Goal: Task Accomplishment & Management: Manage account settings

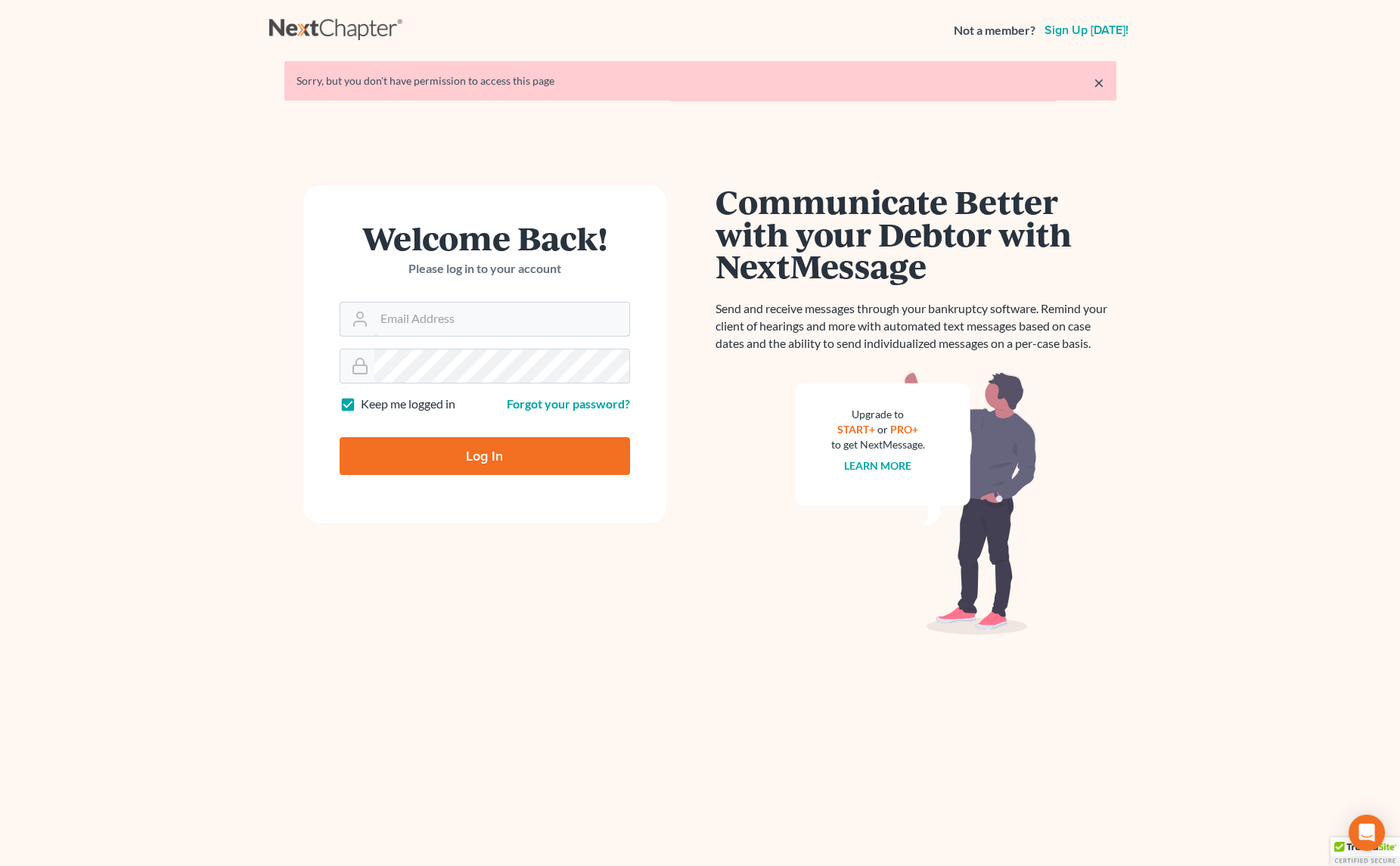
type input "[EMAIL_ADDRESS][PERSON_NAME][DOMAIN_NAME]"
click at [465, 449] on input "Log In" at bounding box center [484, 456] width 290 height 38
type input "Thinking..."
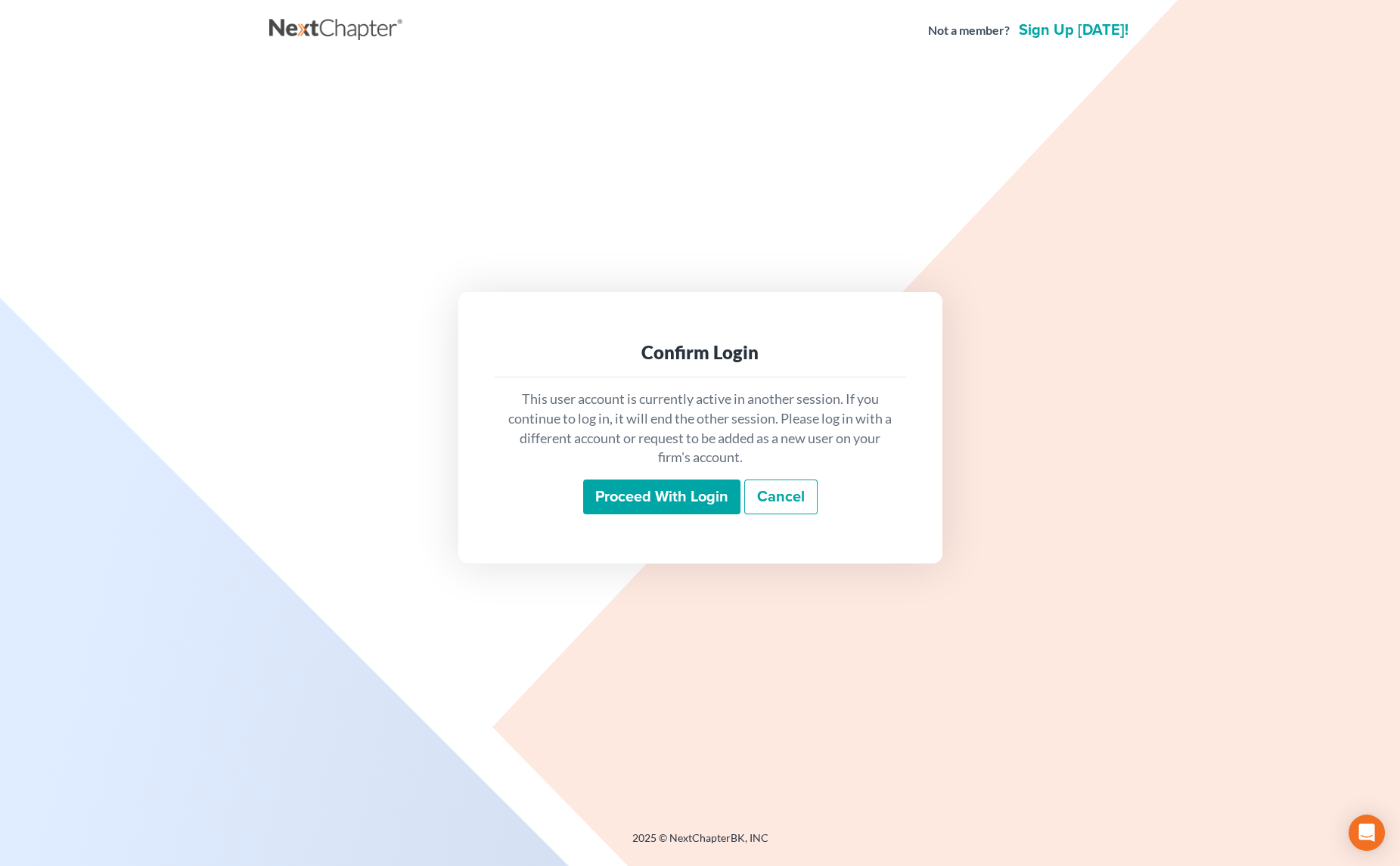
click at [693, 491] on input "Proceed with login" at bounding box center [662, 497] width 157 height 35
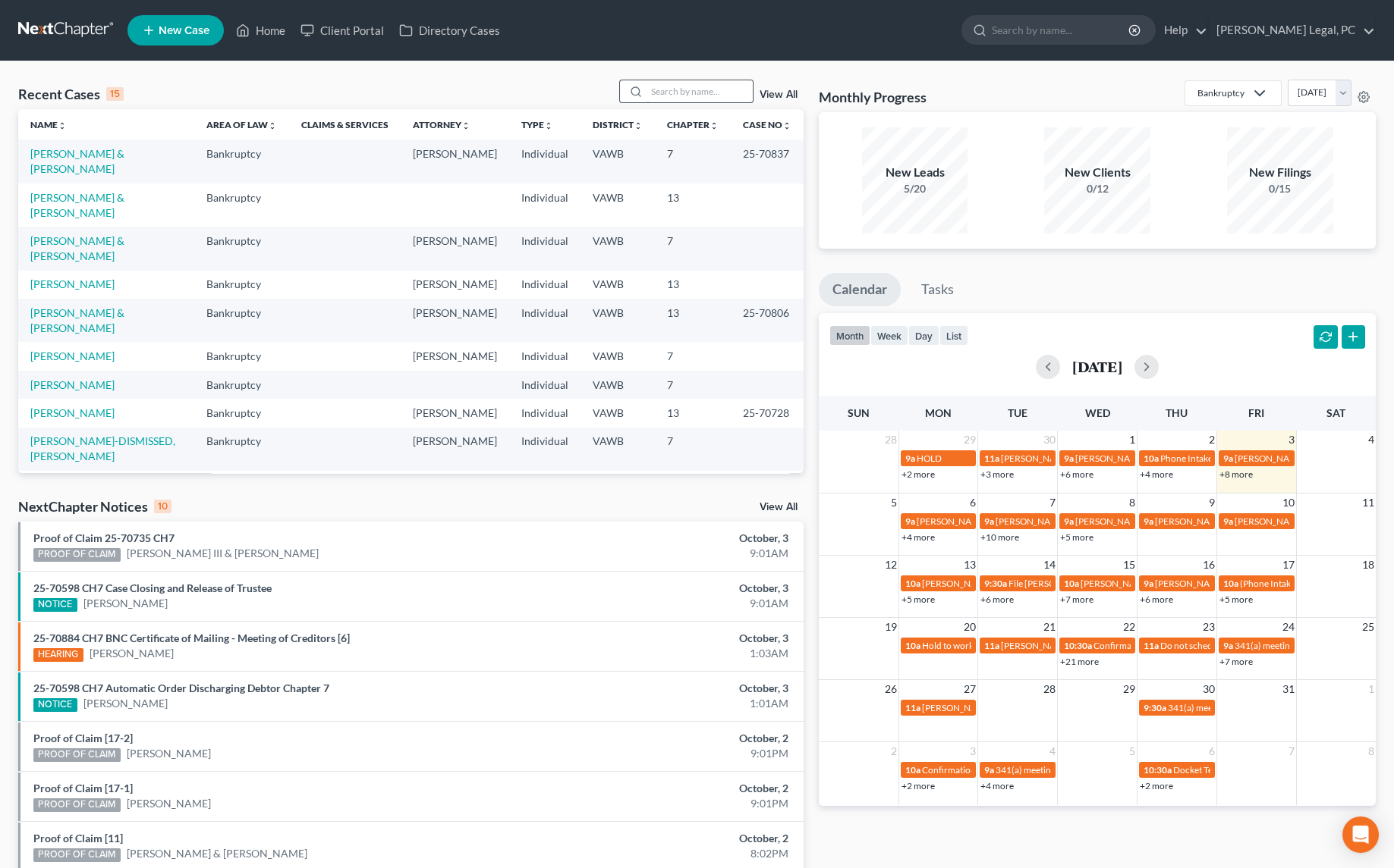
click at [675, 85] on input "search" at bounding box center [699, 91] width 106 height 22
type input "[PERSON_NAME]"
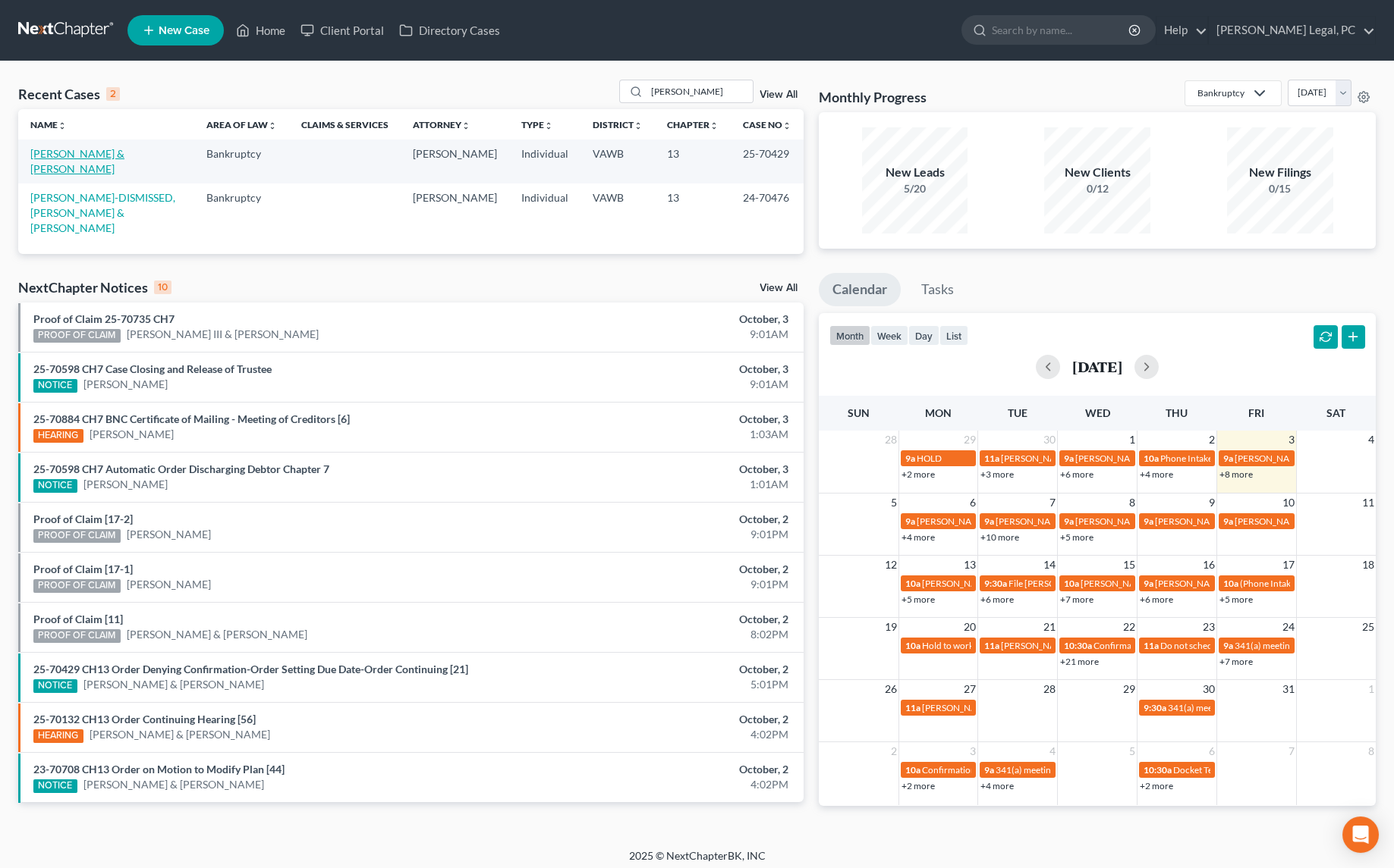
click at [79, 156] on link "[PERSON_NAME] & [PERSON_NAME]" at bounding box center [77, 161] width 94 height 28
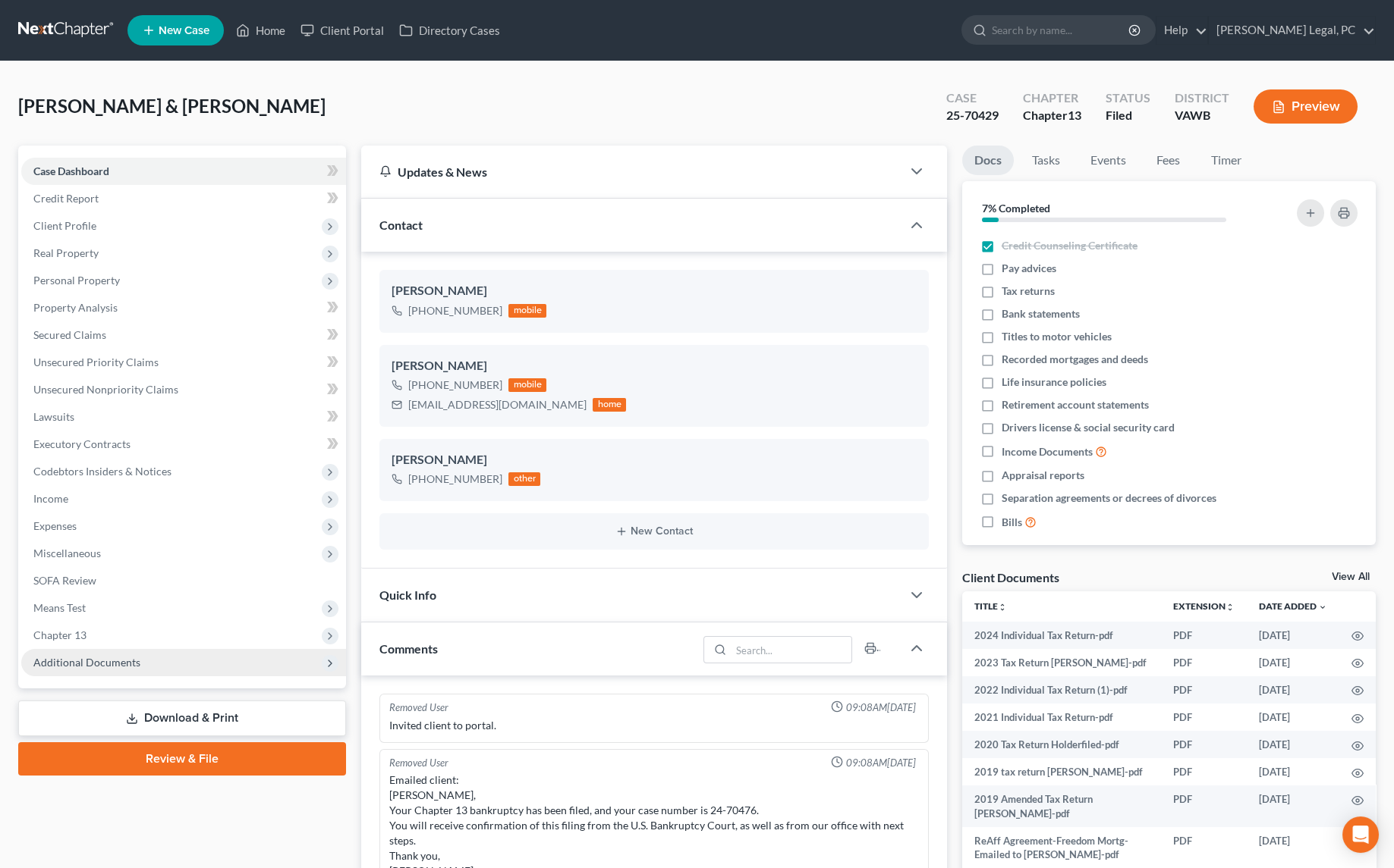
scroll to position [541, 0]
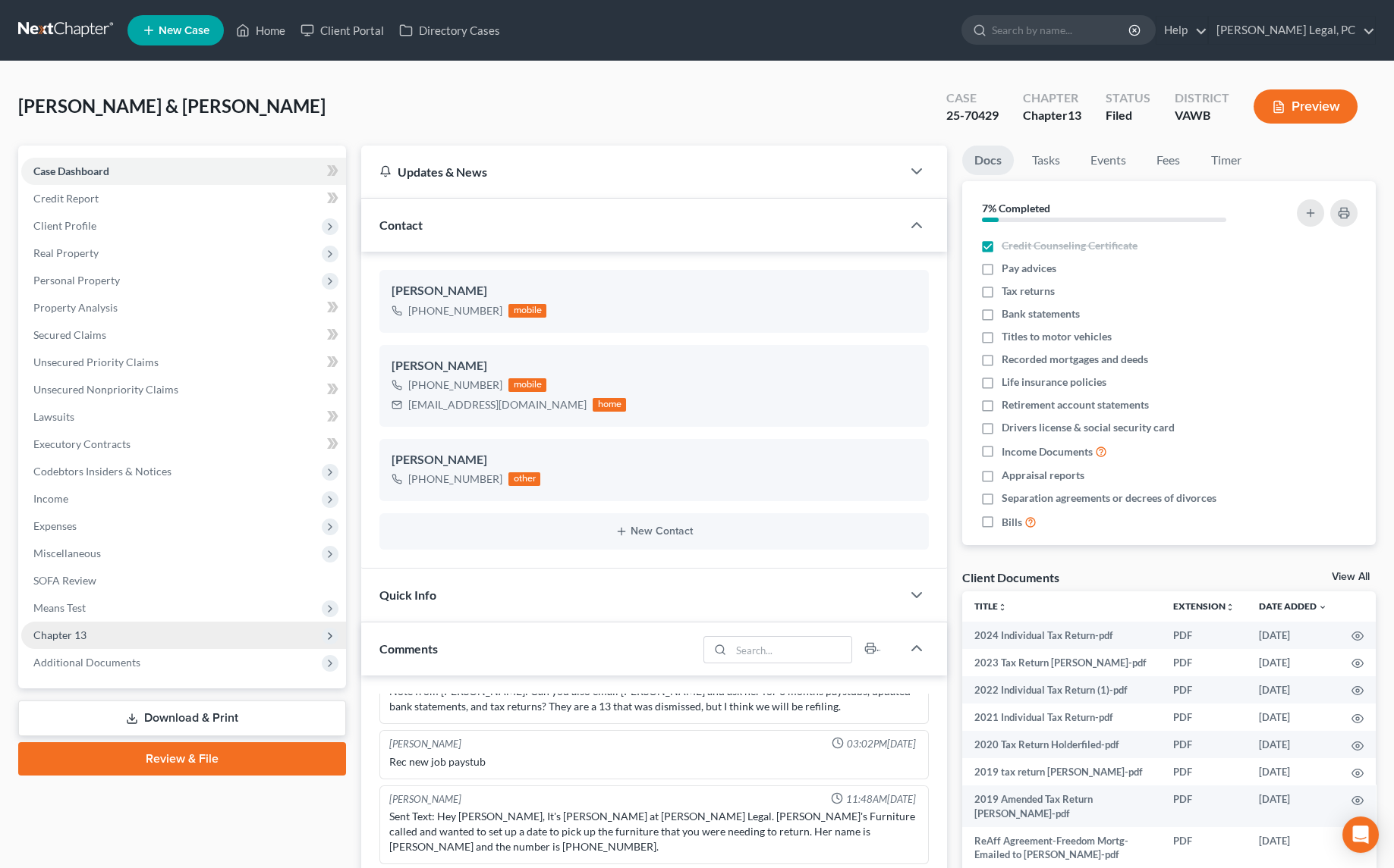
click at [64, 645] on span "Chapter 13" at bounding box center [183, 635] width 325 height 28
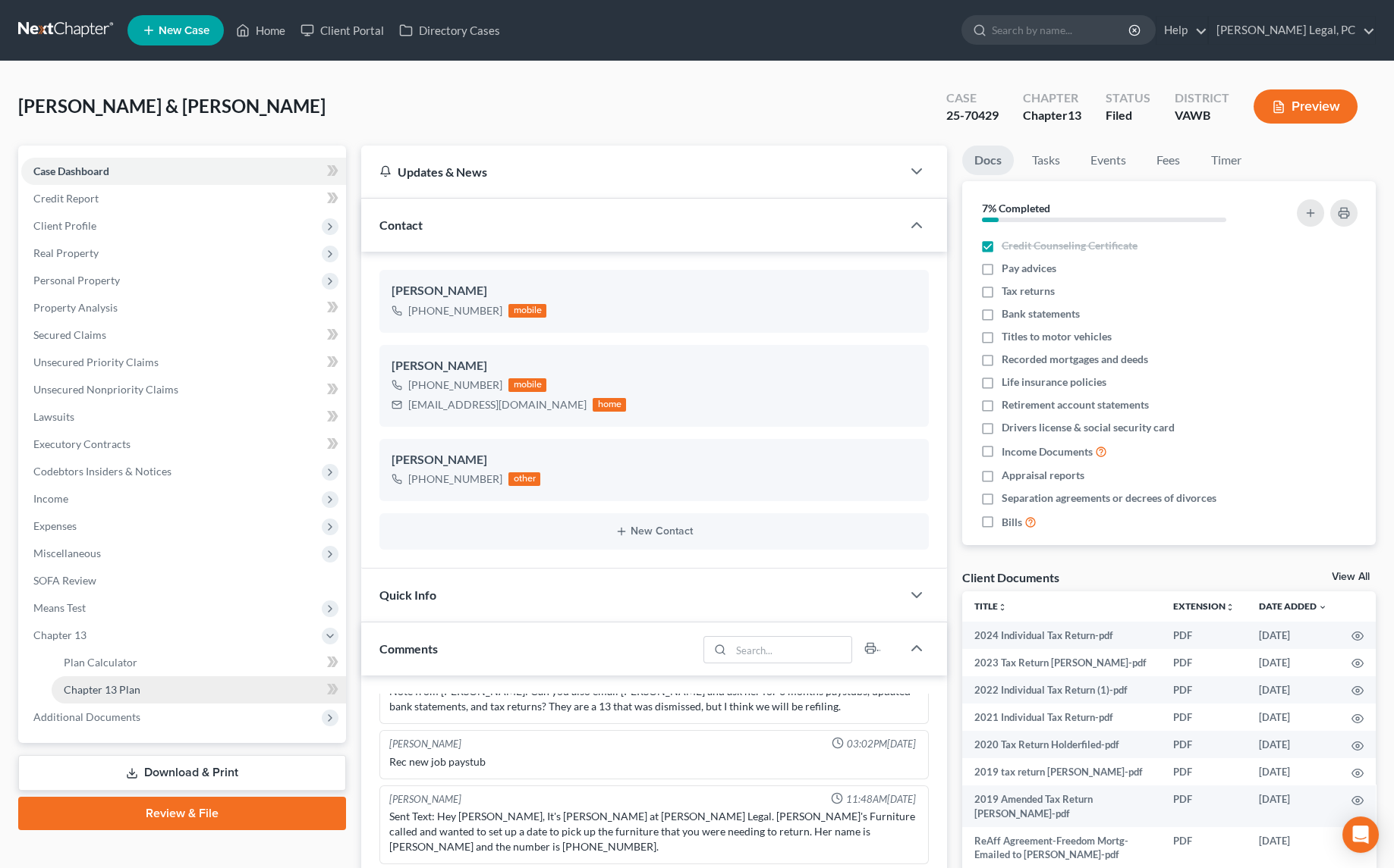
click at [74, 693] on span "Chapter 13 Plan" at bounding box center [102, 689] width 77 height 12
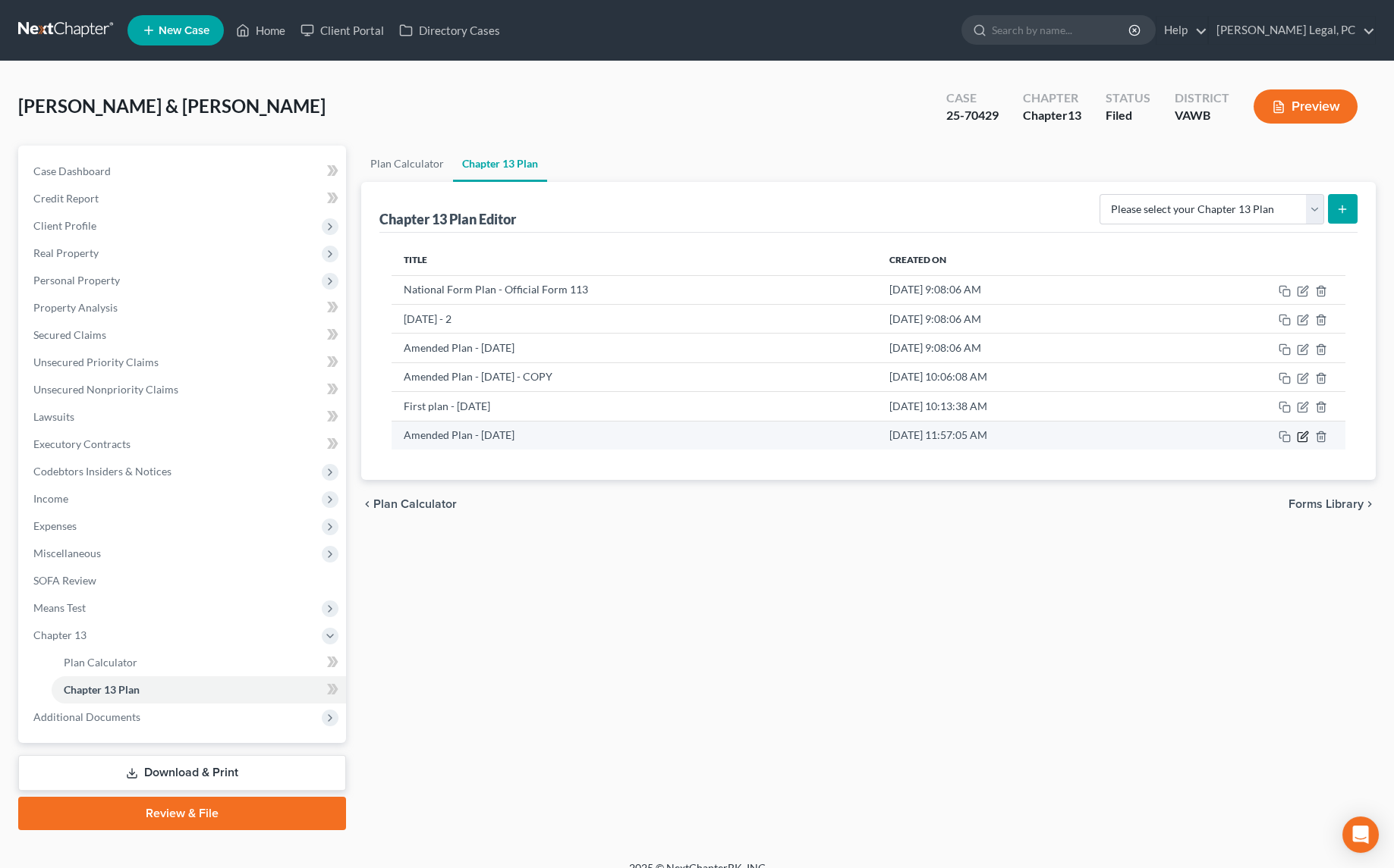
click at [1300, 434] on icon "button" at bounding box center [1304, 435] width 7 height 7
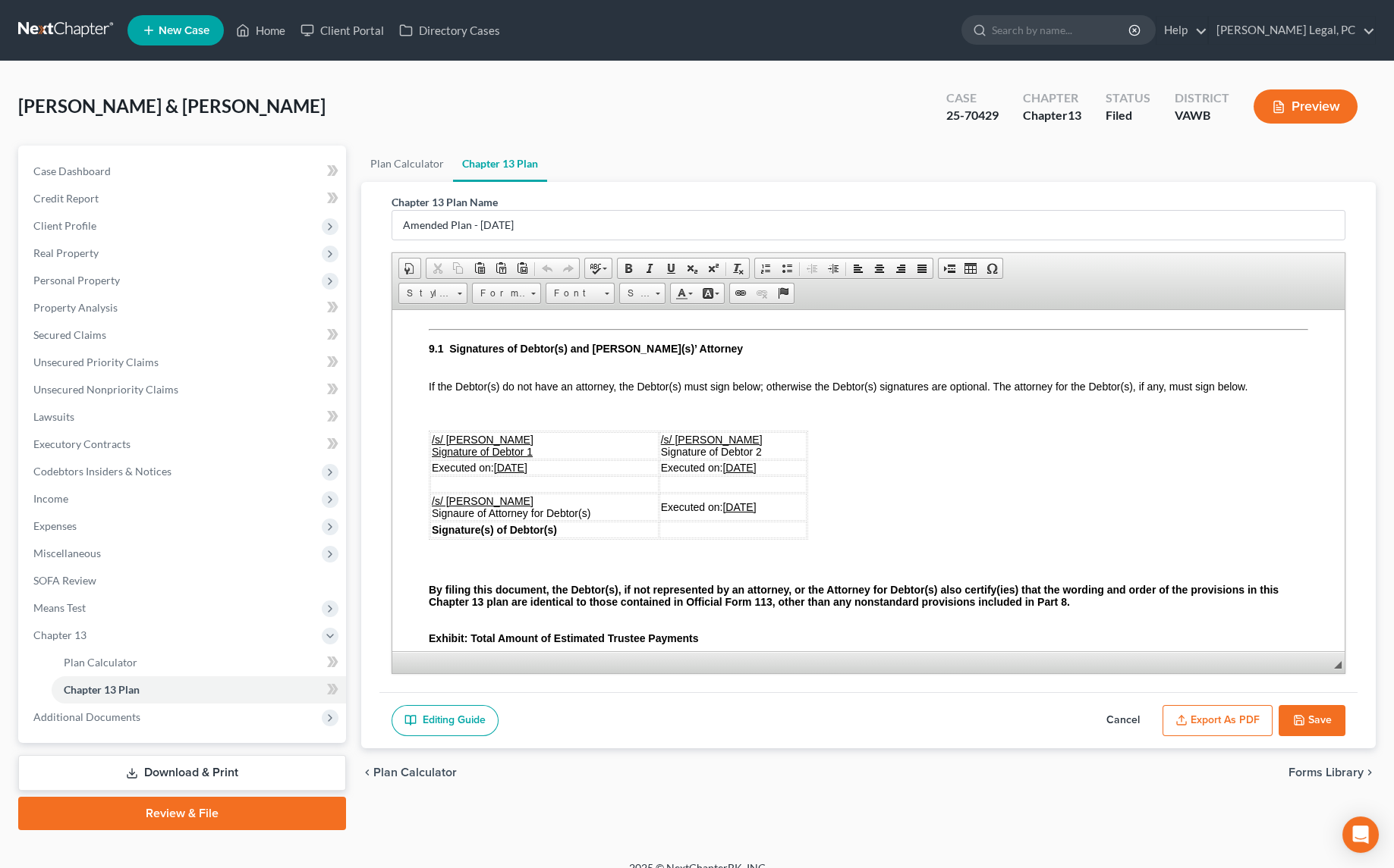
scroll to position [3997, 0]
click at [514, 471] on u "[DATE]" at bounding box center [510, 465] width 33 height 12
click at [738, 471] on u "[DATE]" at bounding box center [738, 465] width 33 height 12
click at [738, 510] on u "[DATE]" at bounding box center [738, 505] width 33 height 12
click at [1235, 712] on button "Export as PDF" at bounding box center [1217, 721] width 110 height 32
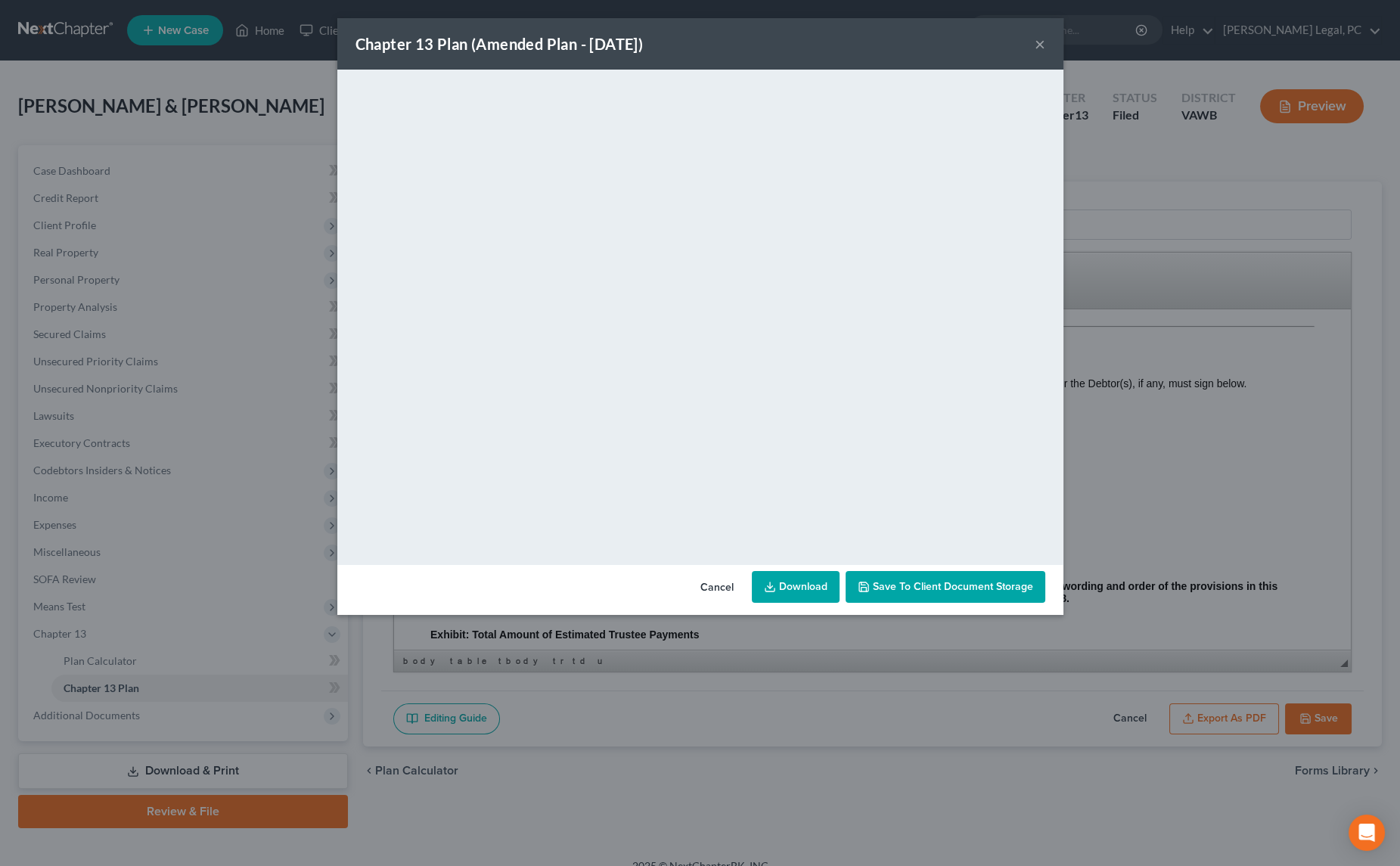
drag, startPoint x: 1035, startPoint y: 44, endPoint x: 952, endPoint y: 77, distance: 89.3
click at [1036, 43] on button "×" at bounding box center [1040, 44] width 11 height 18
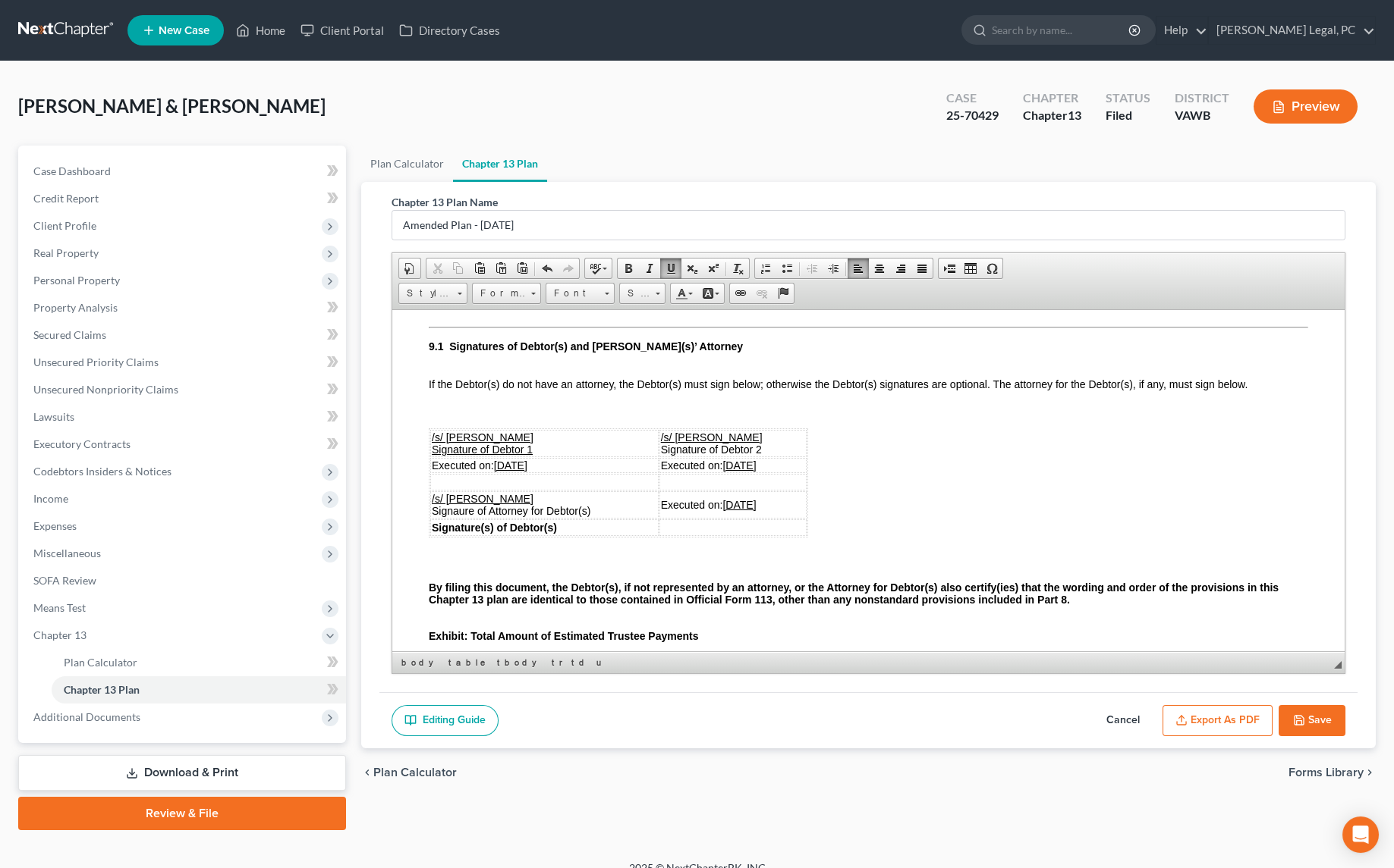
click at [156, 775] on link "Download & Print" at bounding box center [182, 773] width 328 height 36
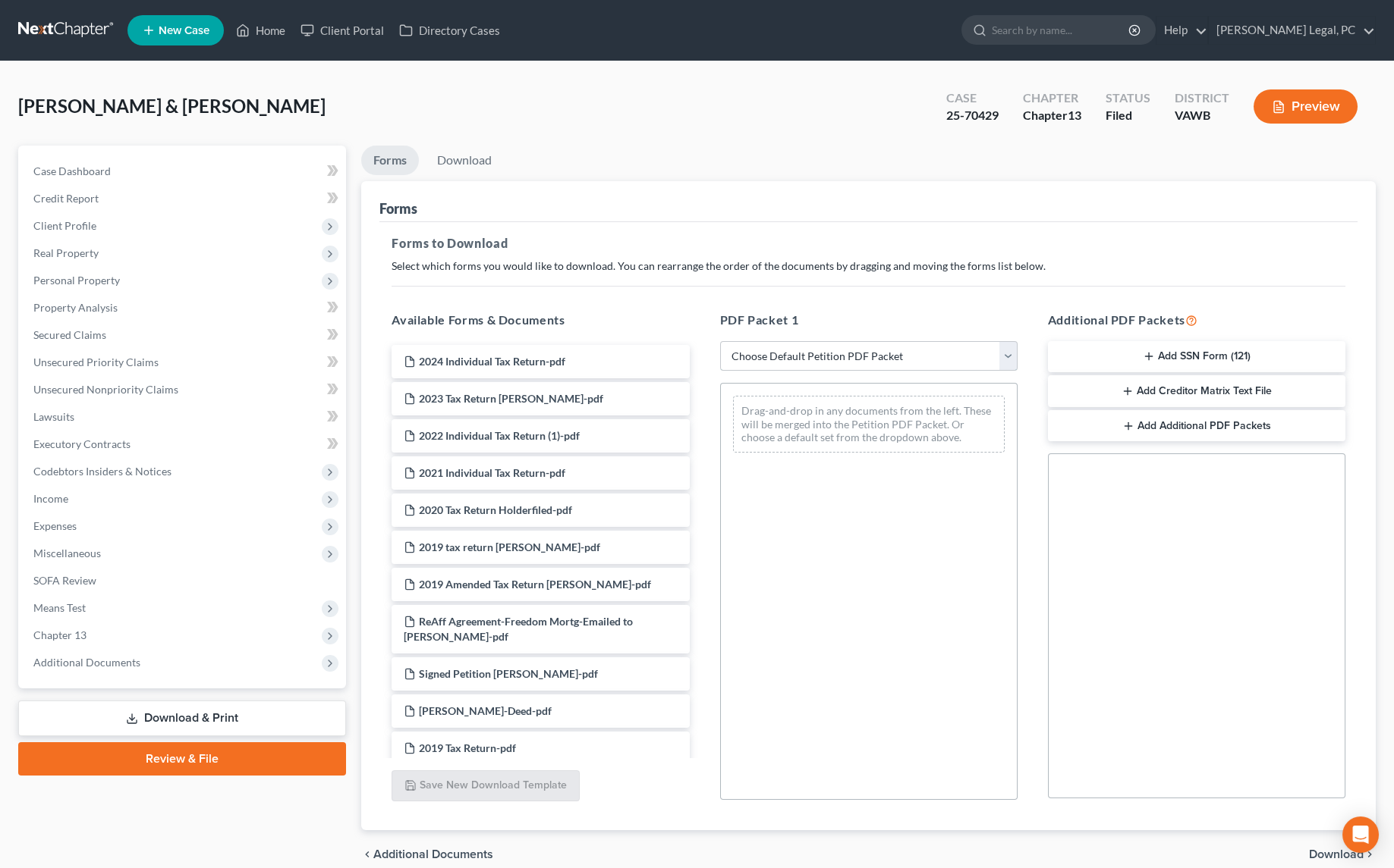
drag, startPoint x: 777, startPoint y: 341, endPoint x: 780, endPoint y: 353, distance: 12.4
click at [777, 341] on select "Choose Default Petition PDF Packet Complete Bankruptcy Petition (all forms and …" at bounding box center [868, 356] width 298 height 30
select select "2"
click at [720, 341] on select "Choose Default Petition PDF Packet Complete Bankruptcy Petition (all forms and …" at bounding box center [868, 356] width 298 height 30
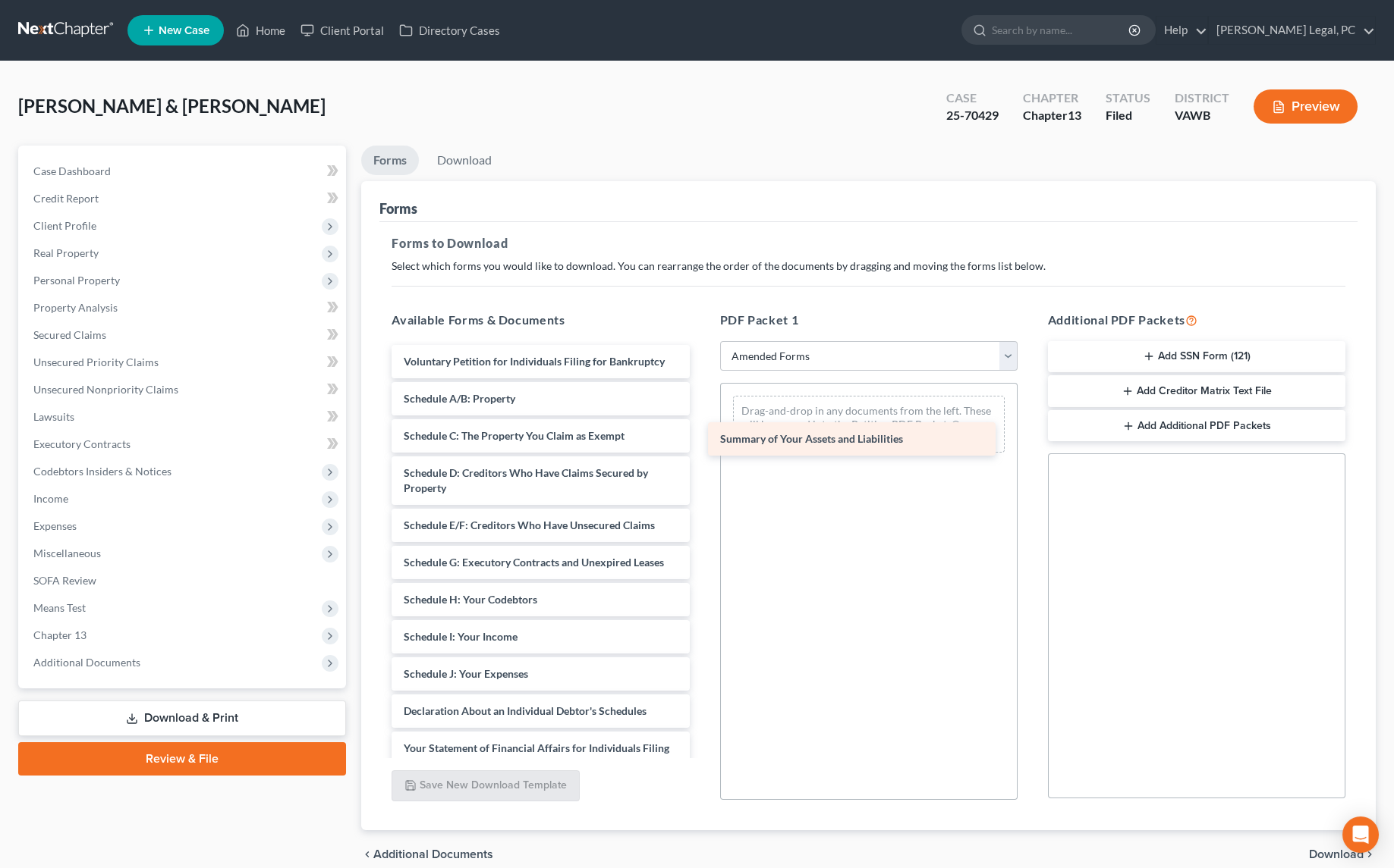
drag, startPoint x: 505, startPoint y: 407, endPoint x: 821, endPoint y: 448, distance: 318.6
click at [701, 448] on div "Summary of Your Assets and Liabilities Voluntary Petition for Individuals Filin…" at bounding box center [540, 682] width 322 height 673
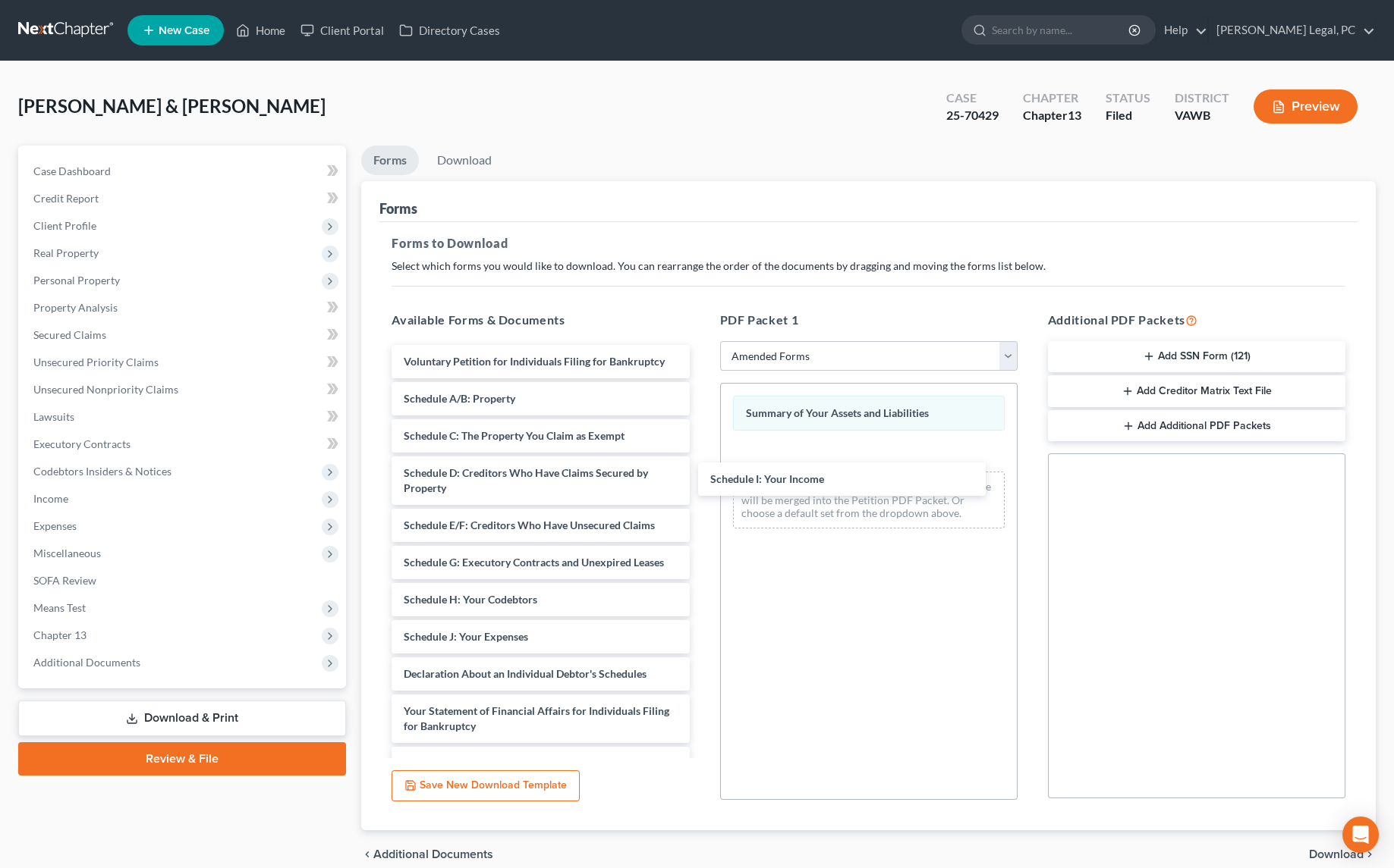
drag, startPoint x: 540, startPoint y: 632, endPoint x: 801, endPoint y: 500, distance: 292.5
click at [701, 476] on div "Schedule I: Your Income Voluntary Petition for Individuals Filing for Bankruptc…" at bounding box center [540, 663] width 322 height 637
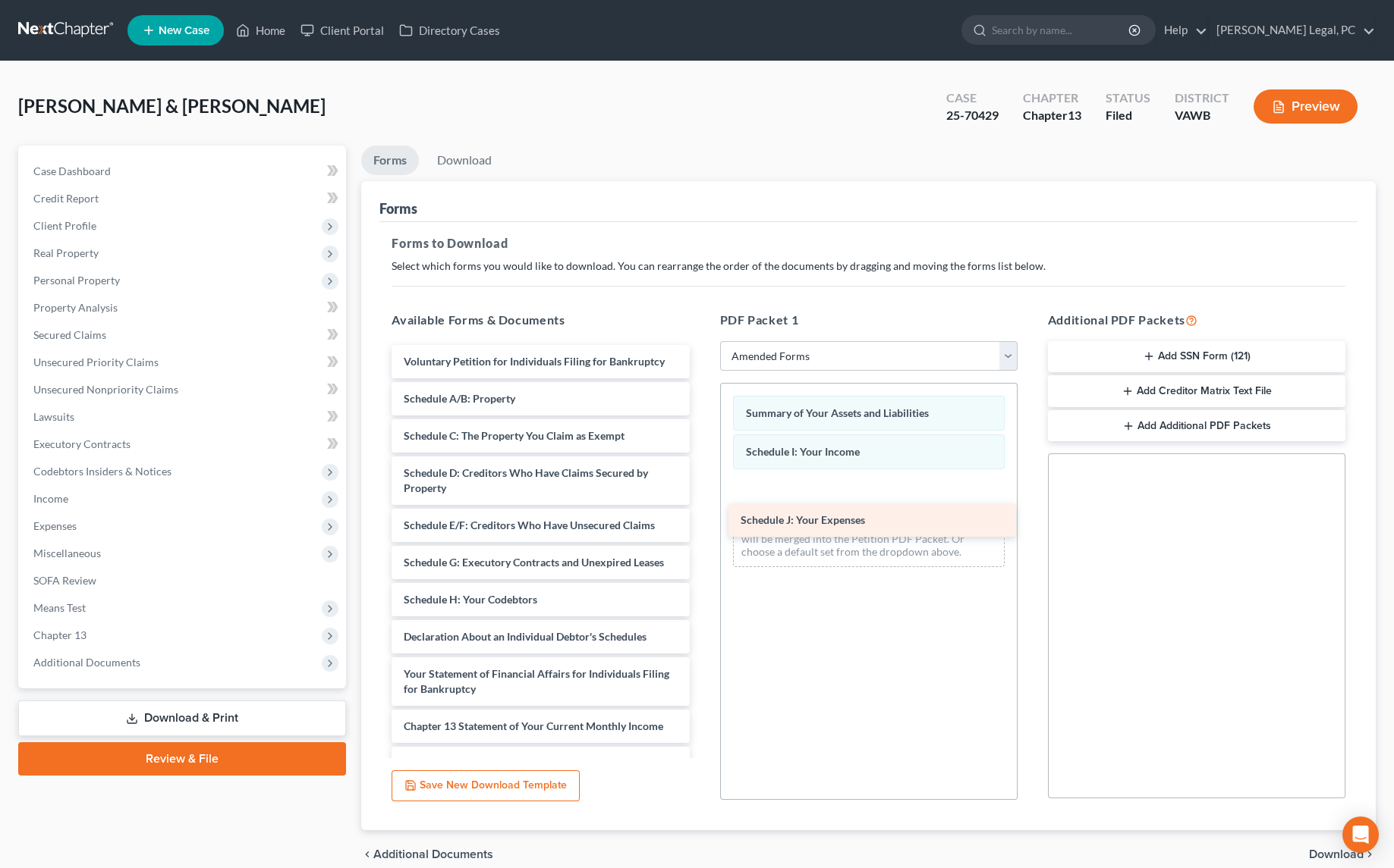
drag, startPoint x: 540, startPoint y: 632, endPoint x: 872, endPoint y: 515, distance: 352.0
click at [701, 515] on div "Schedule J: Your Expenses Voluntary Petition for Individuals Filing for Bankrup…" at bounding box center [540, 645] width 322 height 599
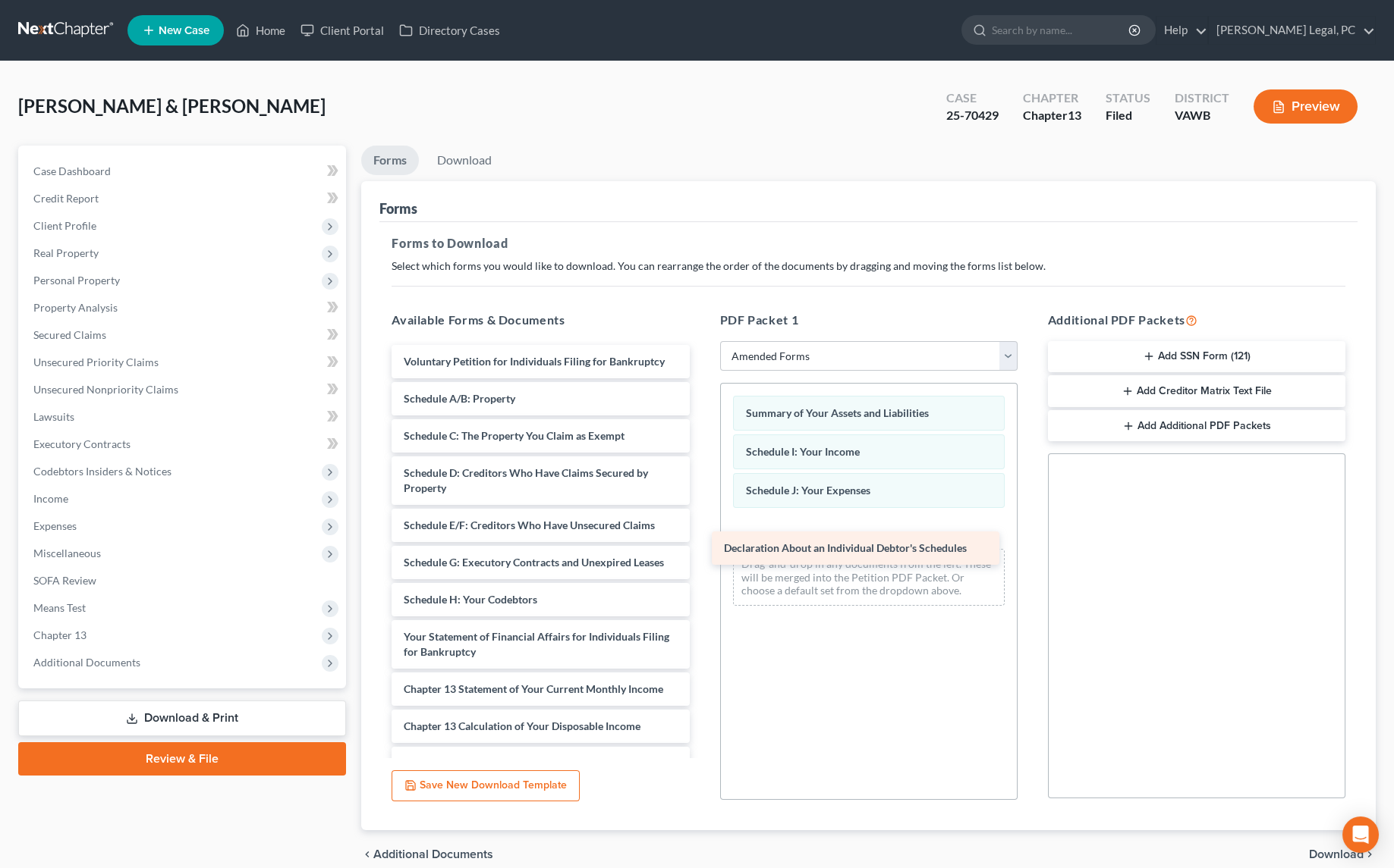
drag, startPoint x: 733, startPoint y: 601, endPoint x: 938, endPoint y: 540, distance: 213.9
click at [701, 540] on div "Declaration About an Individual Debtor's Schedules Voluntary Petition for Indiv…" at bounding box center [540, 626] width 322 height 562
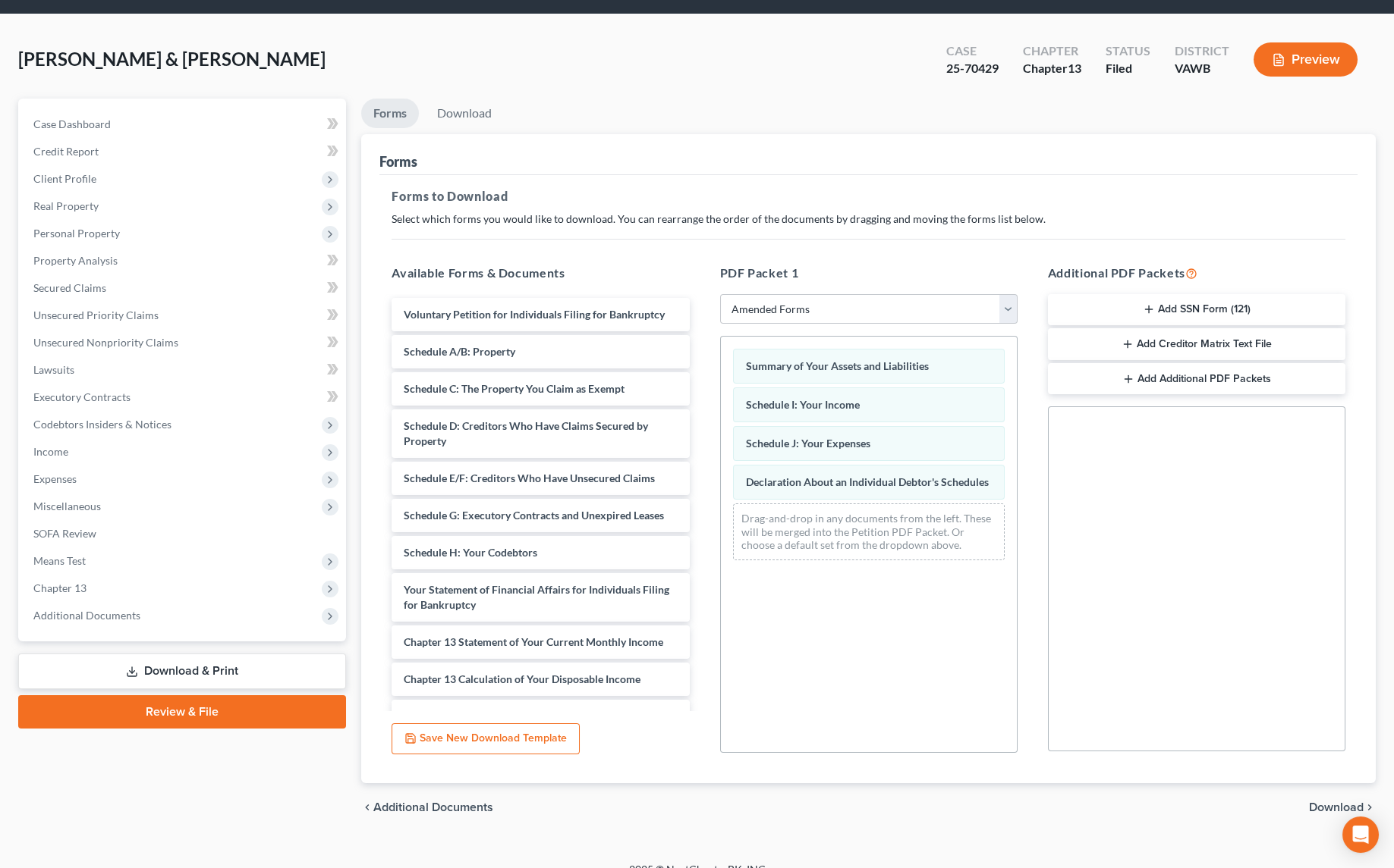
scroll to position [66, 0]
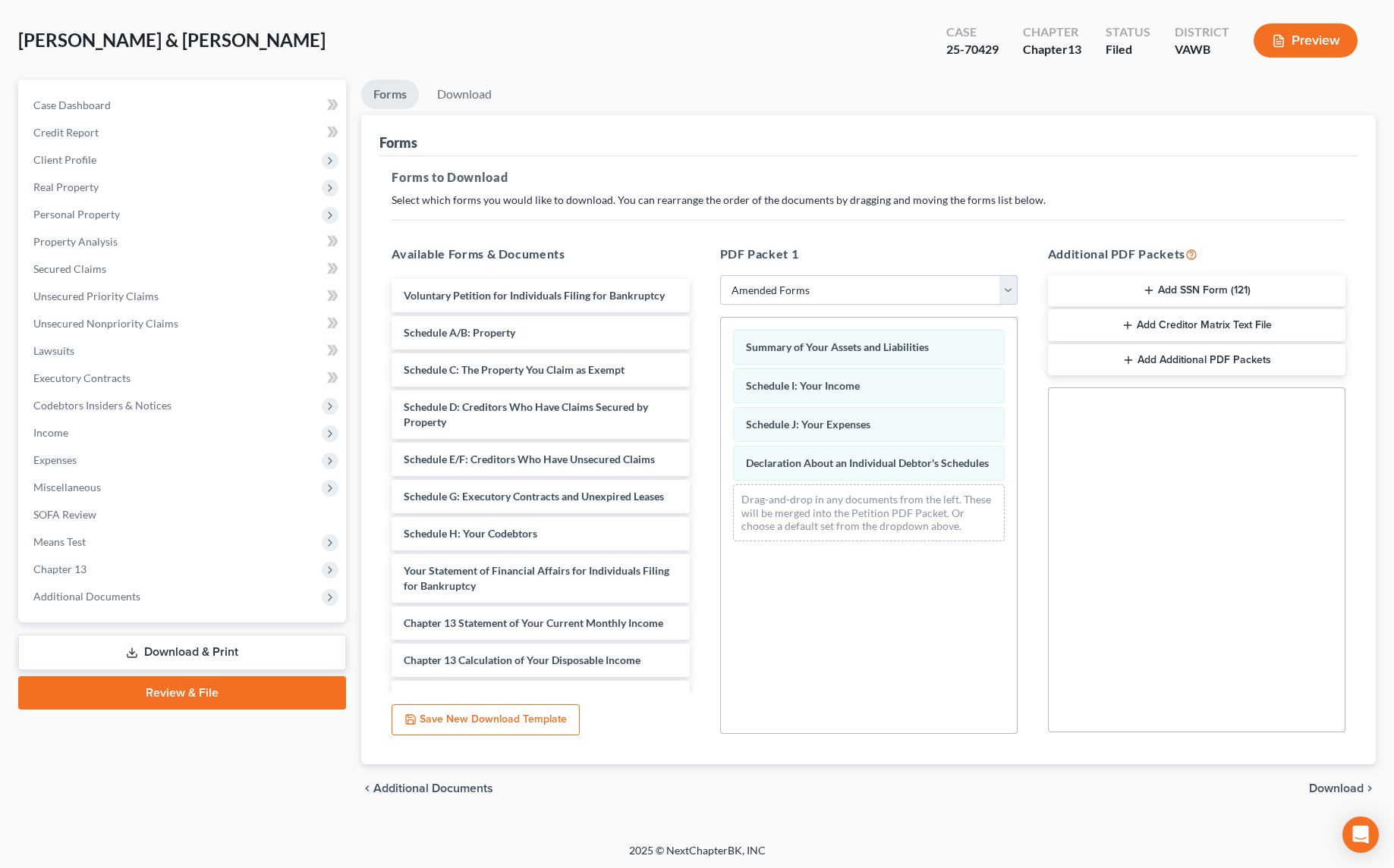
click at [1325, 783] on span "Download" at bounding box center [1335, 789] width 54 height 12
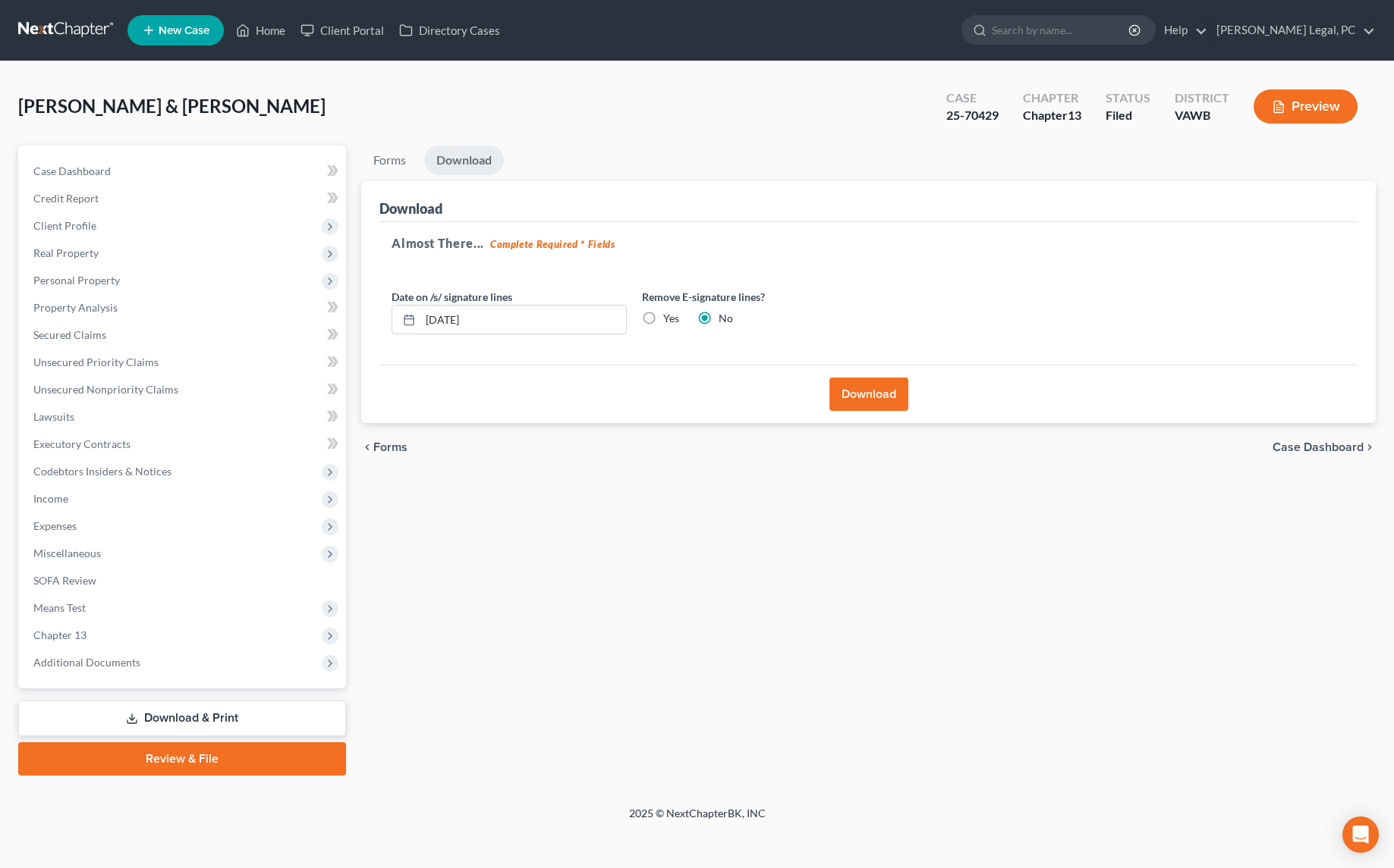
scroll to position [0, 0]
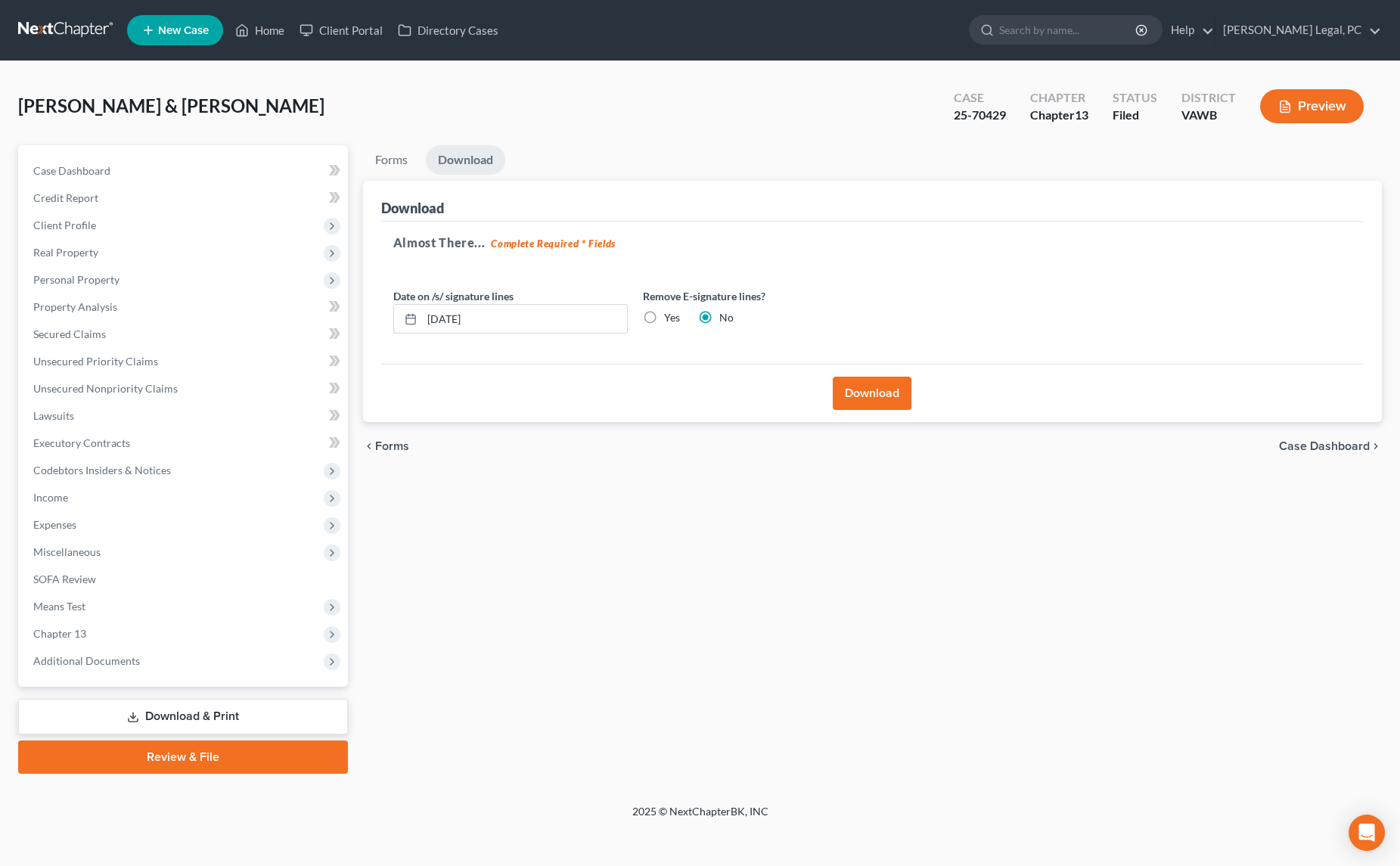
click at [874, 380] on button "Download" at bounding box center [872, 393] width 79 height 33
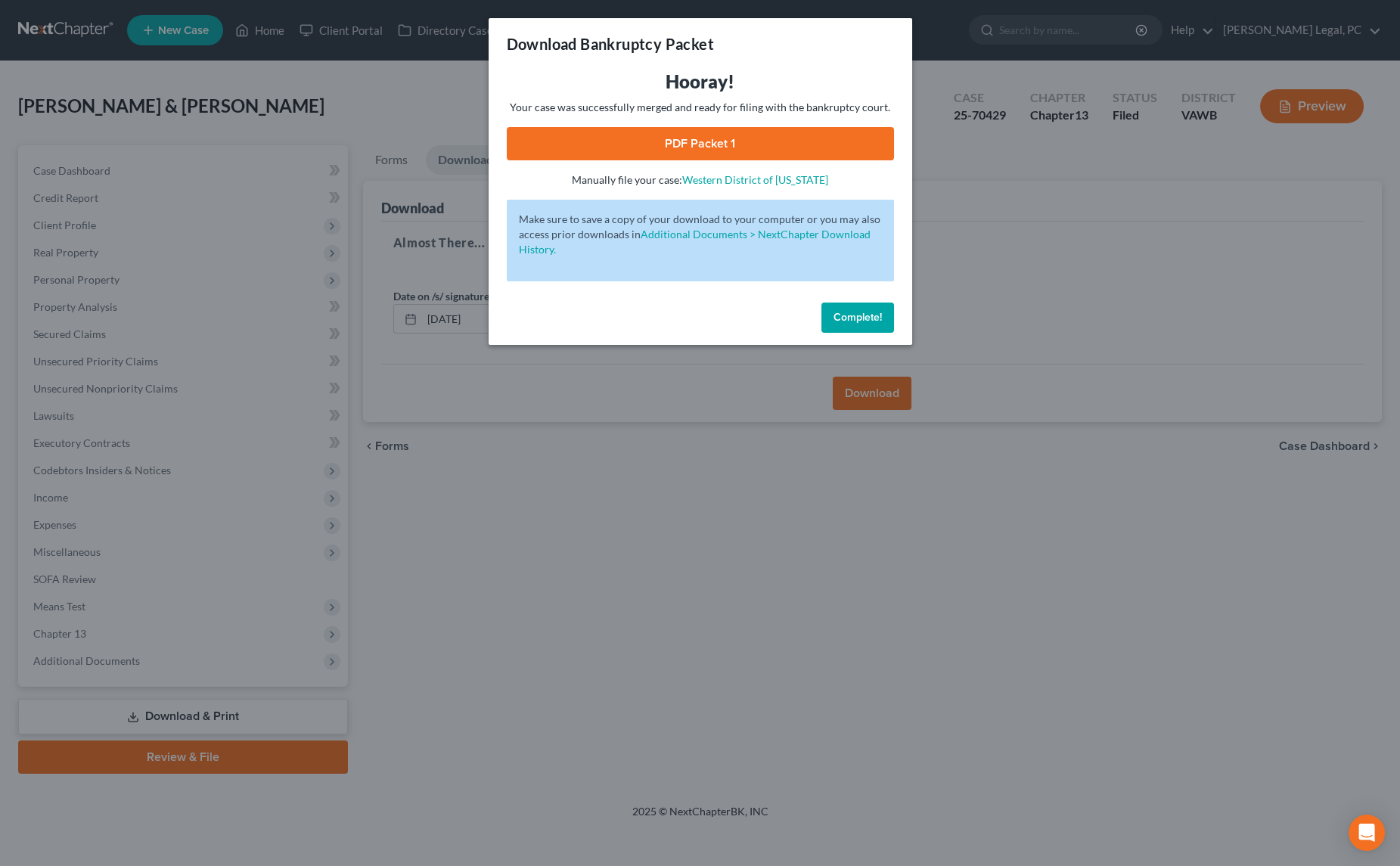
click at [812, 143] on link "PDF Packet 1" at bounding box center [701, 143] width 387 height 33
click at [685, 537] on div "Download Bankruptcy Packet Hooray! Your case was successfully merged and ready …" at bounding box center [700, 433] width 1400 height 866
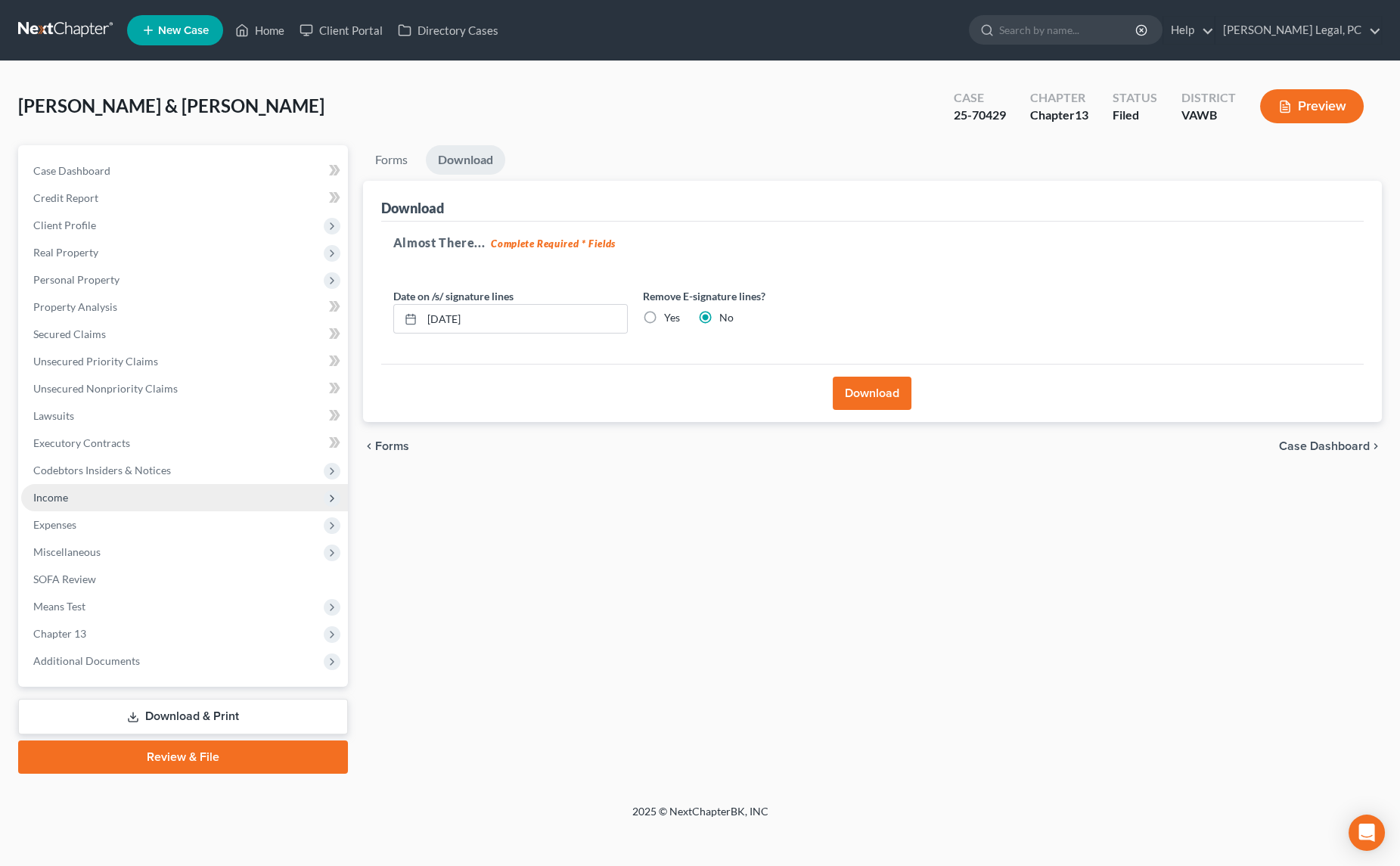
click at [61, 499] on span "Income" at bounding box center [50, 497] width 35 height 12
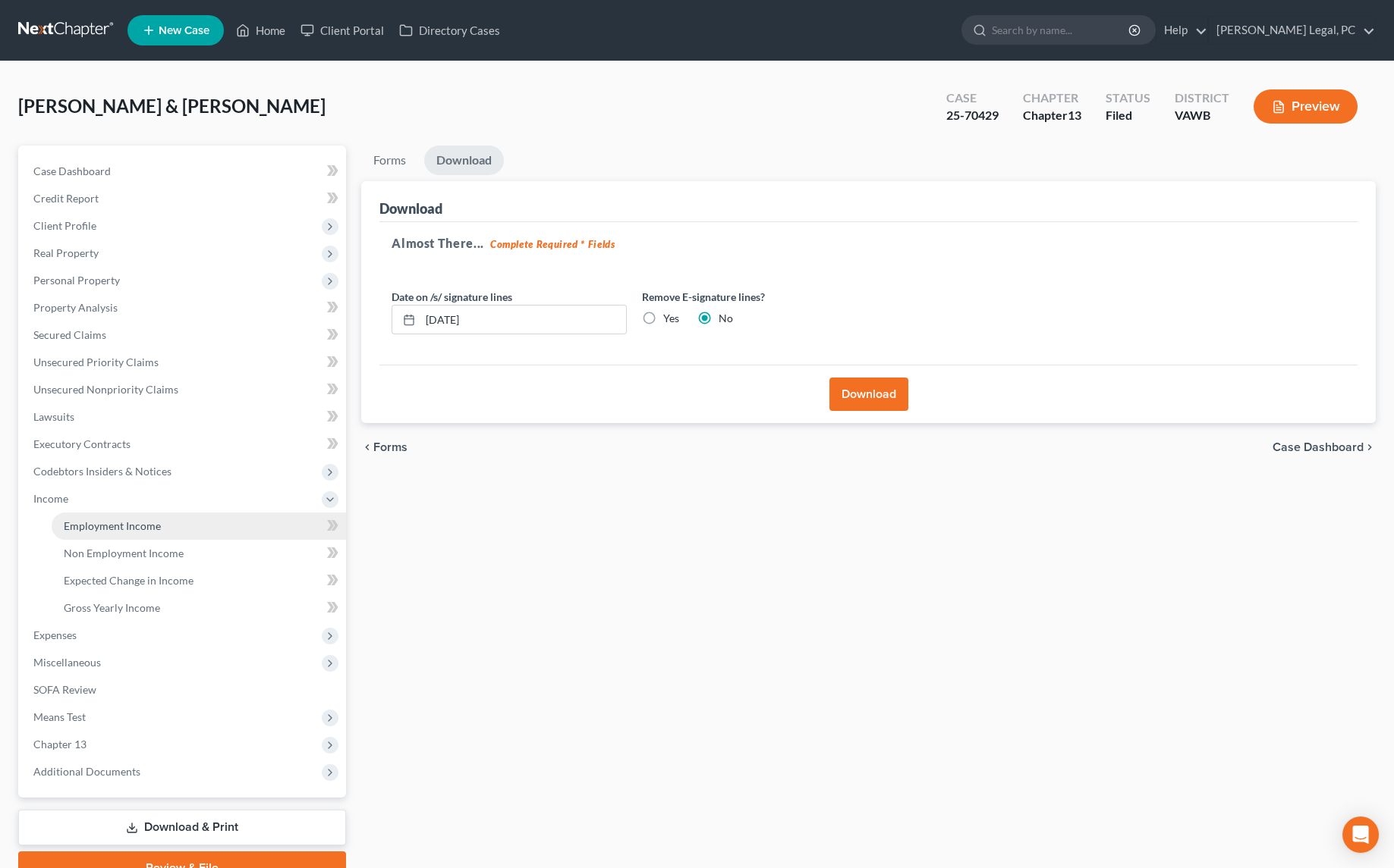
click at [90, 532] on link "Employment Income" at bounding box center [199, 526] width 294 height 28
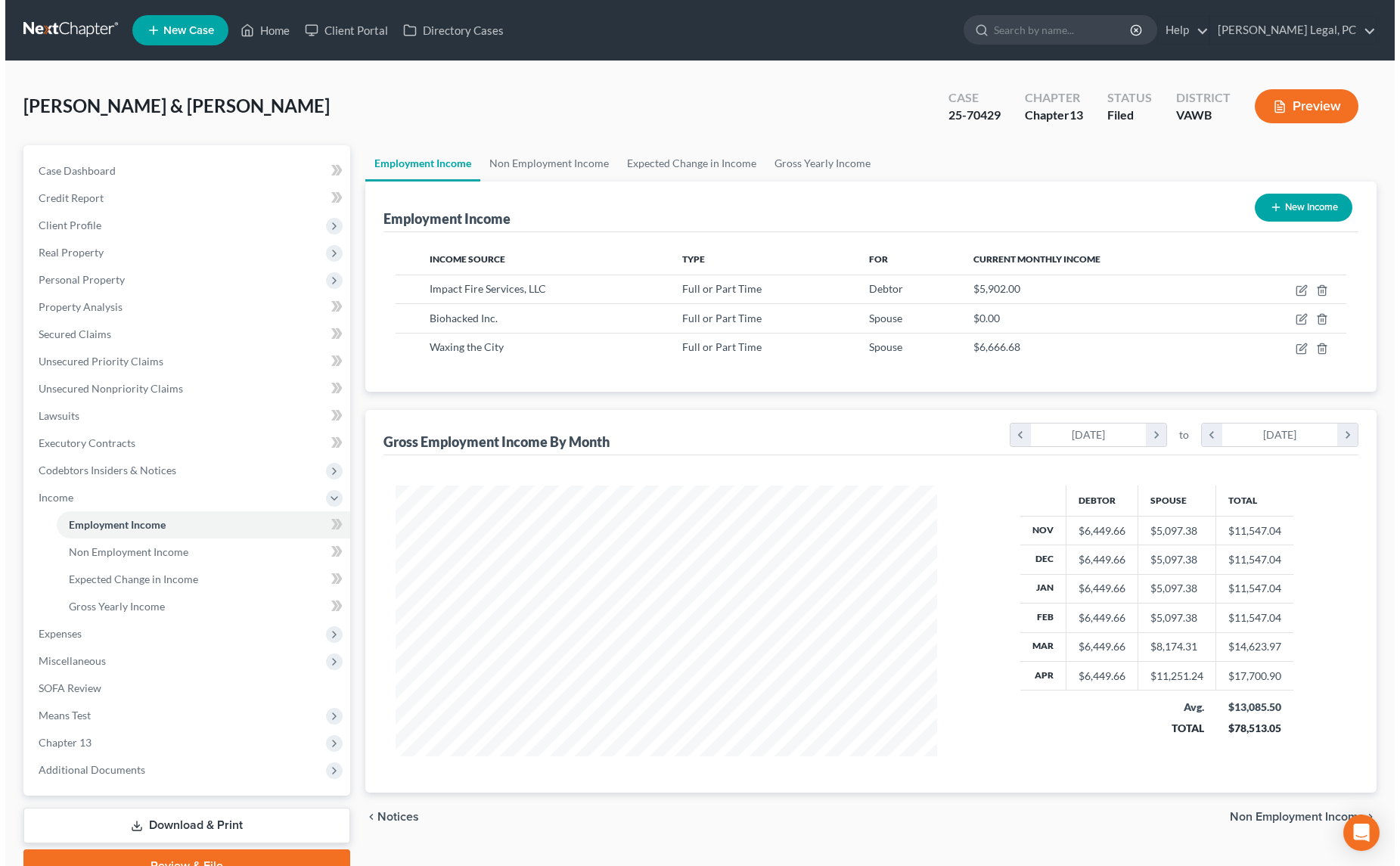
scroll to position [270, 572]
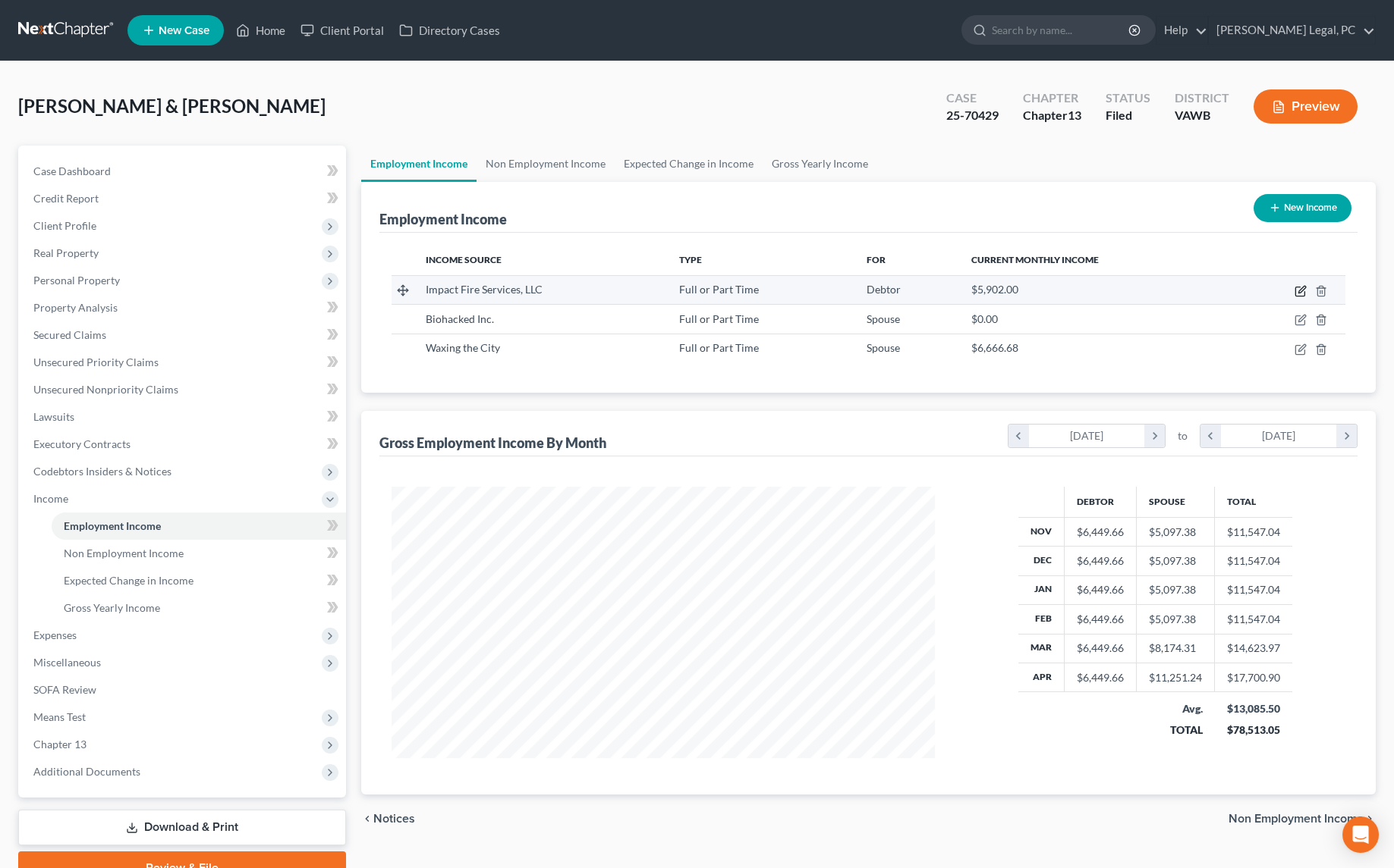
click at [1297, 285] on icon "button" at bounding box center [1300, 291] width 12 height 12
select select "0"
select select "48"
select select "3"
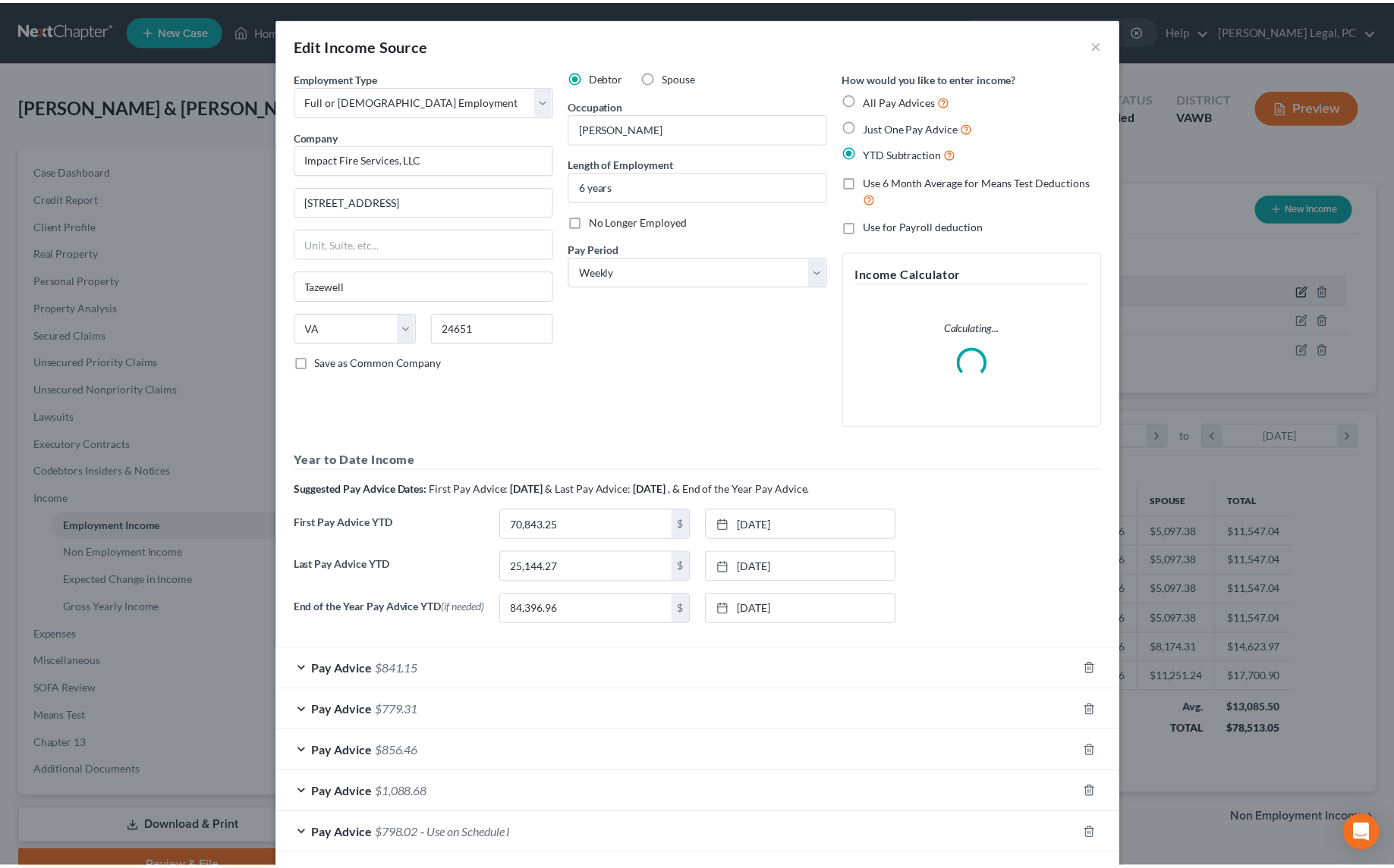
scroll to position [273, 578]
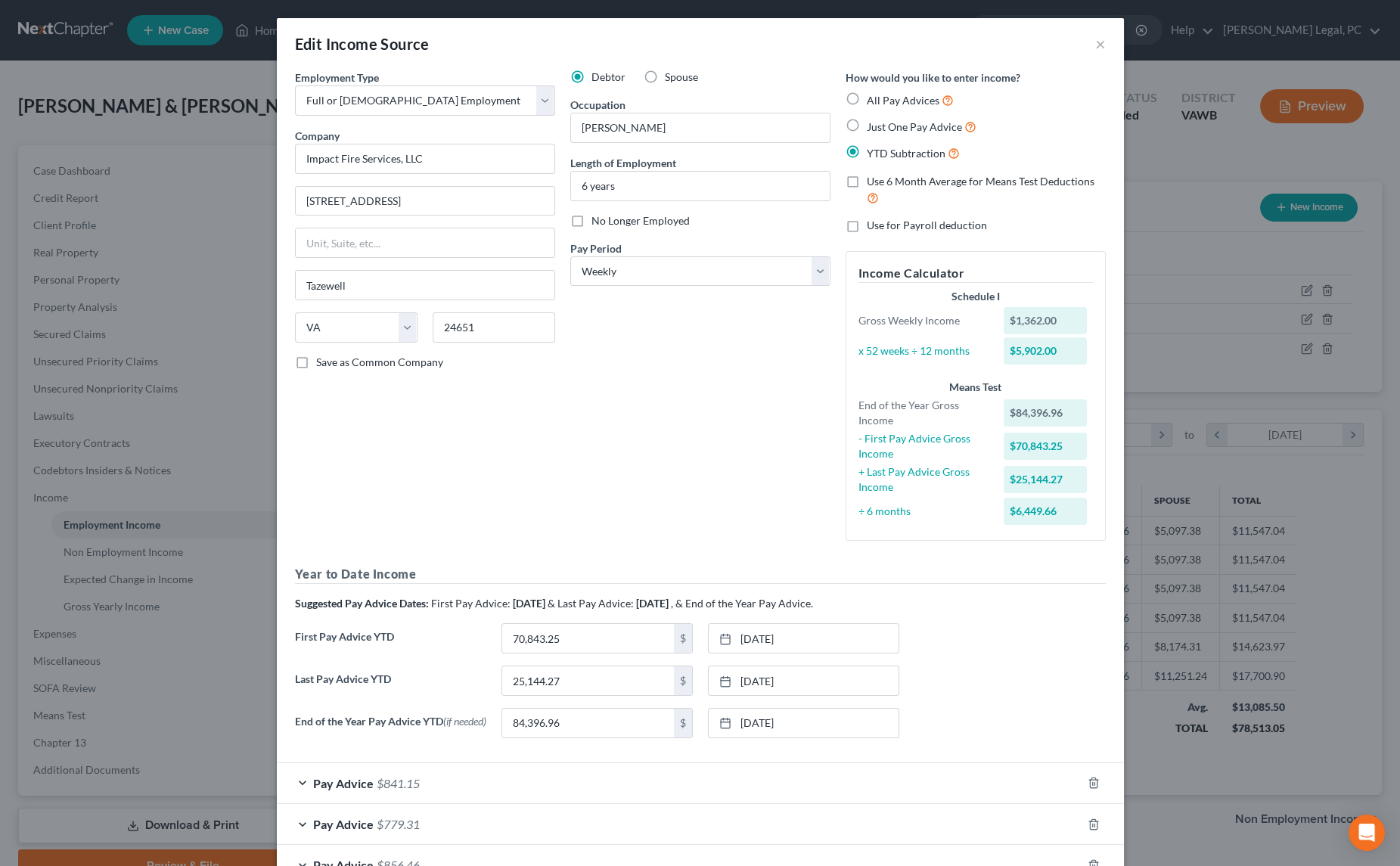
click at [1154, 400] on div "Edit Income Source × Employment Type * Select Full or [DEMOGRAPHIC_DATA] Employ…" at bounding box center [700, 433] width 1400 height 866
click at [1096, 44] on button "×" at bounding box center [1101, 44] width 11 height 18
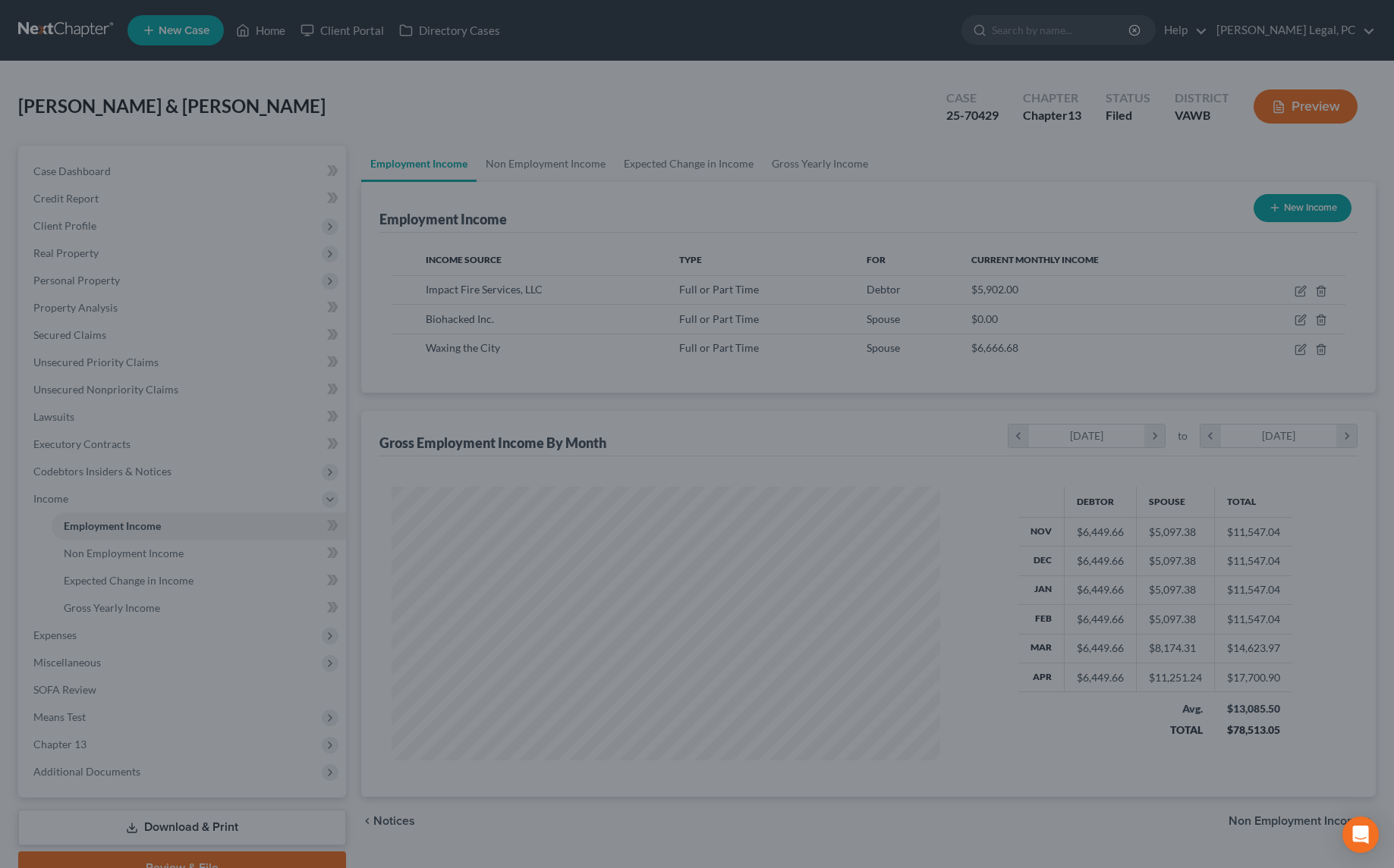
scroll to position [757951, 758056]
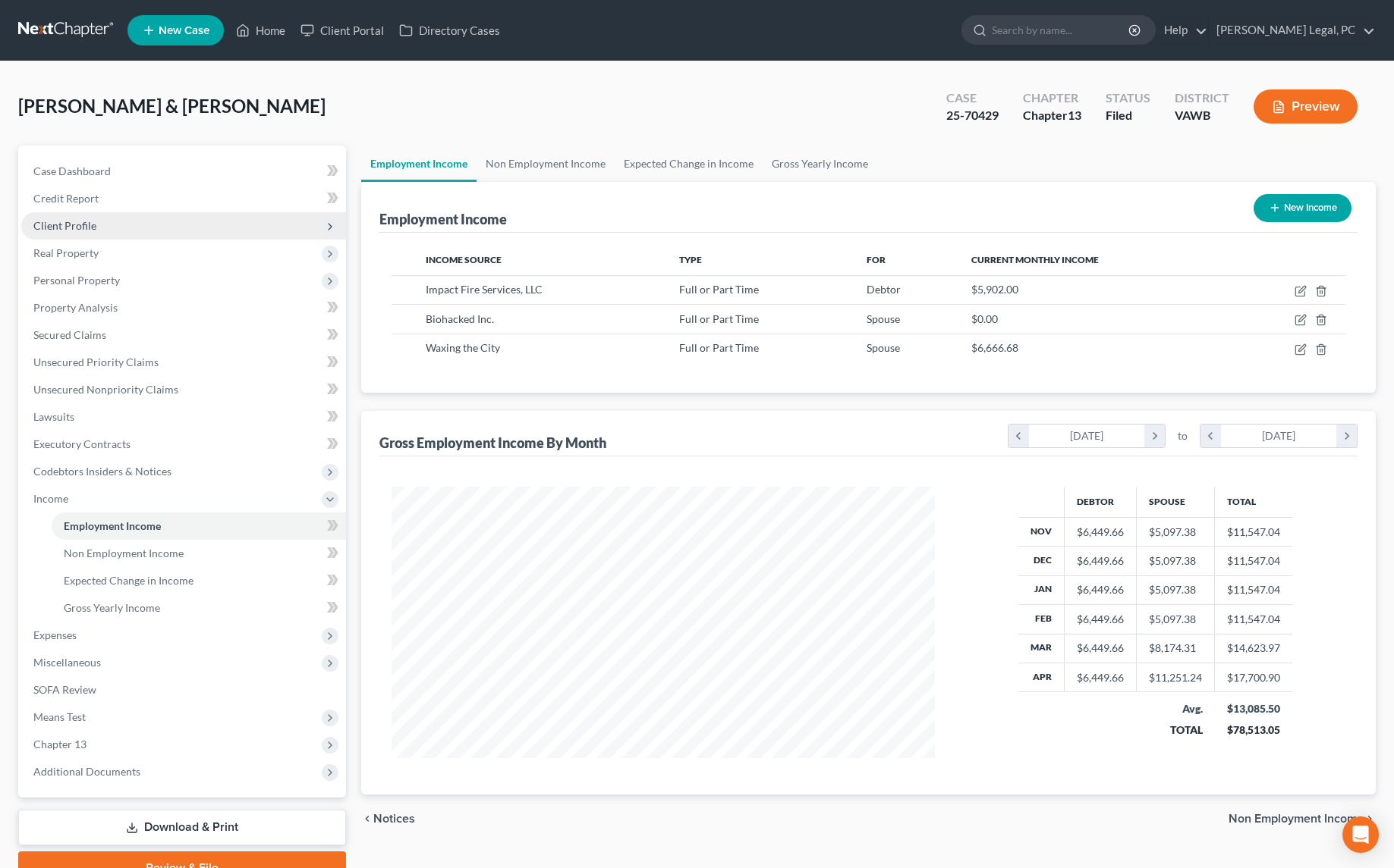
click at [48, 221] on span "Client Profile" at bounding box center [64, 225] width 63 height 12
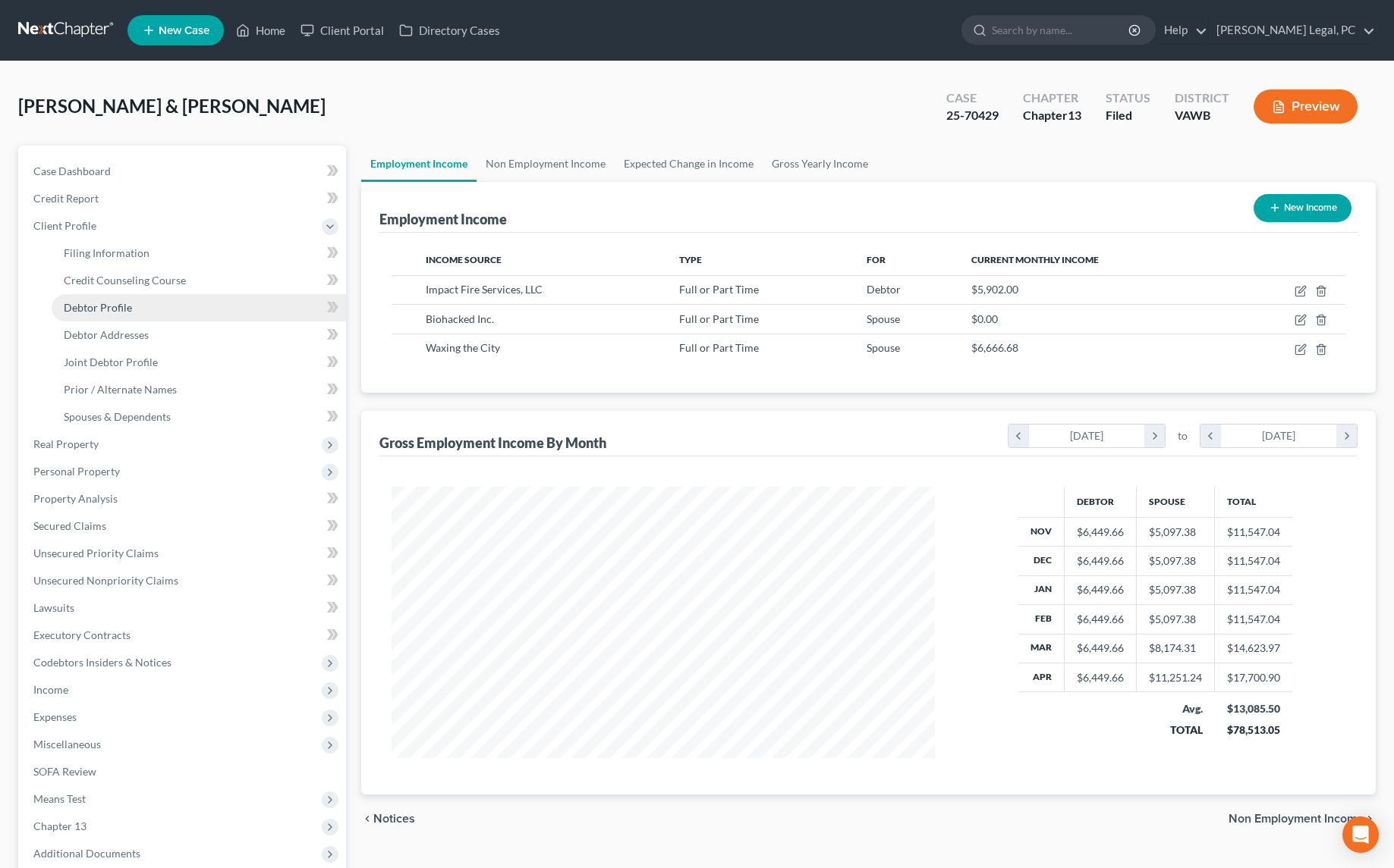
click at [103, 309] on span "Debtor Profile" at bounding box center [98, 307] width 69 height 12
select select "1"
select select "2"
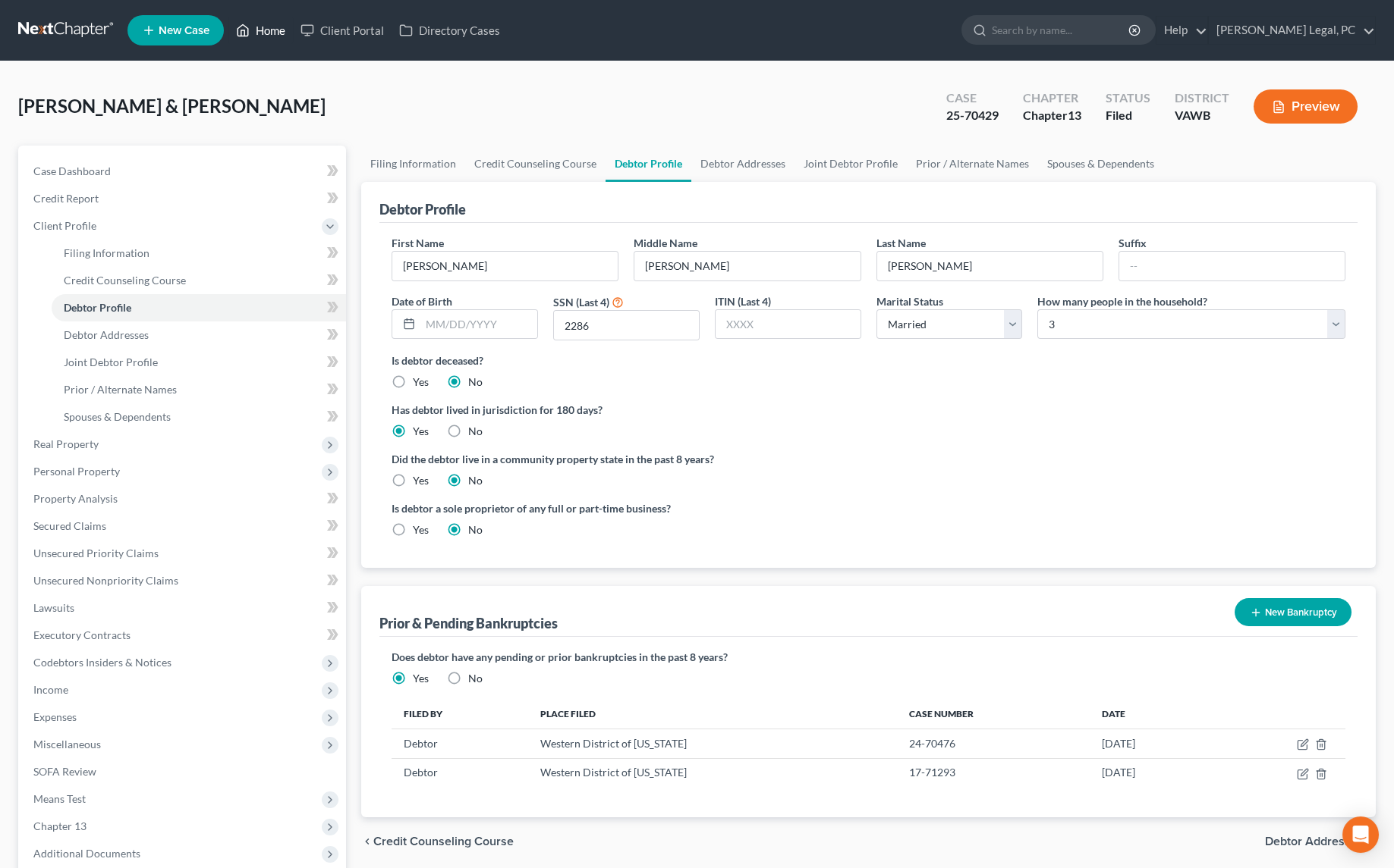
click at [273, 25] on link "Home" at bounding box center [260, 30] width 64 height 28
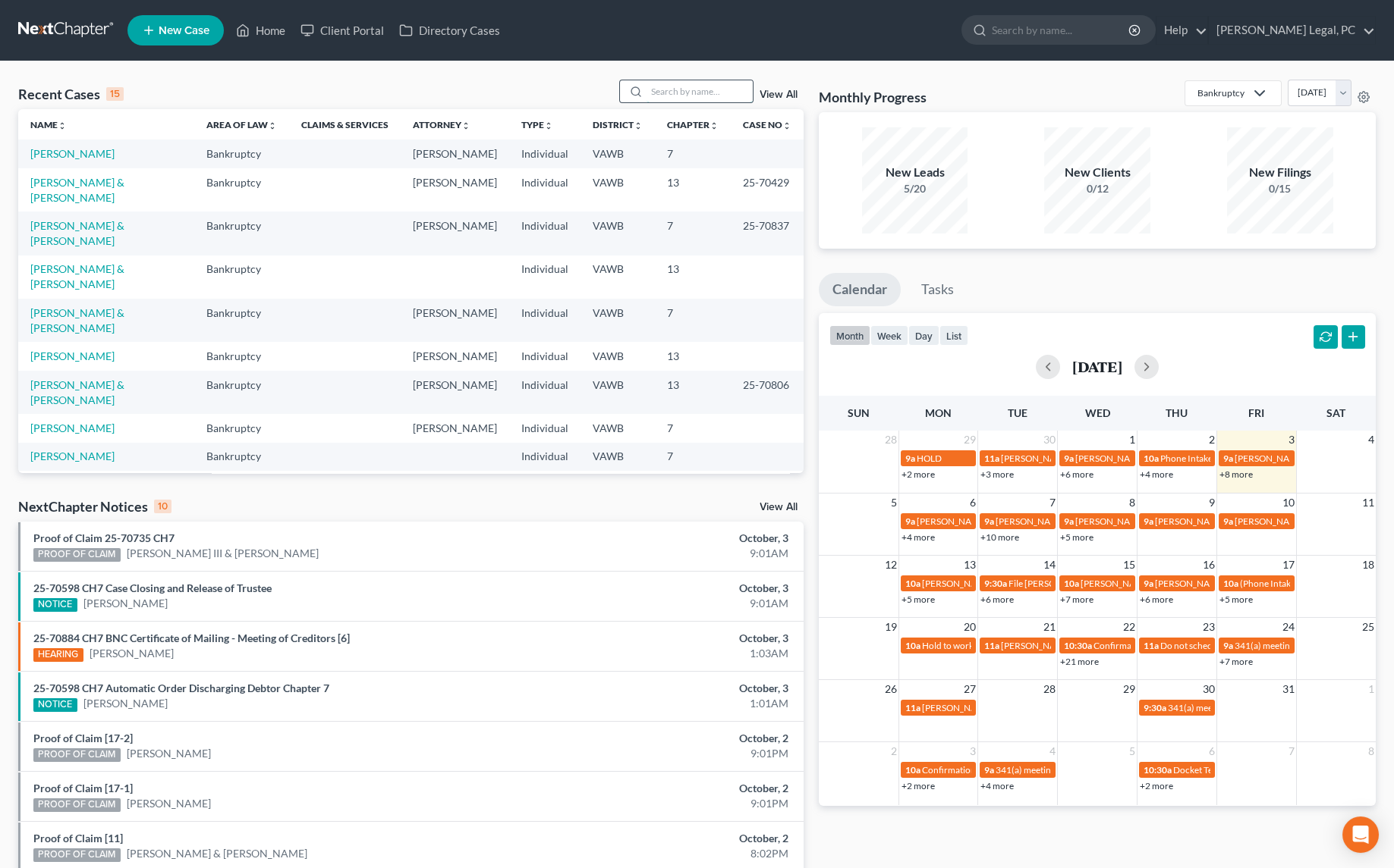
click at [682, 98] on input "search" at bounding box center [699, 91] width 106 height 22
type input "[PERSON_NAME]"
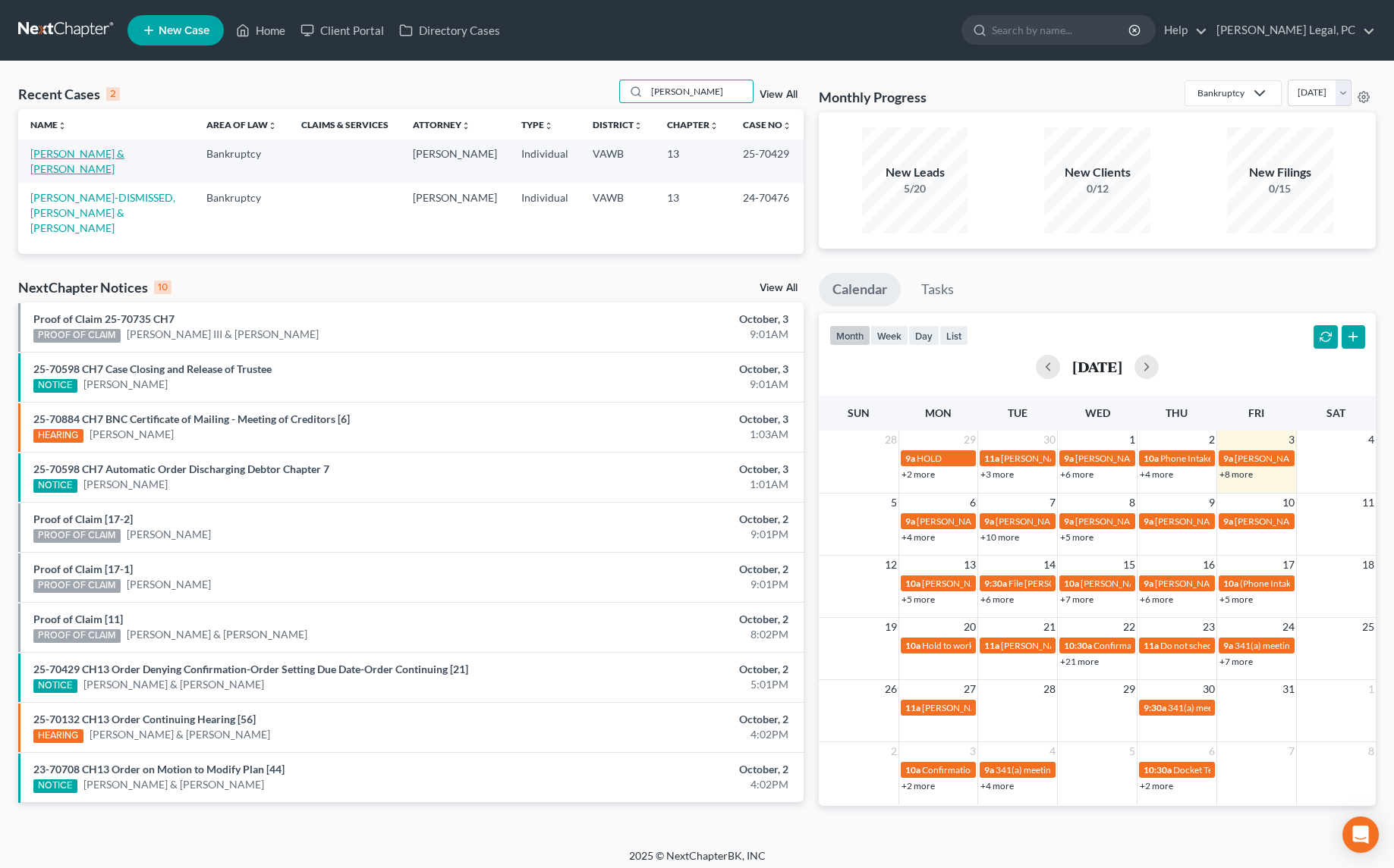
click at [125, 154] on link "[PERSON_NAME] & [PERSON_NAME]" at bounding box center [77, 161] width 94 height 28
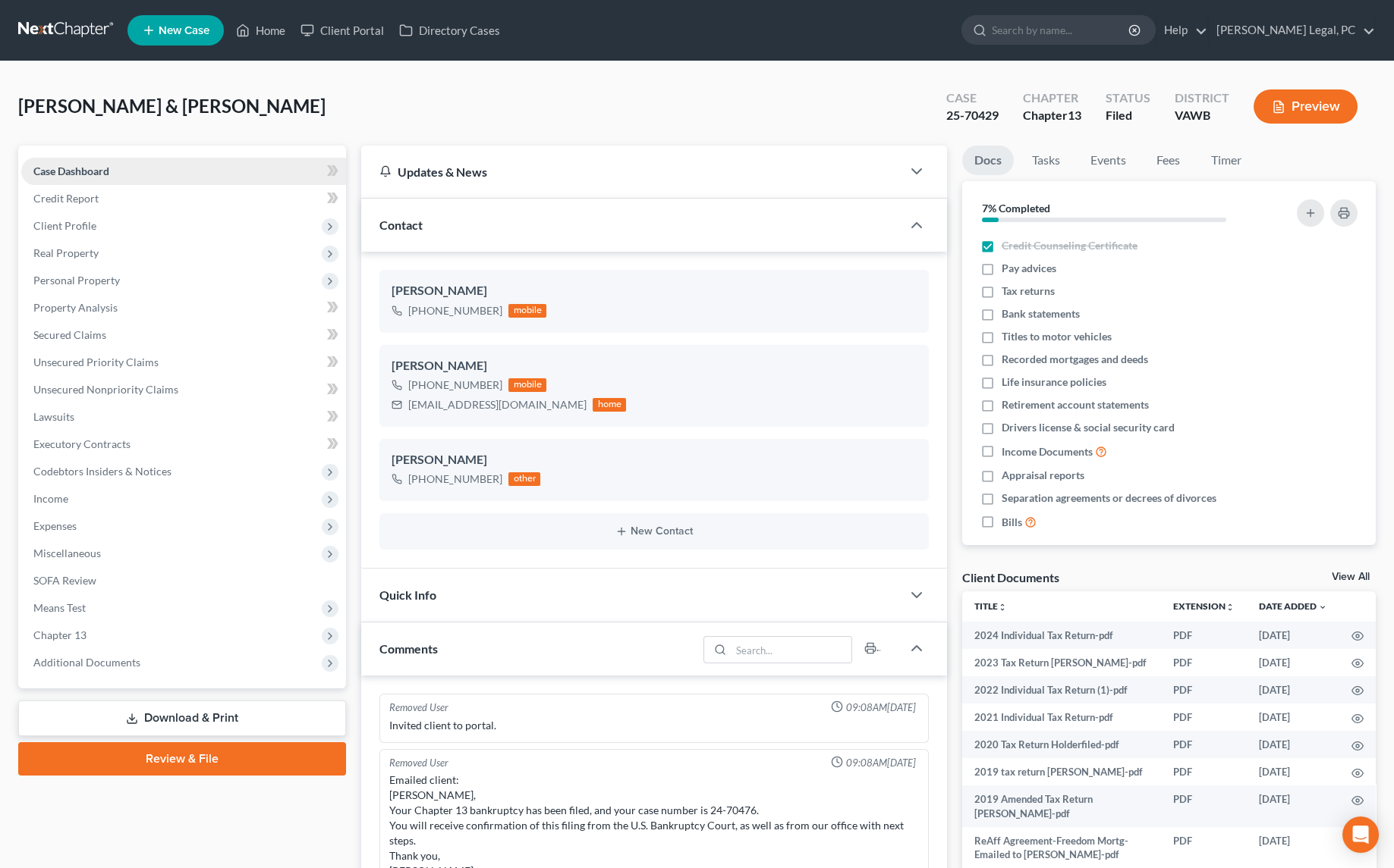
scroll to position [541, 0]
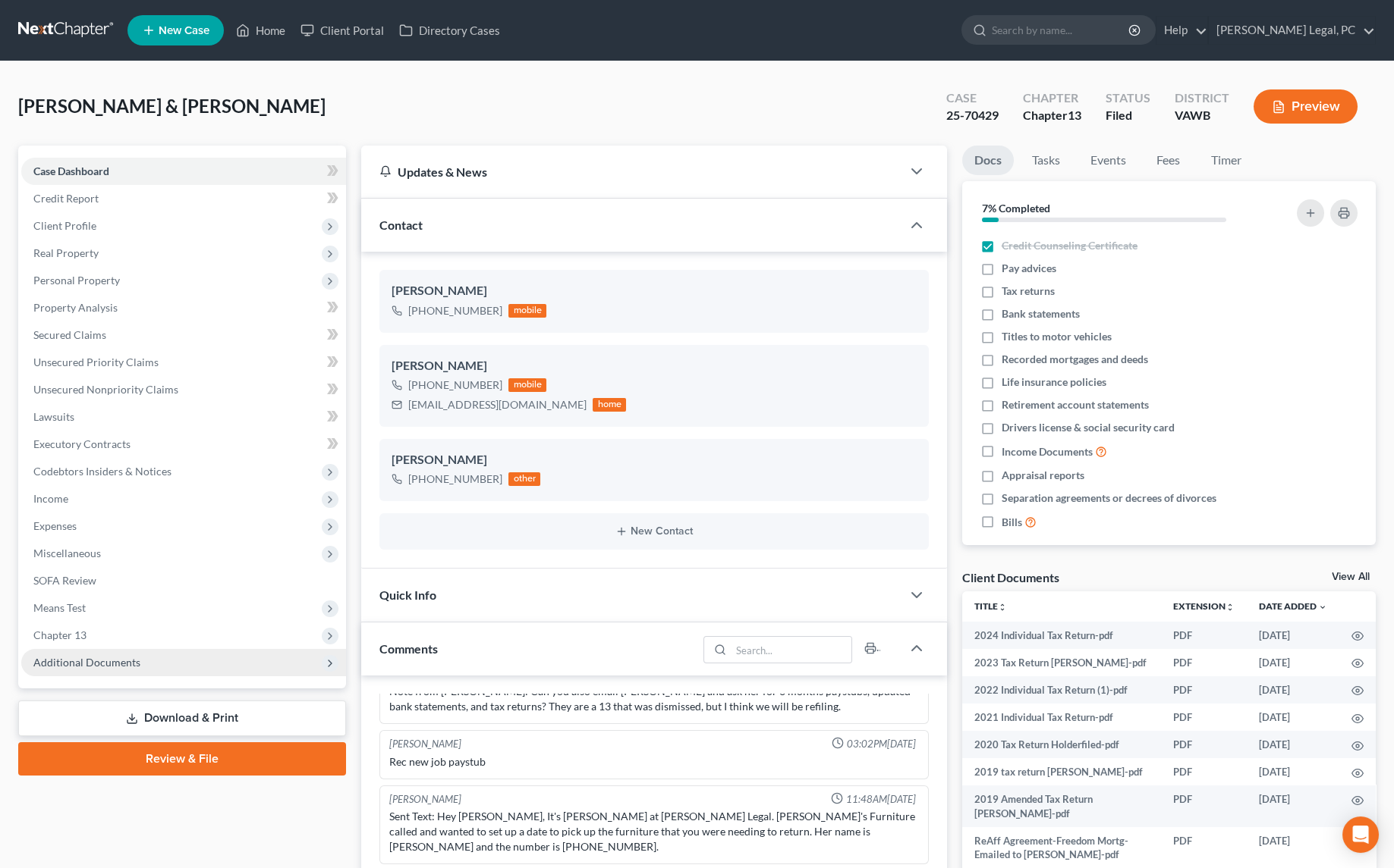
click at [60, 665] on span "Additional Documents" at bounding box center [86, 662] width 107 height 12
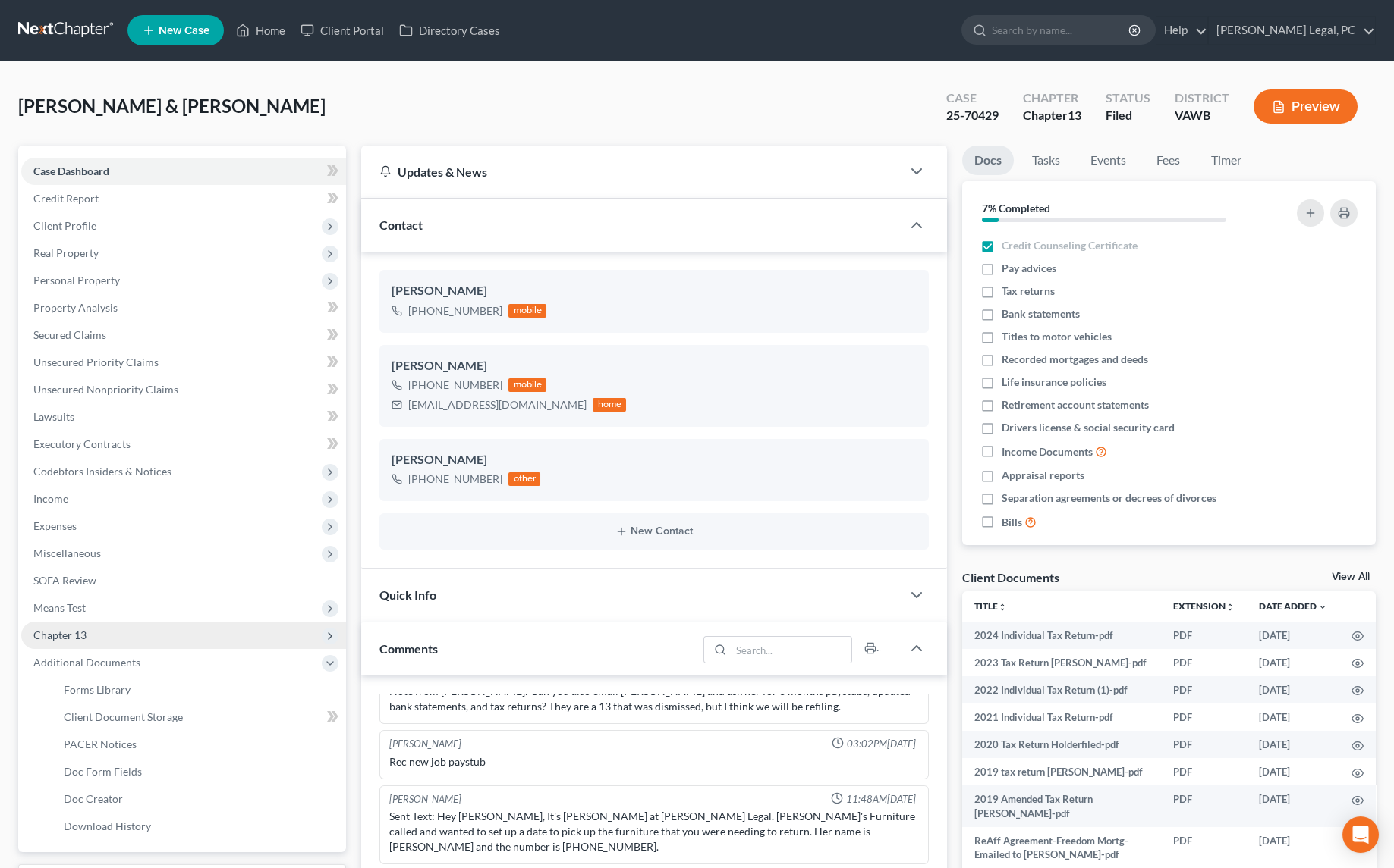
click at [83, 642] on span "Chapter 13" at bounding box center [183, 635] width 325 height 28
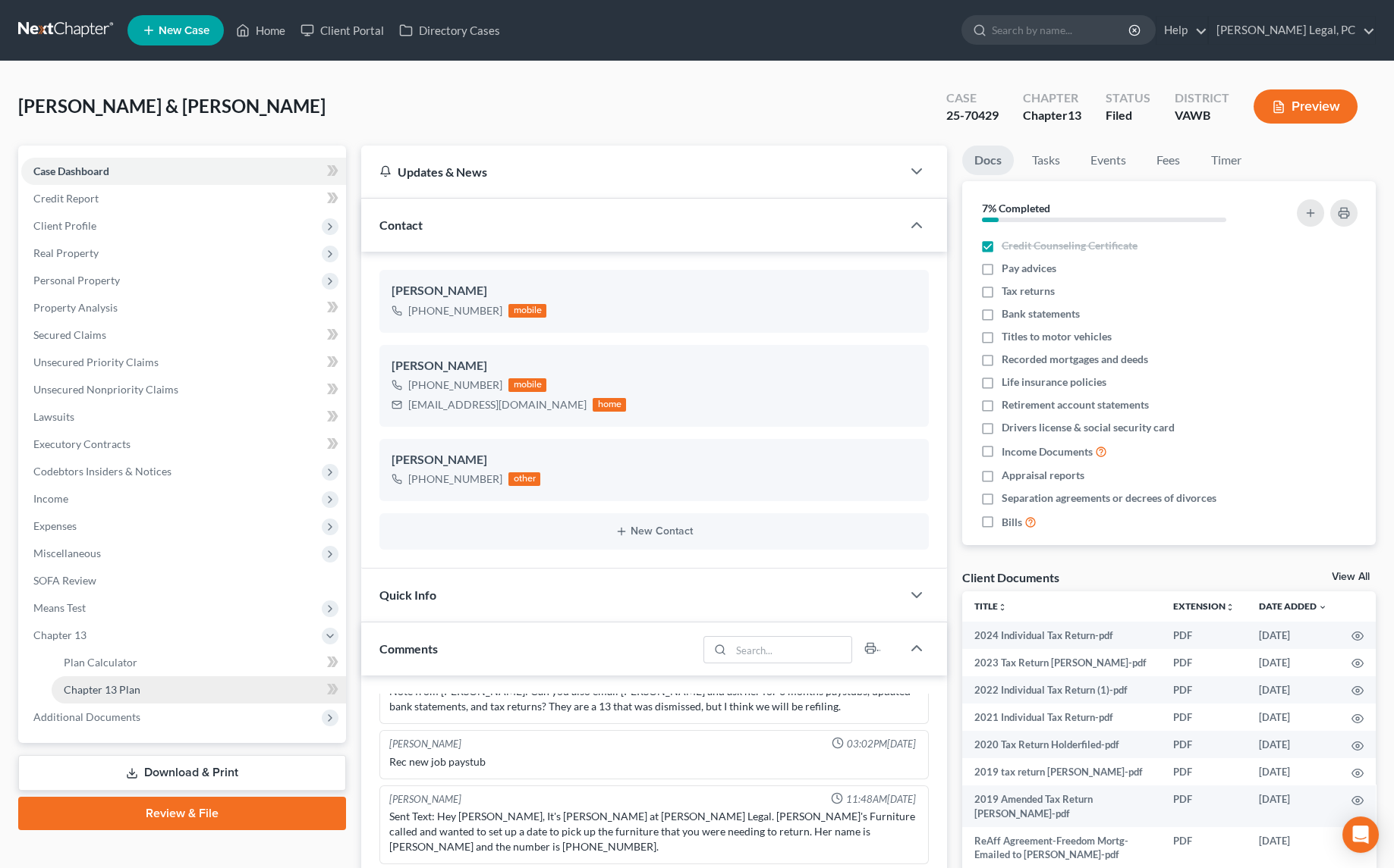
click at [119, 691] on span "Chapter 13 Plan" at bounding box center [102, 689] width 77 height 12
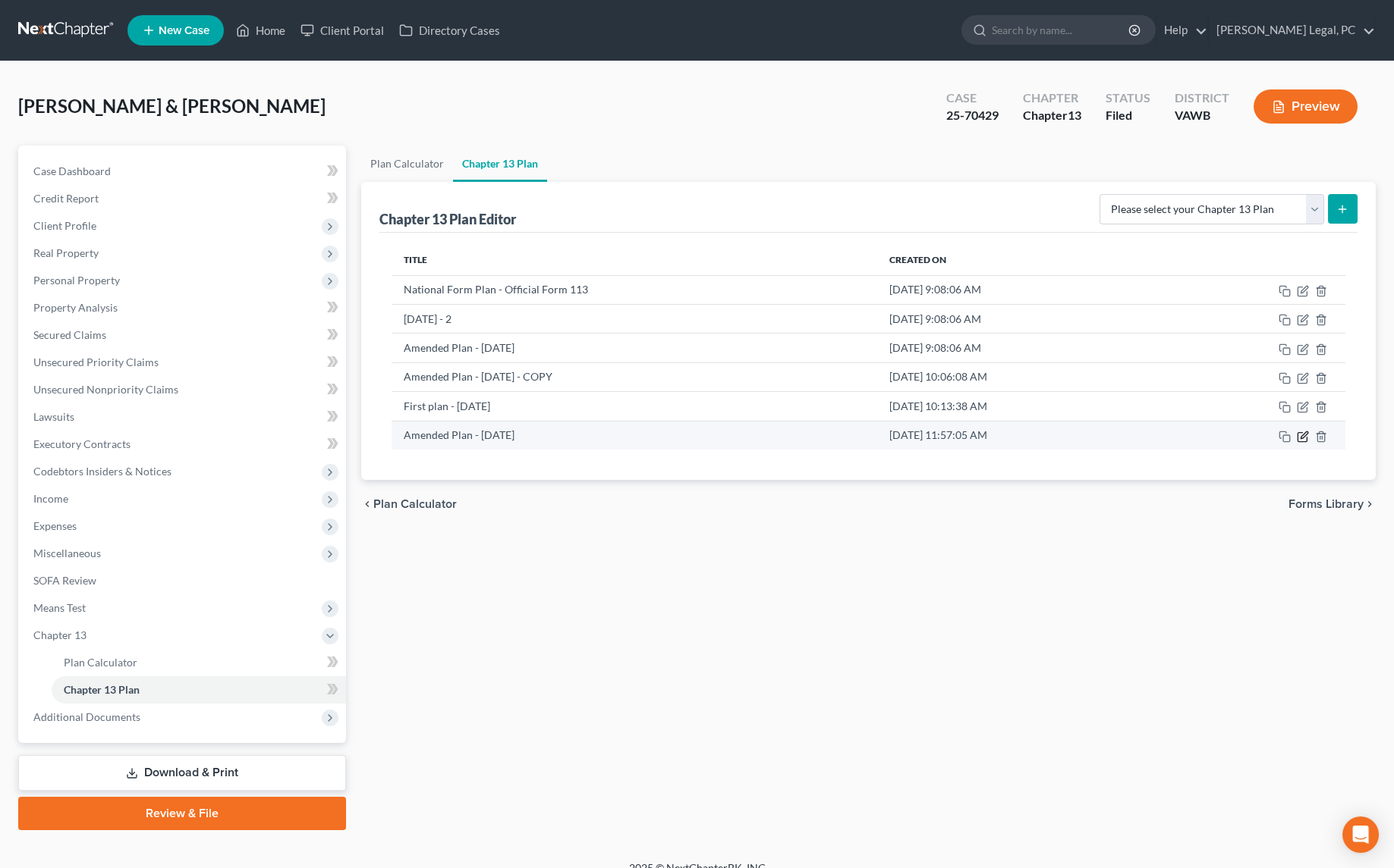
click at [1299, 431] on icon "button" at bounding box center [1303, 437] width 12 height 12
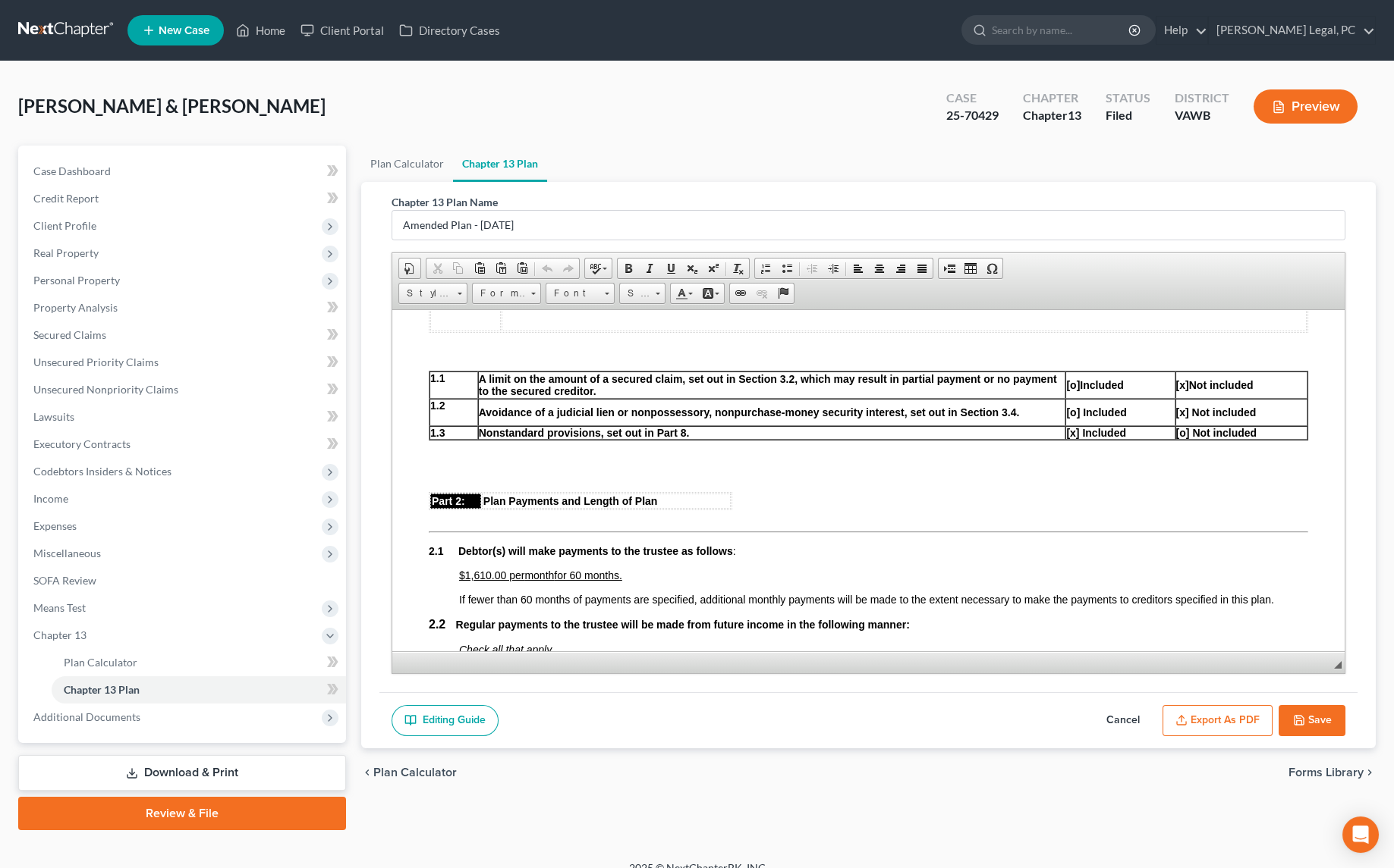
scroll to position [413, 0]
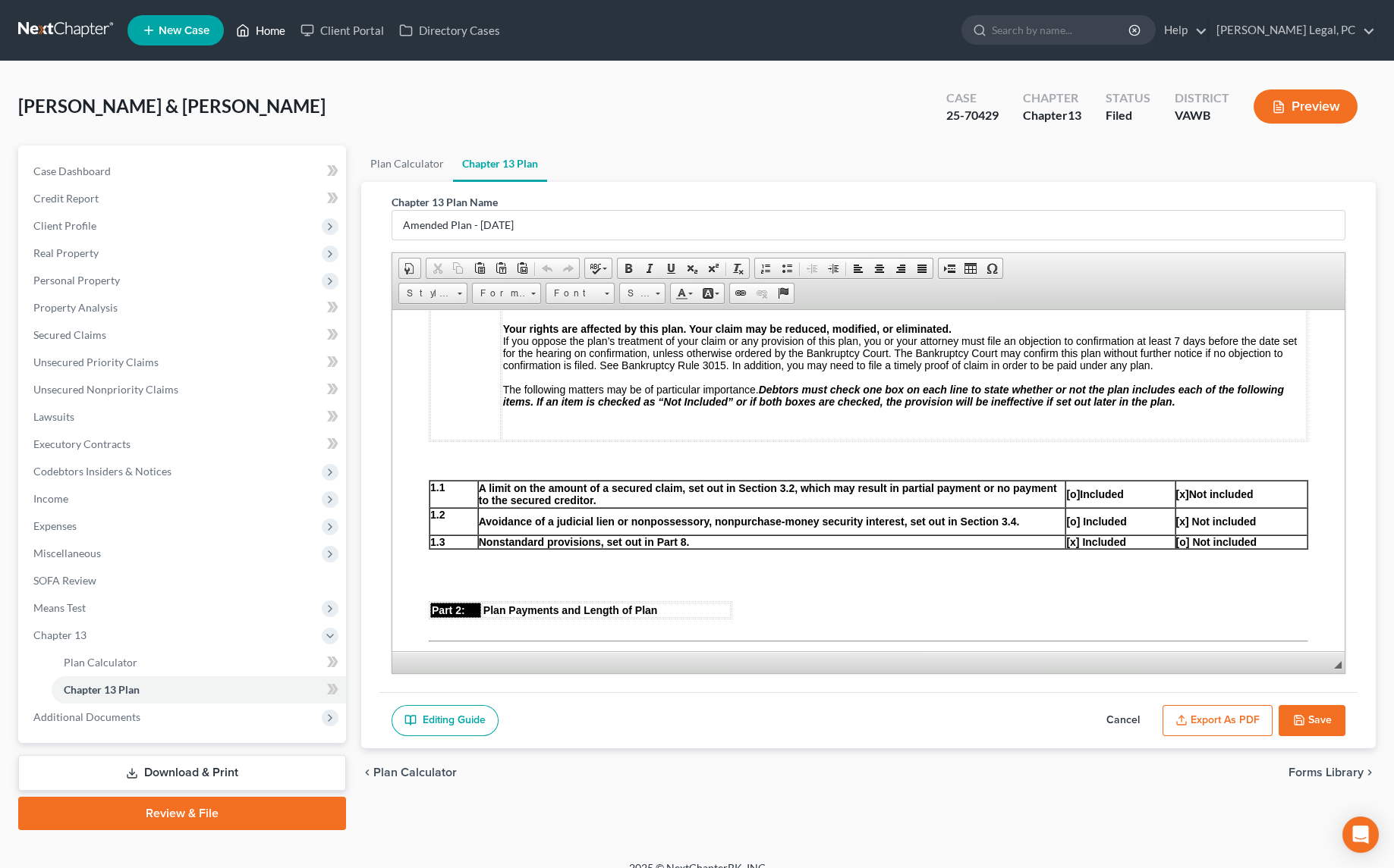
click at [281, 35] on link "Home" at bounding box center [260, 30] width 64 height 28
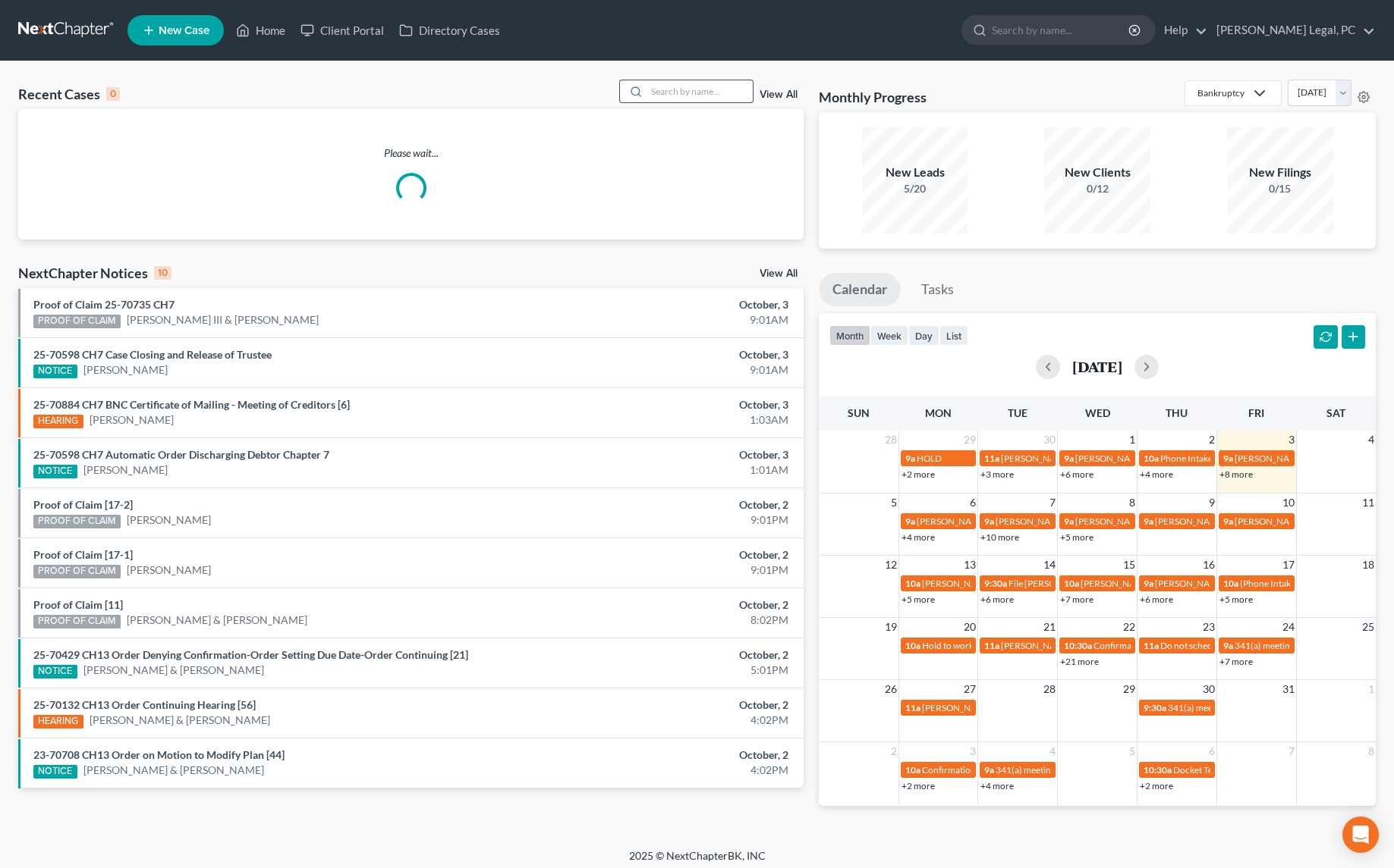
click at [689, 98] on input "search" at bounding box center [699, 91] width 106 height 22
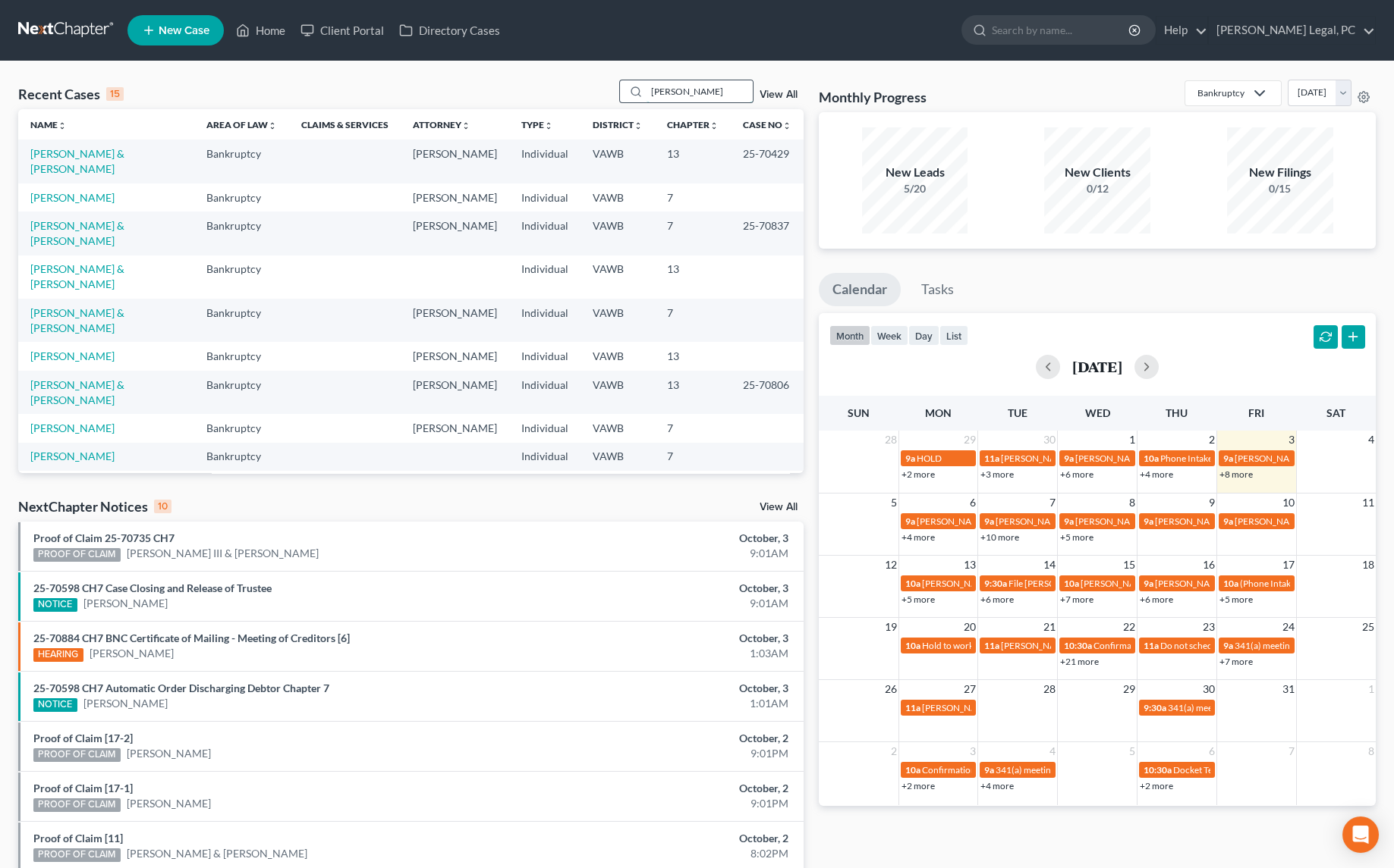
type input "[PERSON_NAME]"
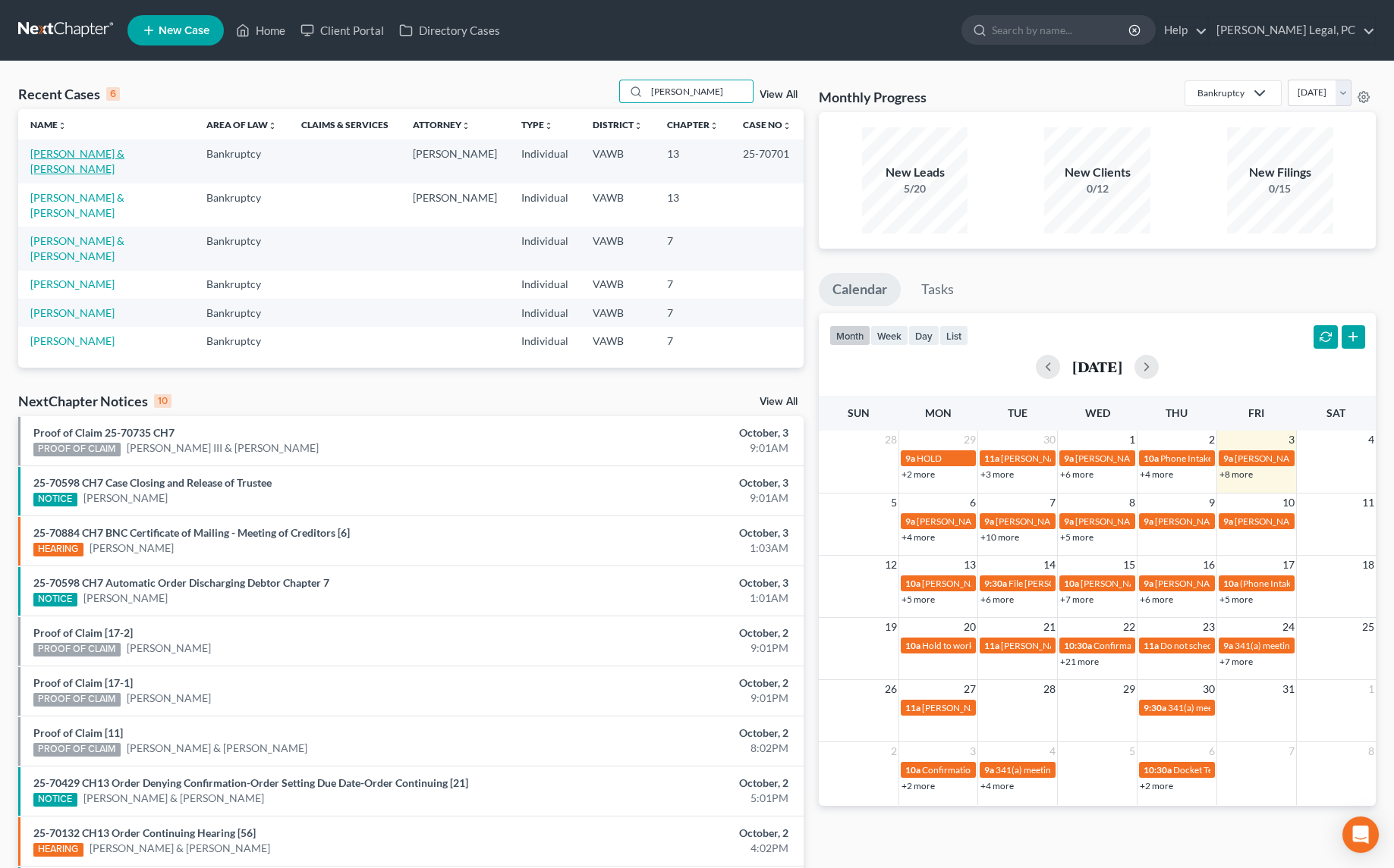
click at [79, 153] on link "[PERSON_NAME] & [PERSON_NAME]" at bounding box center [77, 161] width 94 height 28
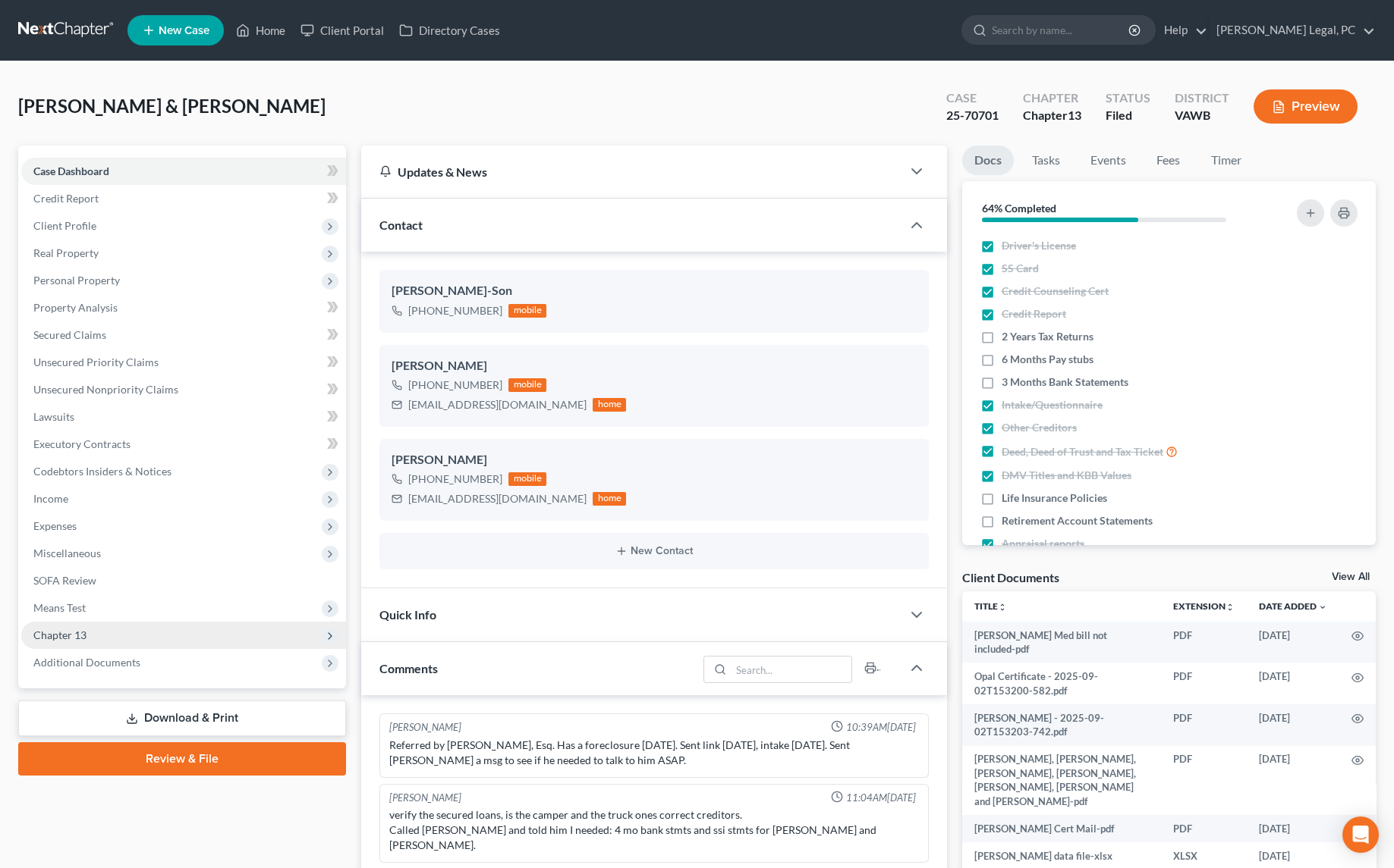
click at [78, 635] on span "Chapter 13" at bounding box center [60, 635] width 53 height 12
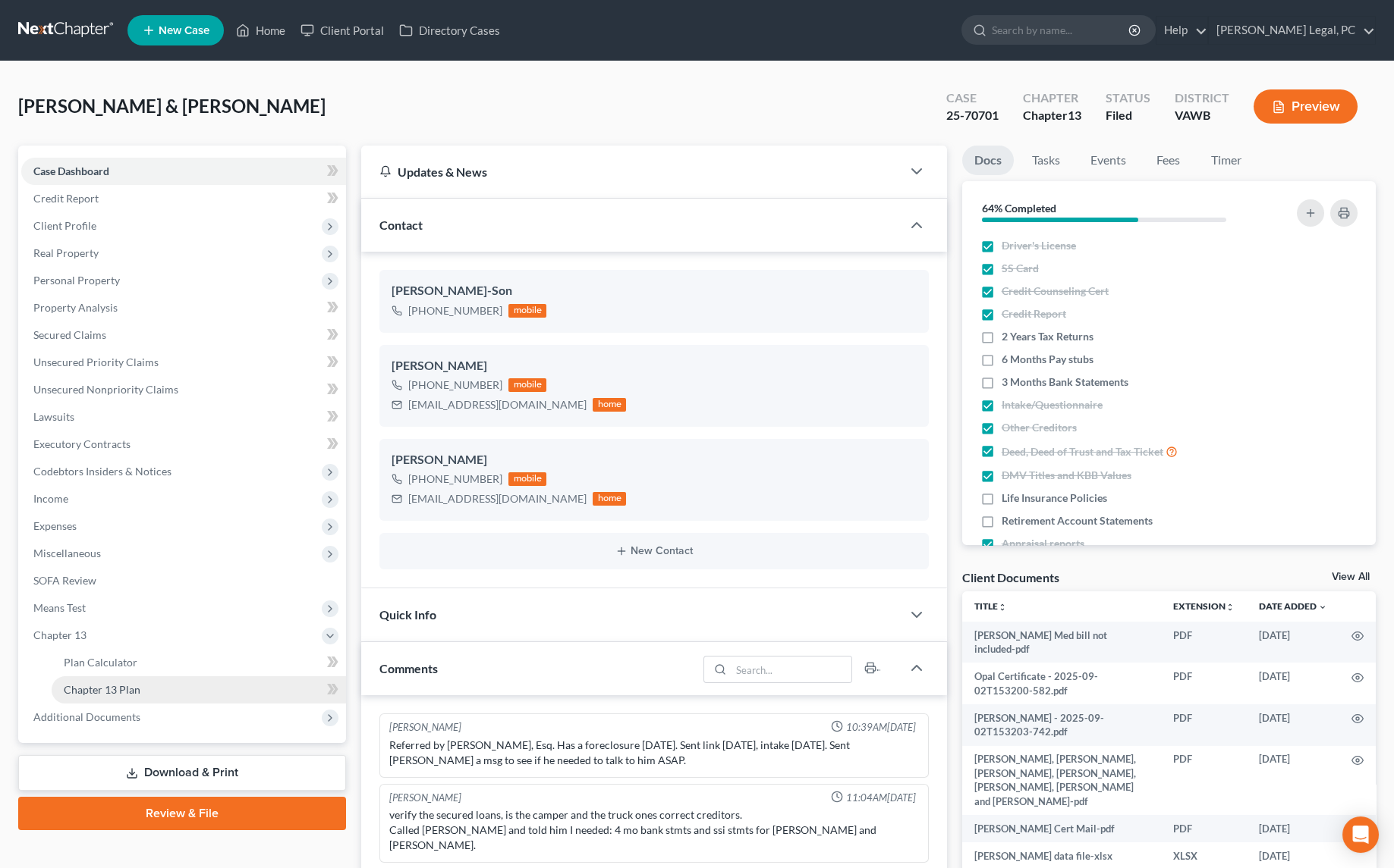
click at [118, 696] on link "Chapter 13 Plan" at bounding box center [199, 690] width 294 height 28
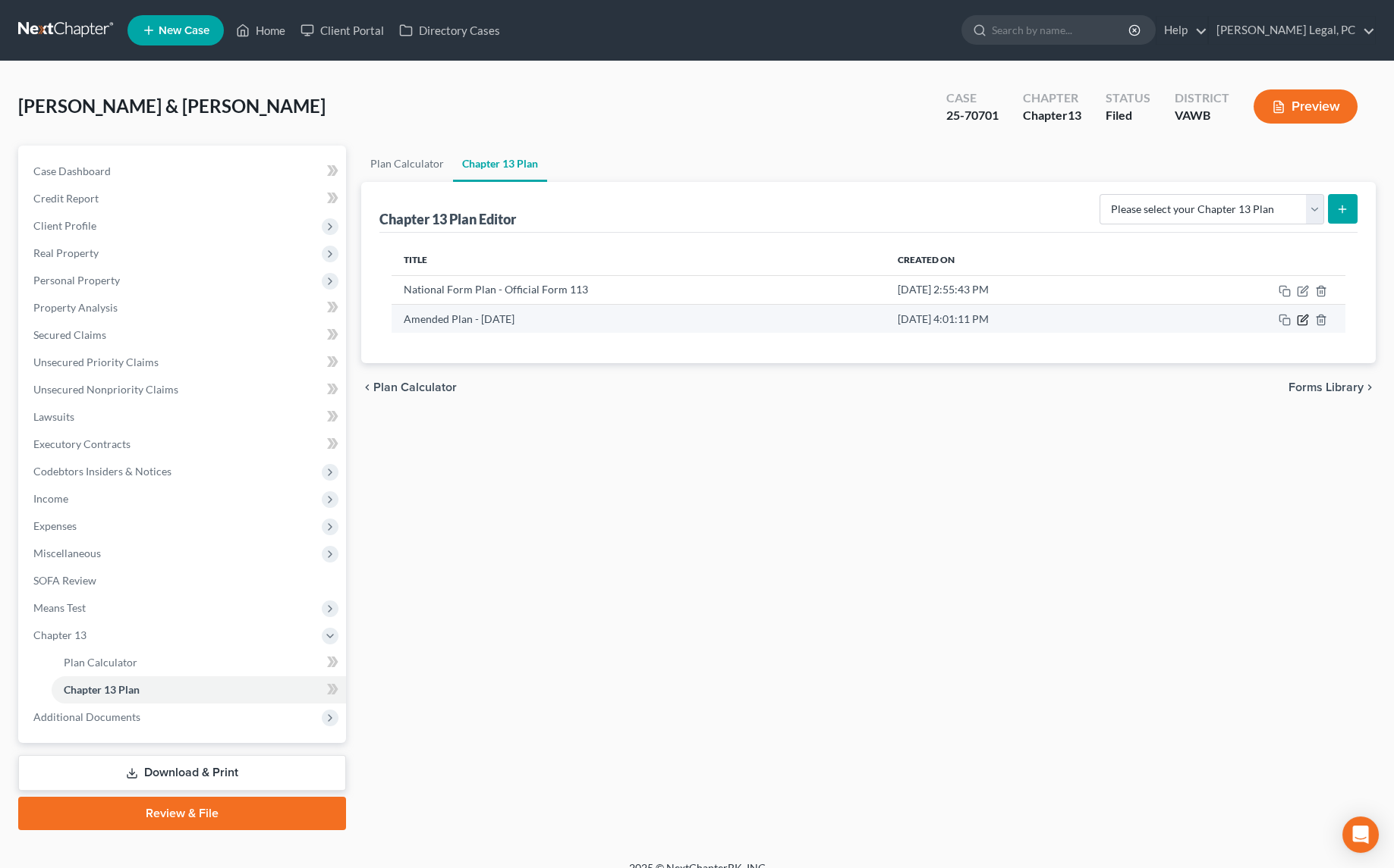
click at [1302, 319] on icon "button" at bounding box center [1304, 318] width 7 height 7
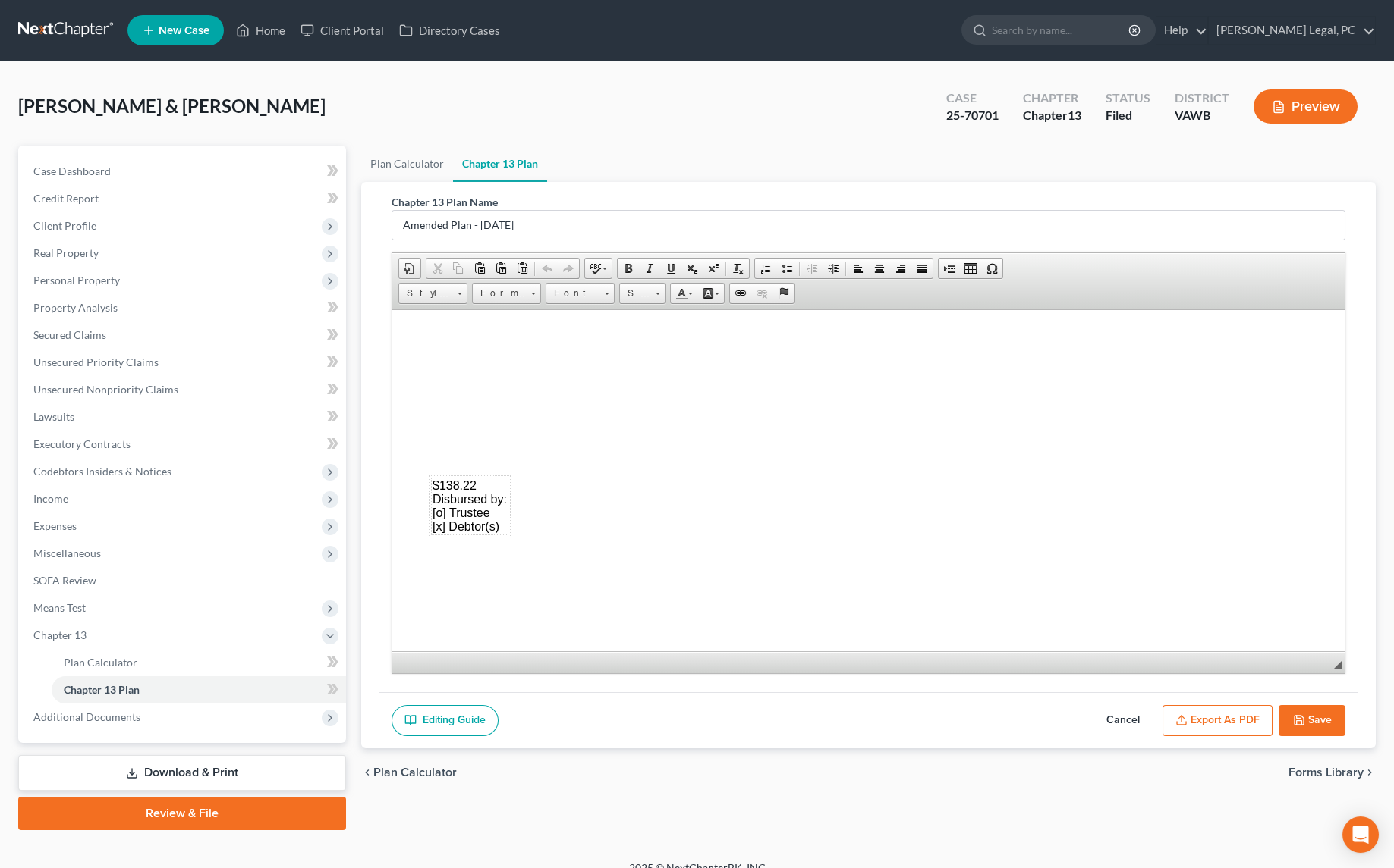
scroll to position [5269, 0]
drag, startPoint x: 561, startPoint y: 533, endPoint x: 396, endPoint y: 435, distance: 191.9
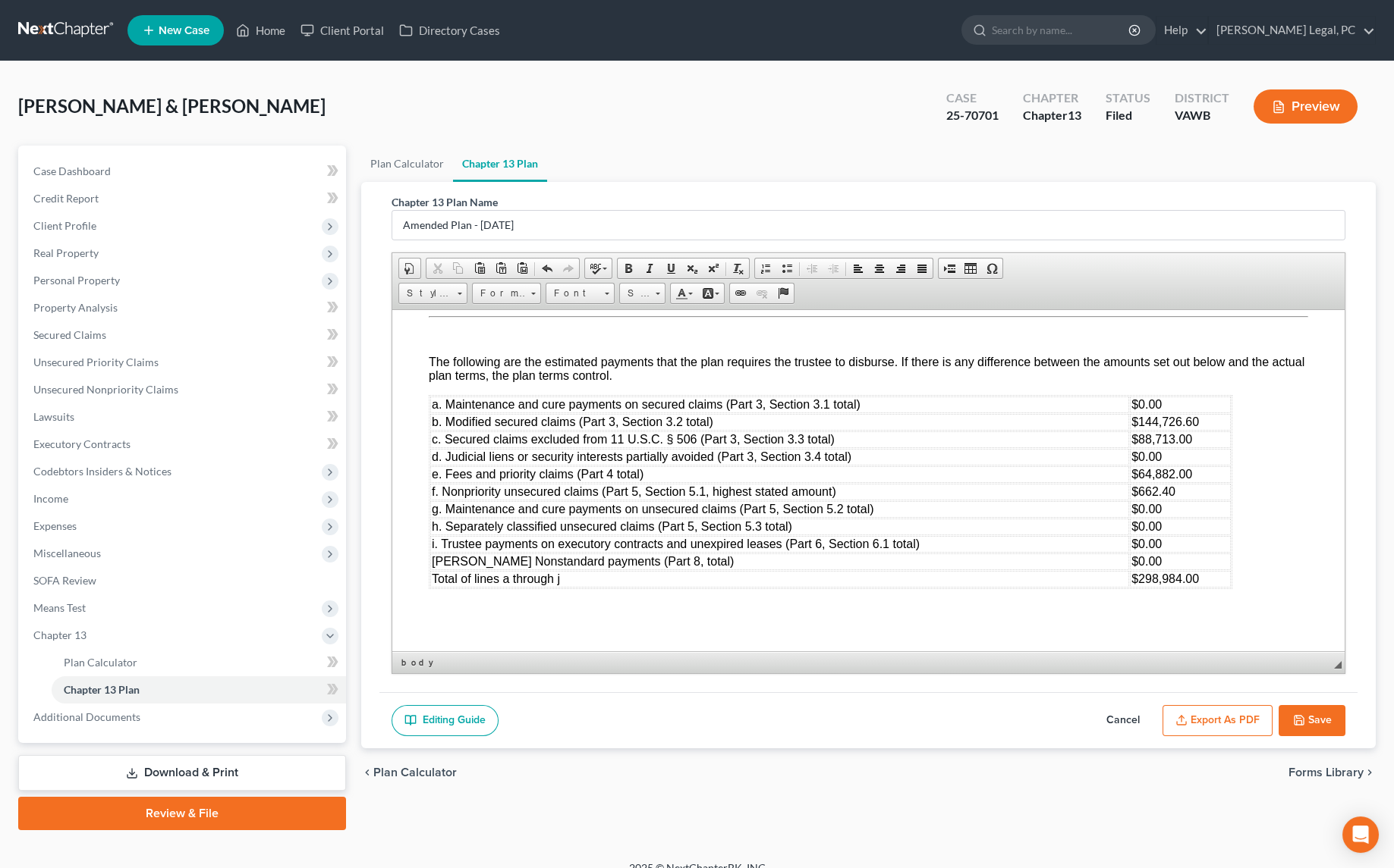
scroll to position [4929, 0]
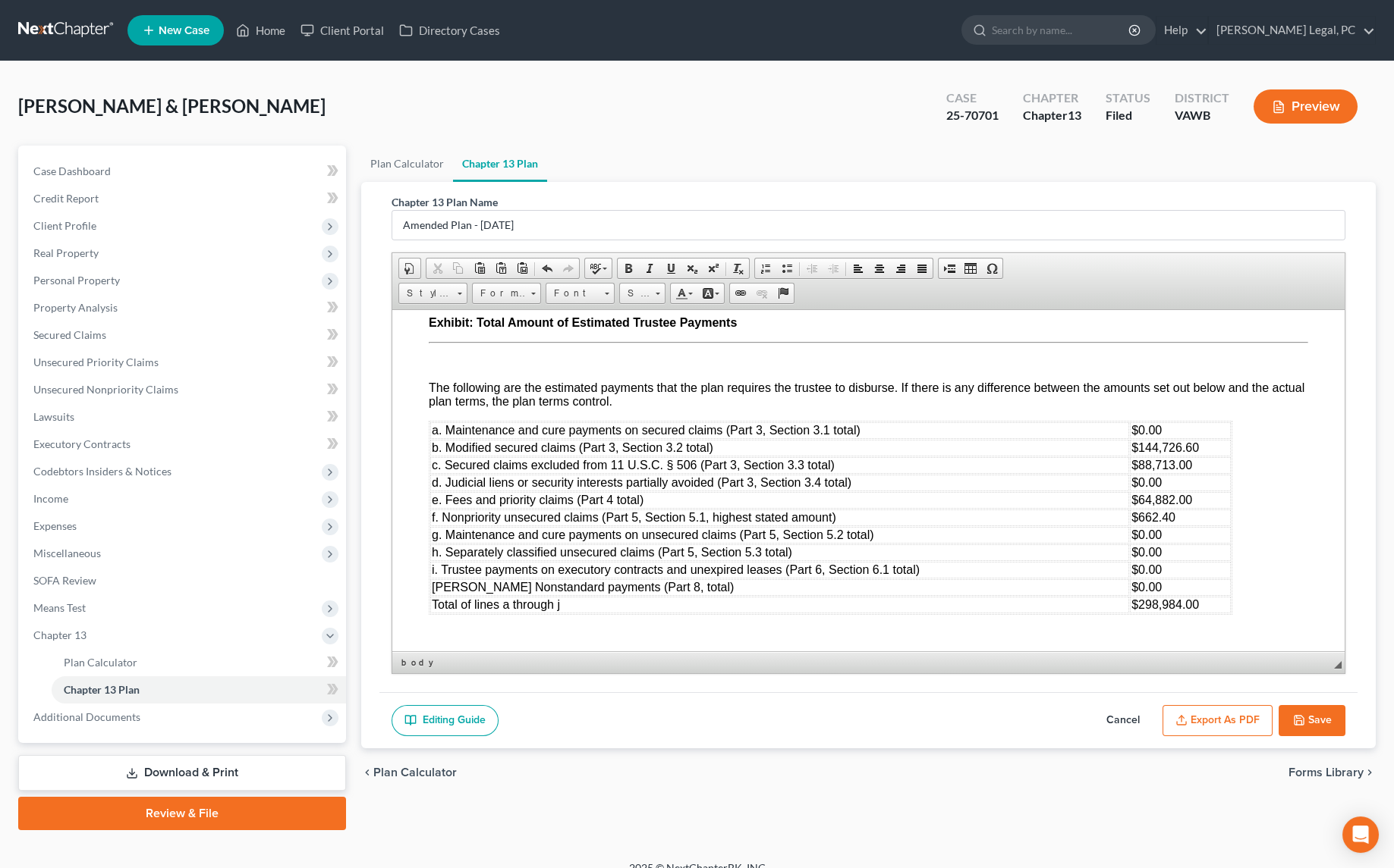
click at [1251, 713] on button "Export as PDF" at bounding box center [1217, 721] width 110 height 32
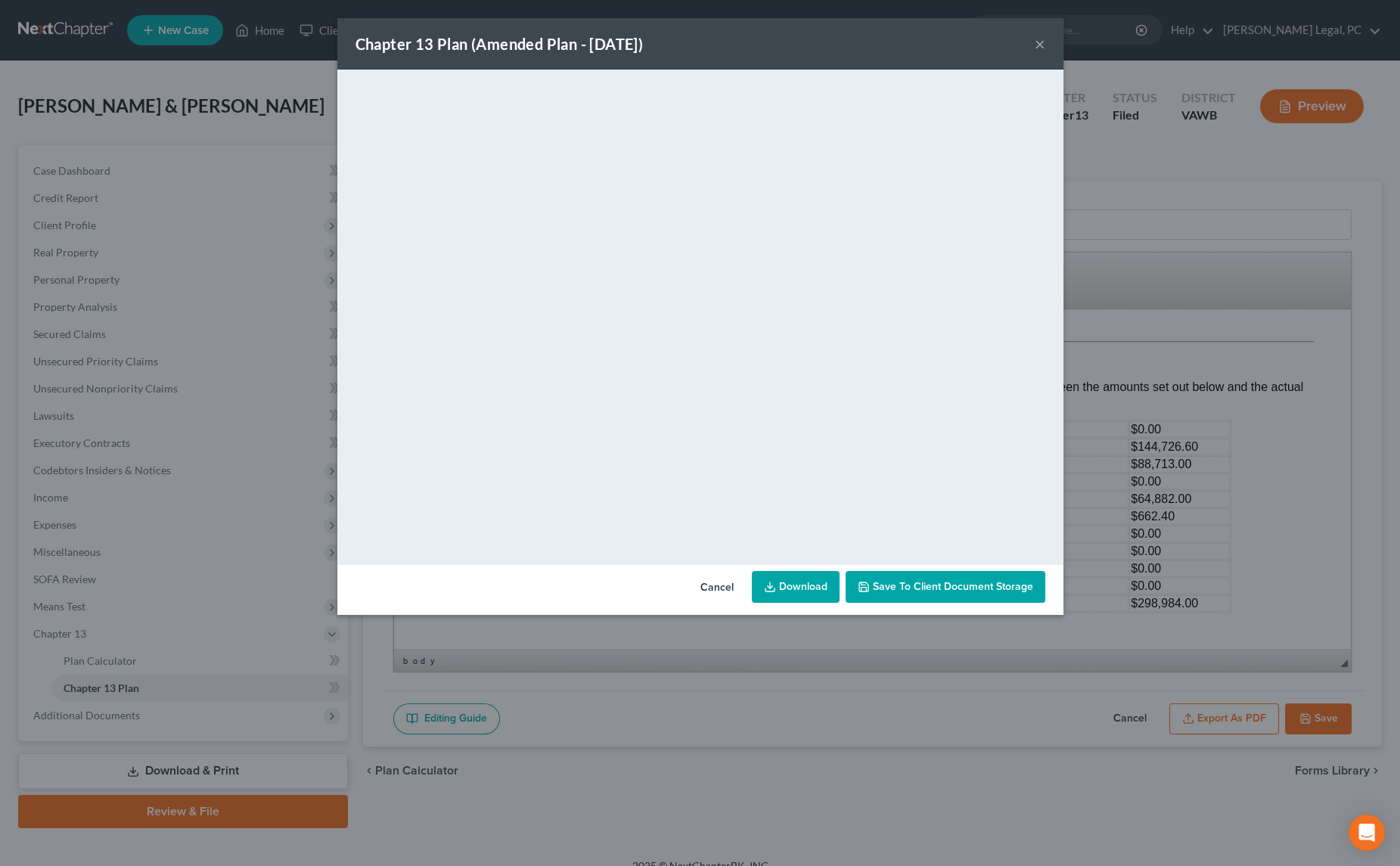
click at [1038, 48] on button "×" at bounding box center [1040, 44] width 11 height 18
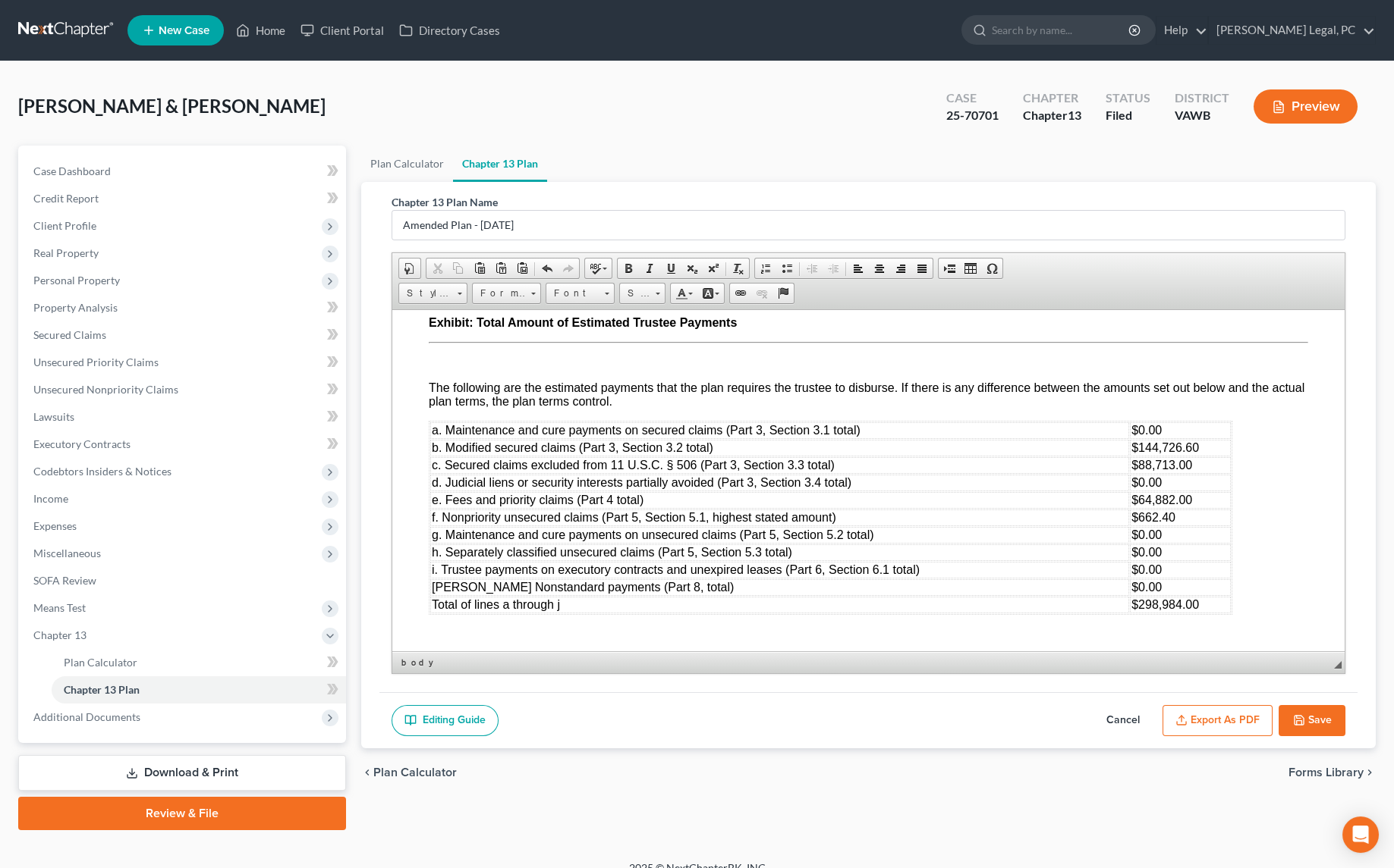
click at [1297, 718] on icon "button" at bounding box center [1299, 720] width 12 height 12
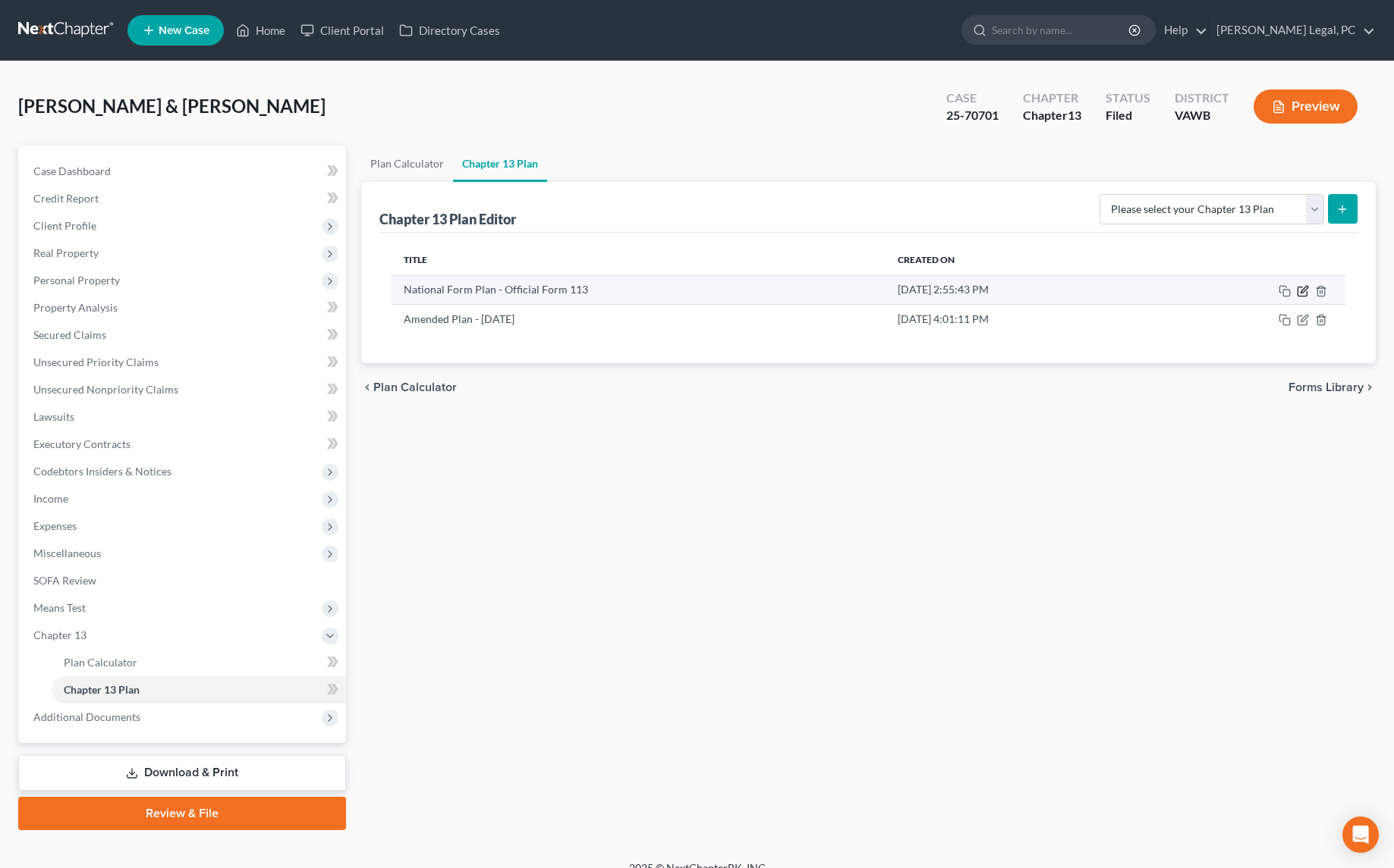
click at [1300, 288] on icon "button" at bounding box center [1304, 289] width 7 height 7
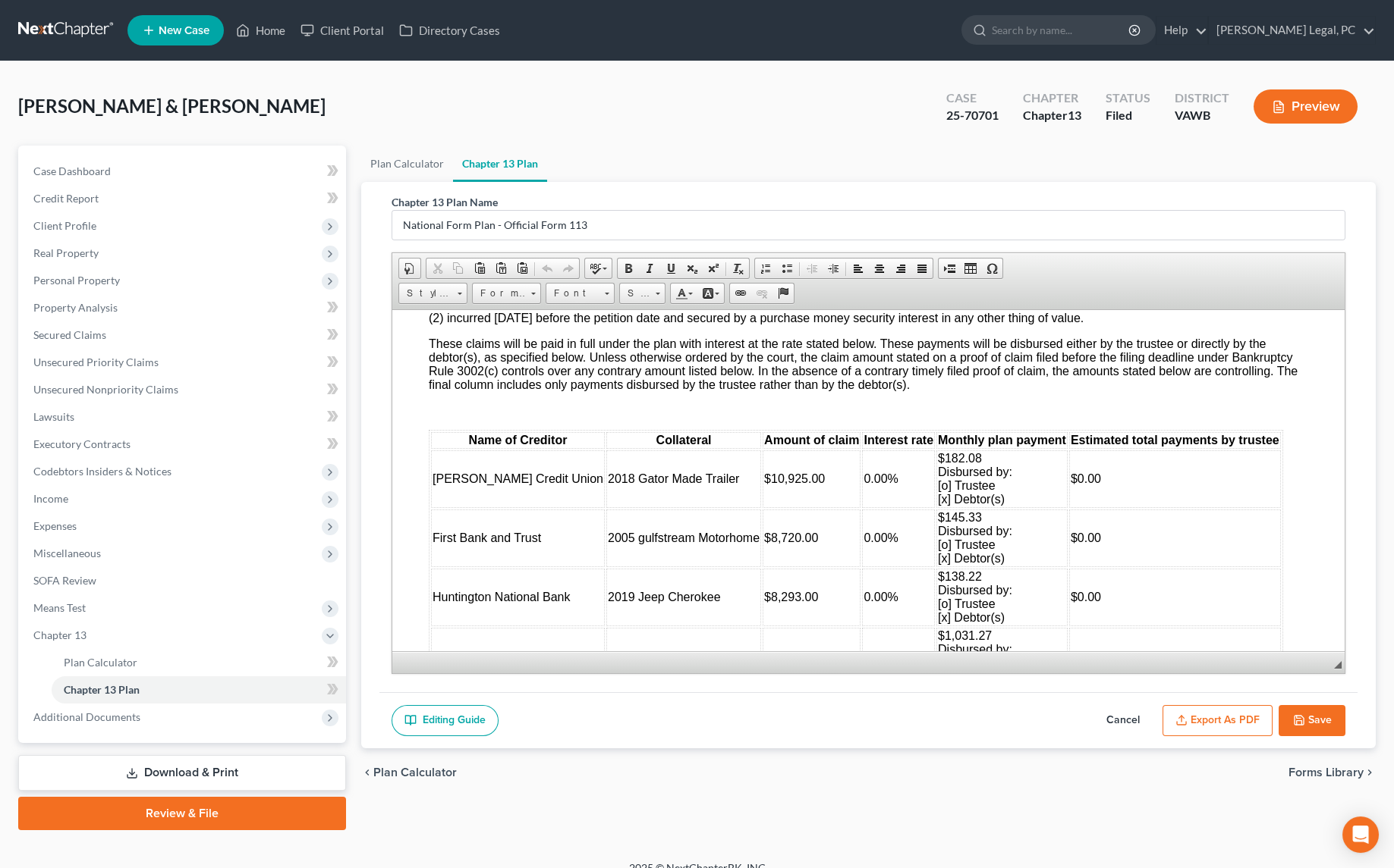
scroll to position [2206, 0]
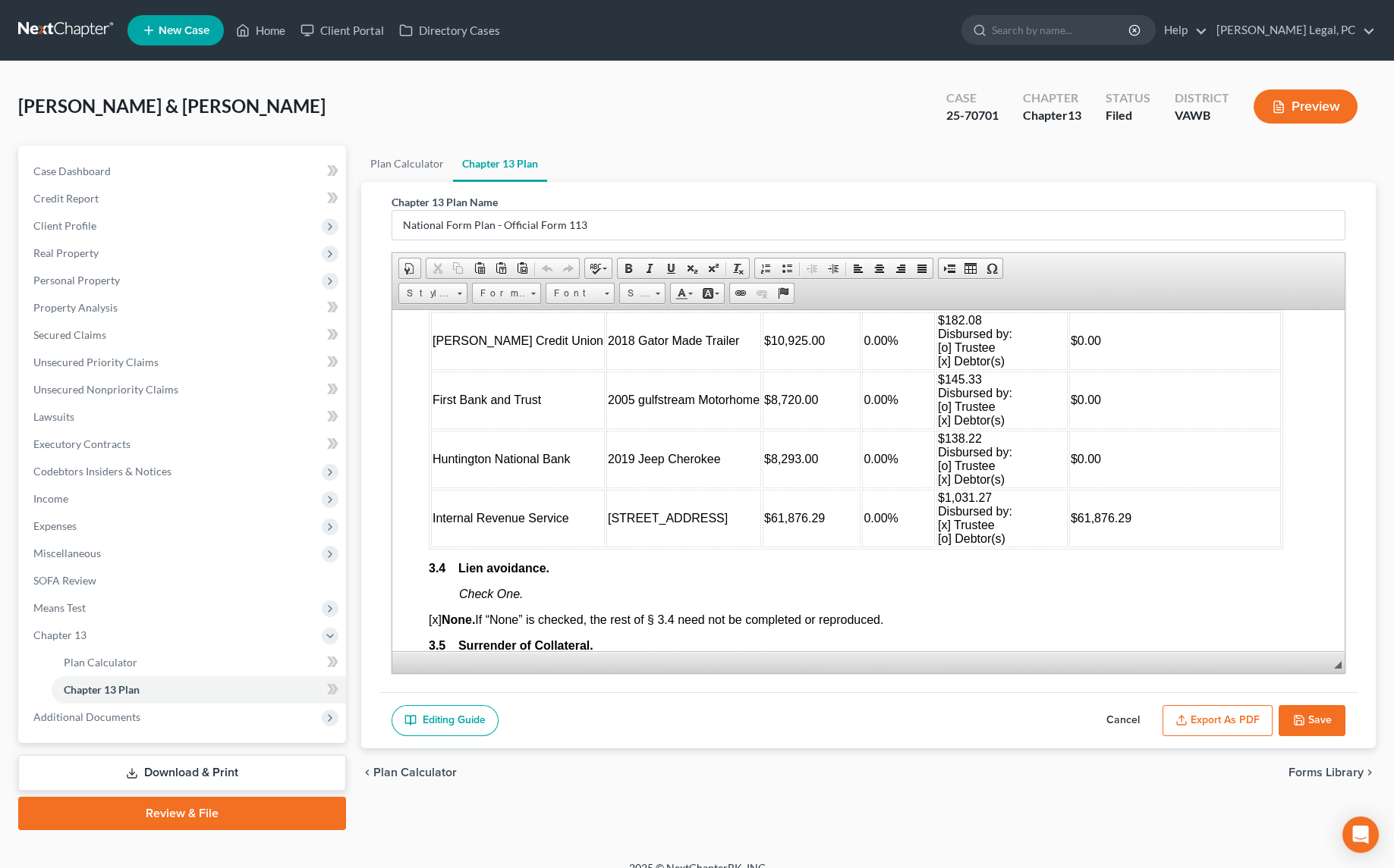
click at [1315, 717] on button "Save" at bounding box center [1311, 721] width 67 height 32
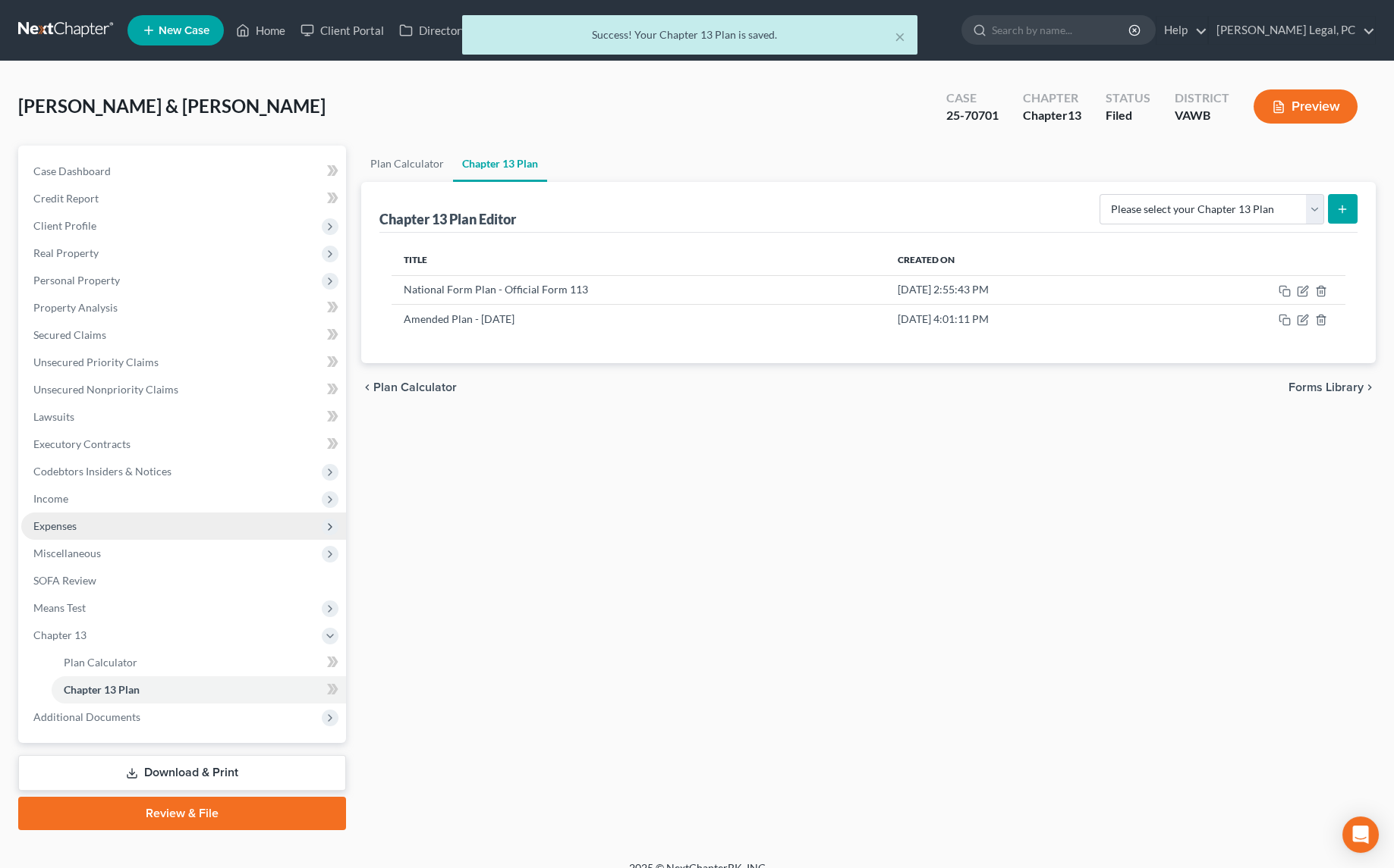
click at [61, 519] on span "Expenses" at bounding box center [54, 525] width 44 height 12
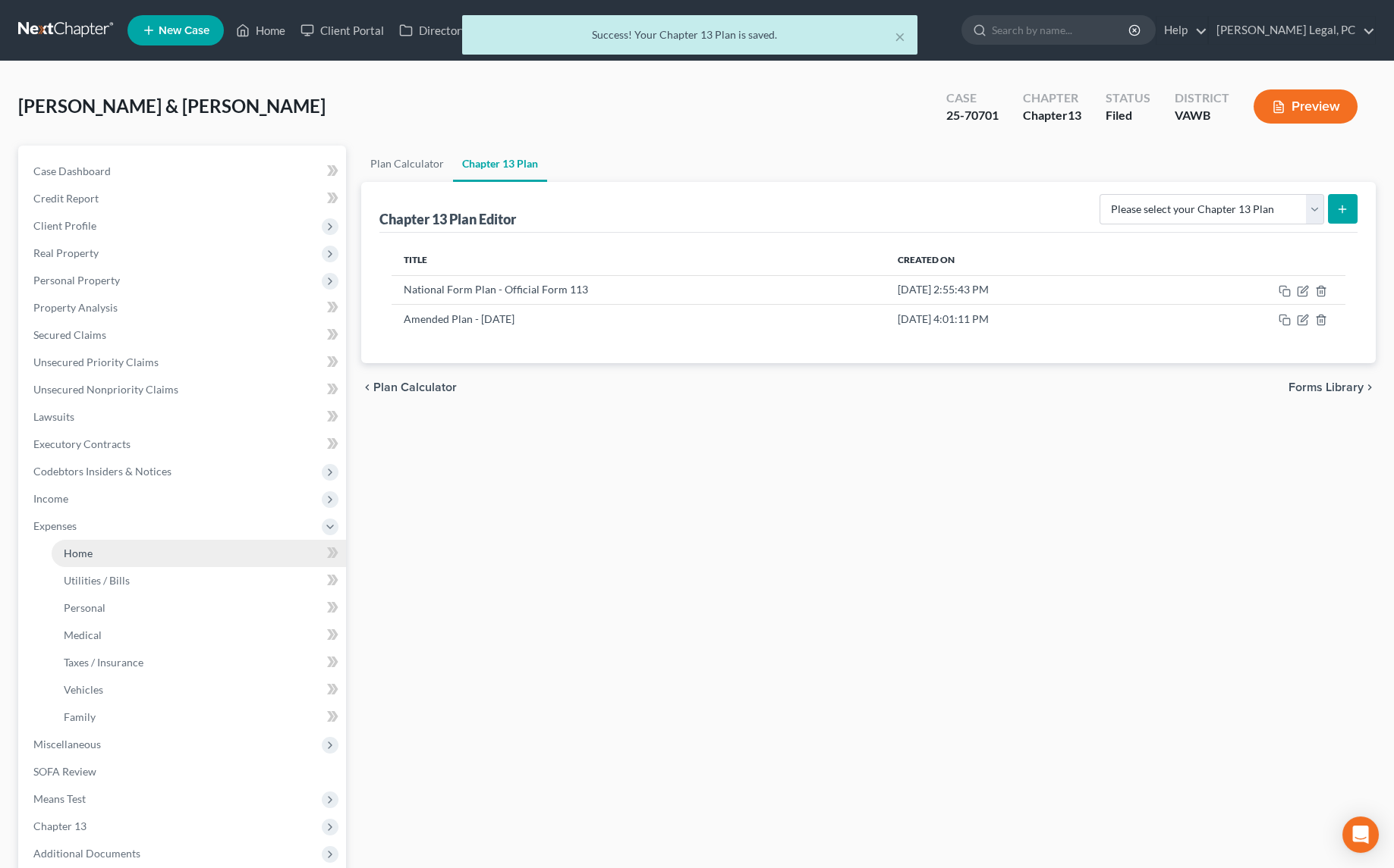
click at [85, 553] on span "Home" at bounding box center [78, 553] width 29 height 12
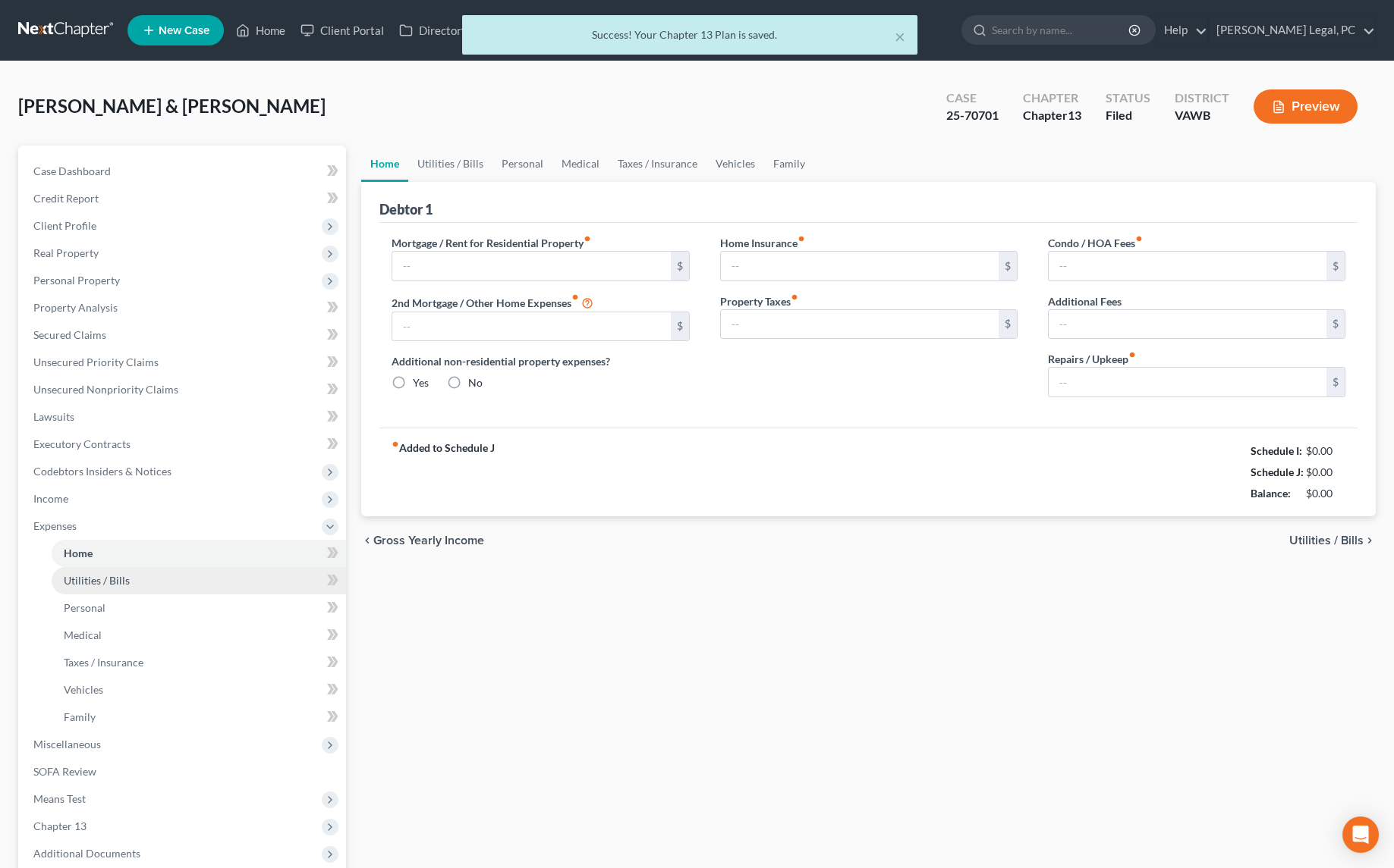
type input "0.00"
radio input "true"
type input "66.00"
type input "139.00"
type input "0.00"
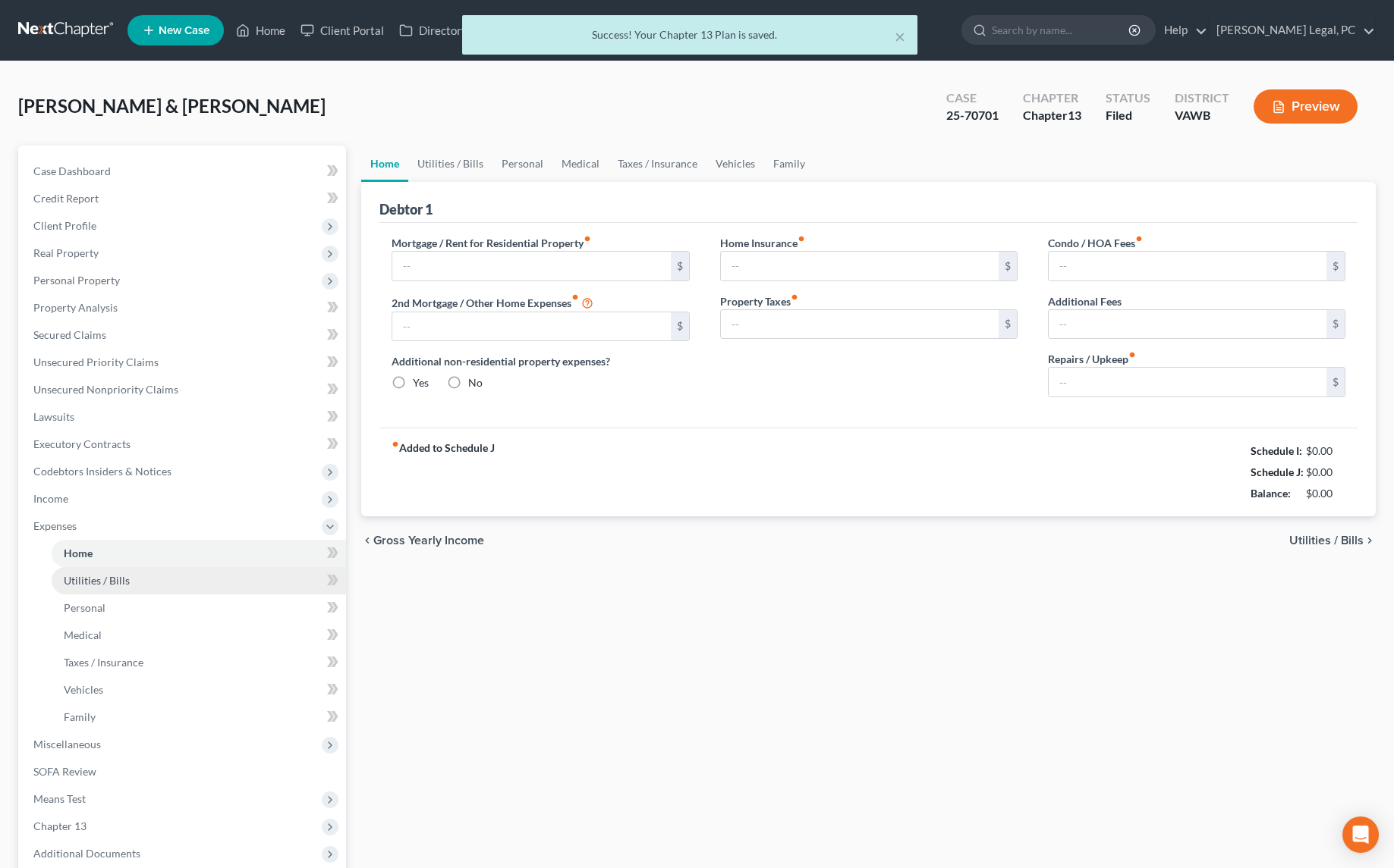
type input "0.00"
type input "100.00"
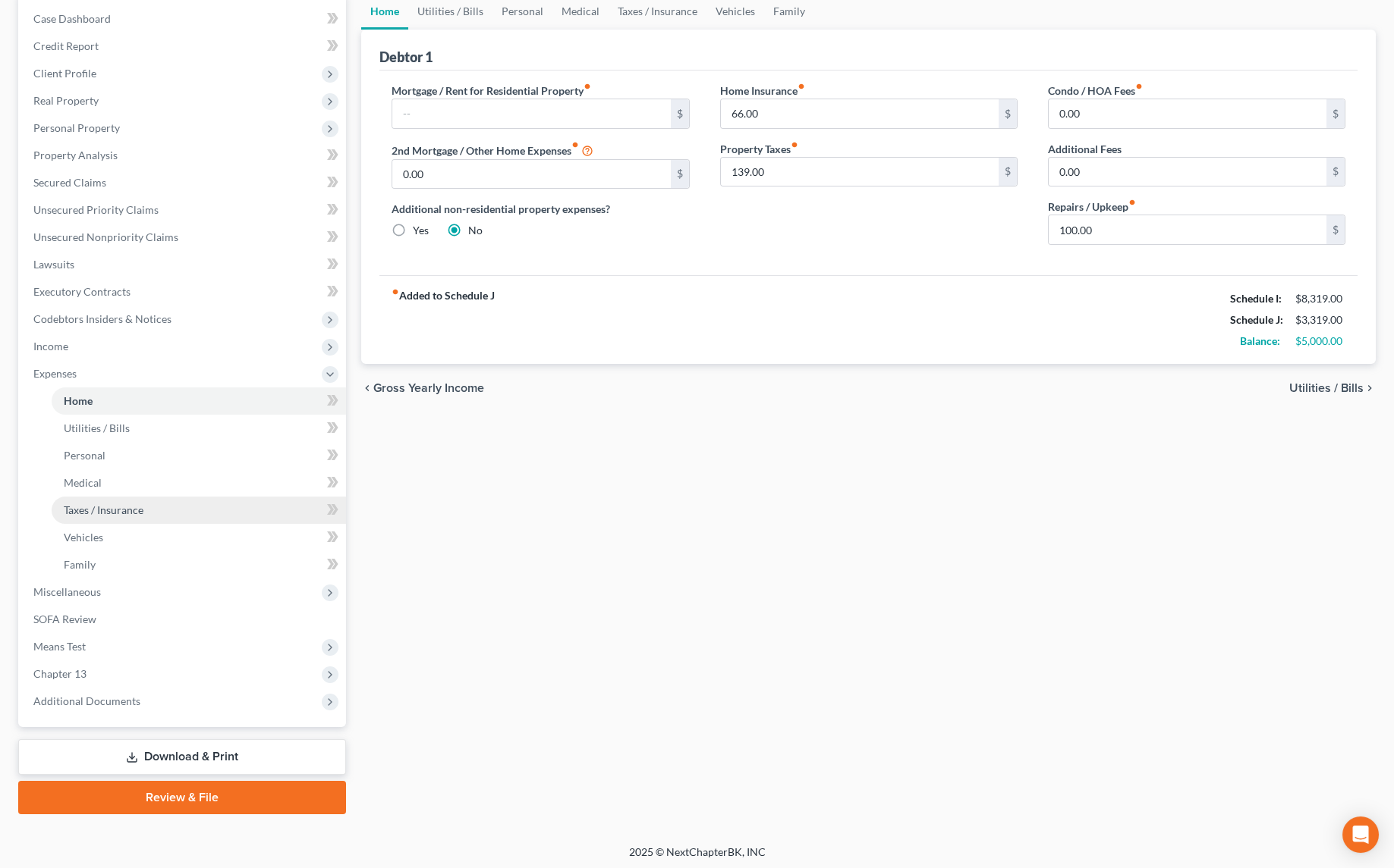
scroll to position [154, 0]
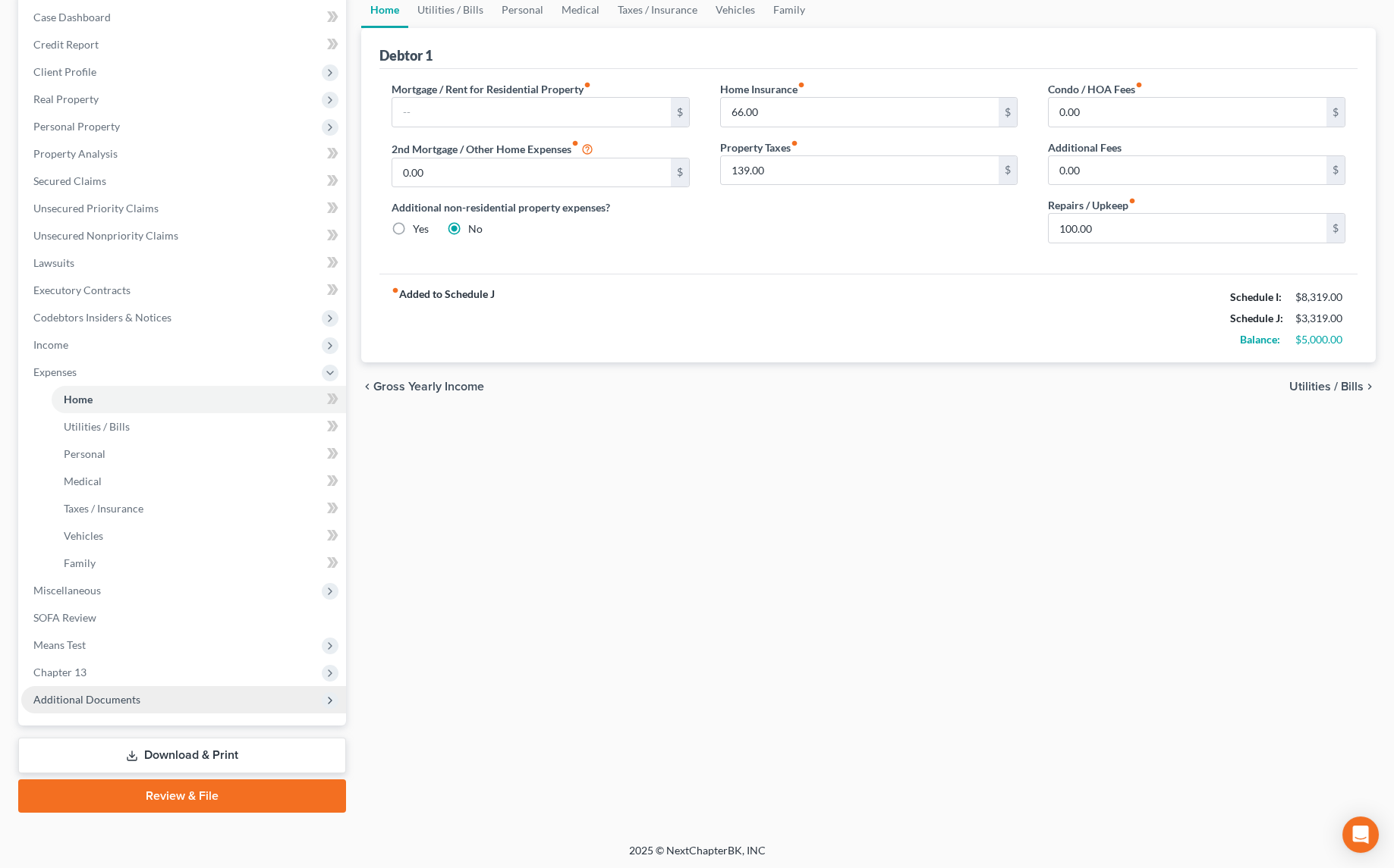
click at [39, 702] on span "Additional Documents" at bounding box center [86, 699] width 107 height 12
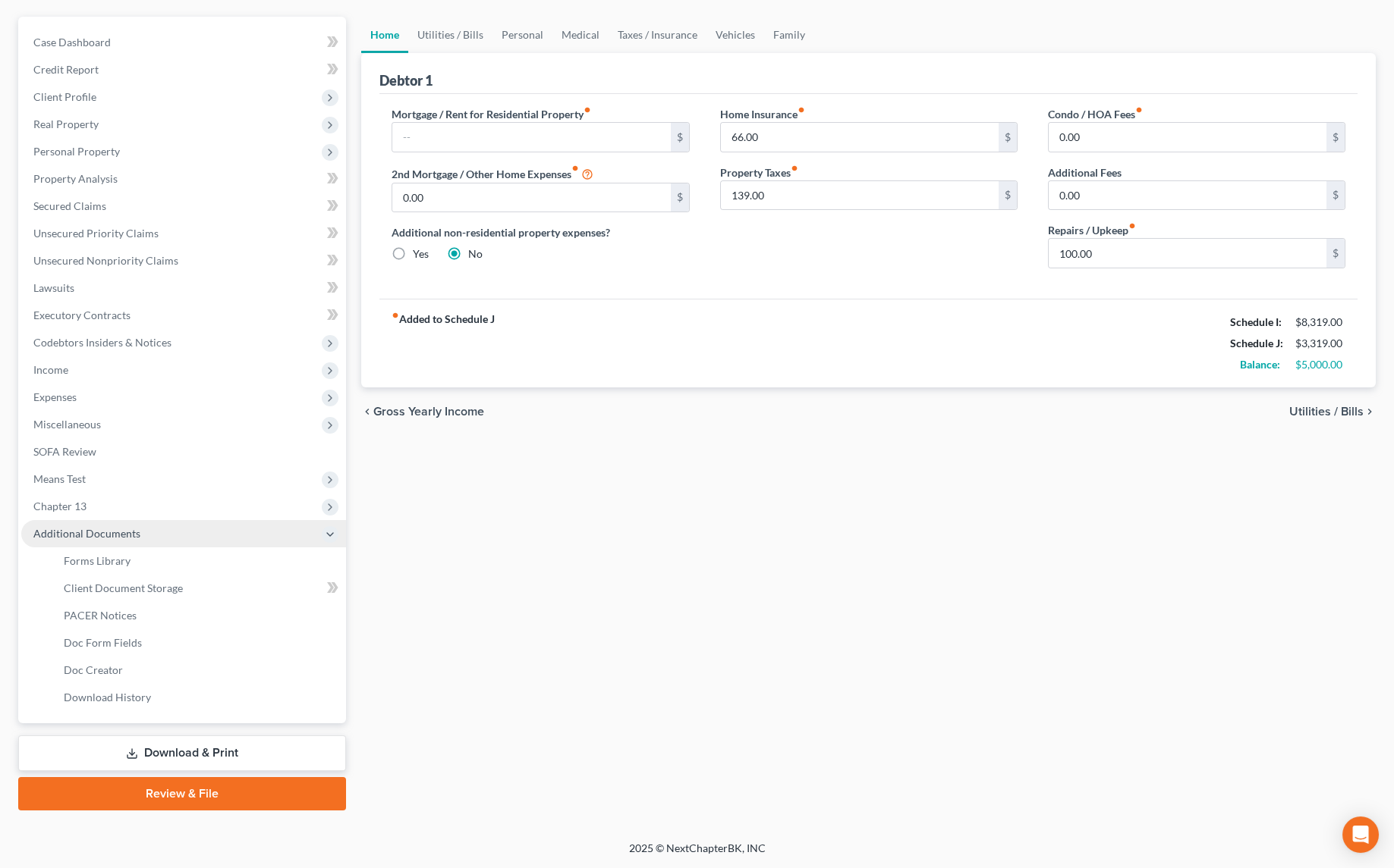
scroll to position [126, 0]
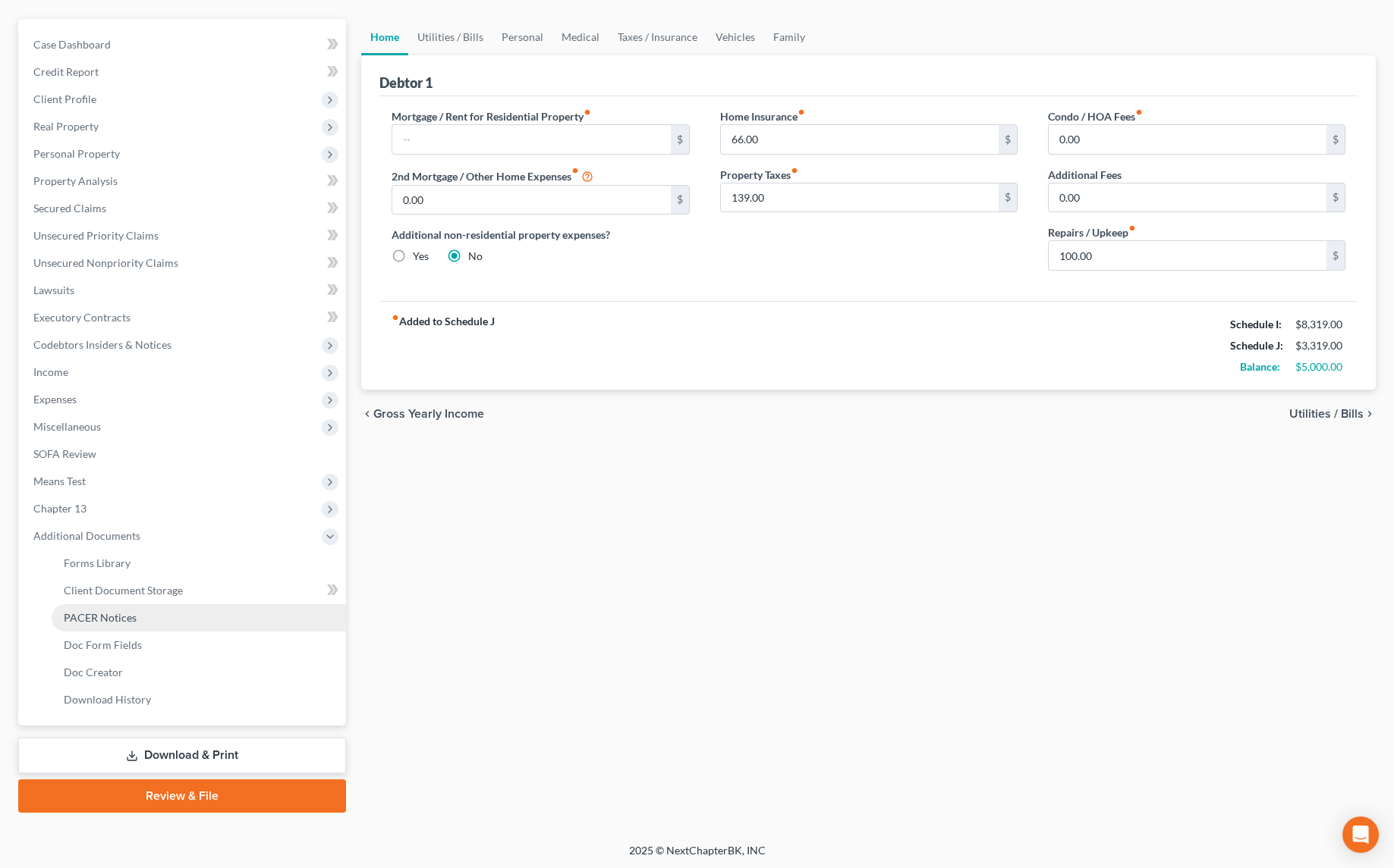
click at [103, 624] on link "PACER Notices" at bounding box center [199, 618] width 294 height 28
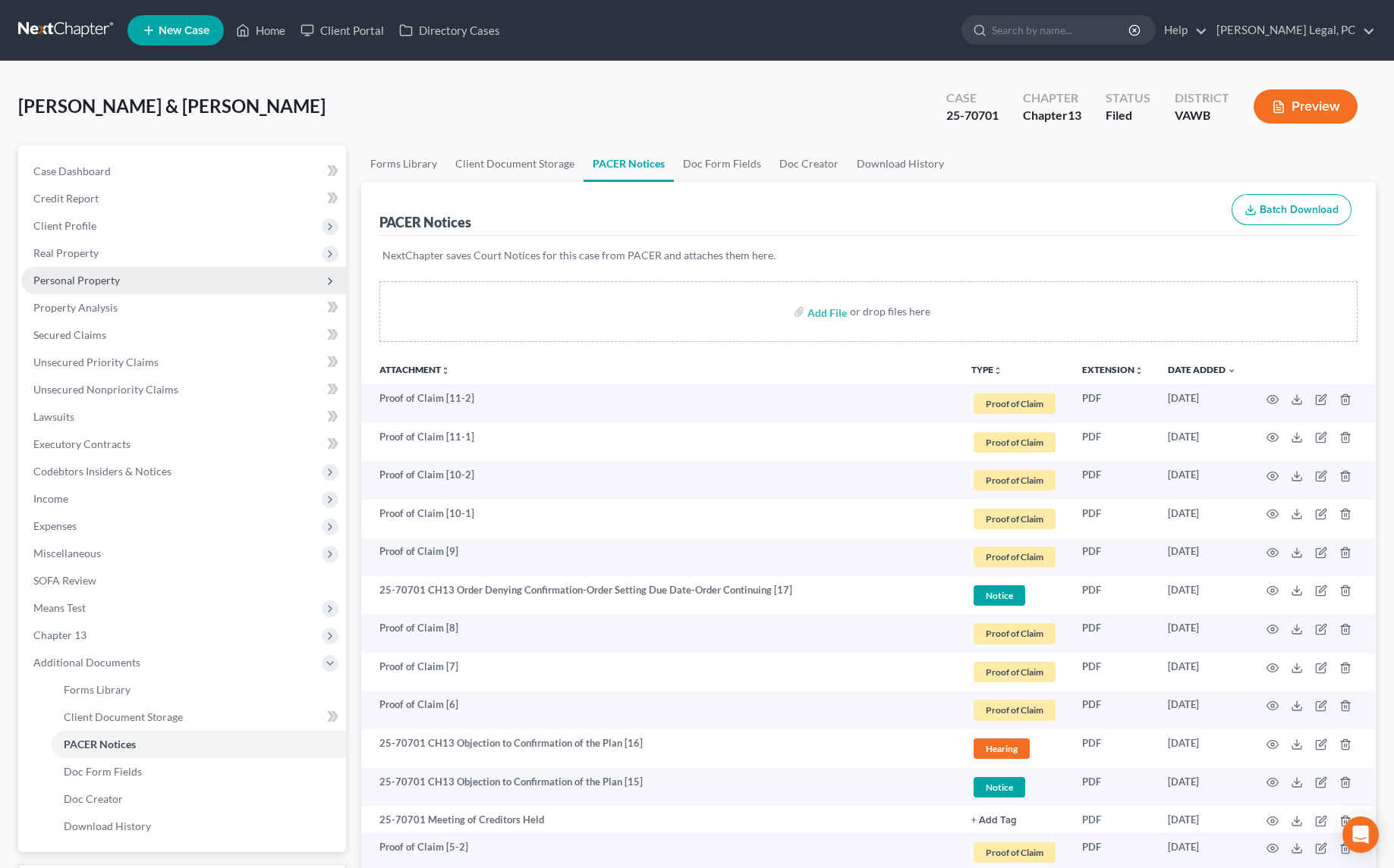
click at [57, 286] on span "Personal Property" at bounding box center [183, 280] width 325 height 28
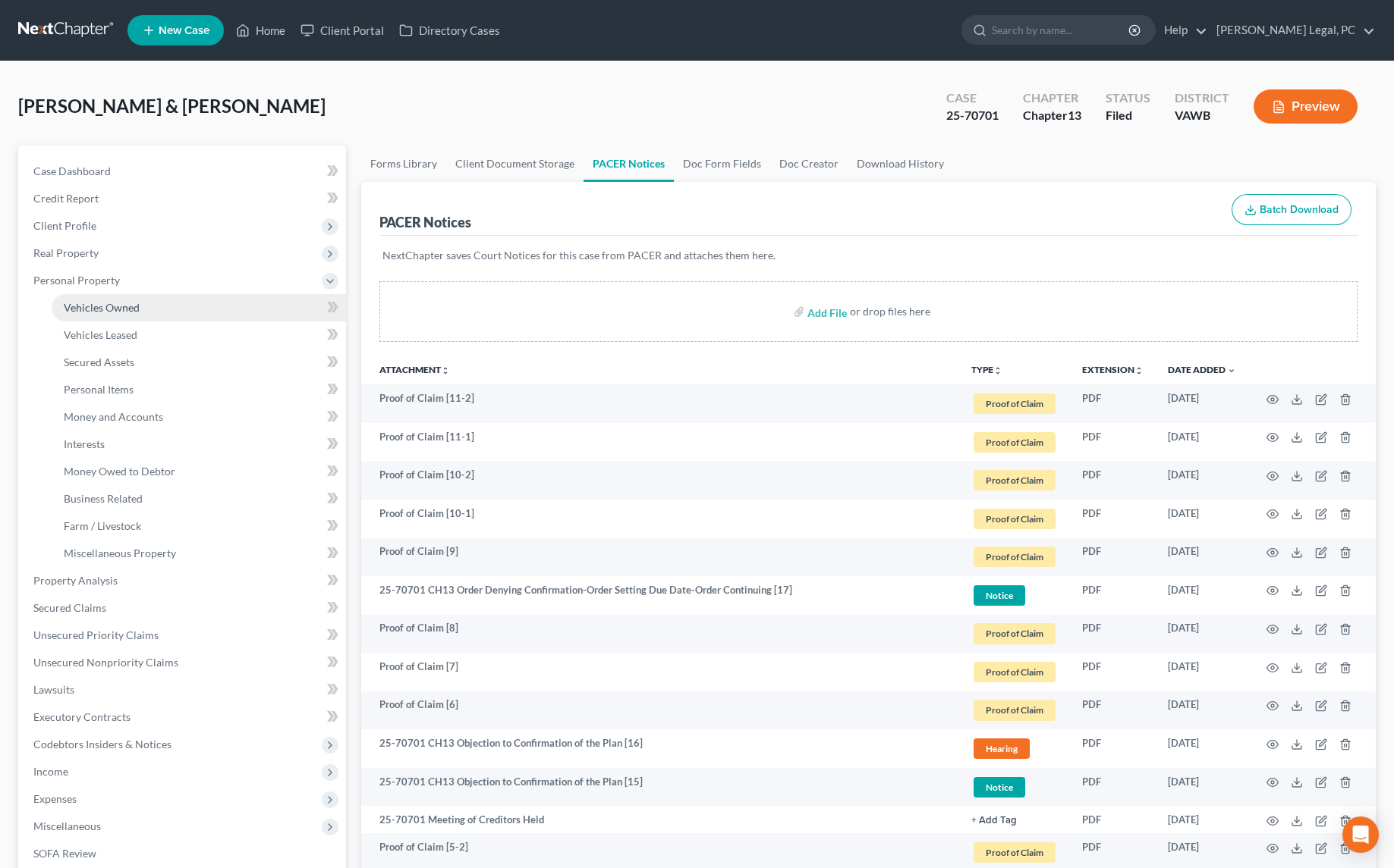
click at [78, 309] on span "Vehicles Owned" at bounding box center [102, 307] width 76 height 12
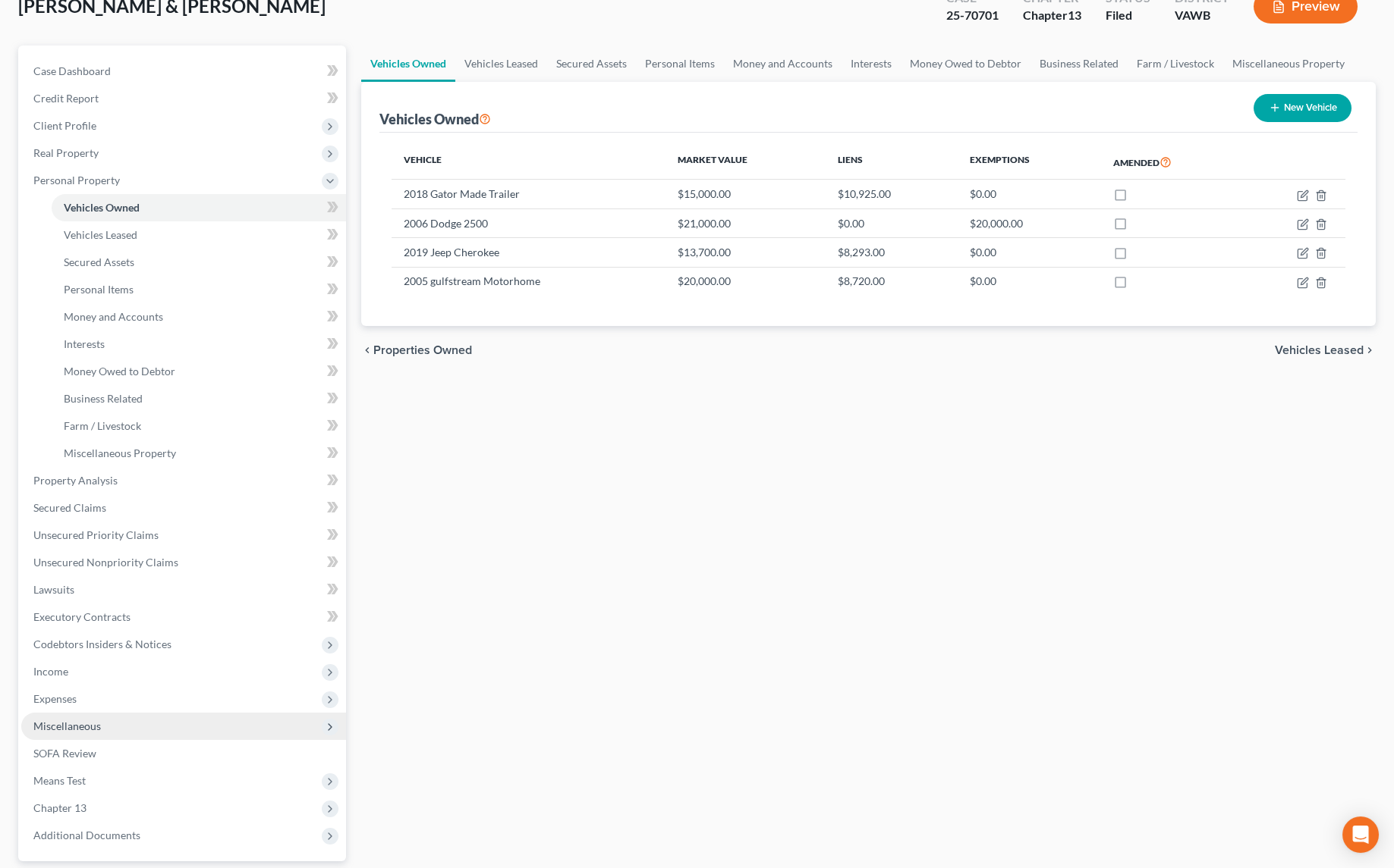
scroll to position [207, 0]
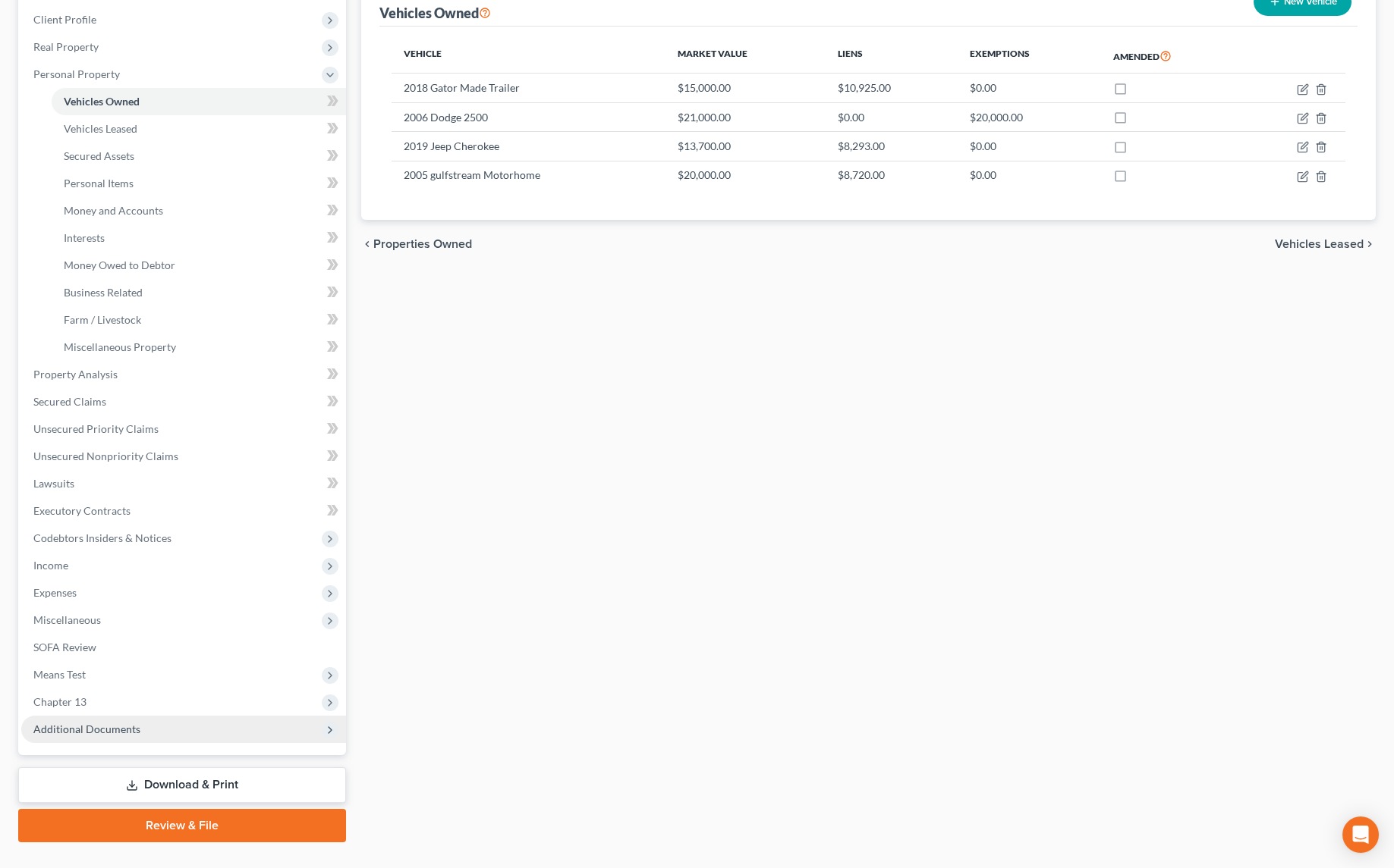
click at [87, 725] on span "Additional Documents" at bounding box center [86, 729] width 107 height 12
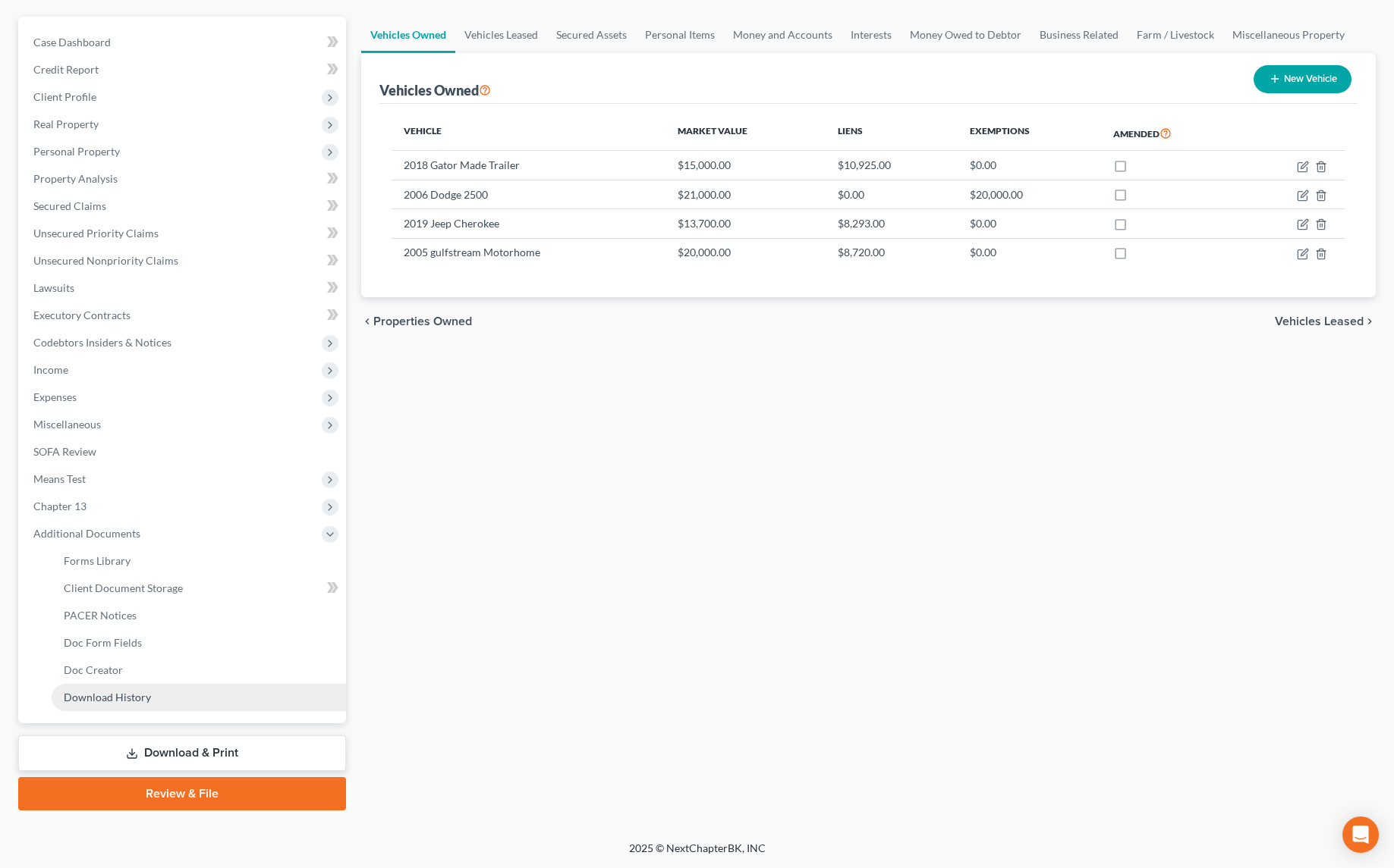
scroll to position [126, 0]
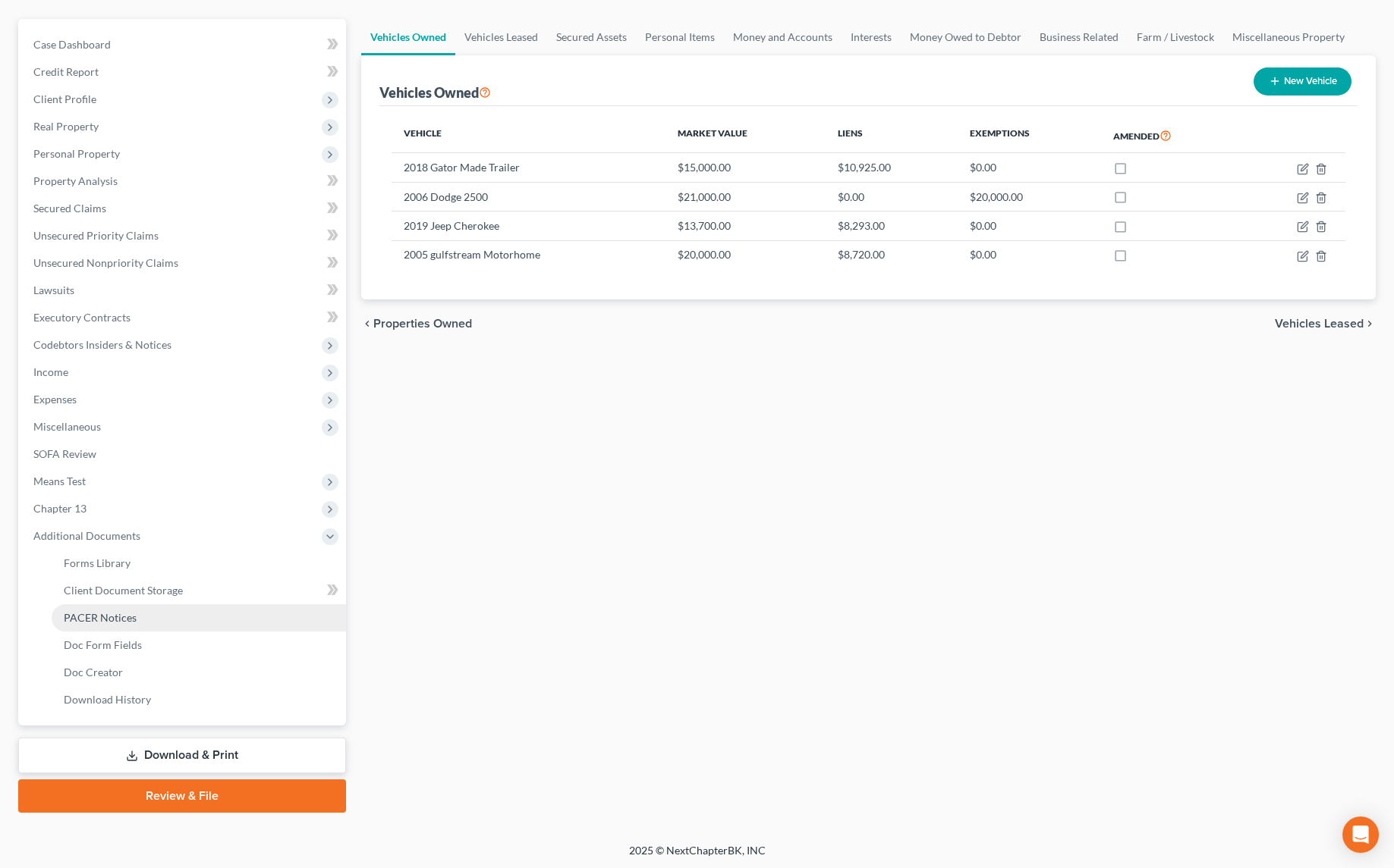
click at [94, 624] on link "PACER Notices" at bounding box center [199, 618] width 294 height 28
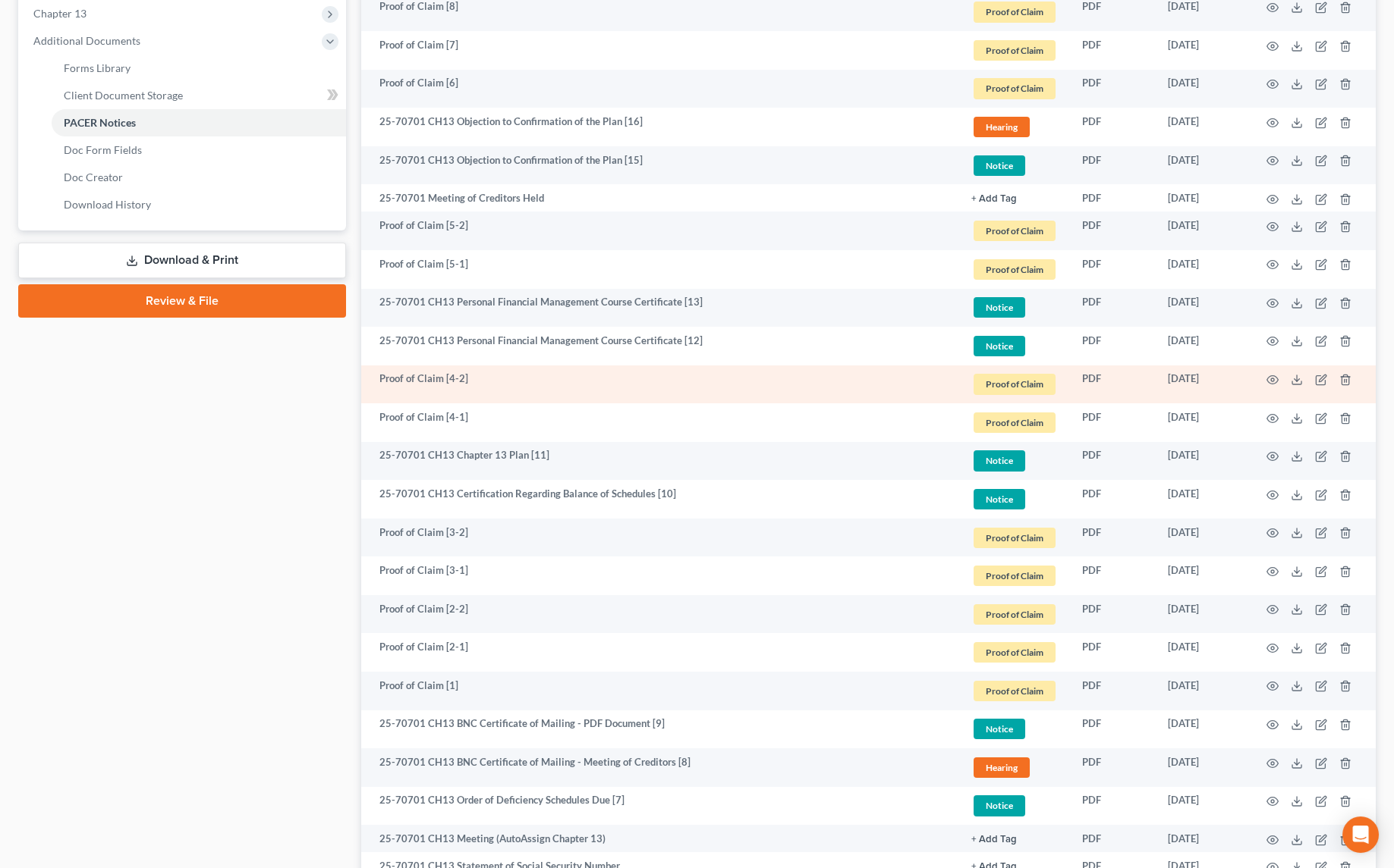
scroll to position [689, 0]
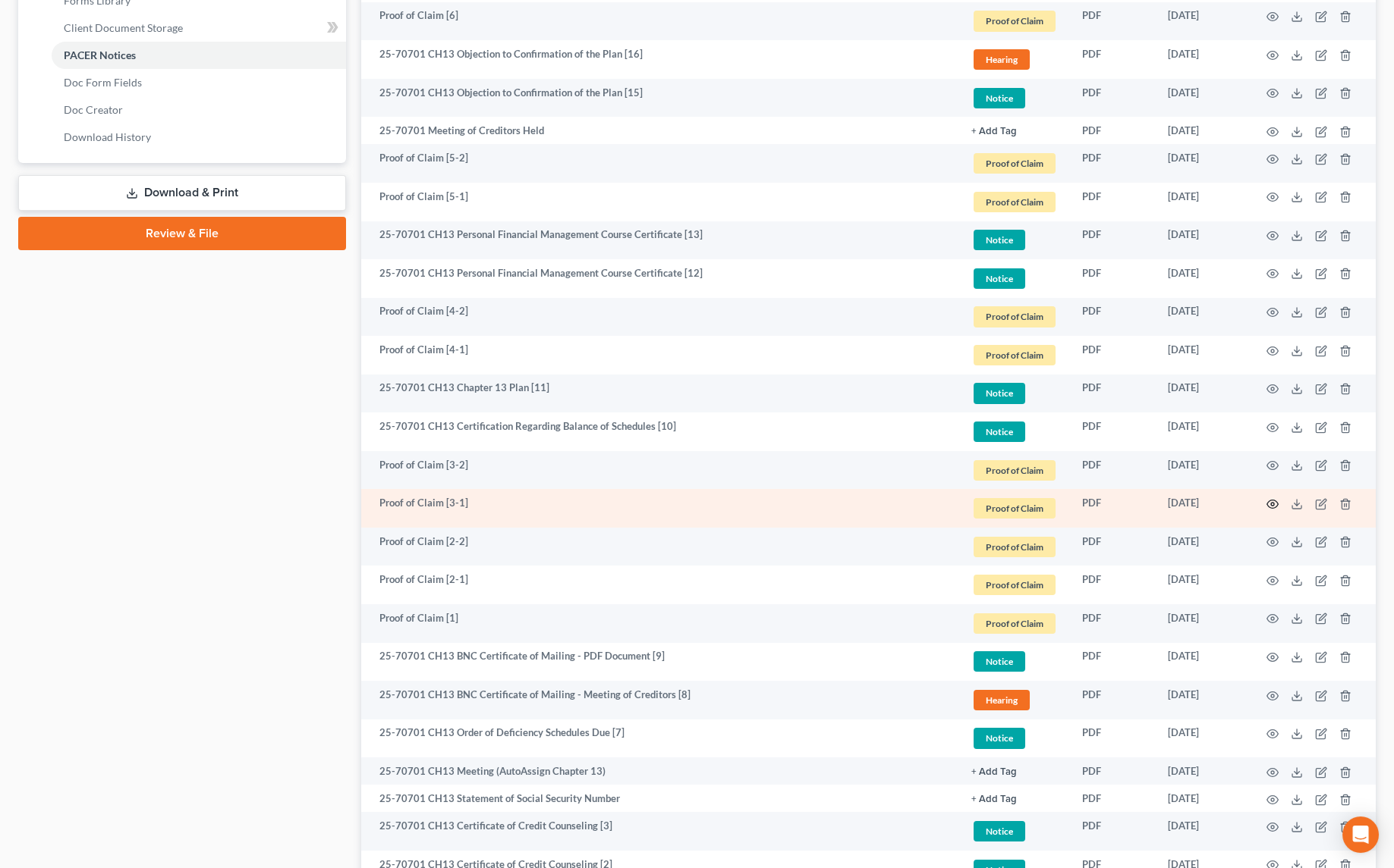
click at [1273, 503] on circle "button" at bounding box center [1272, 504] width 3 height 3
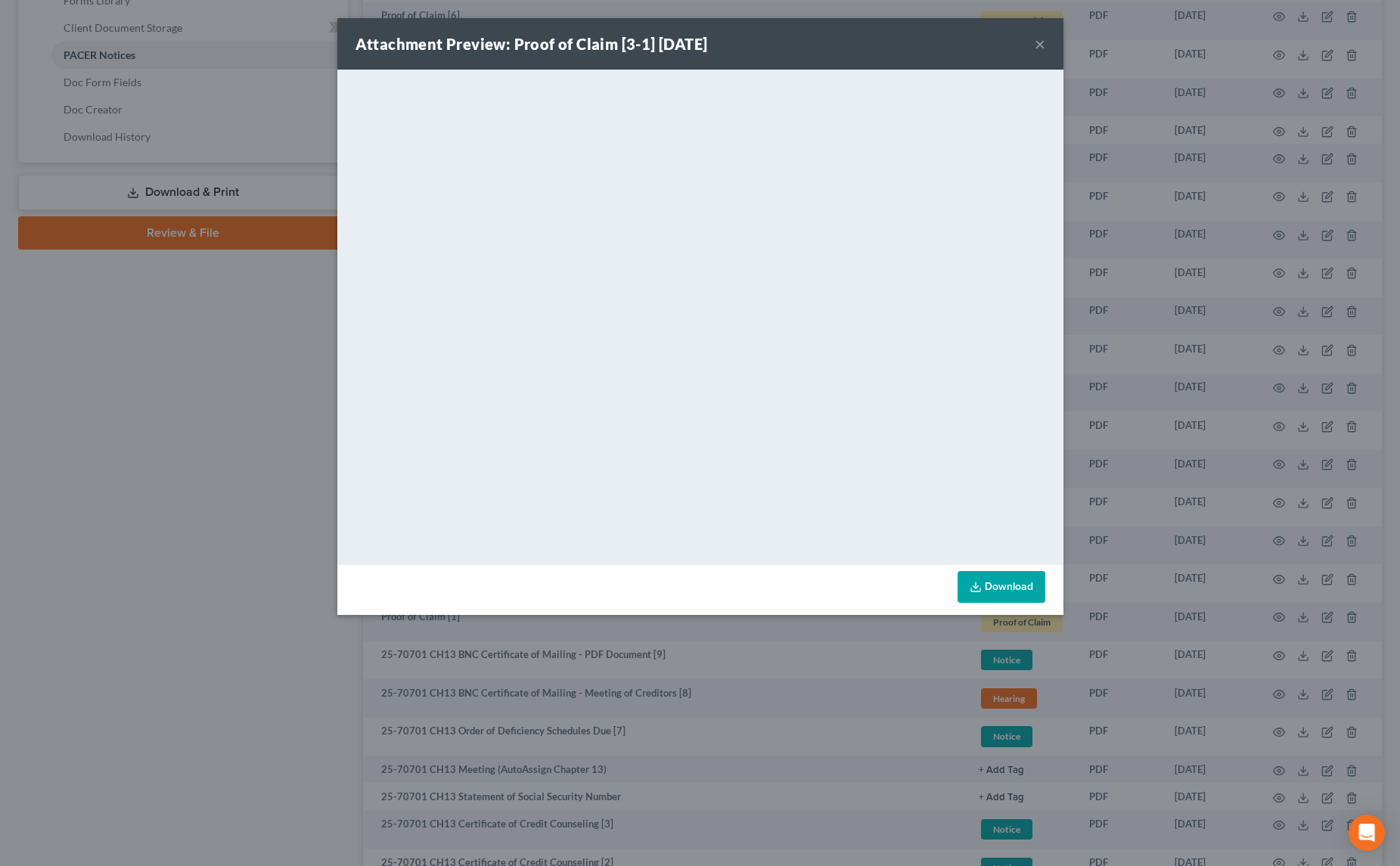
click at [1041, 50] on button "×" at bounding box center [1040, 44] width 11 height 18
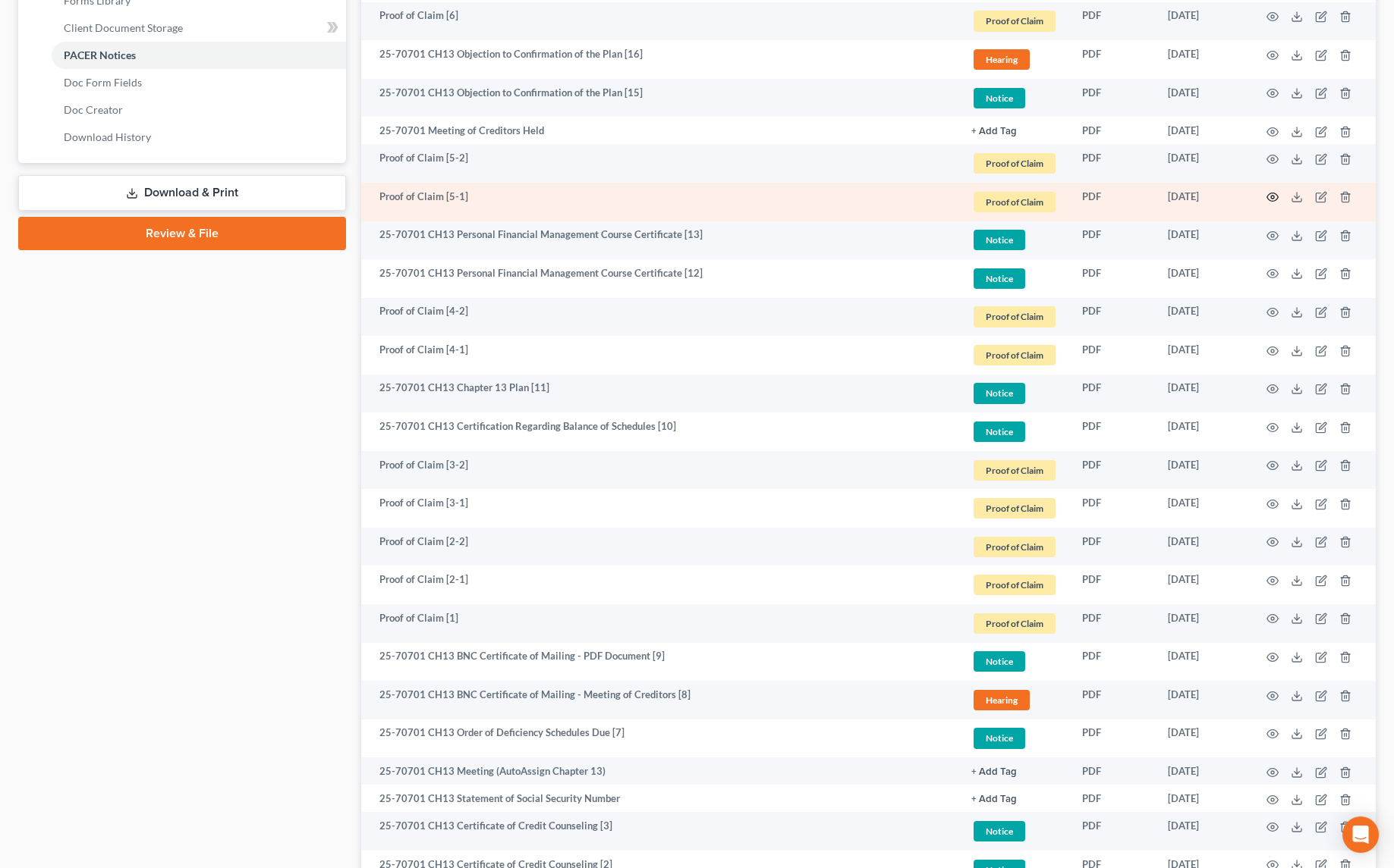
click at [1270, 199] on icon "button" at bounding box center [1272, 198] width 12 height 12
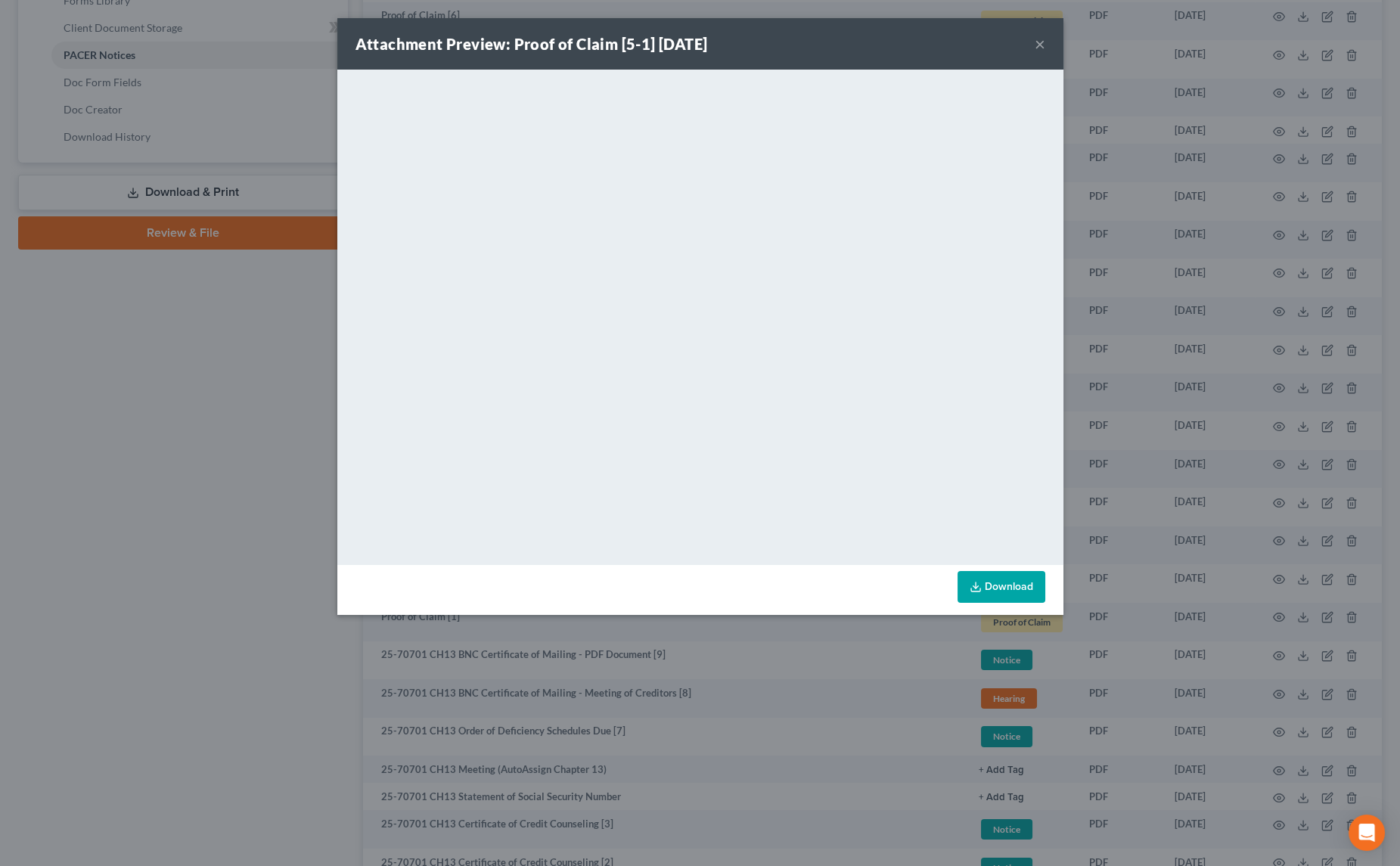
click at [1042, 48] on button "×" at bounding box center [1040, 44] width 11 height 18
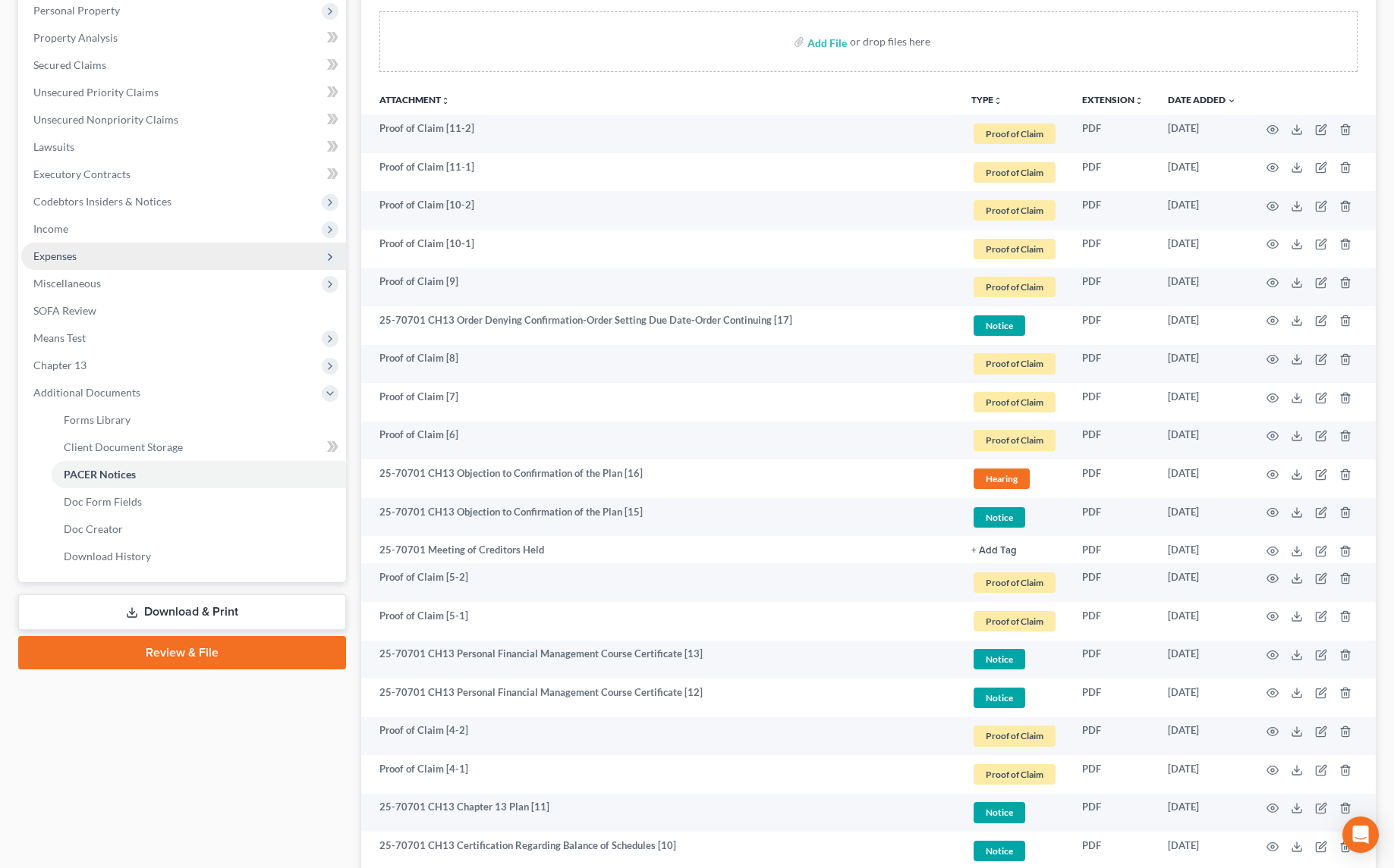
scroll to position [207, 0]
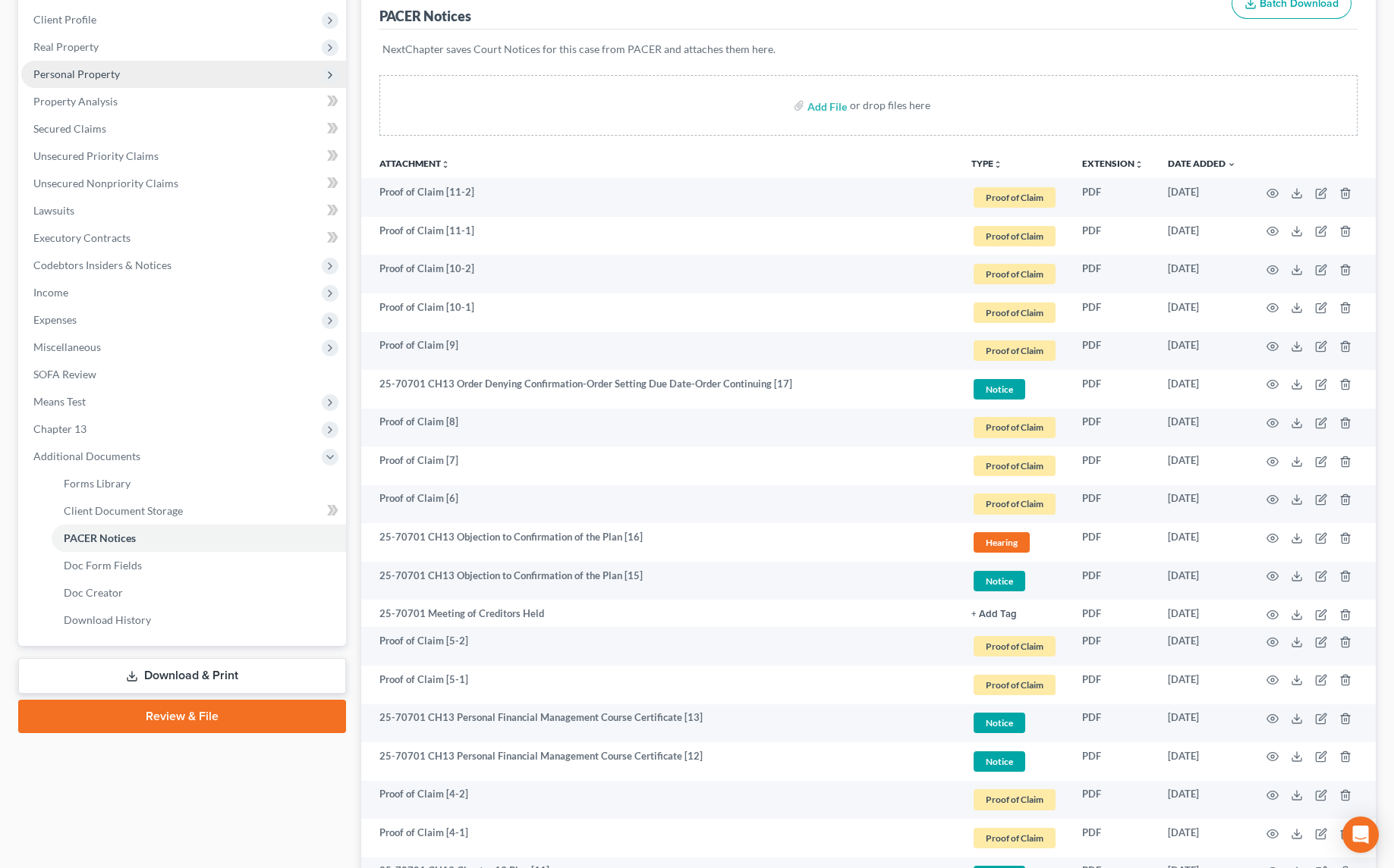
click at [86, 76] on span "Personal Property" at bounding box center [76, 74] width 86 height 12
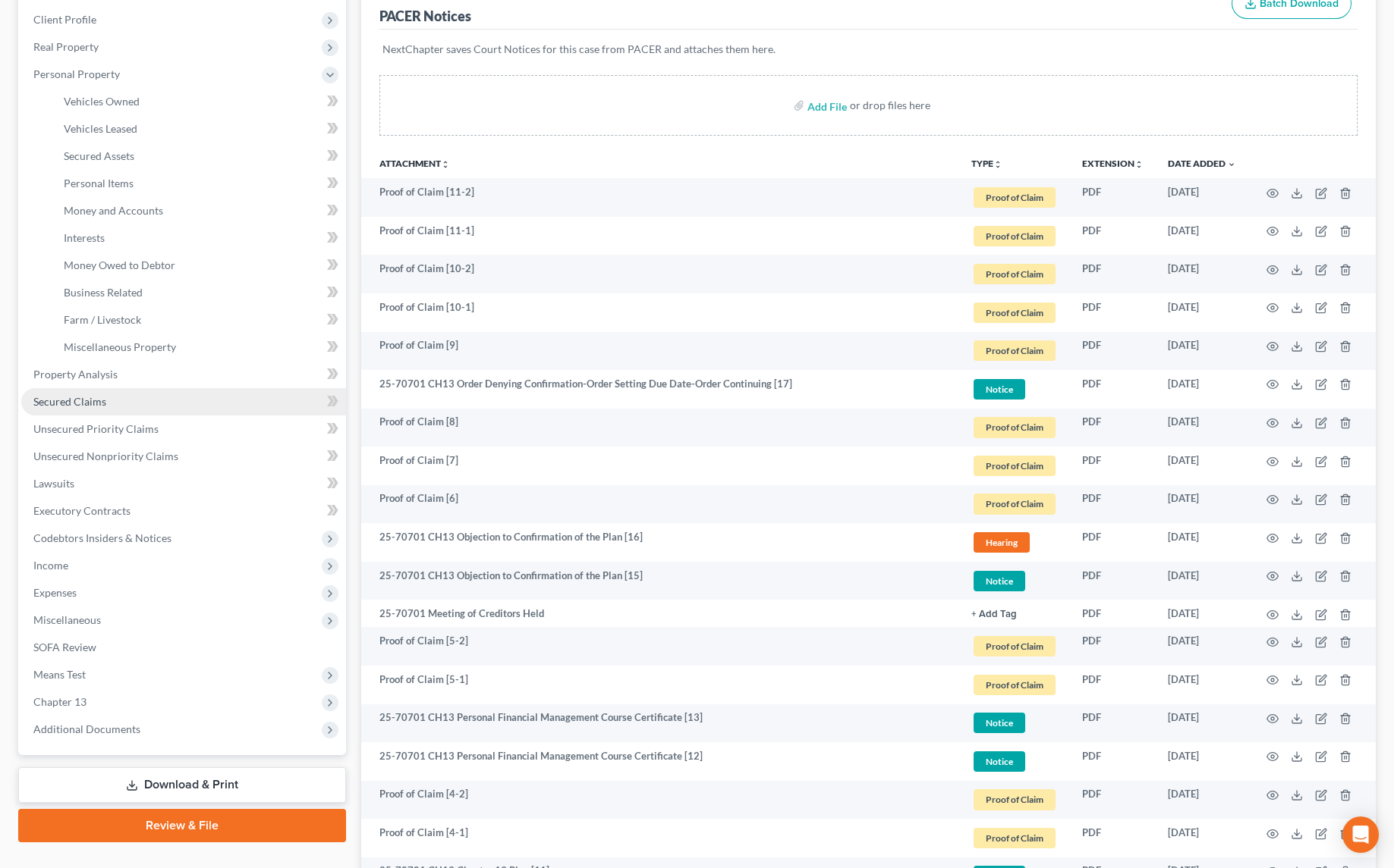
click at [70, 395] on span "Secured Claims" at bounding box center [69, 402] width 73 height 12
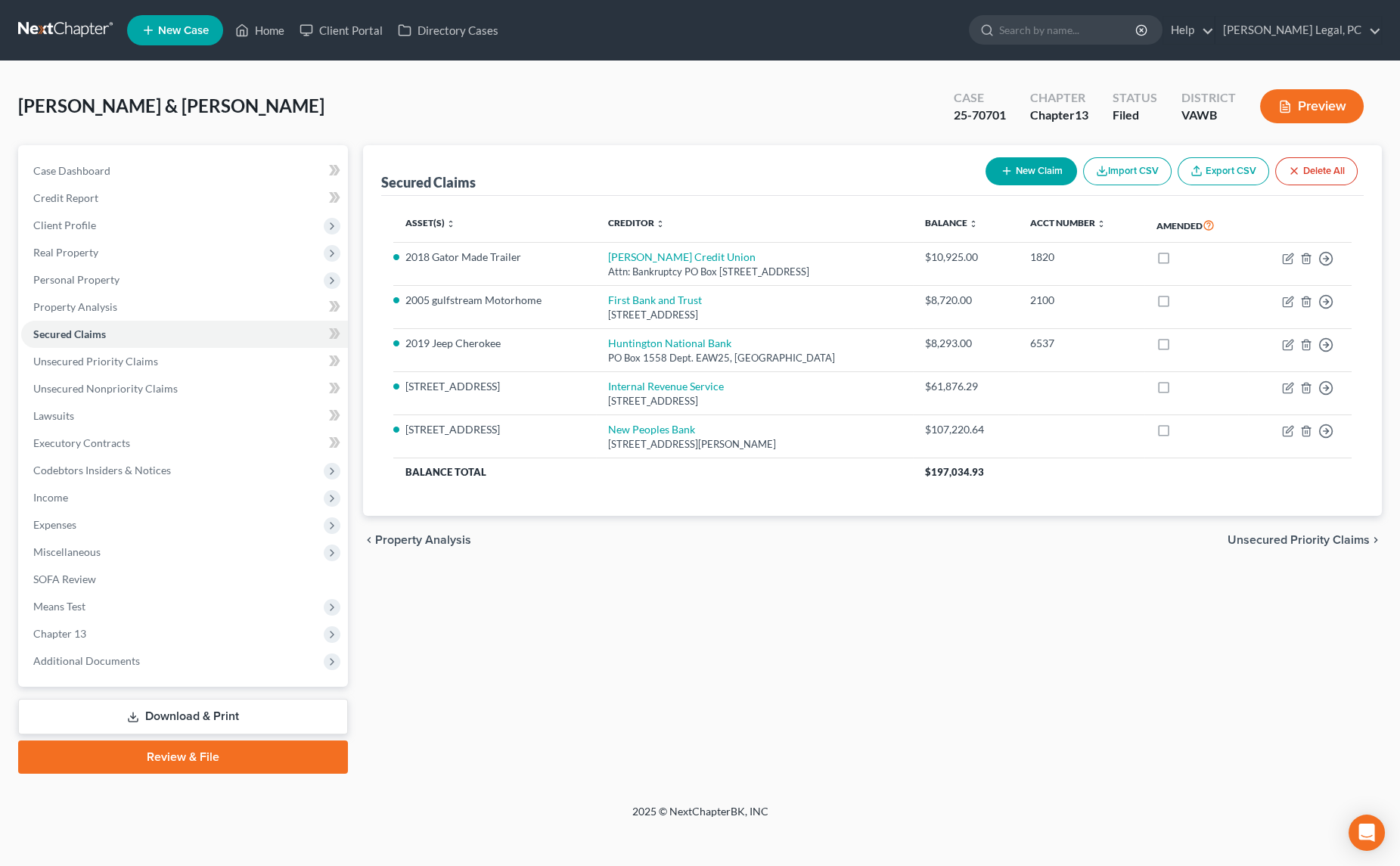
click at [1039, 173] on button "New Claim" at bounding box center [1031, 171] width 91 height 28
select select "2"
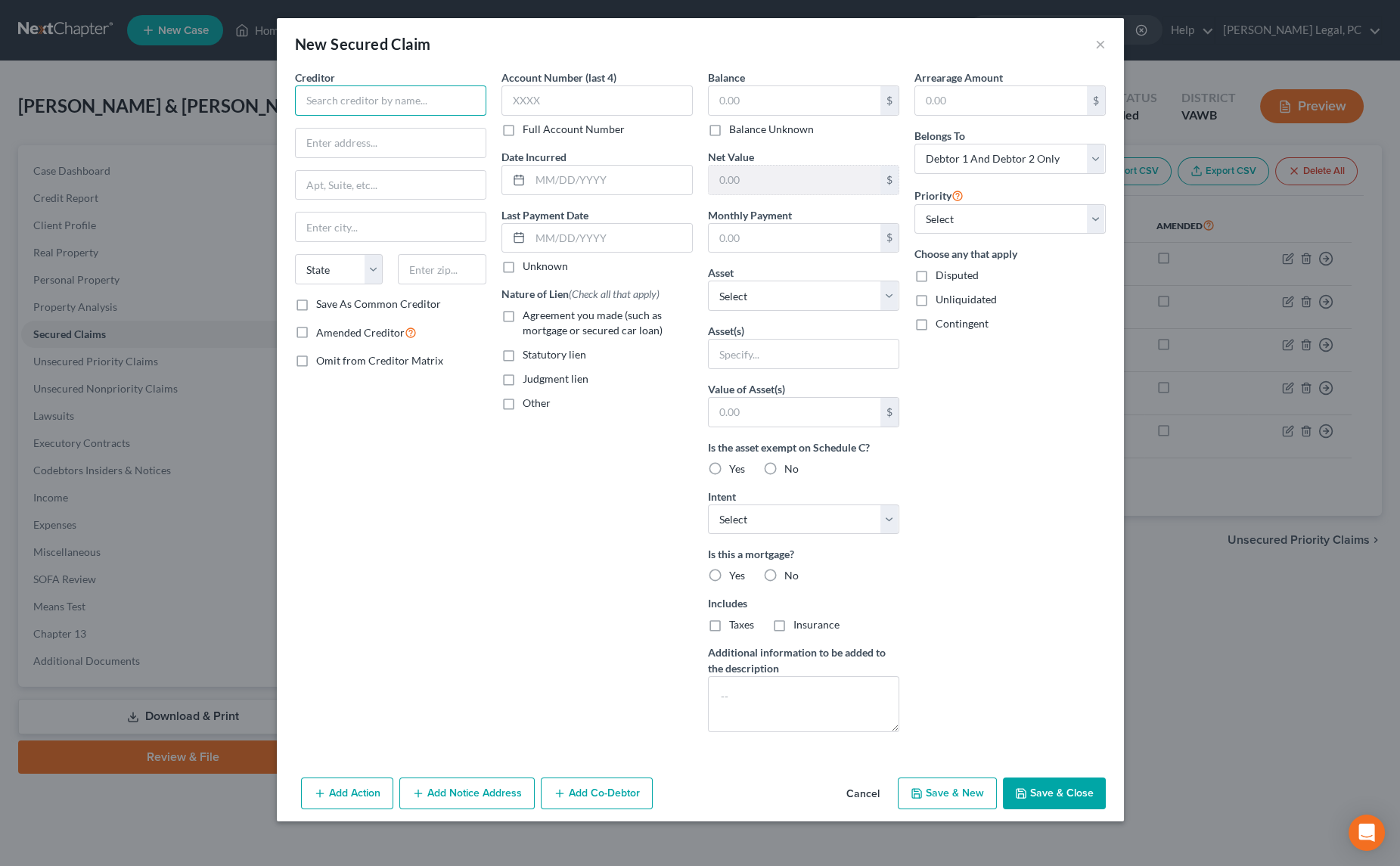
click at [401, 107] on input "text" at bounding box center [390, 100] width 191 height 30
click at [1098, 45] on button "×" at bounding box center [1101, 44] width 11 height 18
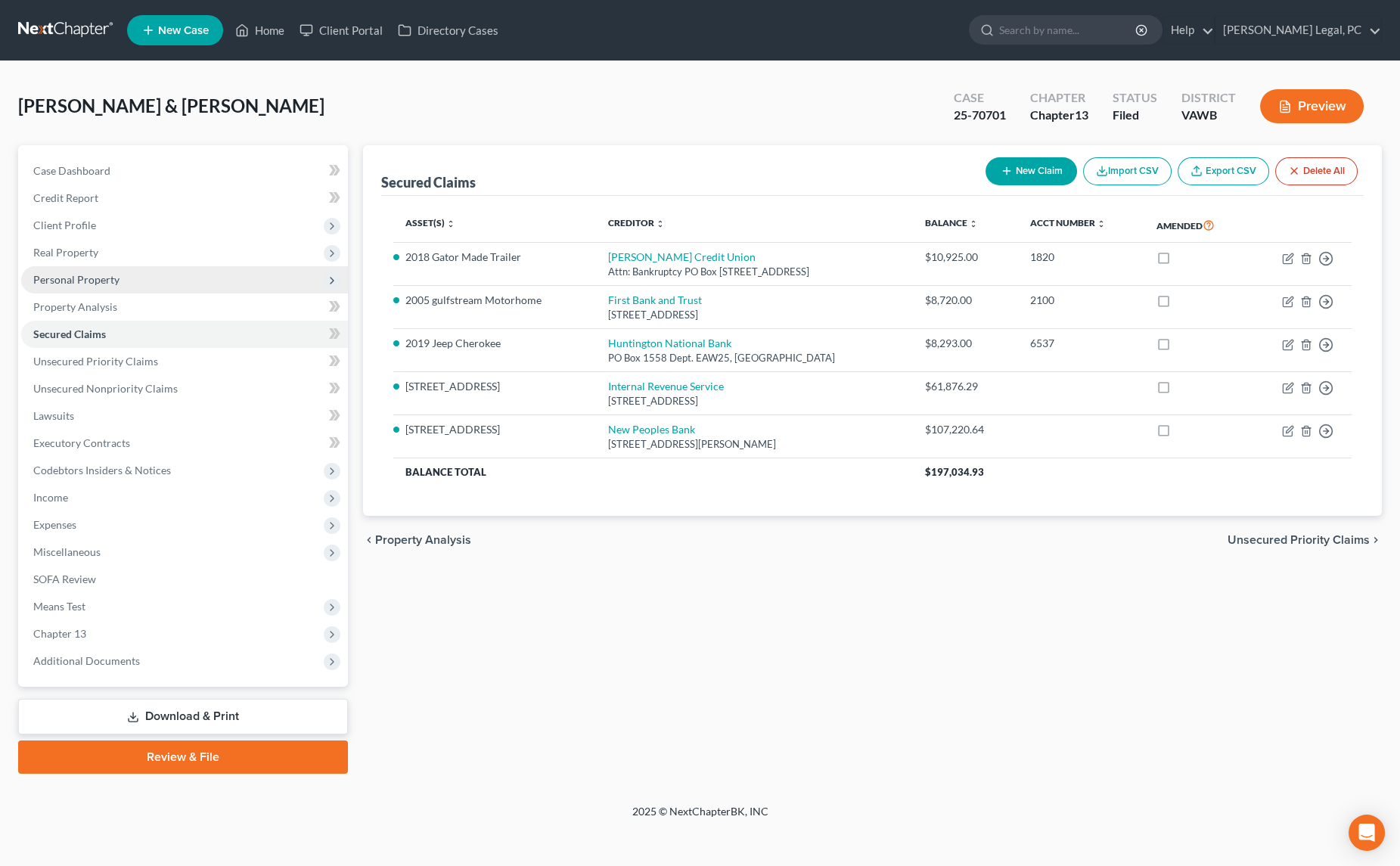
click at [144, 274] on span "Personal Property" at bounding box center [185, 280] width 327 height 28
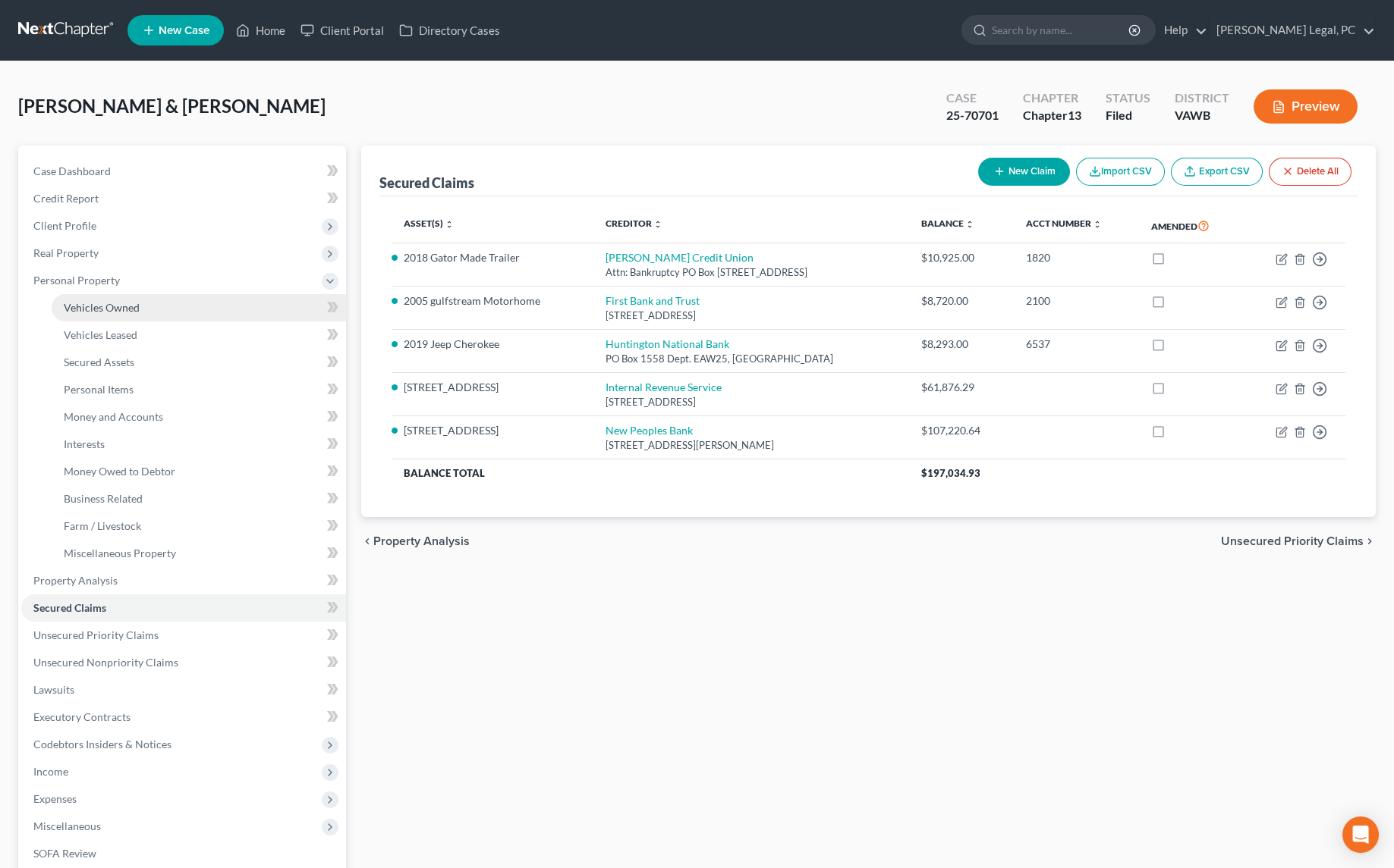
click at [159, 304] on link "Vehicles Owned" at bounding box center [199, 307] width 294 height 28
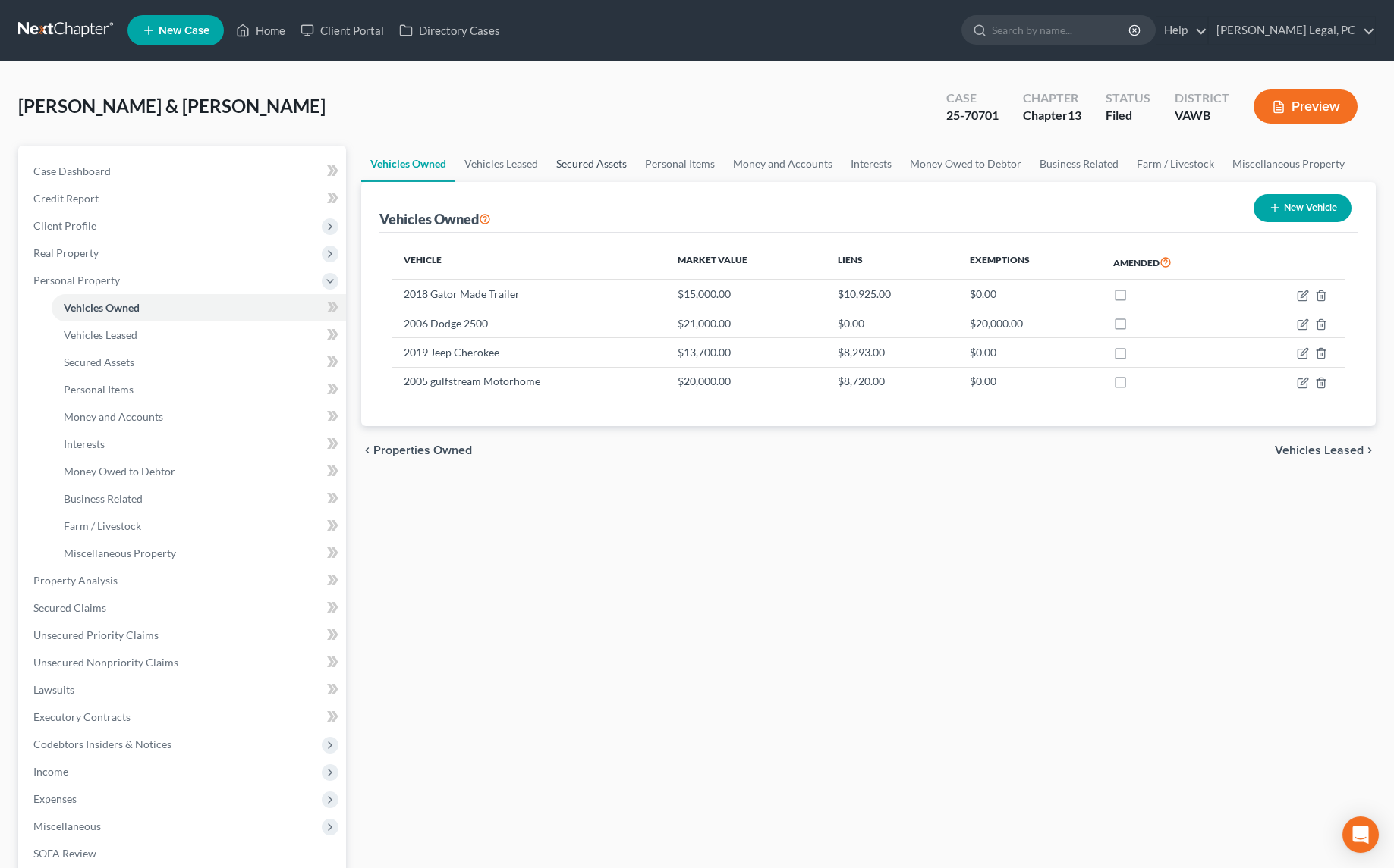
click at [584, 166] on link "Secured Assets" at bounding box center [591, 164] width 89 height 37
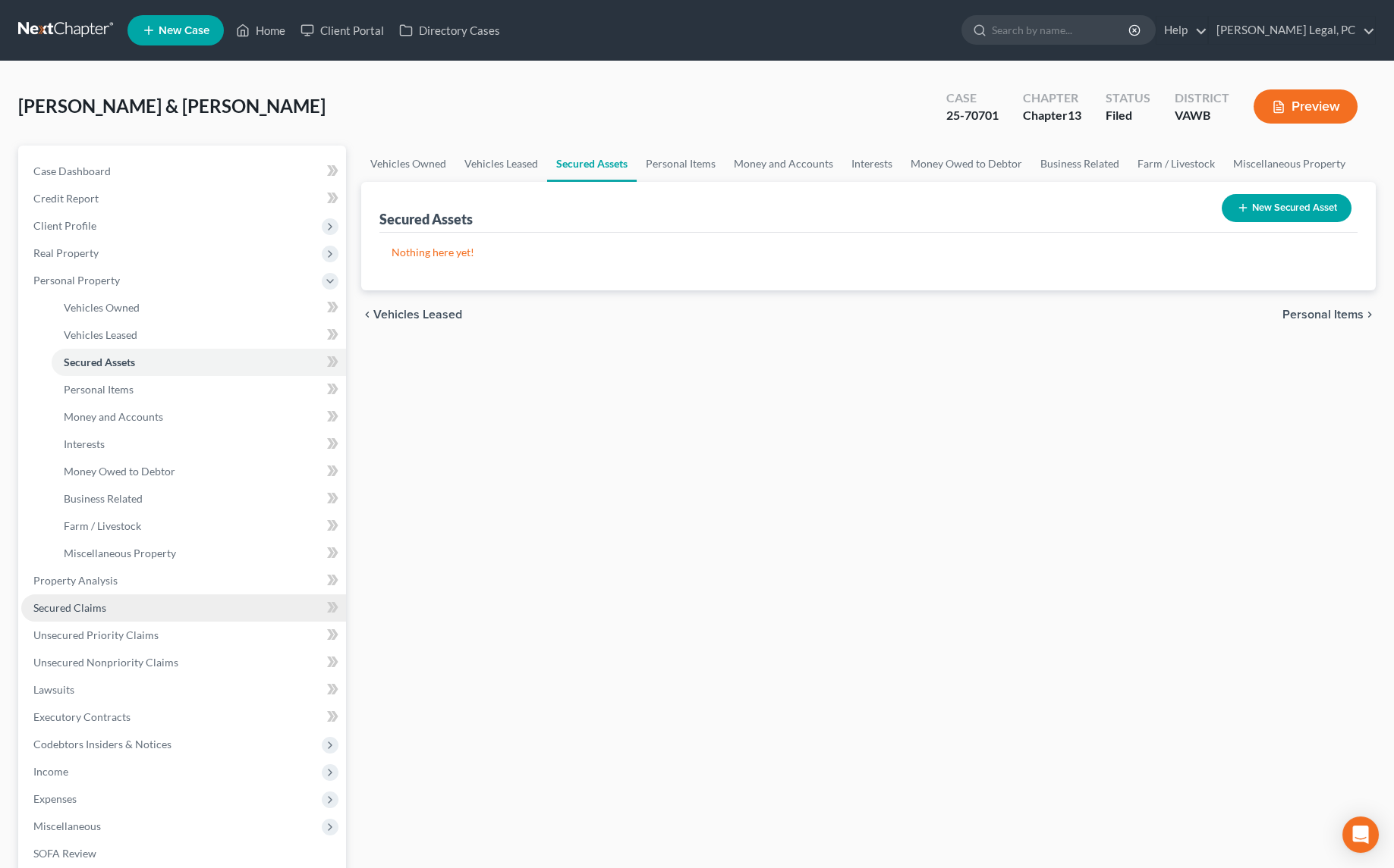
click at [86, 604] on span "Secured Claims" at bounding box center [69, 607] width 73 height 12
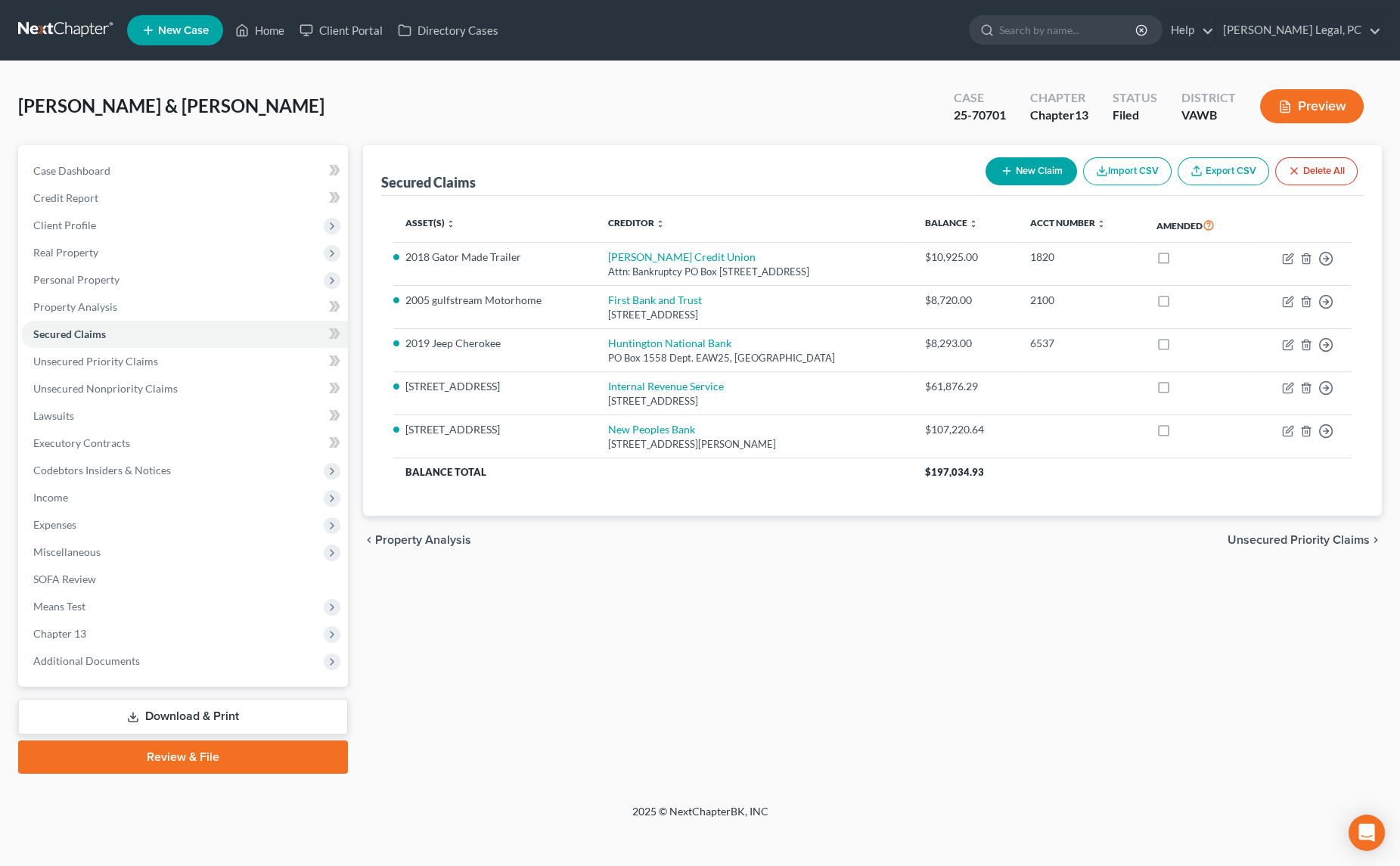
click at [1019, 171] on button "New Claim" at bounding box center [1031, 171] width 91 height 28
select select "0"
select select "2"
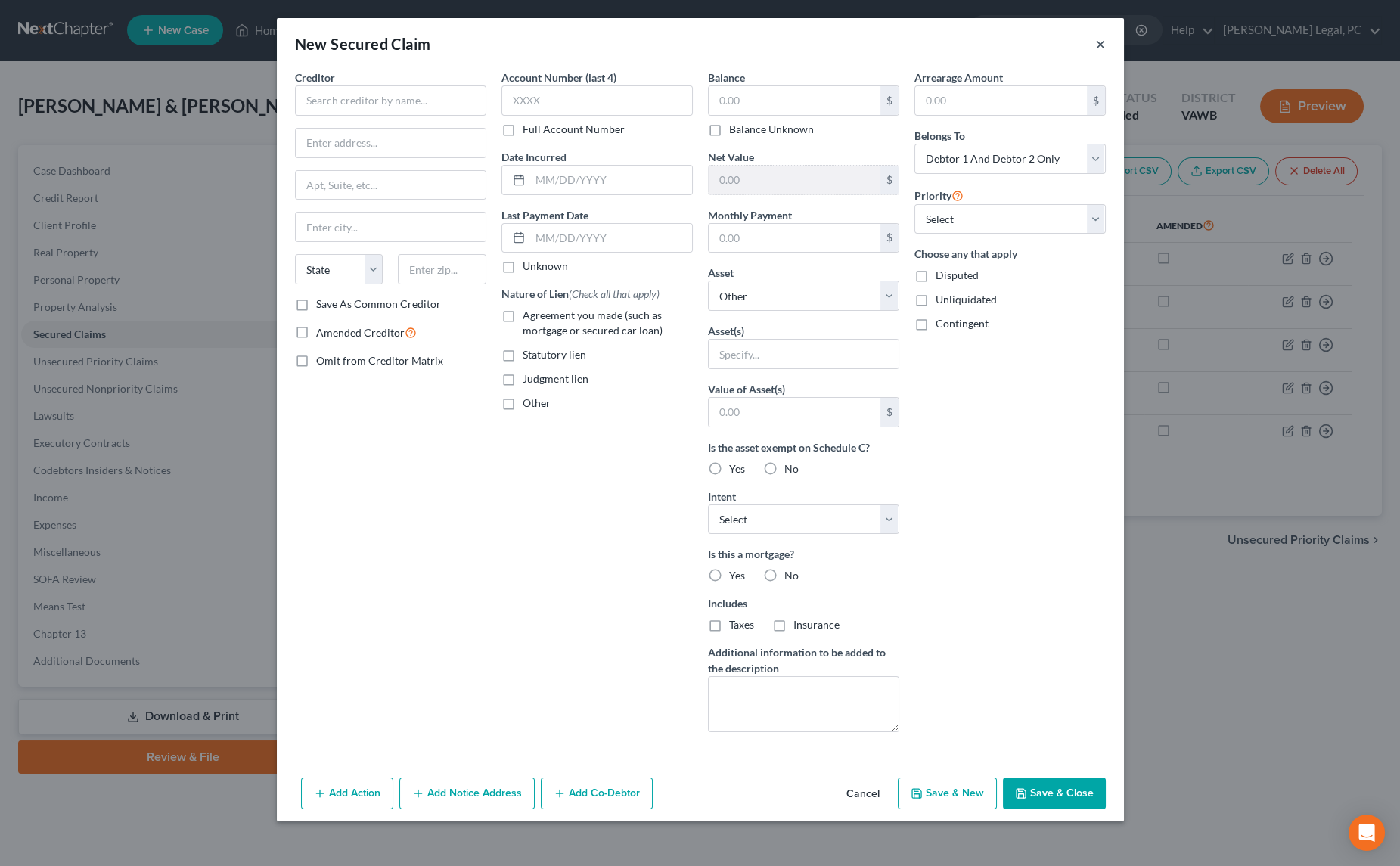
click at [1102, 44] on button "×" at bounding box center [1101, 44] width 11 height 18
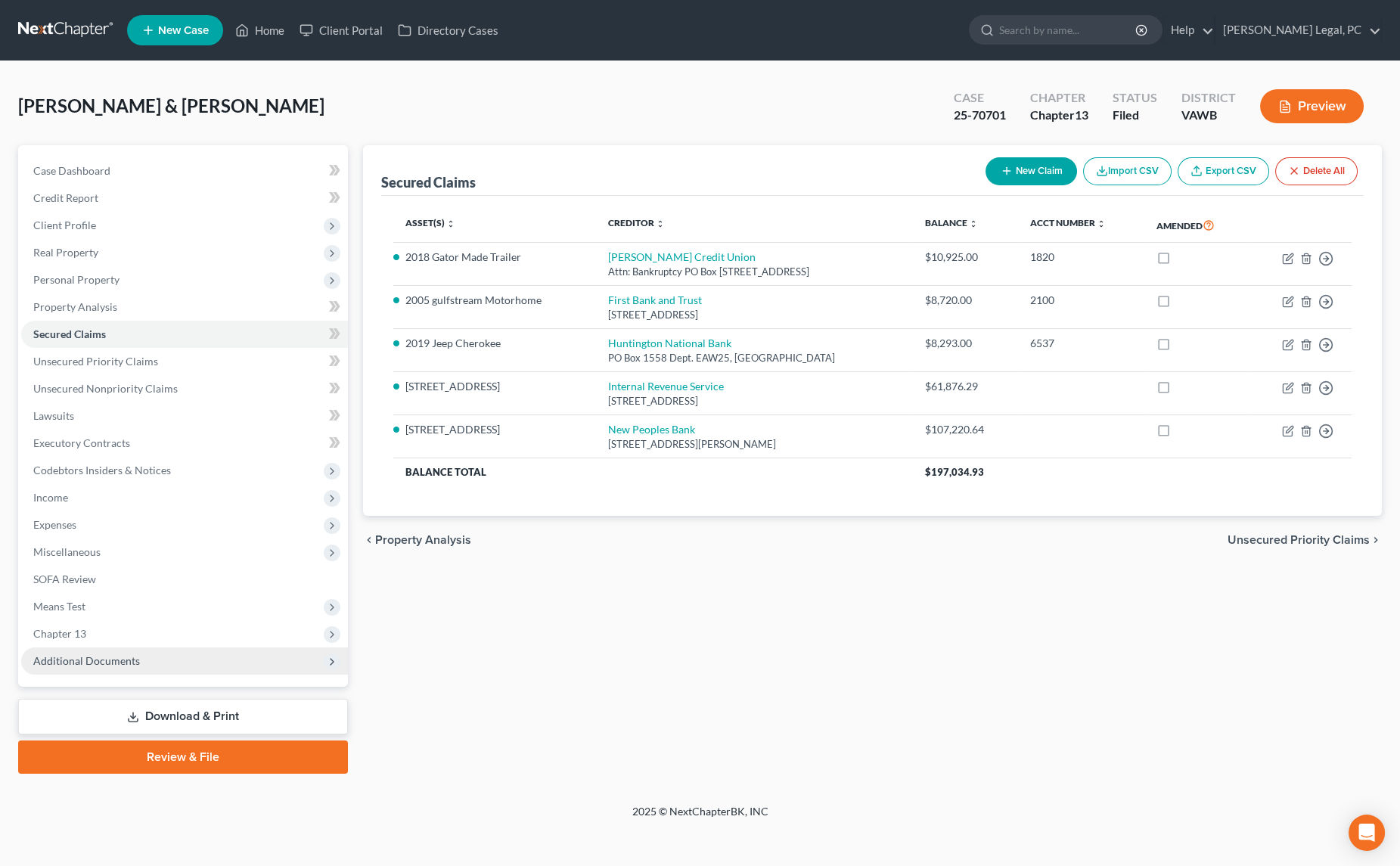
click at [76, 655] on span "Additional Documents" at bounding box center [86, 661] width 107 height 12
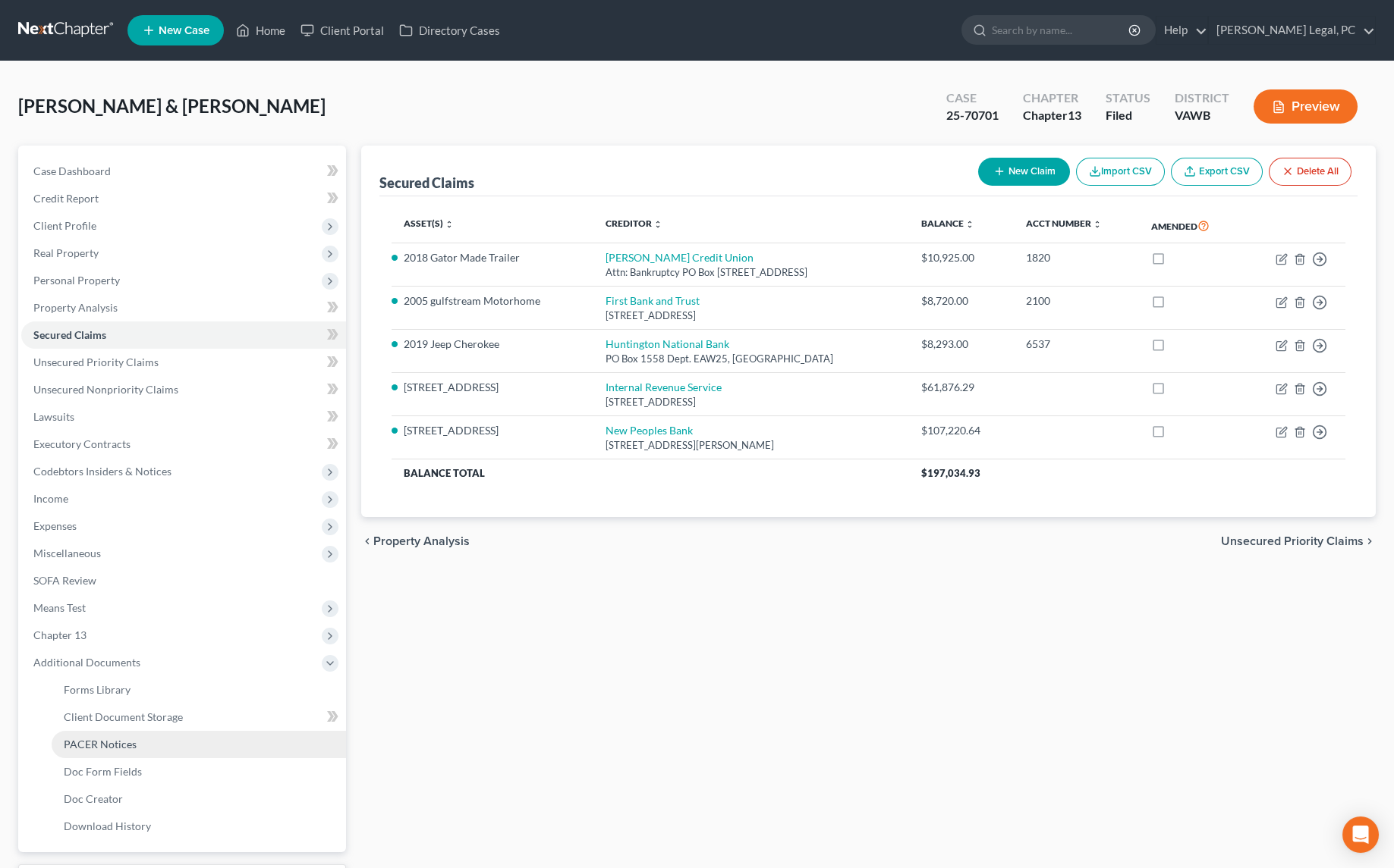
click at [99, 739] on span "PACER Notices" at bounding box center [101, 744] width 73 height 12
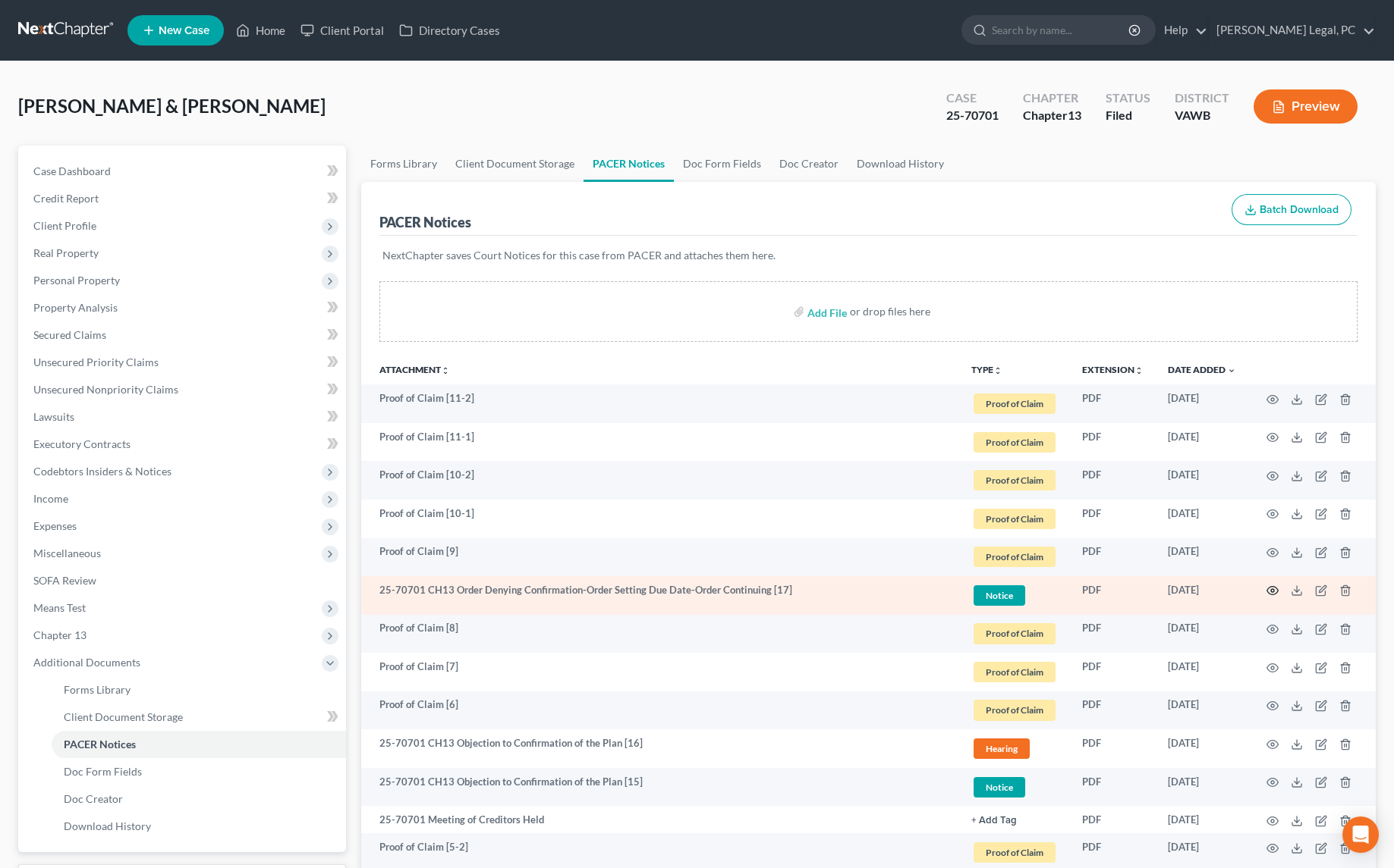
click at [1274, 587] on icon "button" at bounding box center [1272, 591] width 12 height 12
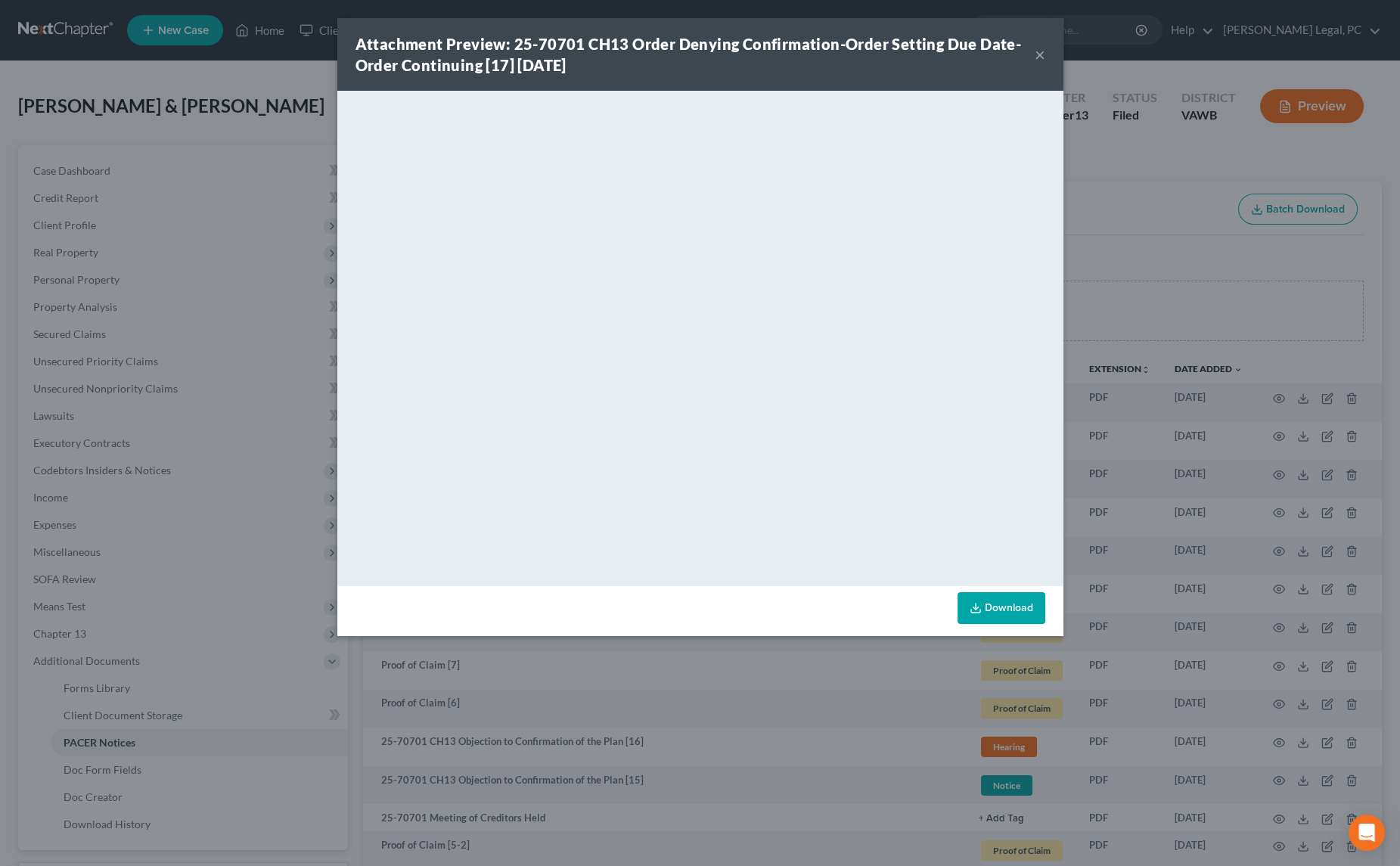
click at [1038, 60] on button "×" at bounding box center [1040, 54] width 11 height 18
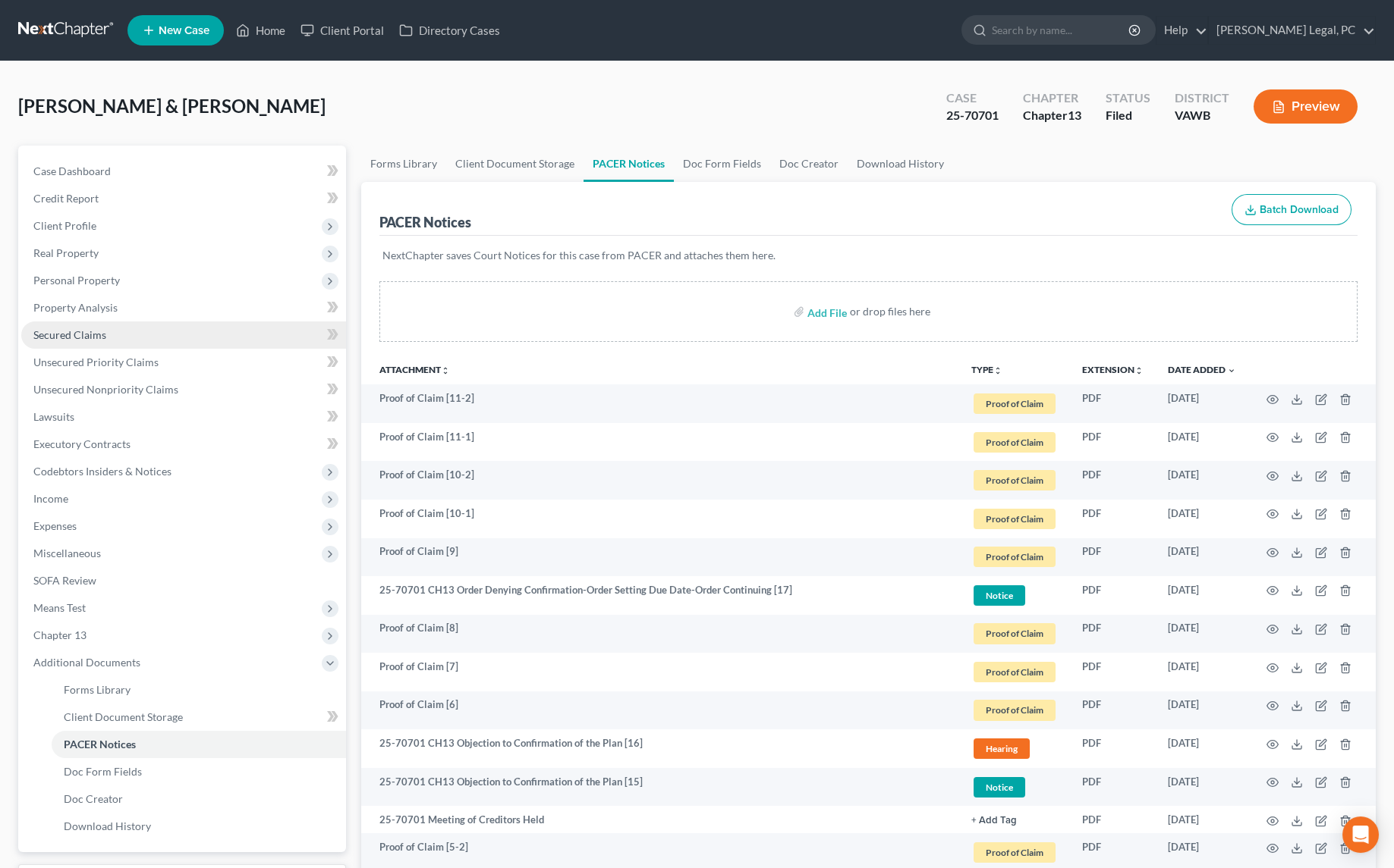
click at [64, 335] on span "Secured Claims" at bounding box center [69, 335] width 73 height 12
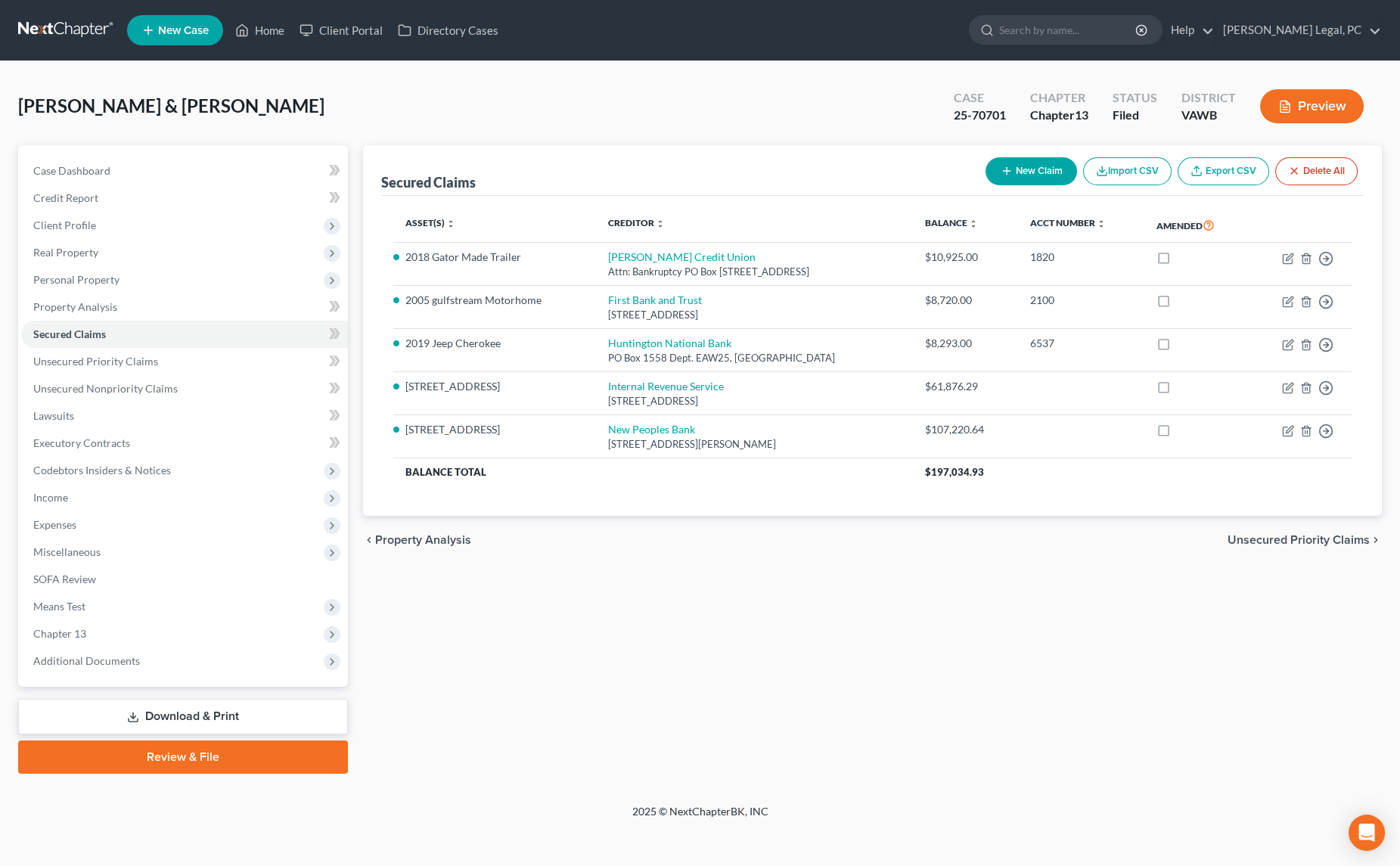
click at [1022, 167] on button "New Claim" at bounding box center [1031, 171] width 91 height 28
select select "0"
select select "2"
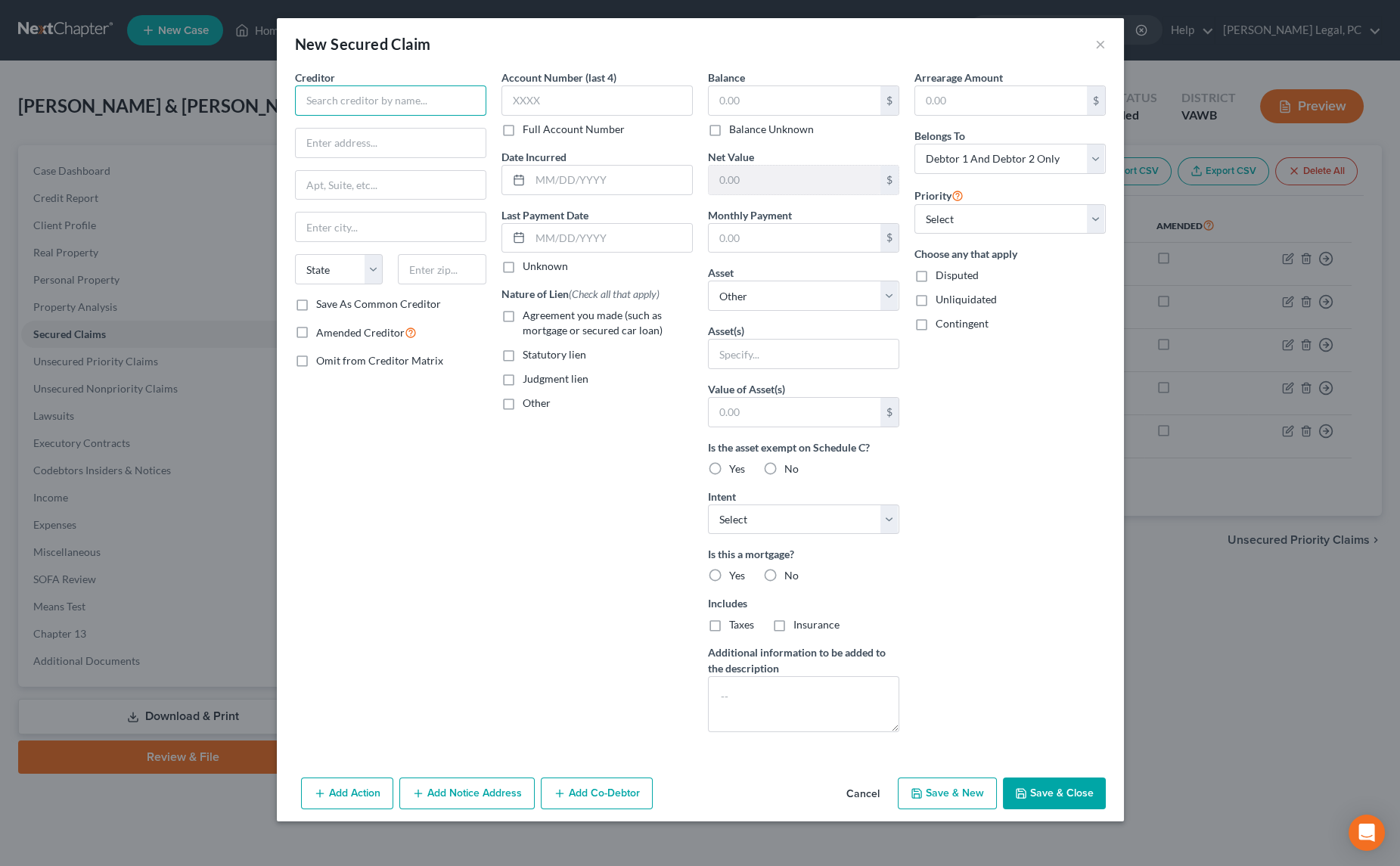
click at [424, 108] on input "text" at bounding box center [390, 100] width 191 height 30
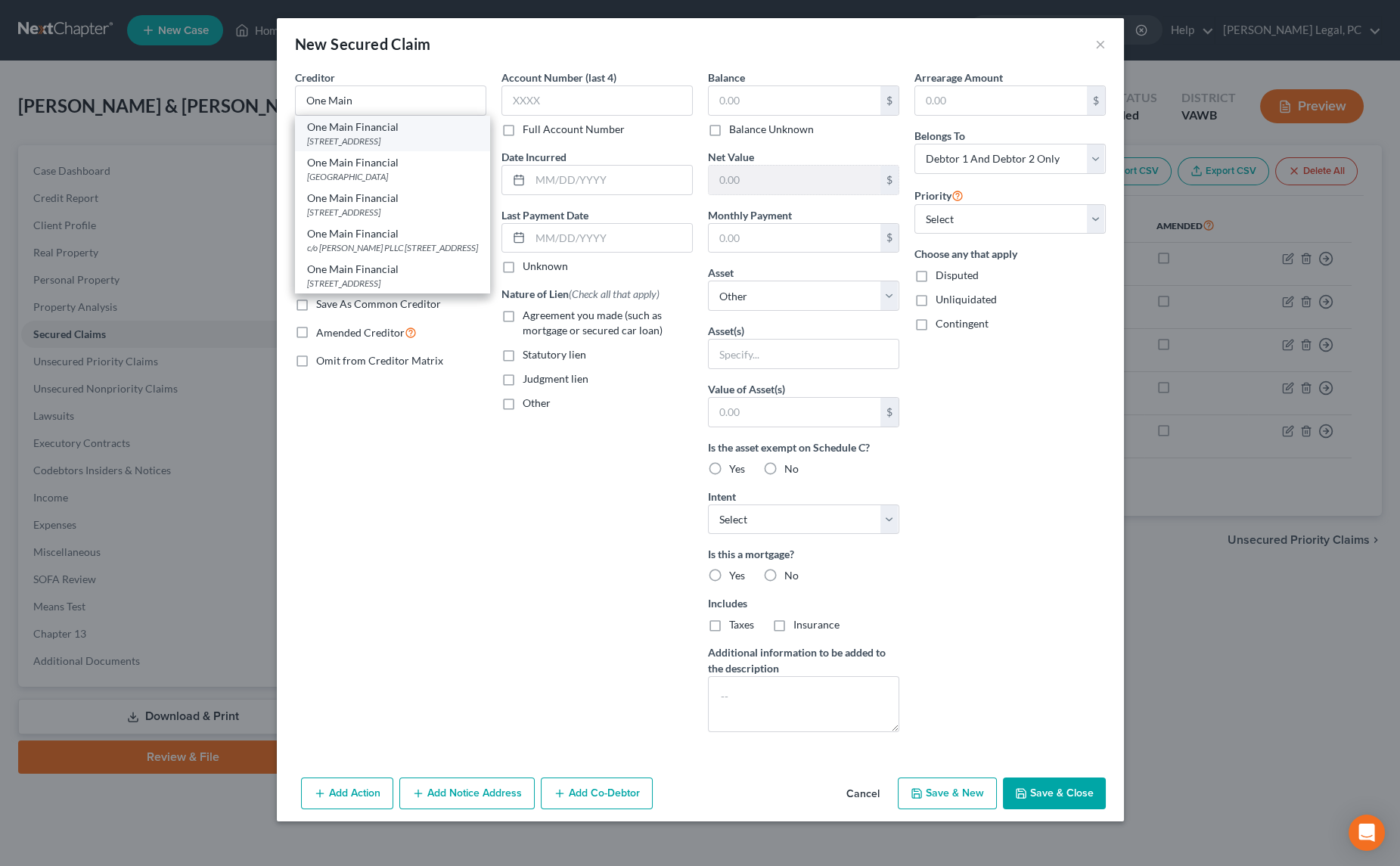
click at [403, 136] on div "[STREET_ADDRESS]" at bounding box center [393, 141] width 171 height 12
type input "One Main Financial"
type input "[STREET_ADDRESS]"
type input "[GEOGRAPHIC_DATA]"
select select "15"
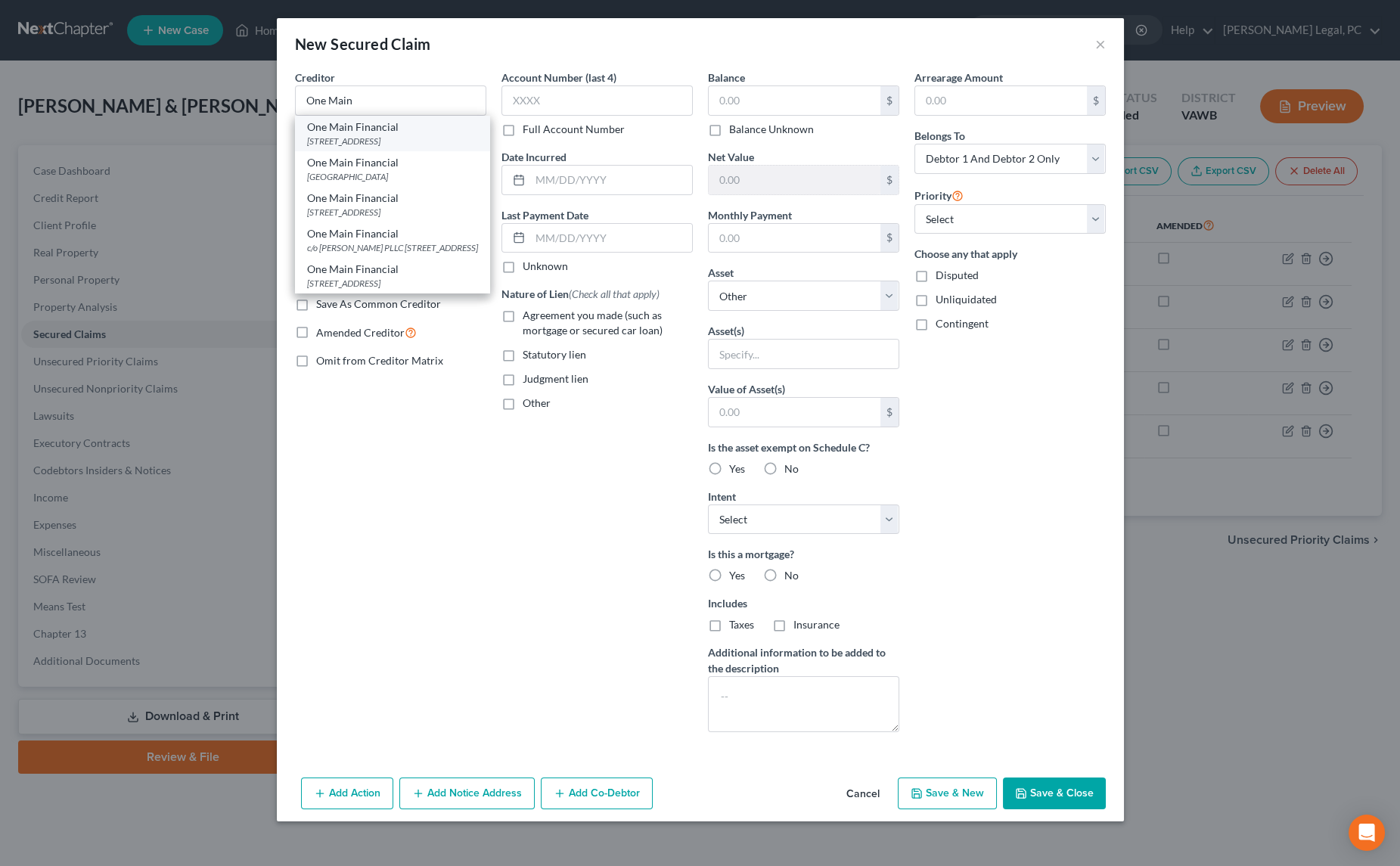
type input "47706-1010"
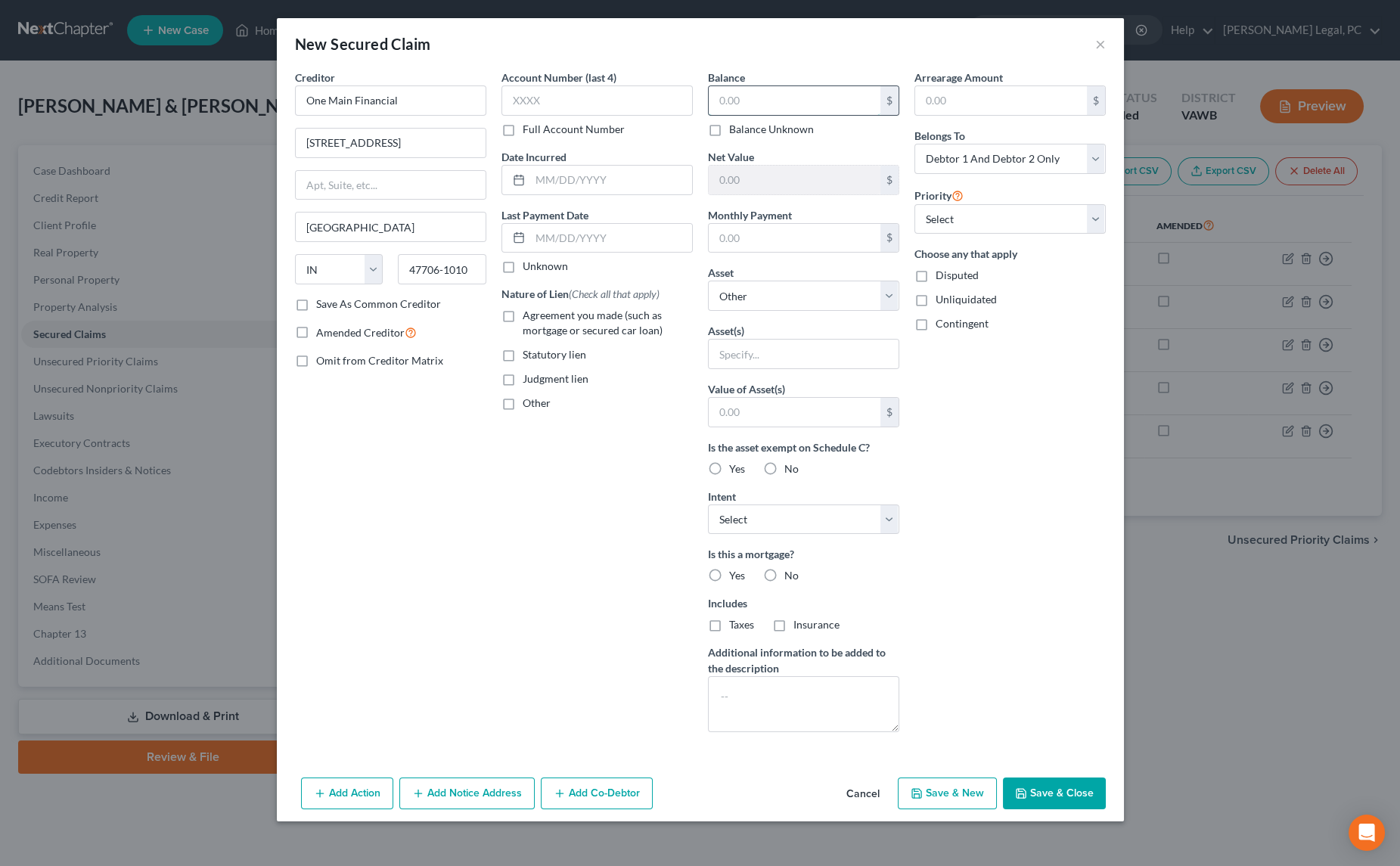
click at [724, 109] on input "text" at bounding box center [794, 100] width 171 height 28
type input "15,296.78"
click at [774, 349] on input "text" at bounding box center [804, 354] width 190 height 28
type input "2016 Nissan Frontier"
click at [752, 416] on input "text" at bounding box center [794, 412] width 171 height 28
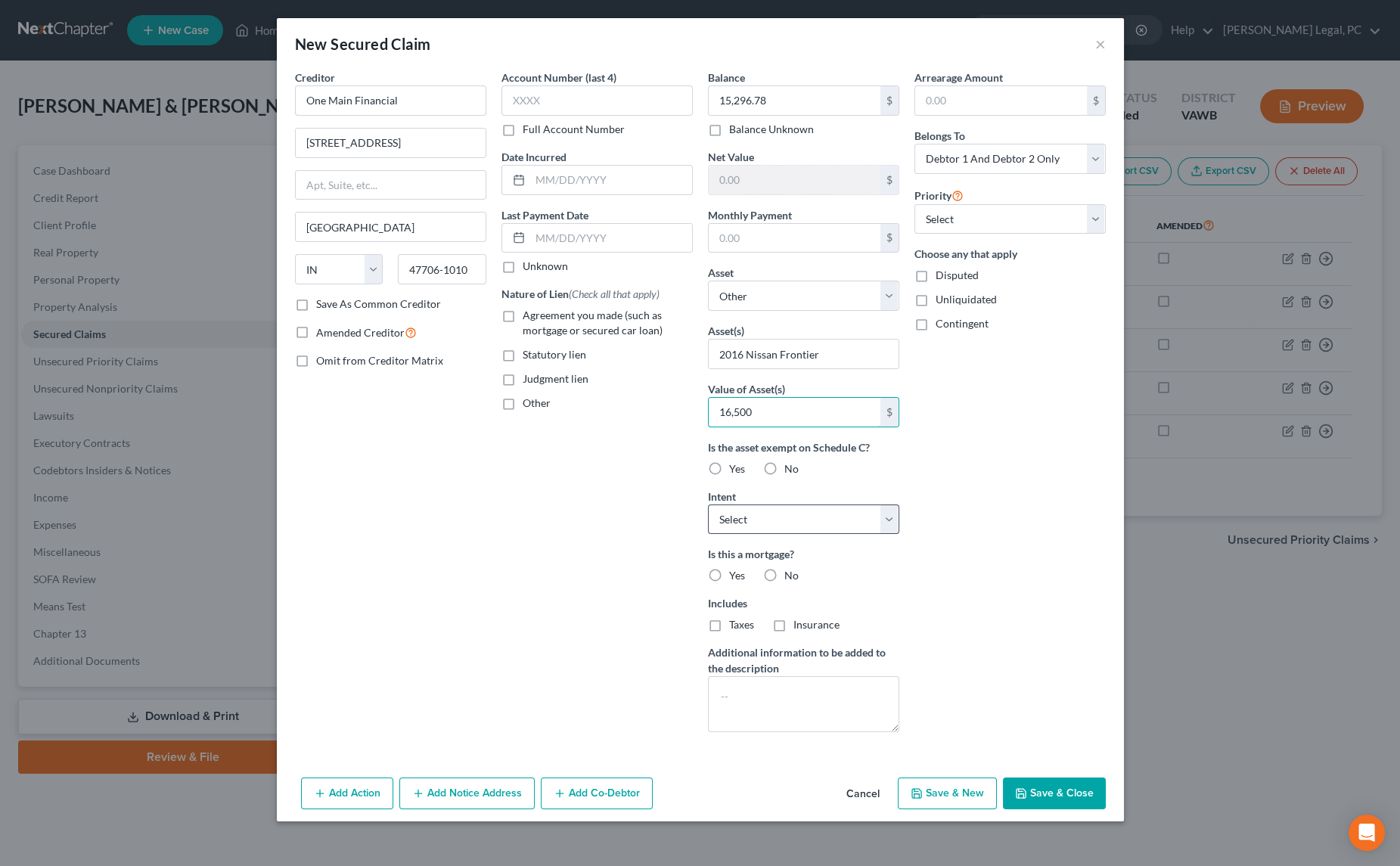
type input "16,500"
click at [764, 523] on select "Select Surrender Redeem Reaffirm Avoid Other" at bounding box center [803, 520] width 191 height 30
select select "2"
click at [708, 505] on select "Select Surrender Redeem Reaffirm Avoid Other" at bounding box center [803, 520] width 191 height 30
click at [784, 573] on label "No" at bounding box center [791, 576] width 14 height 15
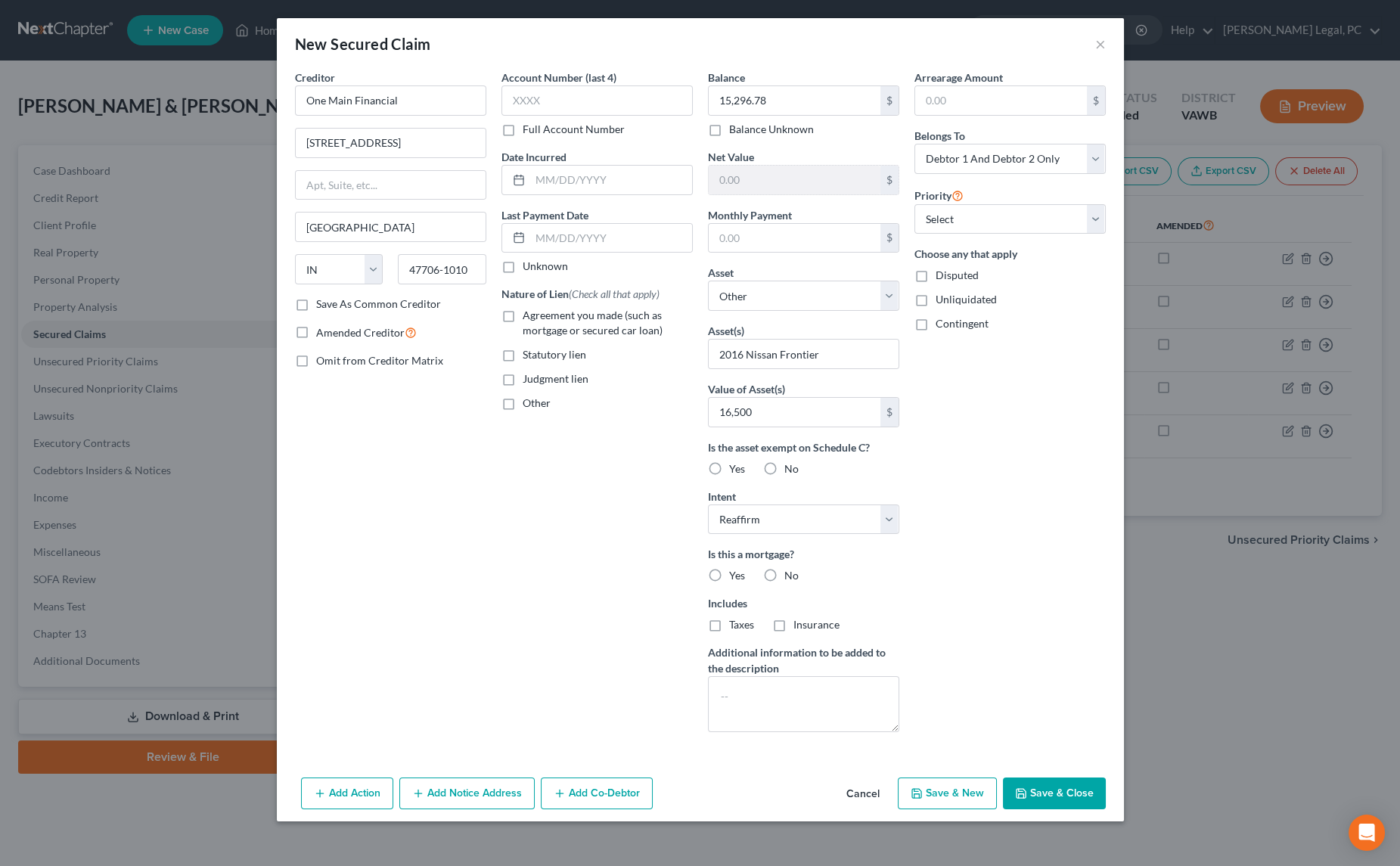
click at [791, 573] on input "No" at bounding box center [795, 573] width 10 height 10
radio input "true"
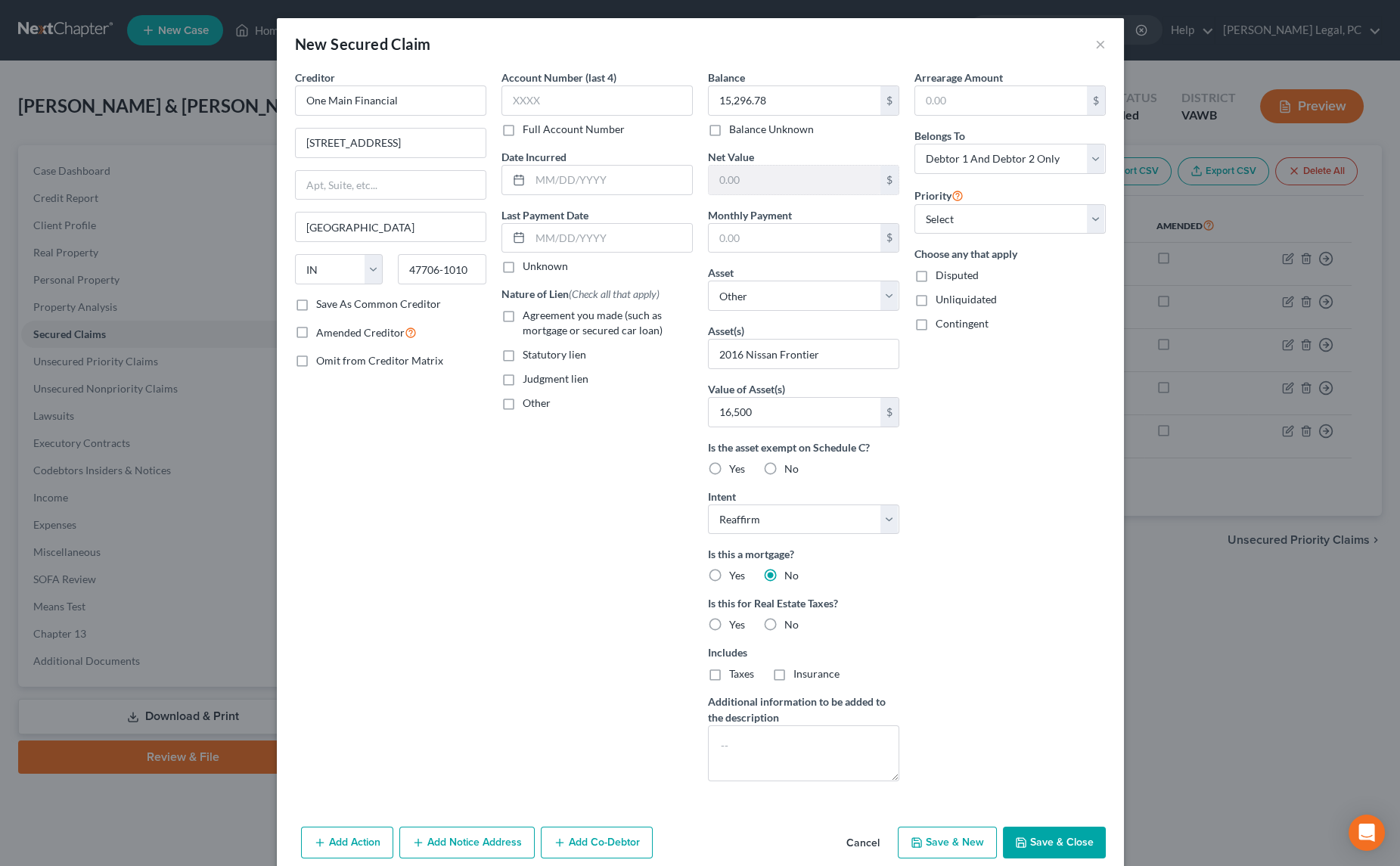
click at [523, 315] on label "Agreement you made (such as mortgage or secured car loan)" at bounding box center [609, 323] width 171 height 30
click at [529, 315] on input "Agreement you made (such as mortgage or secured car loan)" at bounding box center [533, 313] width 10 height 10
checkbox input "true"
click at [1050, 831] on button "Save & Close" at bounding box center [1054, 843] width 103 height 32
select select
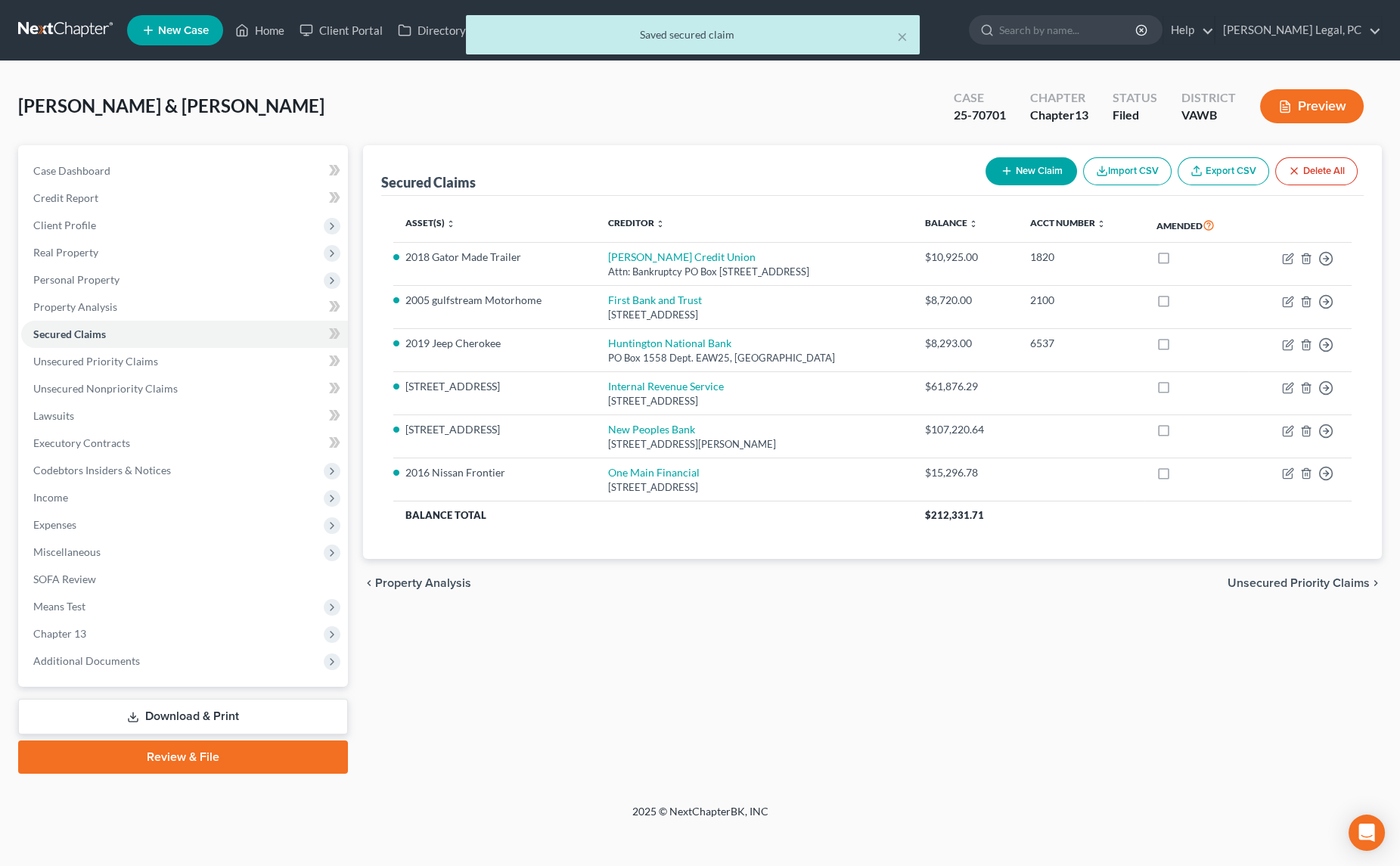
click at [1010, 177] on button "New Claim" at bounding box center [1031, 171] width 91 height 28
select select "2"
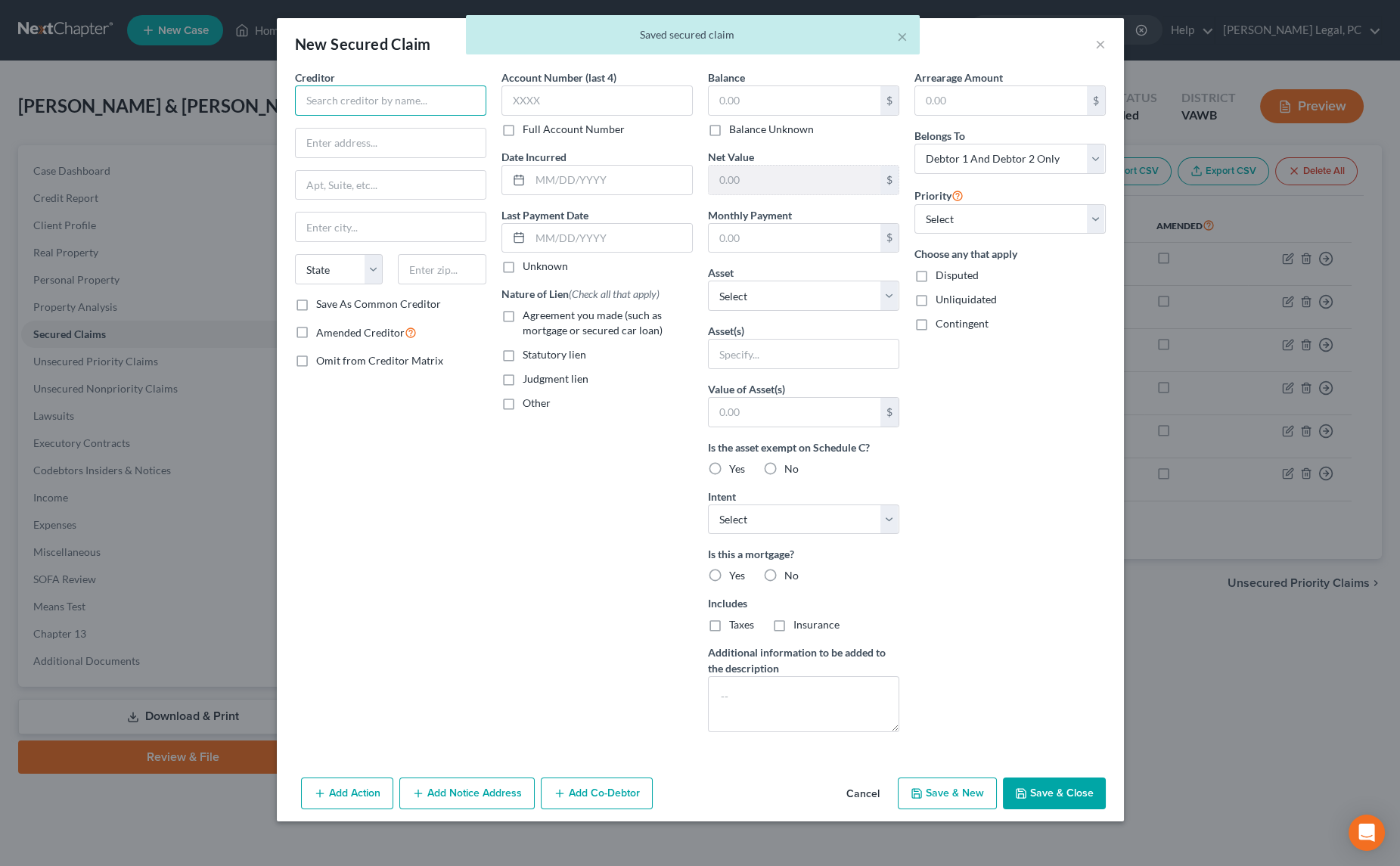
click at [355, 93] on input "text" at bounding box center [390, 100] width 191 height 30
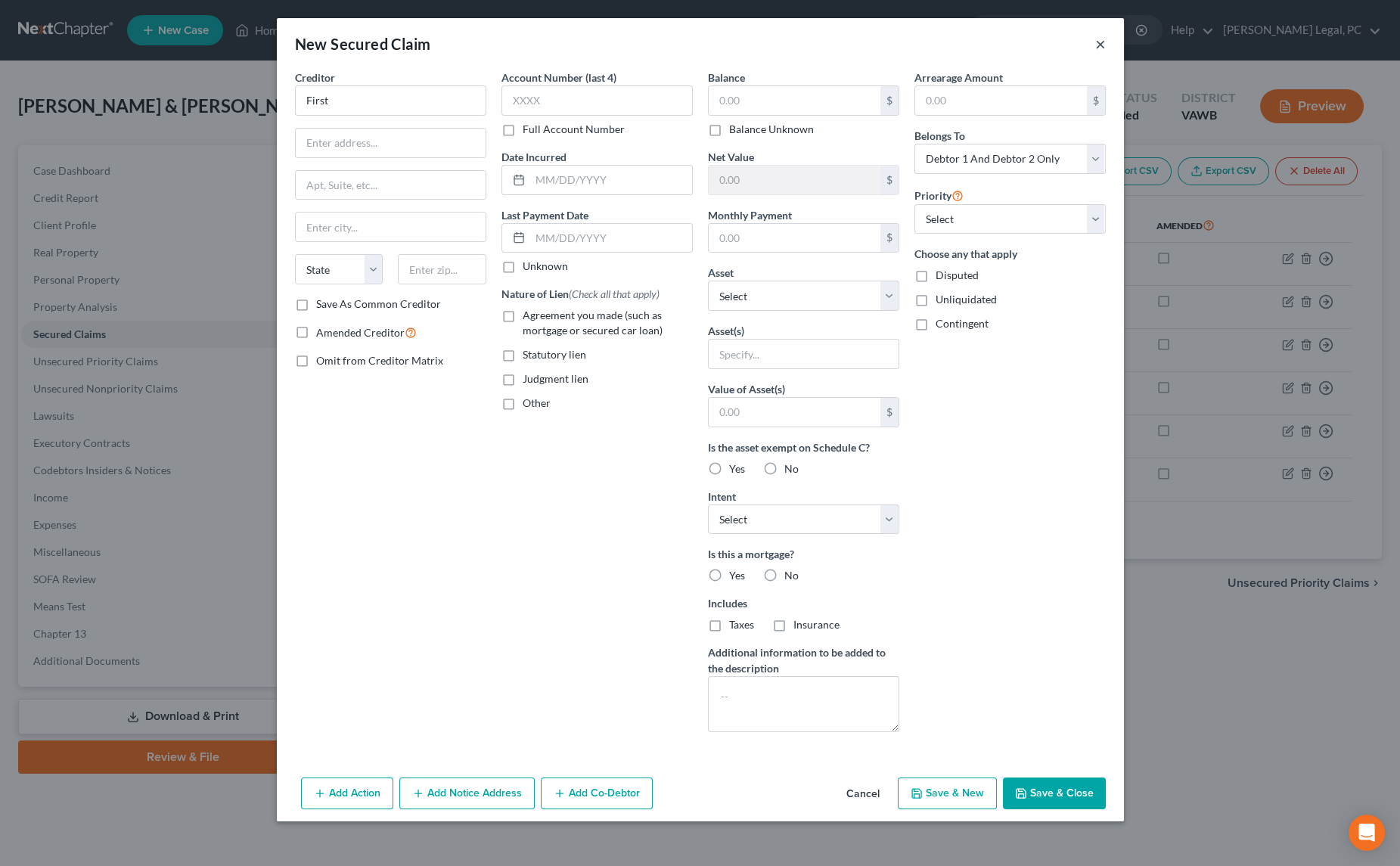
click at [1103, 51] on button "×" at bounding box center [1101, 44] width 11 height 18
type input "First"
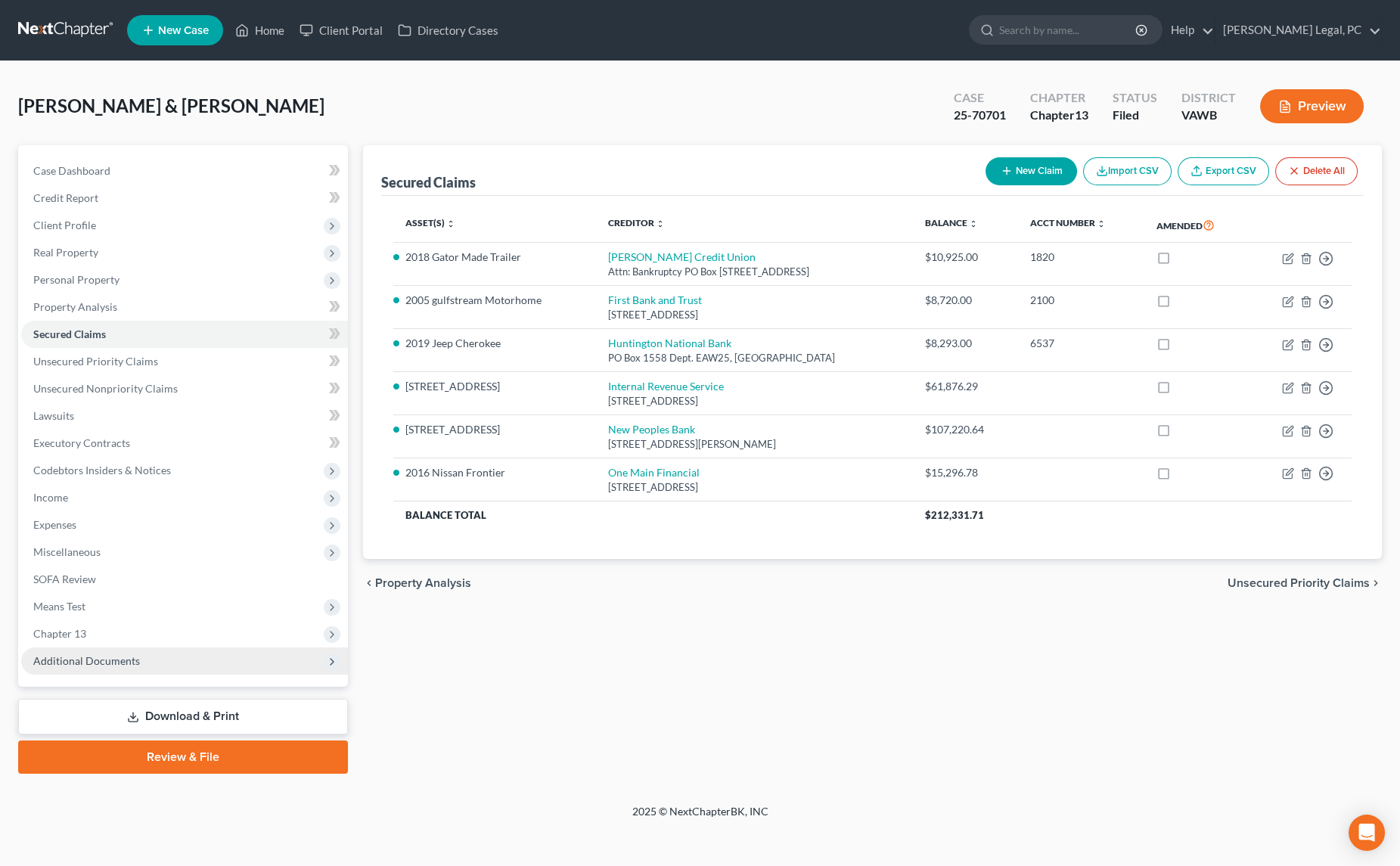
click at [68, 660] on span "Additional Documents" at bounding box center [86, 661] width 107 height 12
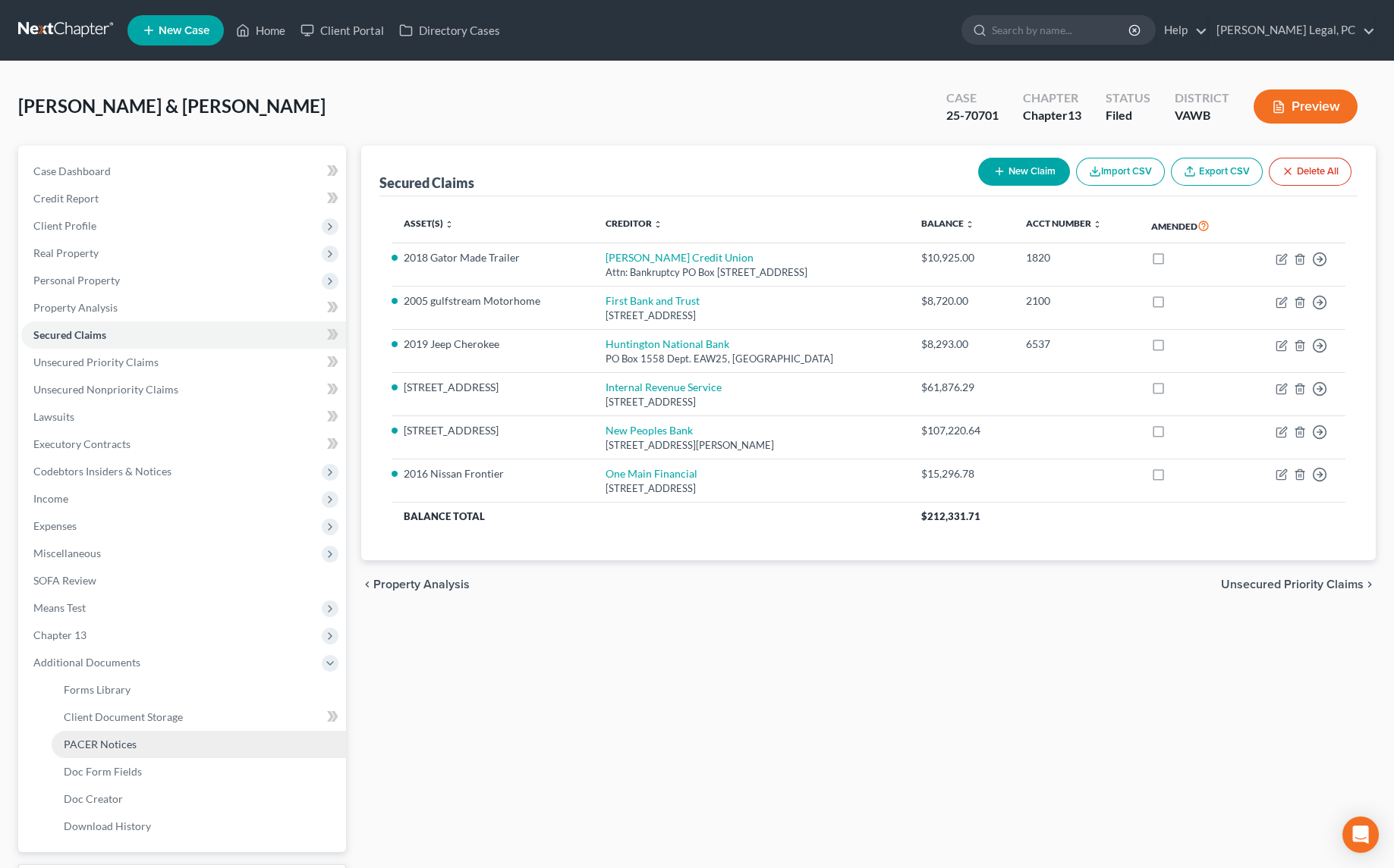
click at [93, 741] on span "PACER Notices" at bounding box center [101, 744] width 73 height 12
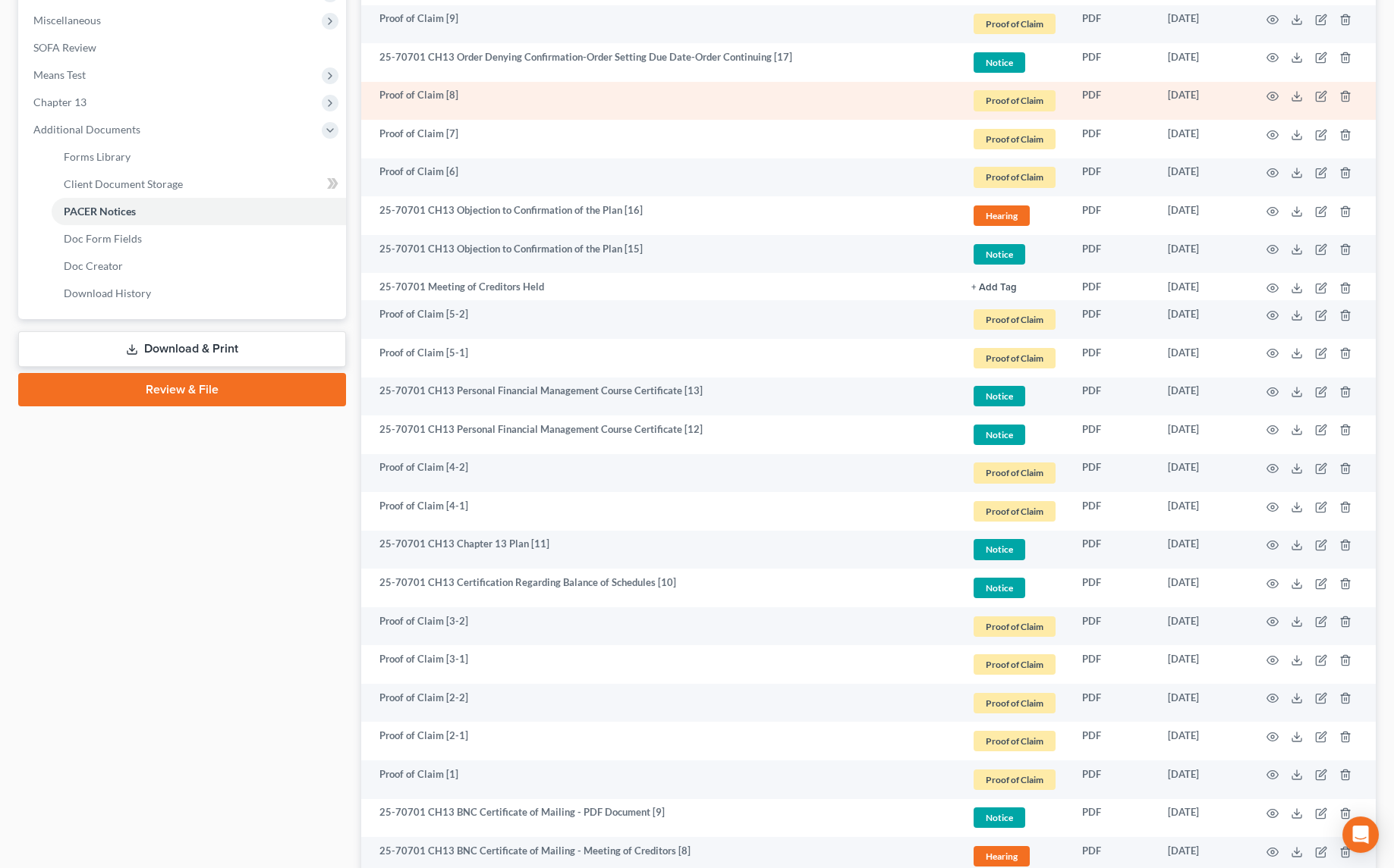
scroll to position [551, 0]
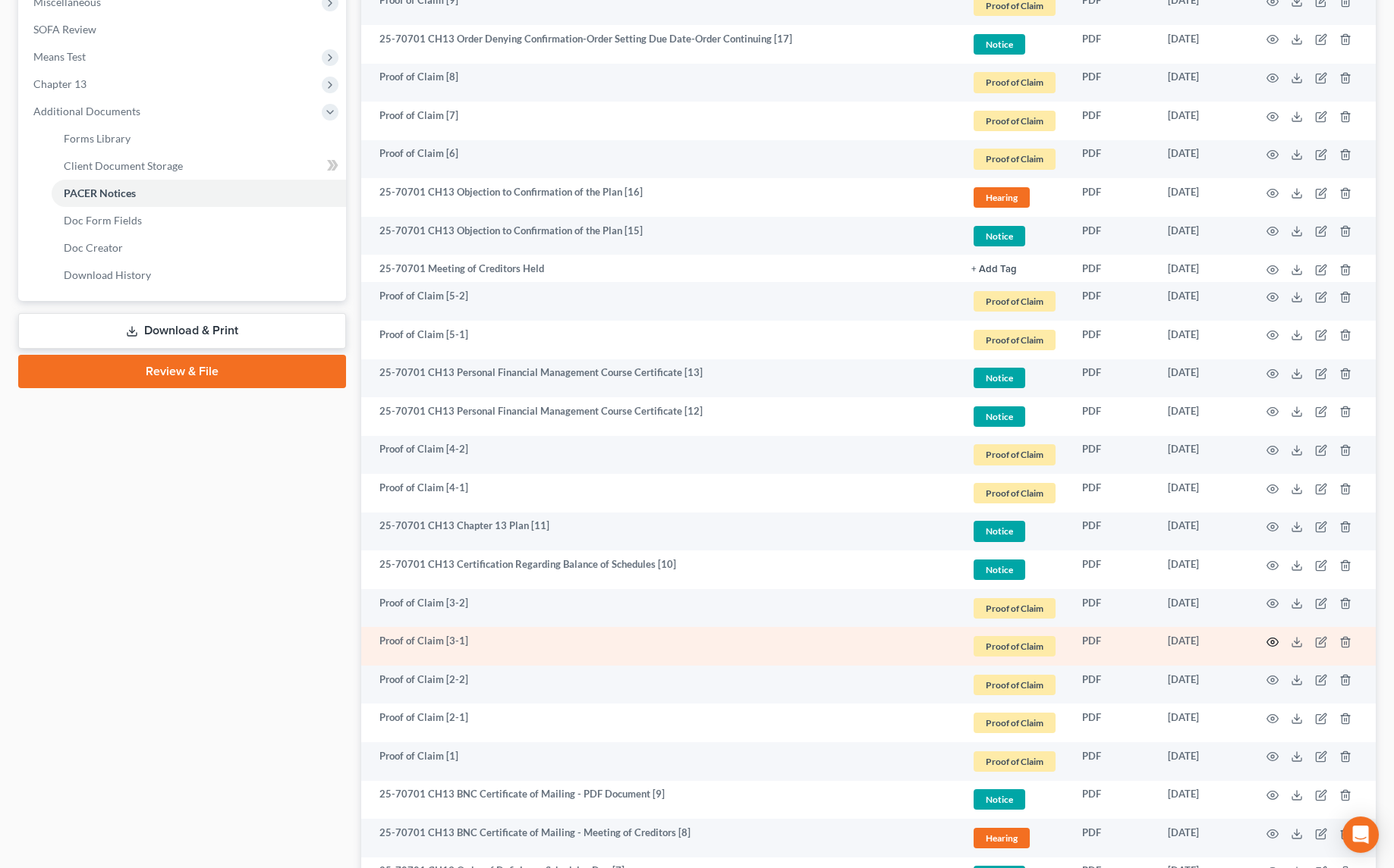
click at [1270, 643] on icon "button" at bounding box center [1272, 641] width 12 height 8
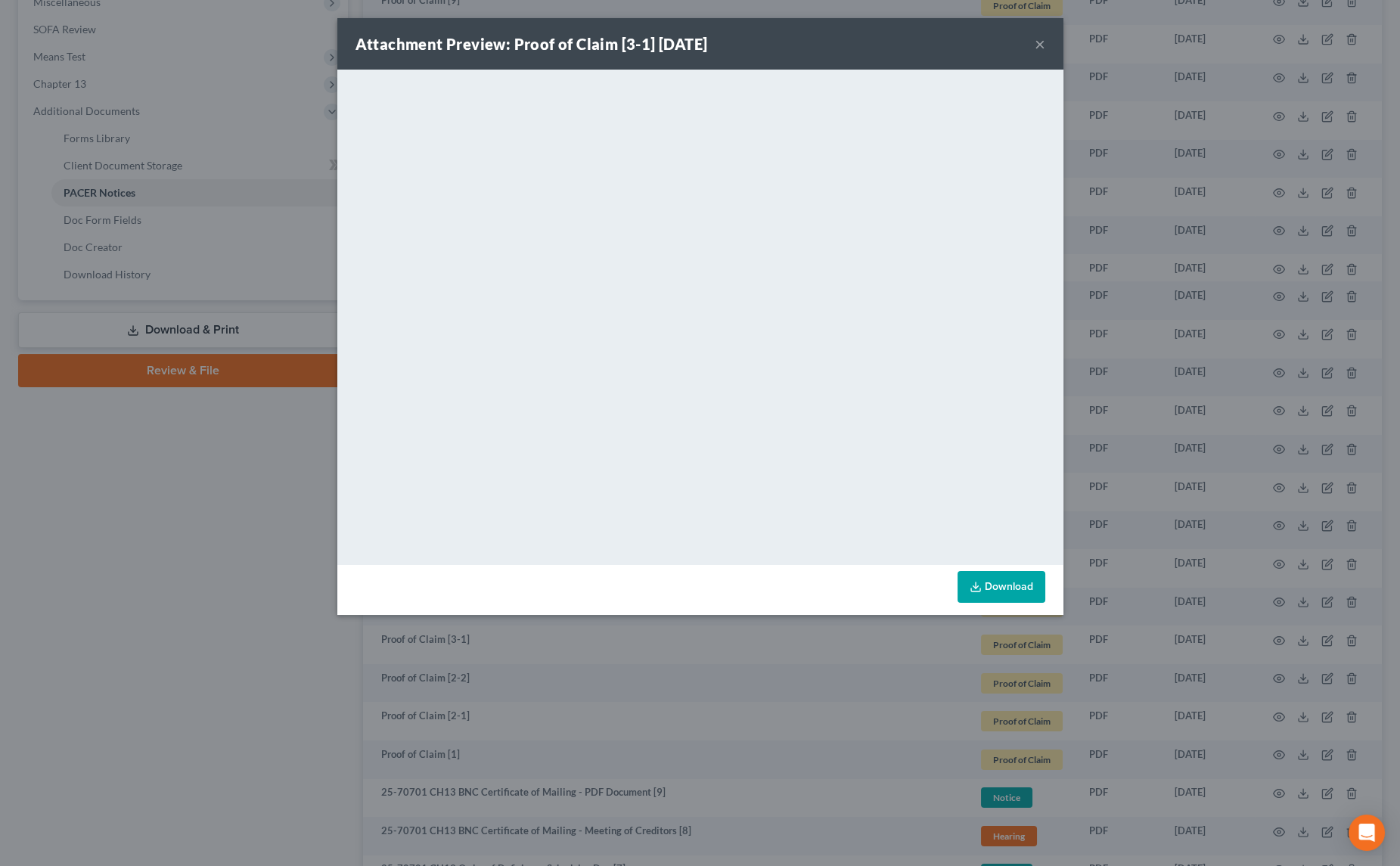
click at [1041, 42] on button "×" at bounding box center [1040, 44] width 11 height 18
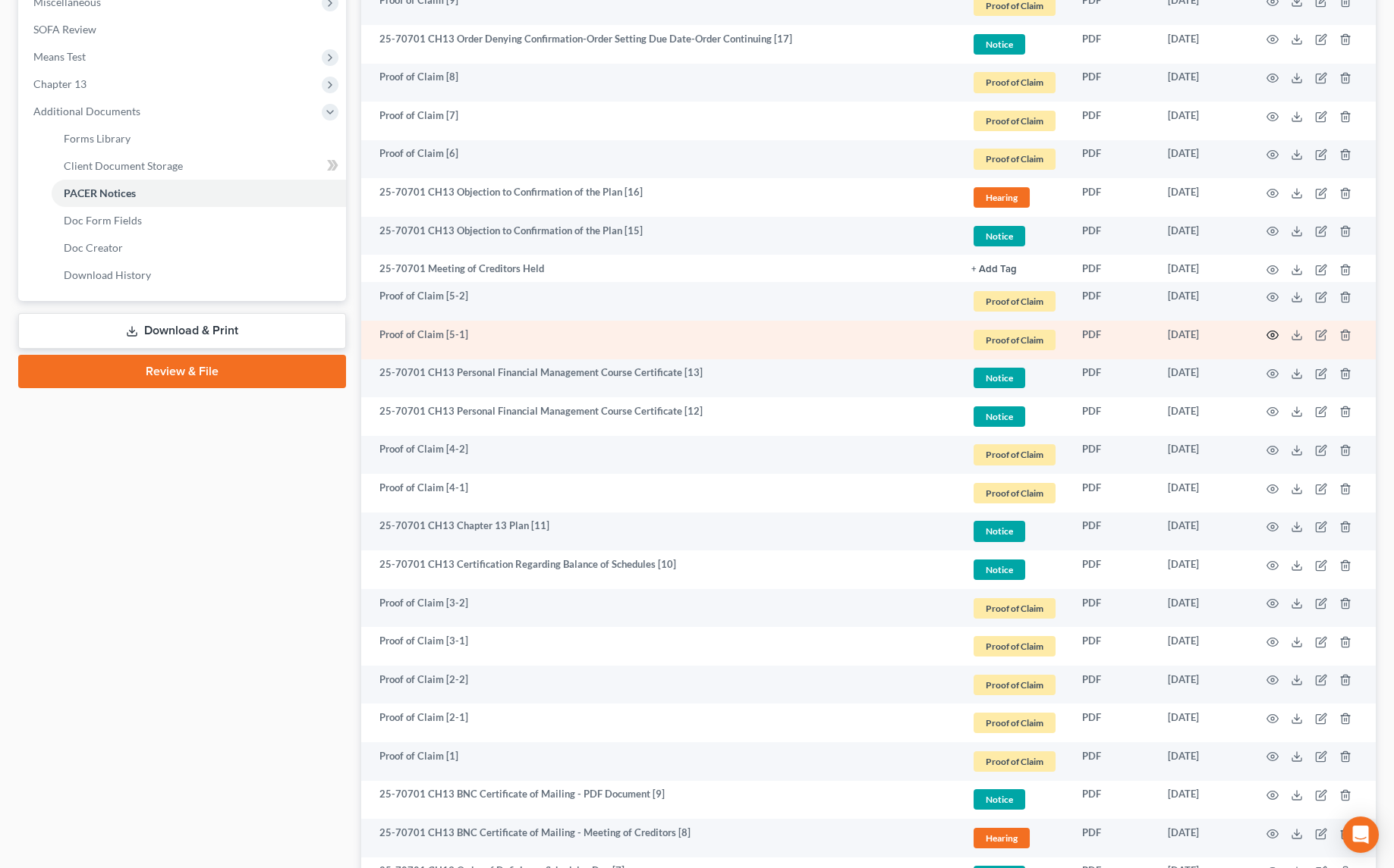
click at [1267, 332] on icon "button" at bounding box center [1272, 335] width 12 height 8
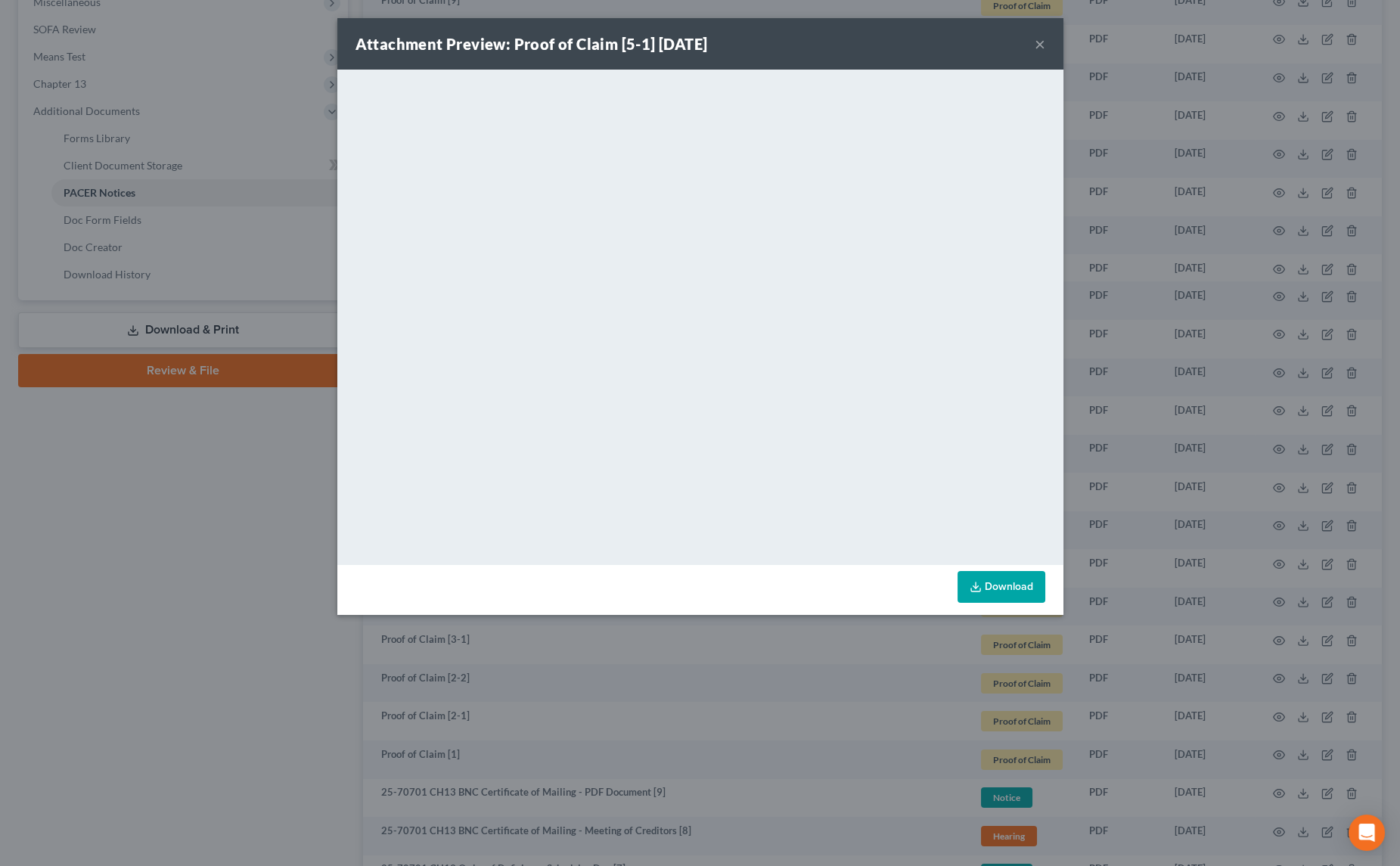
click at [1042, 44] on button "×" at bounding box center [1040, 44] width 11 height 18
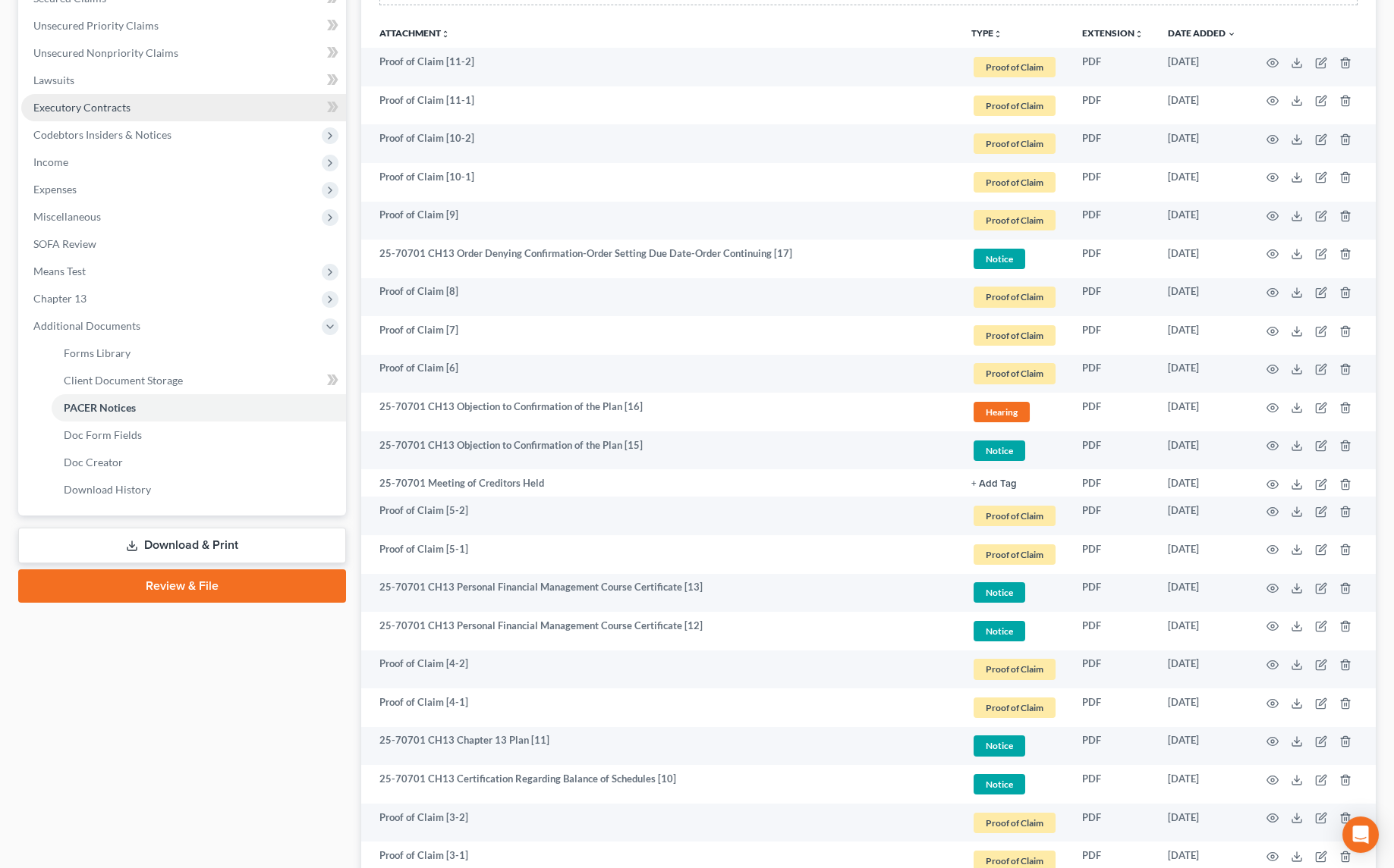
scroll to position [207, 0]
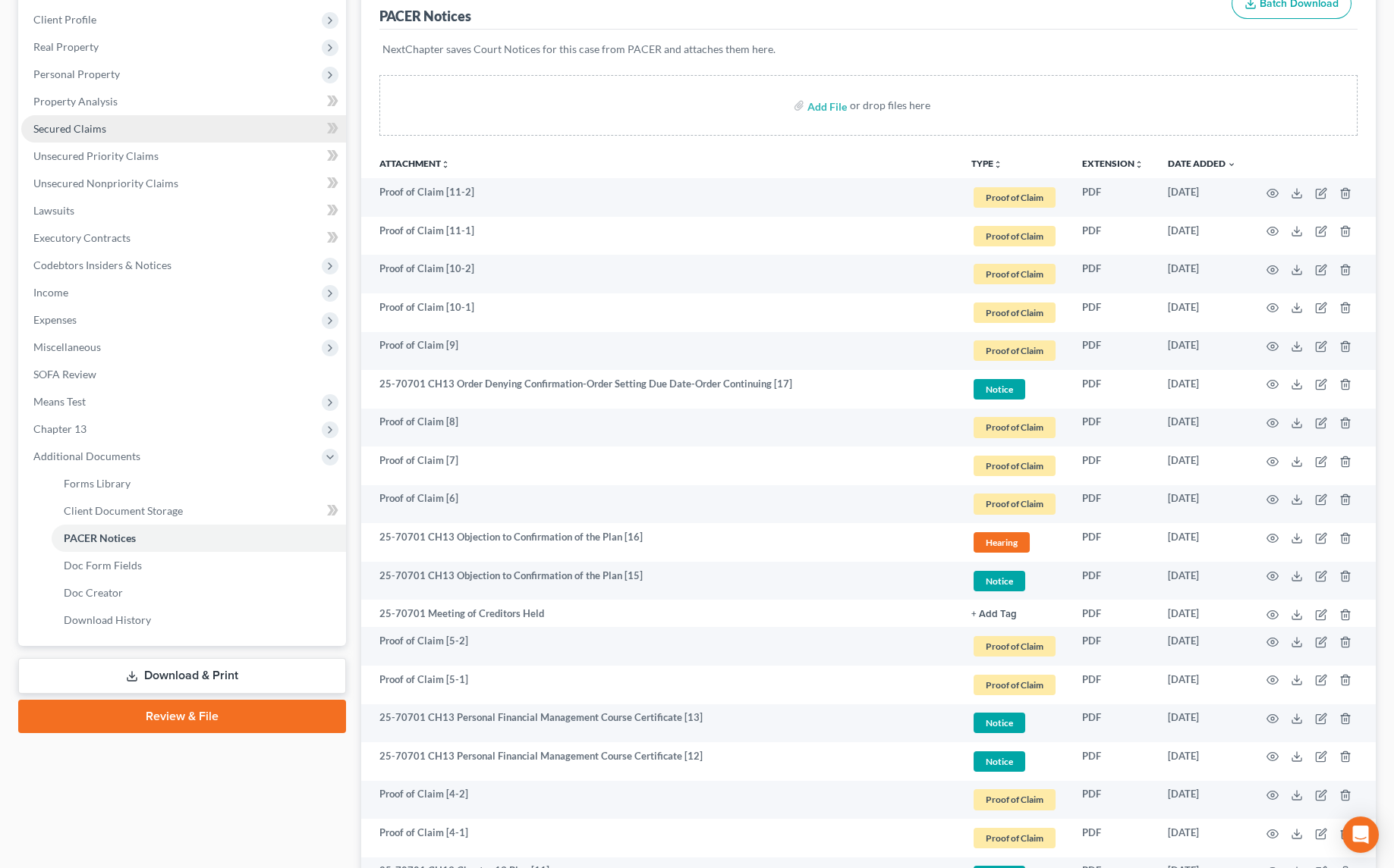
click at [61, 119] on link "Secured Claims" at bounding box center [183, 128] width 325 height 28
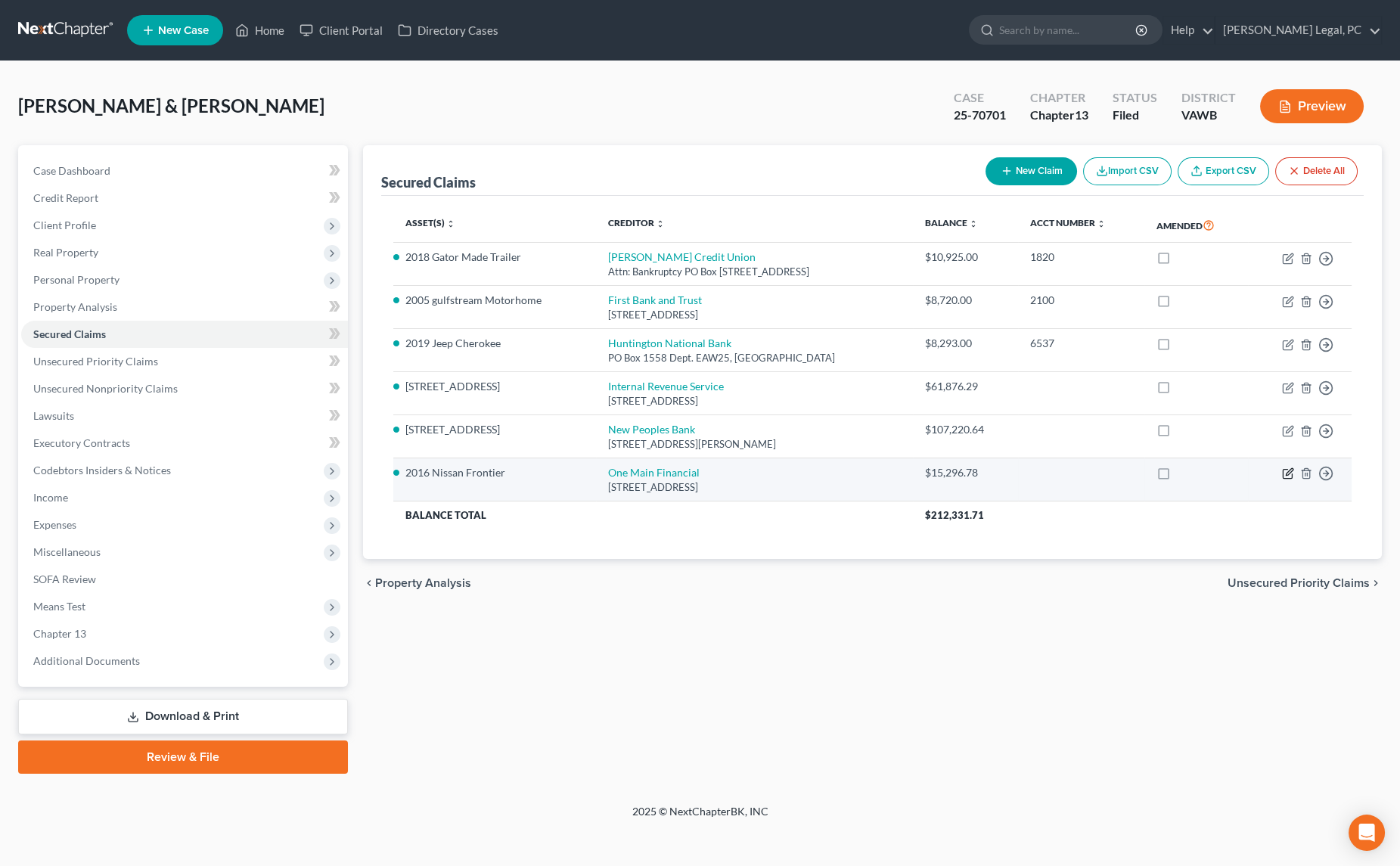
click at [1289, 473] on icon "button" at bounding box center [1289, 473] width 12 height 12
select select "15"
select select "0"
select select "2"
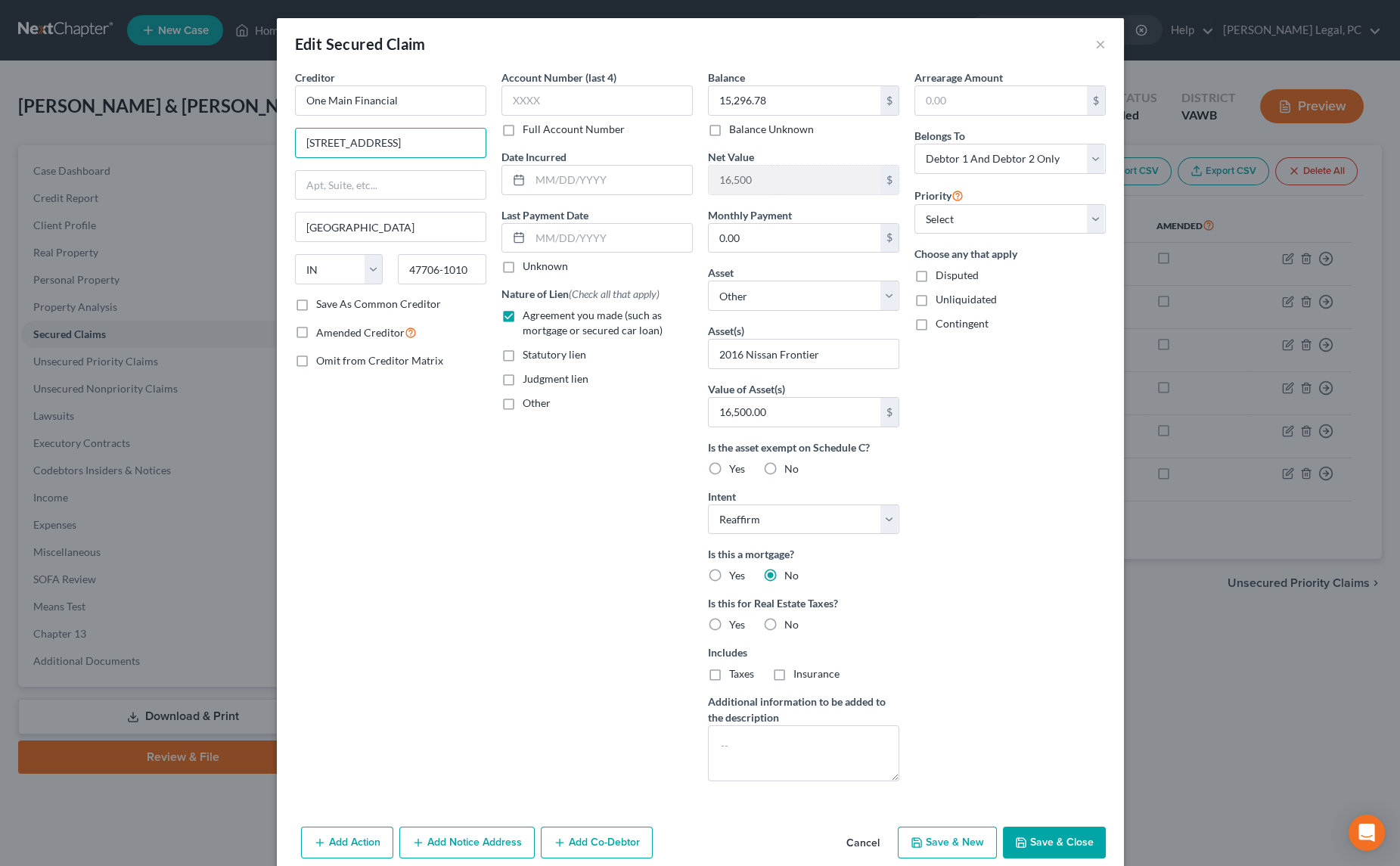
drag, startPoint x: 399, startPoint y: 142, endPoint x: 105, endPoint y: 173, distance: 295.6
click at [105, 172] on div "Edit Secured Claim × Creditor * One Main Financial [STREET_ADDRESS][US_STATE] A…" at bounding box center [700, 433] width 1400 height 866
type input "PO Box 3251"
type input "47731"
click at [1046, 840] on button "Save & Close" at bounding box center [1054, 843] width 103 height 32
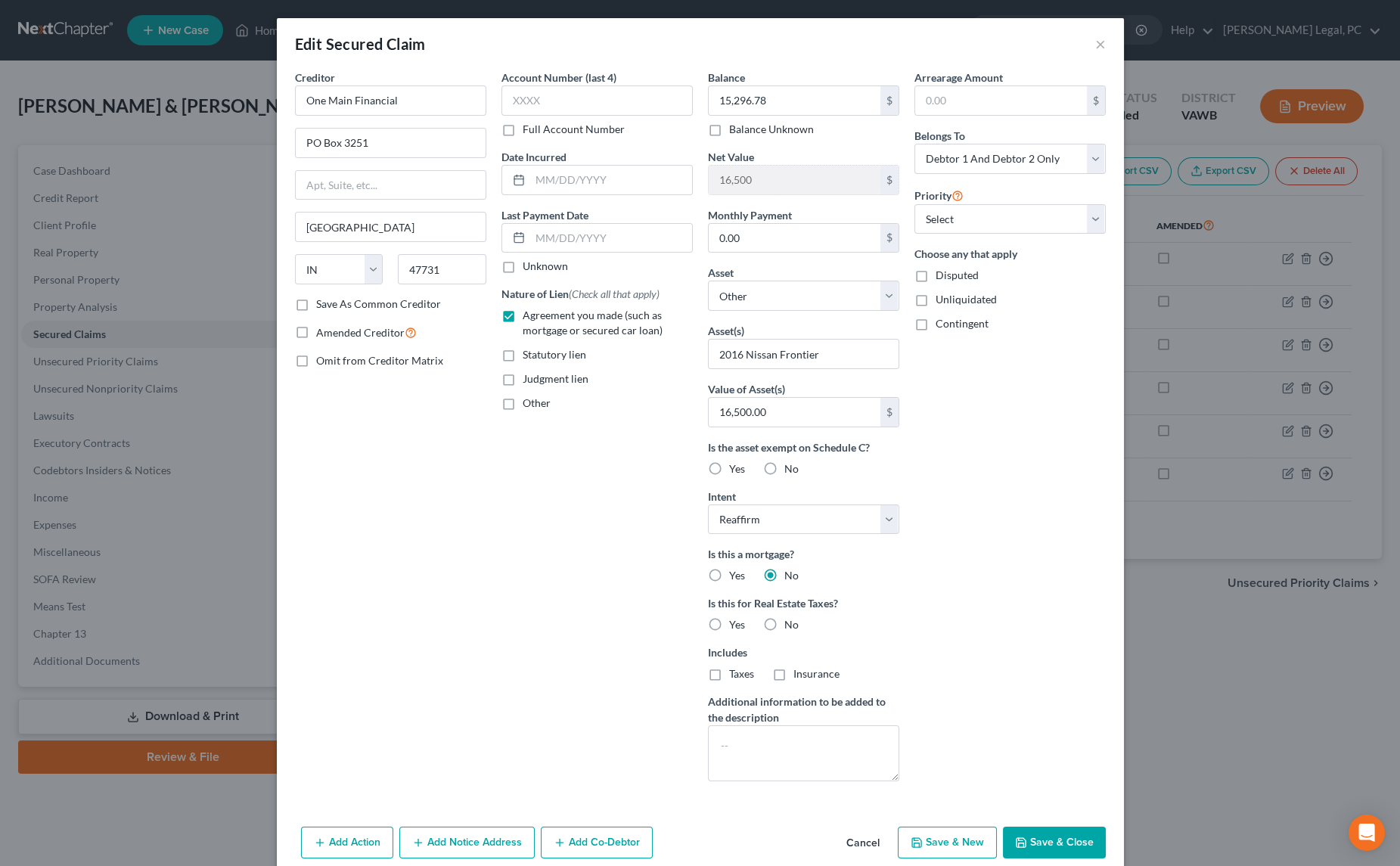
select select
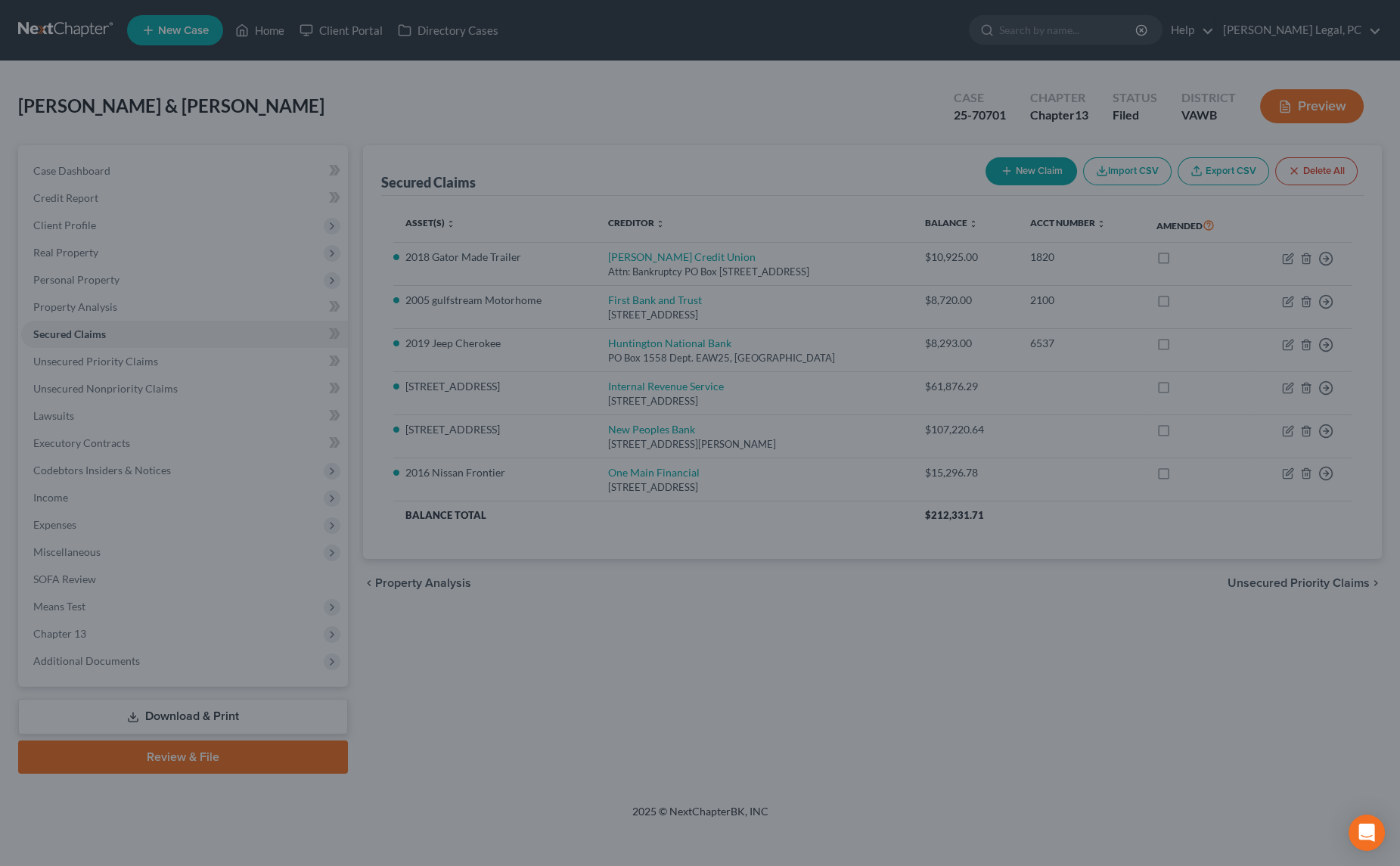
type input "0"
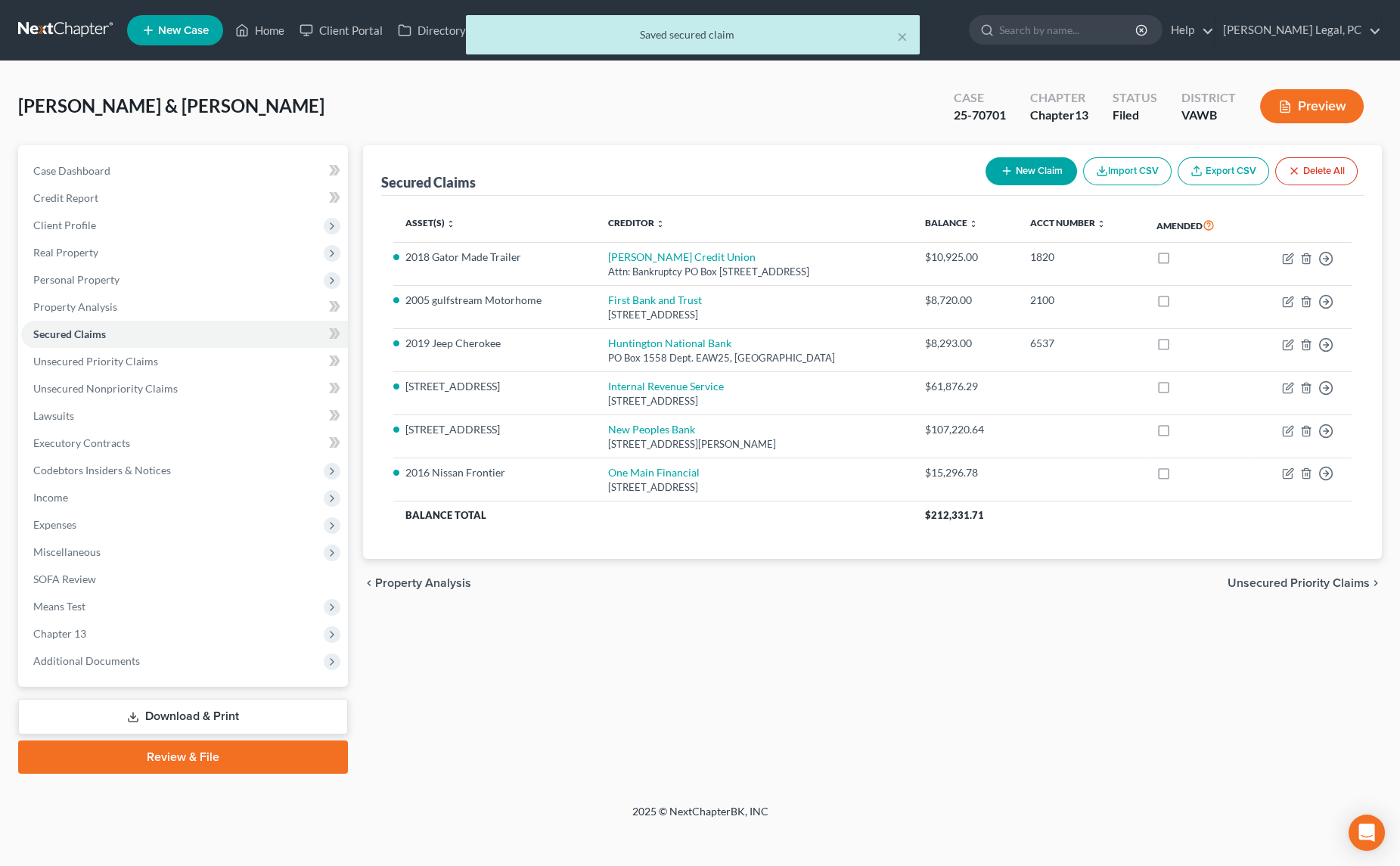
click at [1008, 175] on icon "button" at bounding box center [1007, 171] width 12 height 12
select select "2"
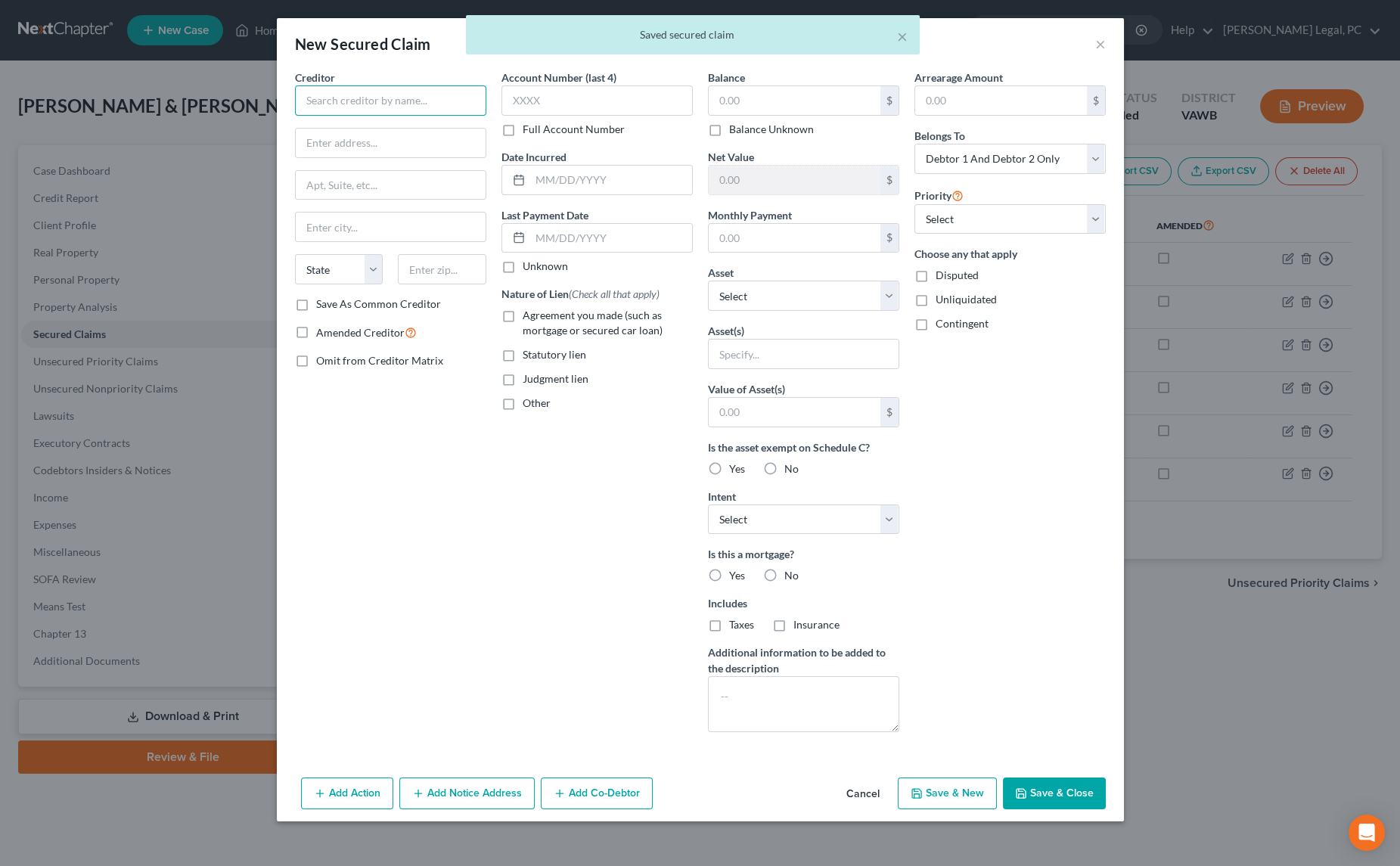
click at [383, 93] on input "text" at bounding box center [390, 100] width 191 height 30
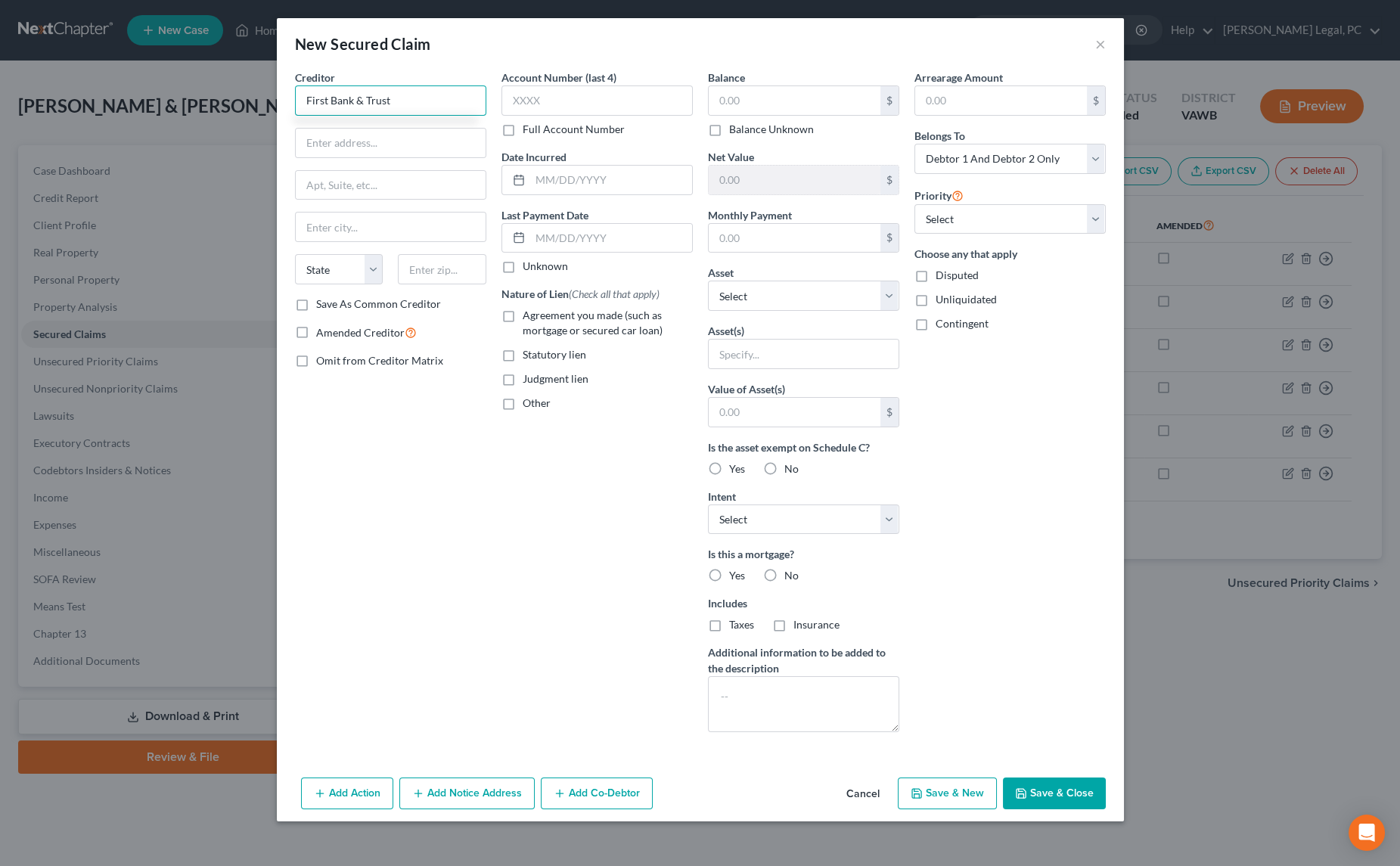
type input "First Bank & Trust"
type input "PO Box 1000"
type input "[GEOGRAPHIC_DATA]"
select select "48"
type input "24211"
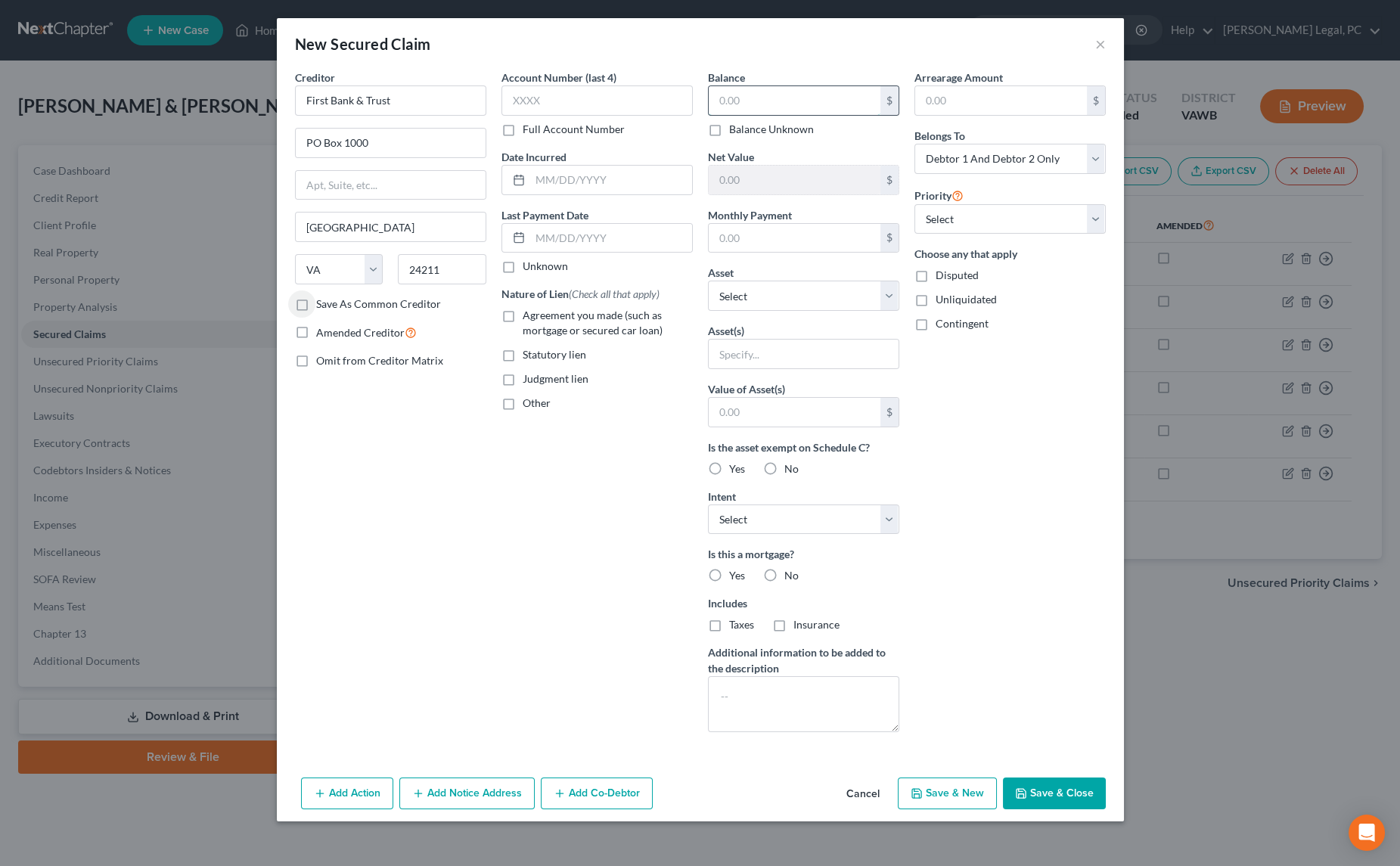
click at [752, 100] on input "text" at bounding box center [794, 100] width 171 height 28
click at [523, 314] on label "Agreement you made (such as mortgage or secured car loan)" at bounding box center [609, 323] width 171 height 30
click at [529, 314] on input "Agreement you made (such as mortgage or secured car loan)" at bounding box center [533, 313] width 10 height 10
checkbox input "true"
click at [731, 99] on input "text" at bounding box center [794, 100] width 171 height 28
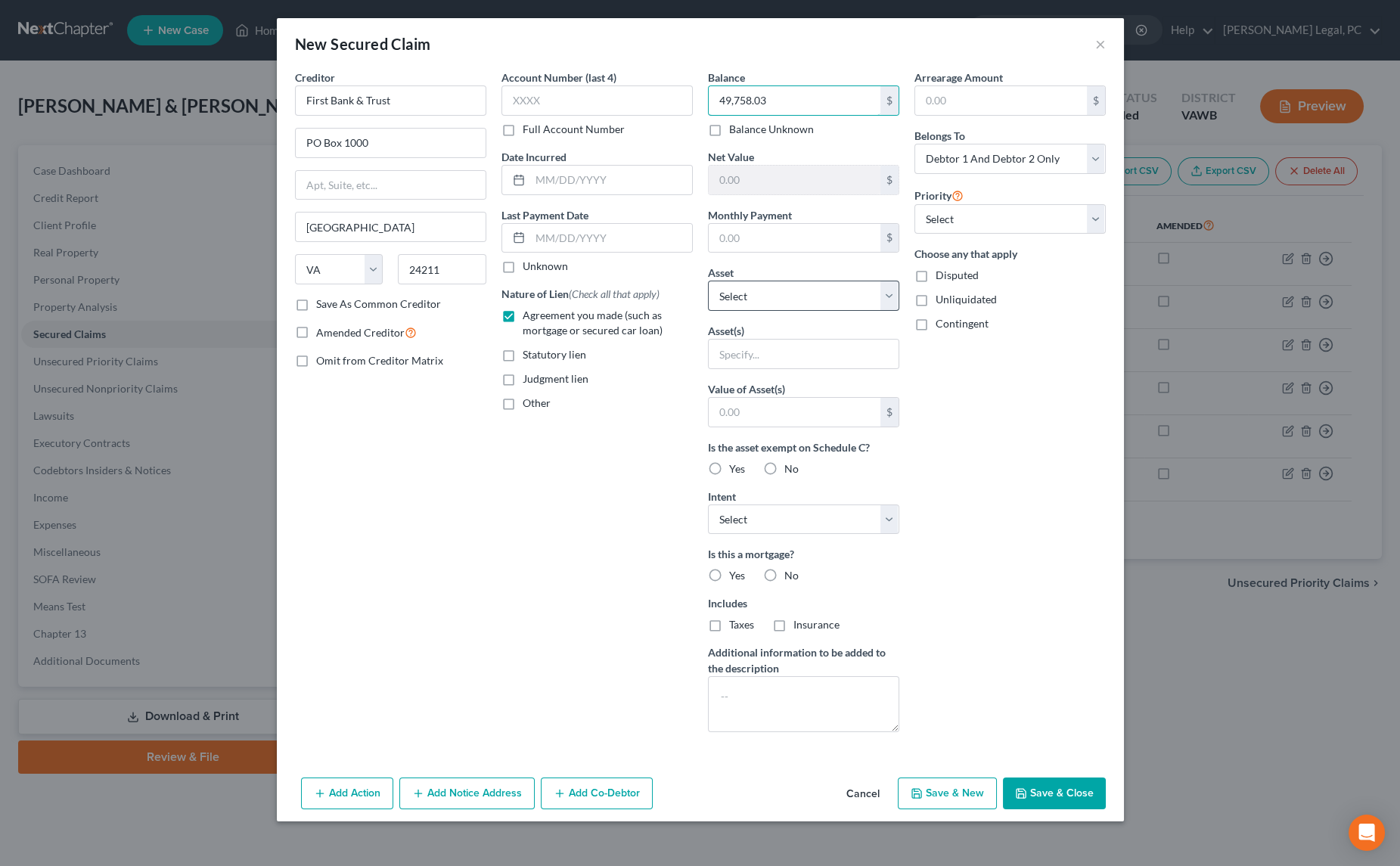
type input "49,758.03"
click at [745, 289] on select "Select Other Multiple Assets [GEOGRAPHIC_DATA] - $383000.0 Clothing - Men and W…" at bounding box center [803, 296] width 191 height 30
click at [749, 289] on select "Select Other Multiple Assets [GEOGRAPHIC_DATA] - $383000.0 Clothing - Men and W…" at bounding box center [803, 296] width 191 height 30
click at [752, 408] on input "text" at bounding box center [794, 412] width 171 height 28
type input "120,000"
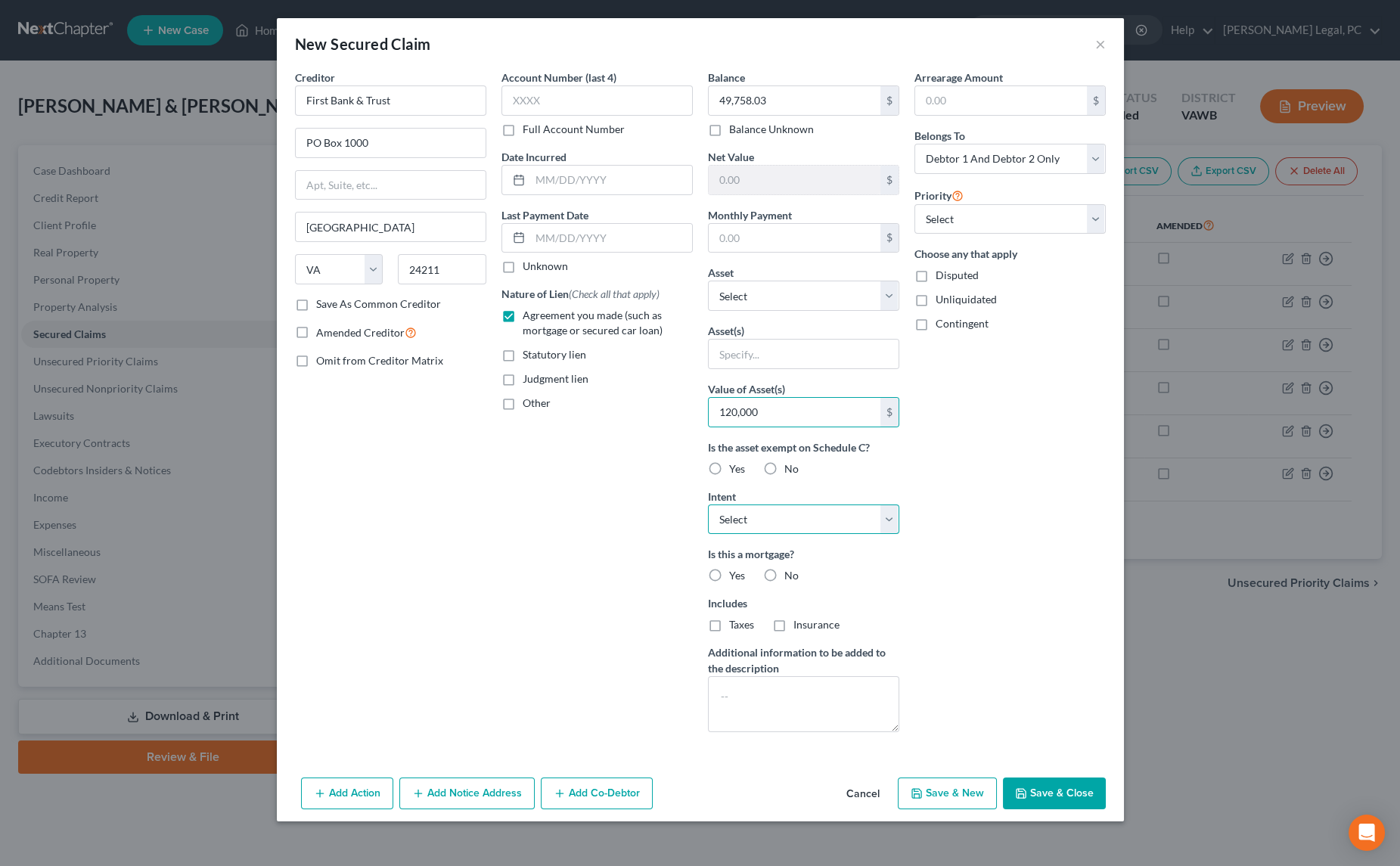
click at [751, 524] on select "Select Surrender Redeem Reaffirm Avoid Other" at bounding box center [803, 520] width 191 height 30
select select "2"
click at [708, 505] on select "Select Surrender Redeem Reaffirm Avoid Other" at bounding box center [803, 520] width 191 height 30
click at [784, 568] on label "No" at bounding box center [791, 576] width 14 height 15
click at [791, 568] on input "No" at bounding box center [795, 573] width 10 height 10
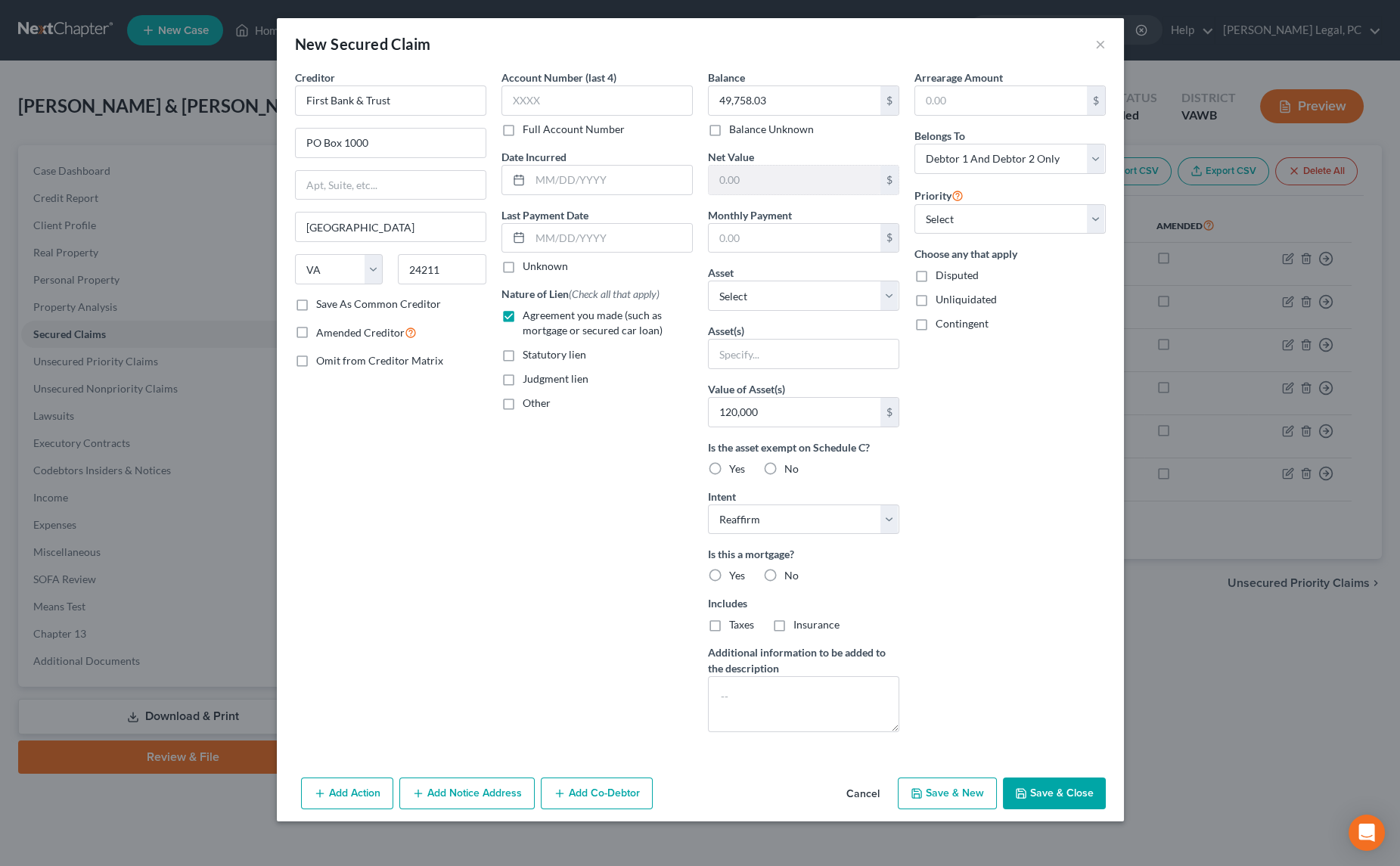
radio input "true"
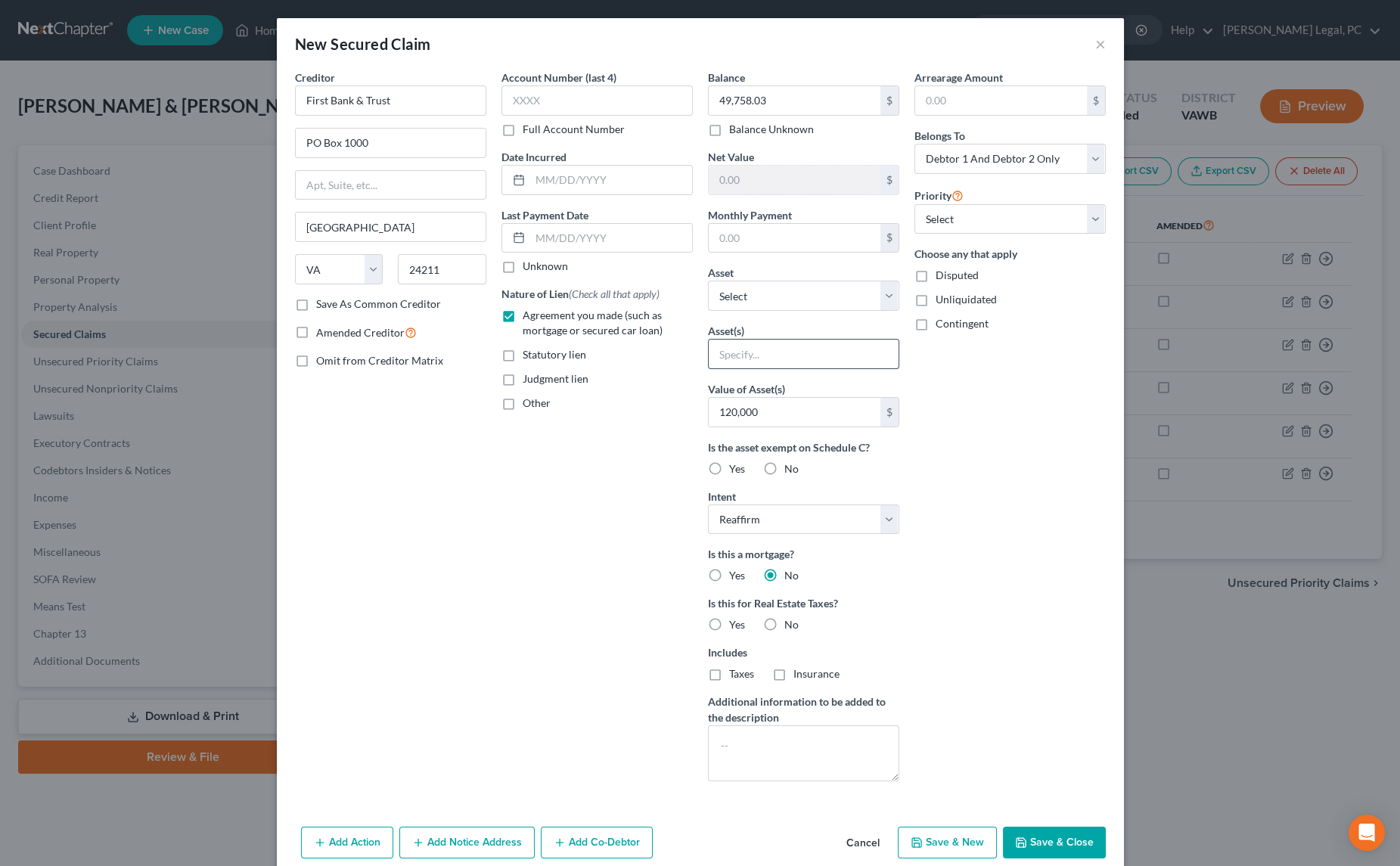
click at [734, 356] on input "text" at bounding box center [804, 354] width 190 height 28
type input "2018 International, 2003 [PERSON_NAME], 1995 [PERSON_NAME], 2006 Dodge"
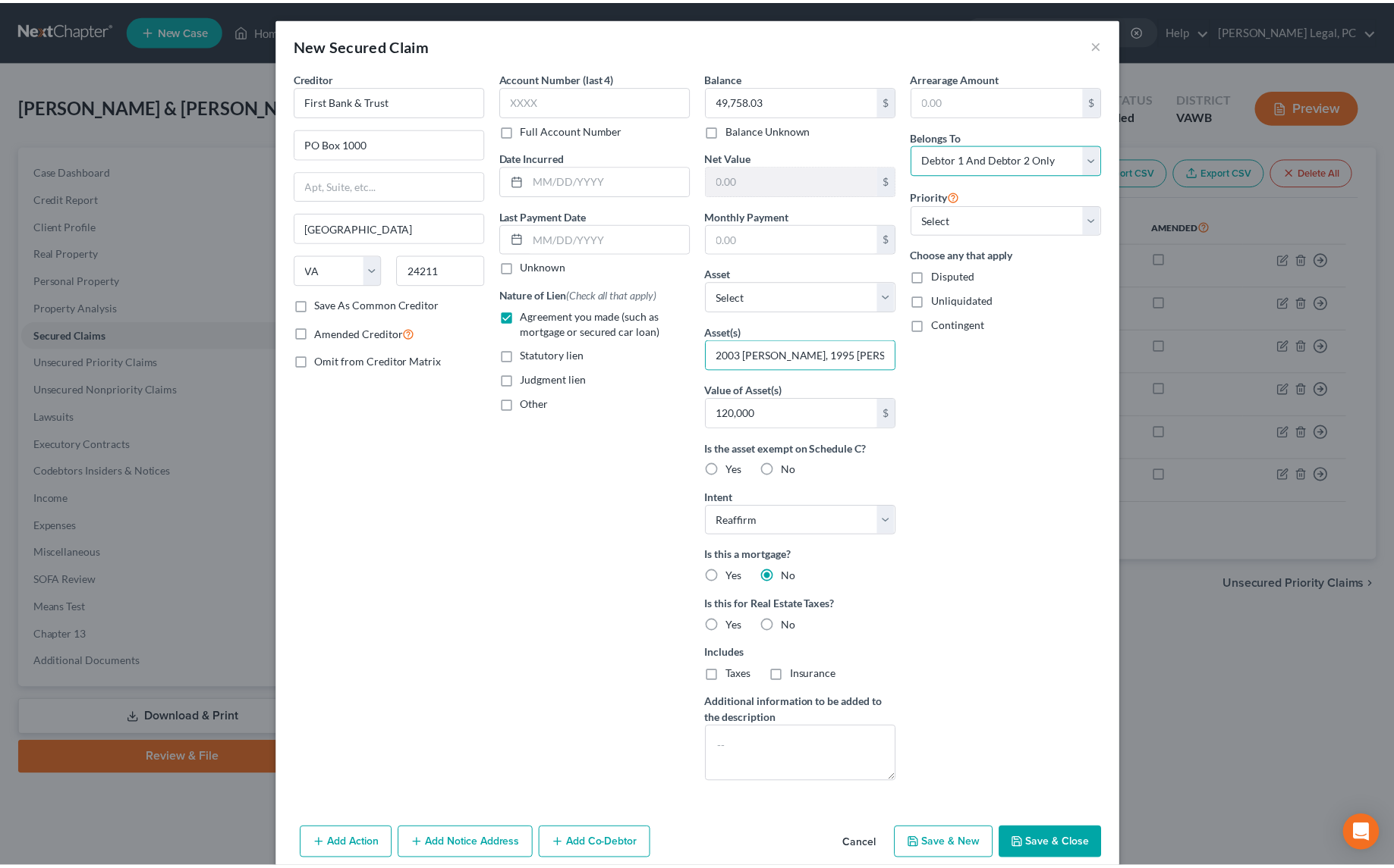
scroll to position [0, 0]
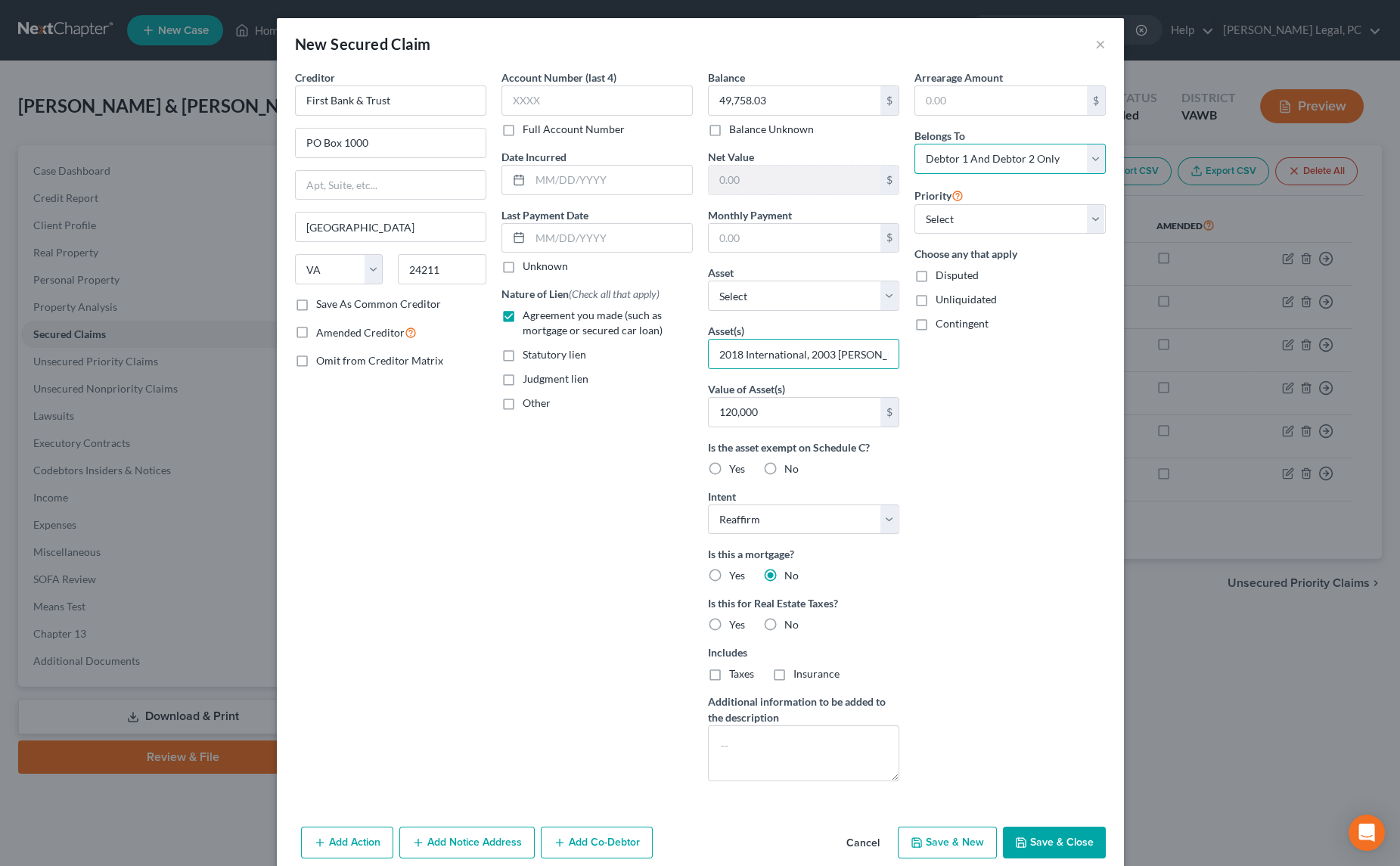
click at [1092, 151] on select "Select Debtor 1 Only Debtor 2 Only Debtor 1 And Debtor 2 Only At Least One Of T…" at bounding box center [1010, 159] width 191 height 30
select select "3"
click at [915, 144] on select "Select Debtor 1 Only Debtor 2 Only Debtor 1 And Debtor 2 Only At Least One Of T…" at bounding box center [1010, 159] width 191 height 30
click at [992, 216] on select "Select 1st 2nd 3rd 4th 5th 6th 7th 8th 9th 10th 11th 12th 13th 14th 15th 16th 1…" at bounding box center [1010, 219] width 191 height 30
select select "0"
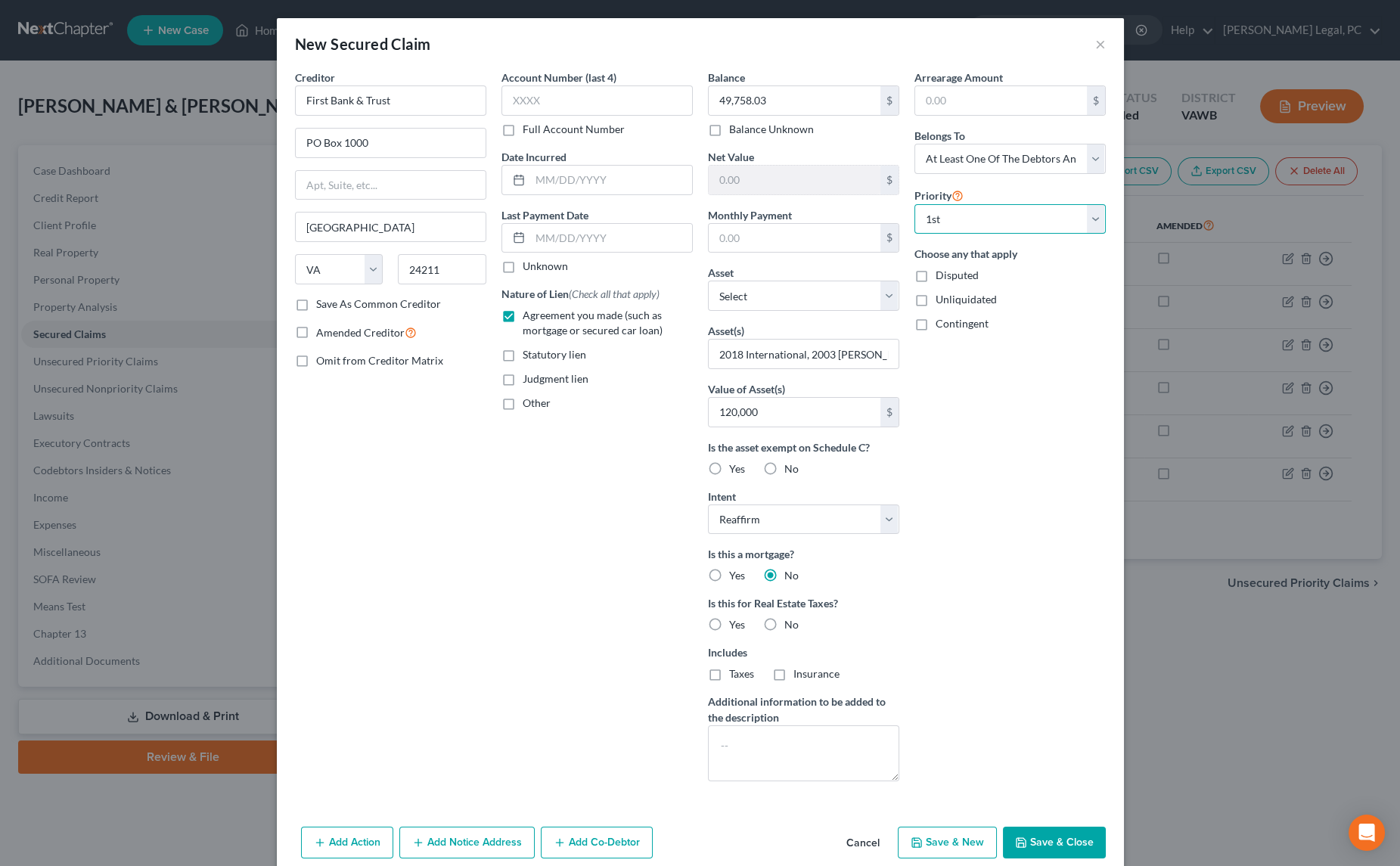
click at [915, 204] on select "Select 1st 2nd 3rd 4th 5th 6th 7th 8th 9th 10th 11th 12th 13th 14th 15th 16th 1…" at bounding box center [1010, 219] width 191 height 30
click at [1033, 838] on button "Save & Close" at bounding box center [1054, 843] width 103 height 32
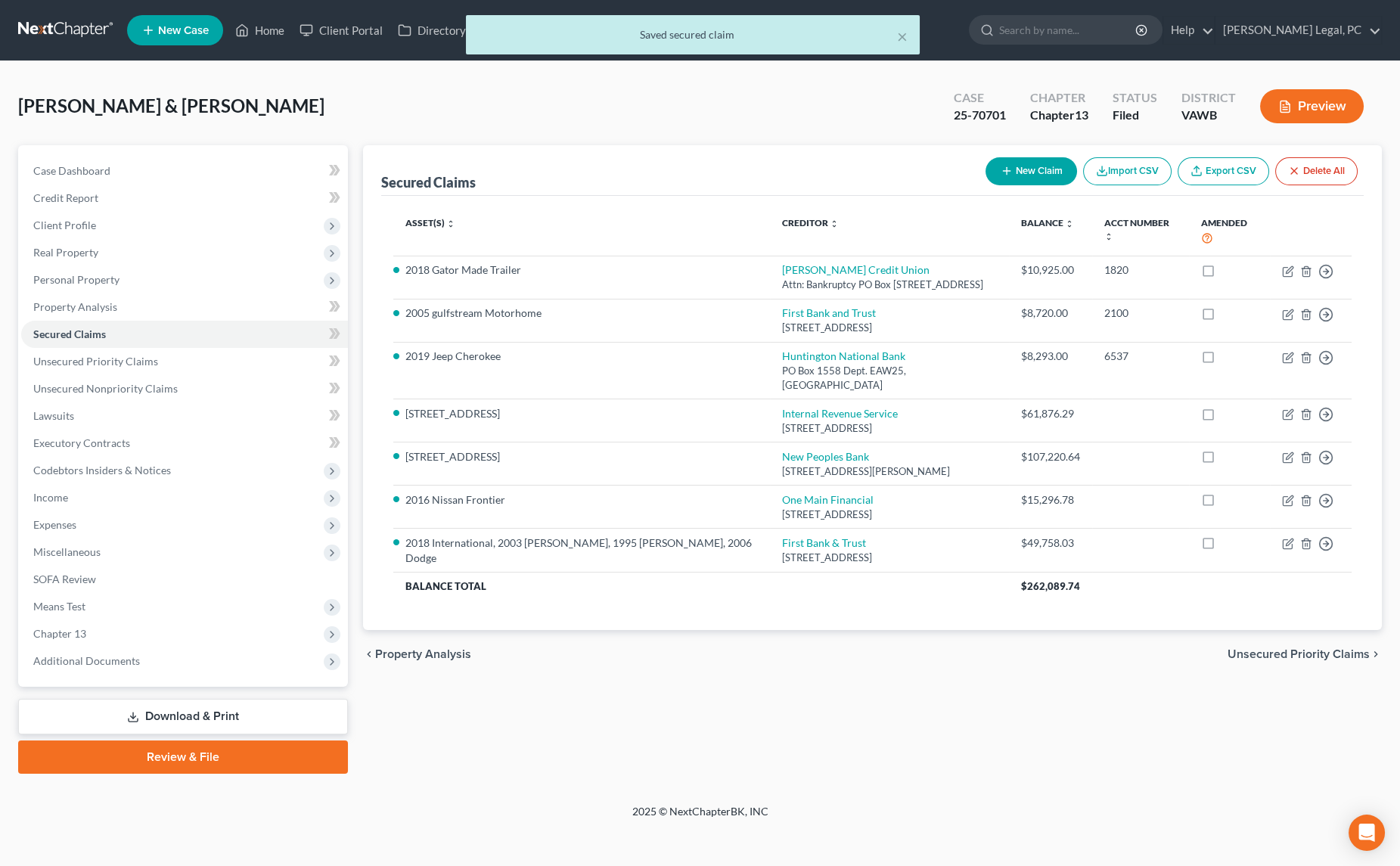
click at [1288, 117] on button "Preview" at bounding box center [1312, 106] width 104 height 34
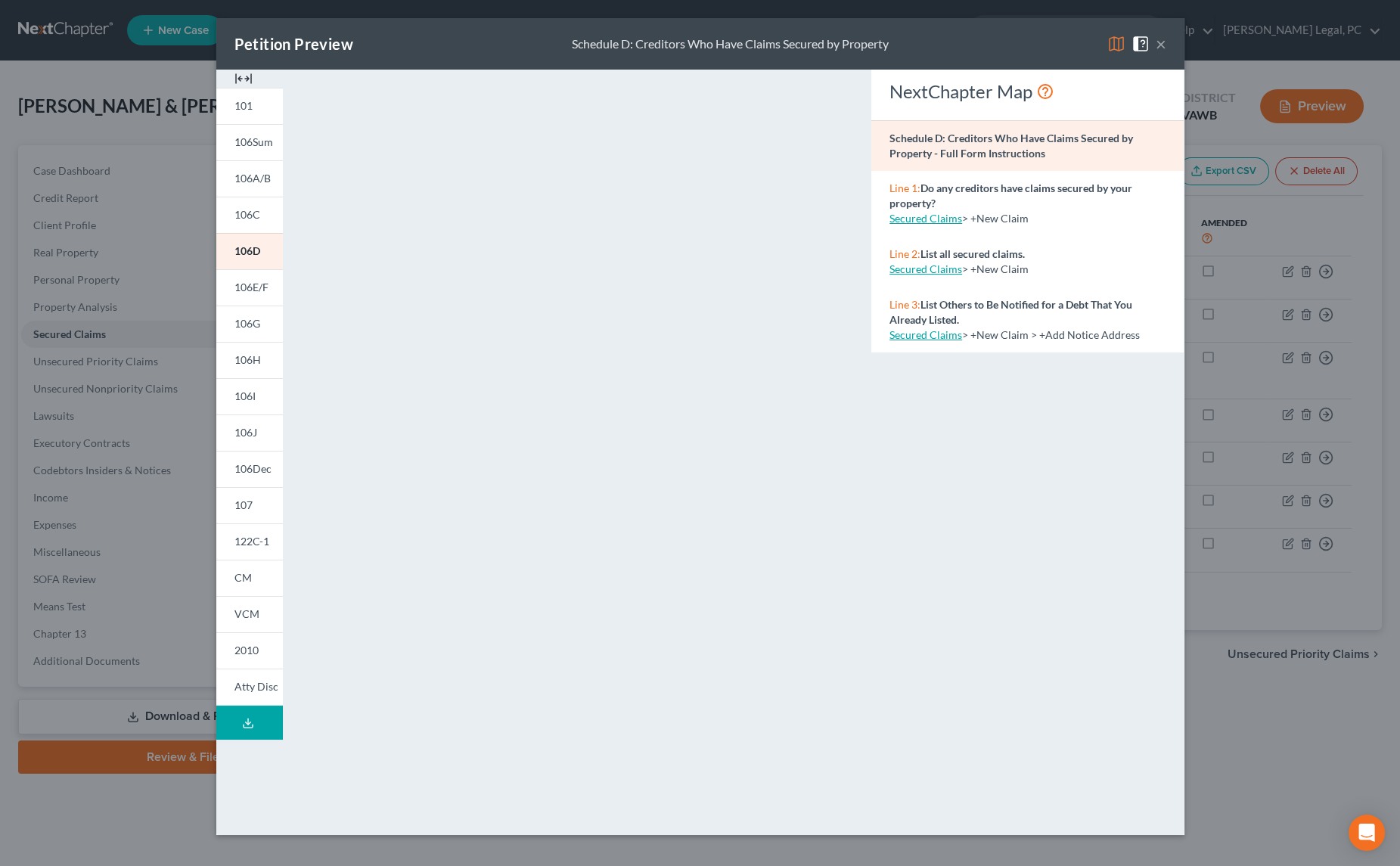
click at [1164, 44] on button "×" at bounding box center [1161, 44] width 11 height 18
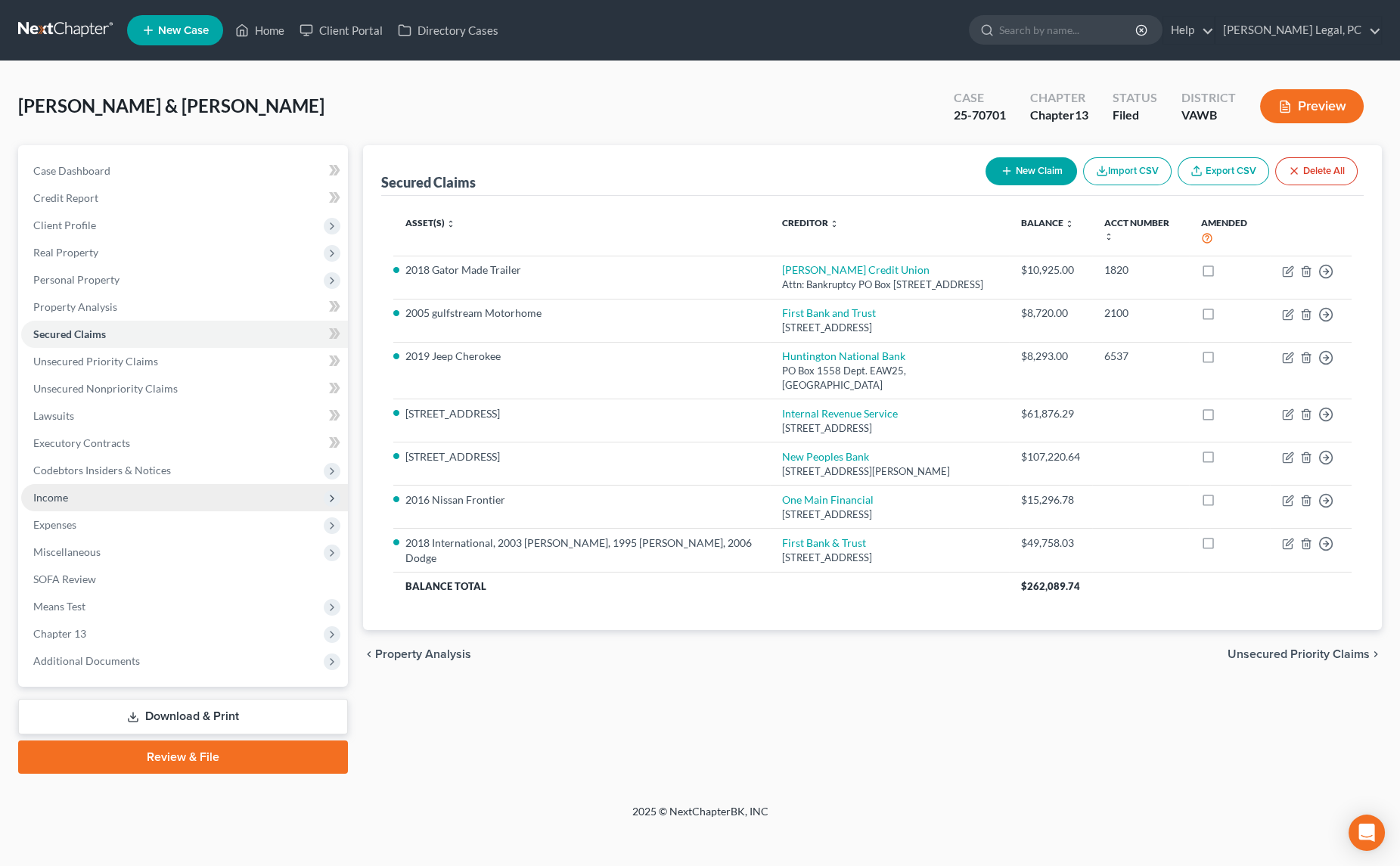
click at [79, 489] on span "Income" at bounding box center [185, 497] width 327 height 28
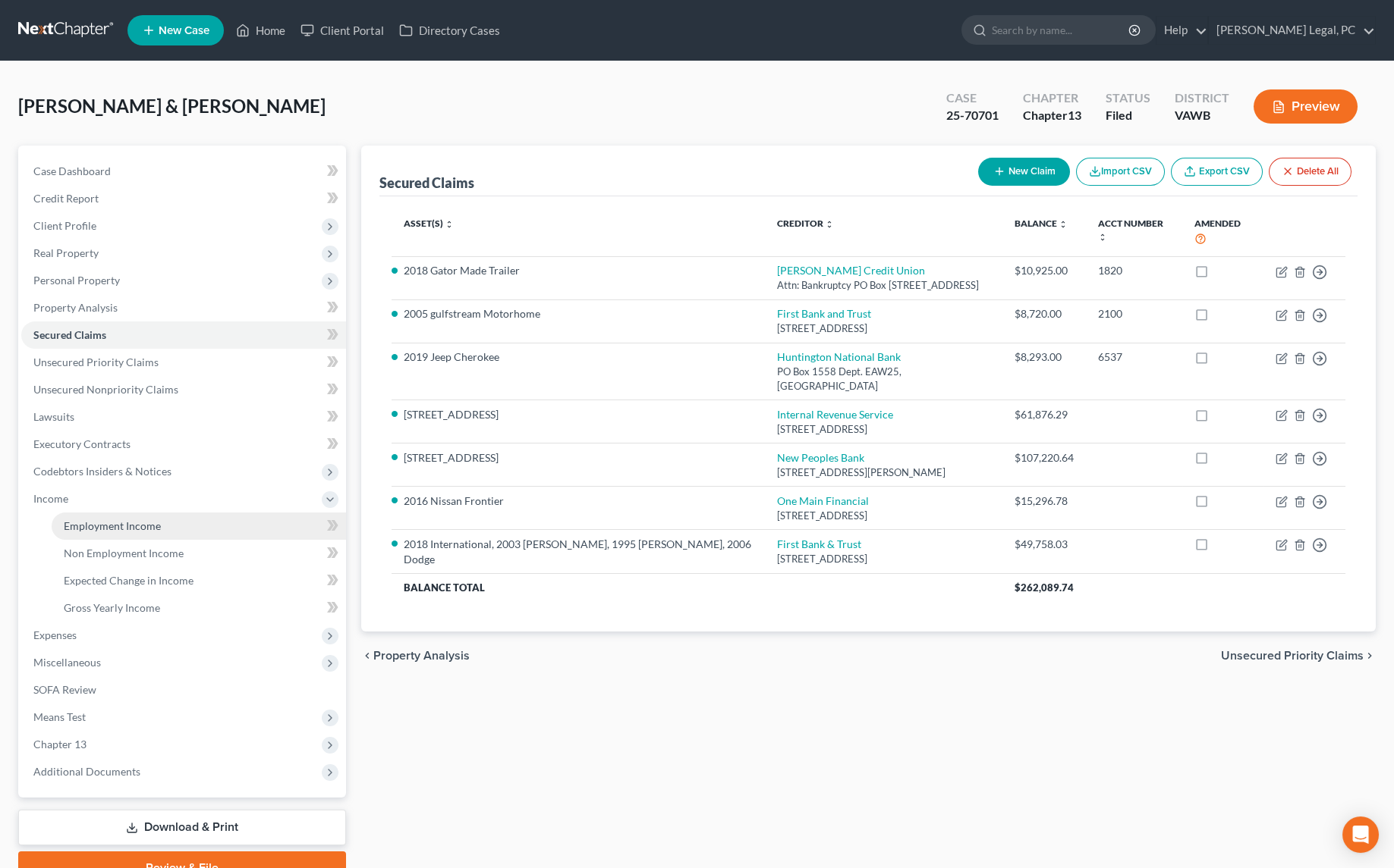
click at [111, 529] on span "Employment Income" at bounding box center [112, 525] width 97 height 12
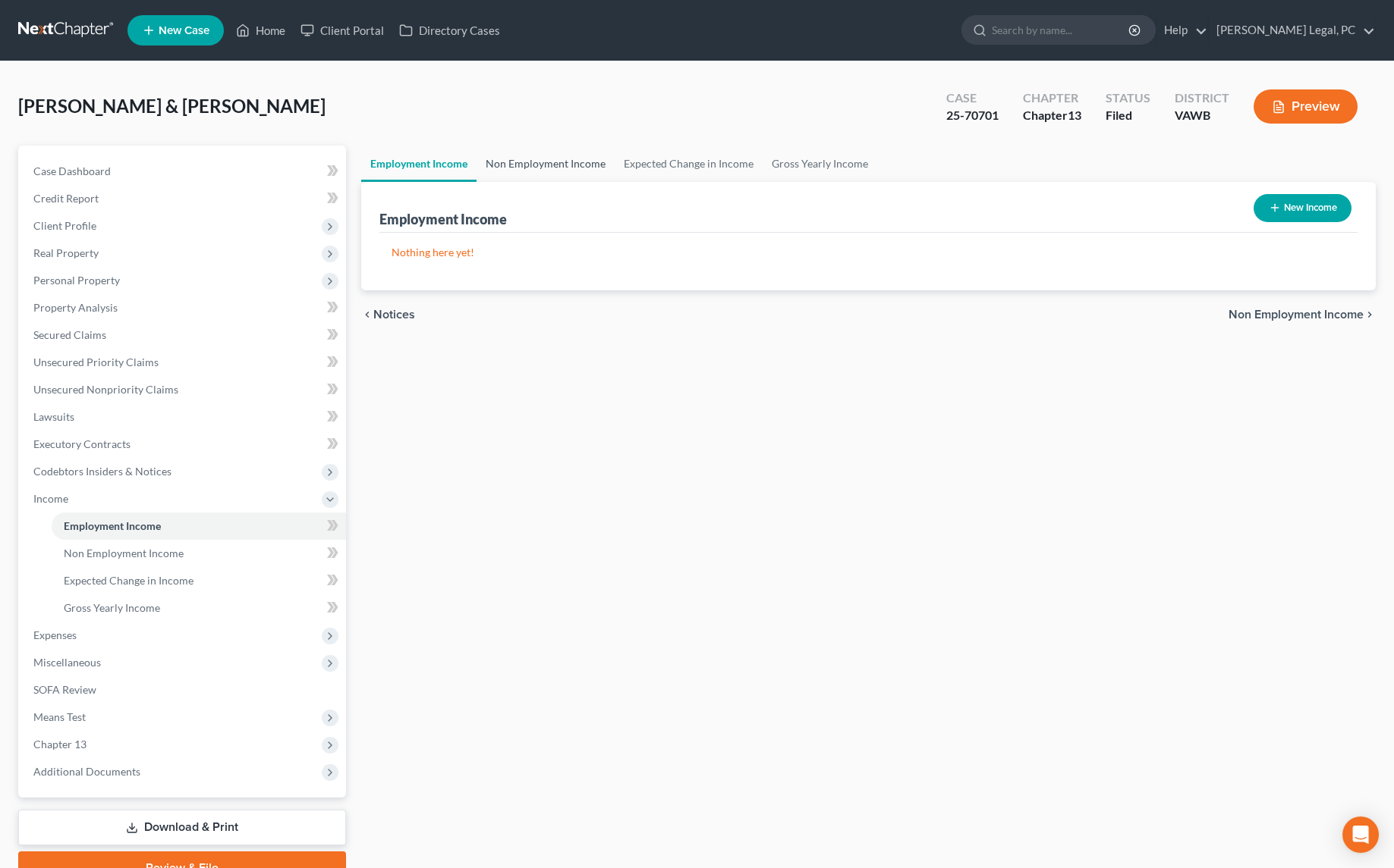
click at [584, 152] on link "Non Employment Income" at bounding box center [545, 164] width 138 height 37
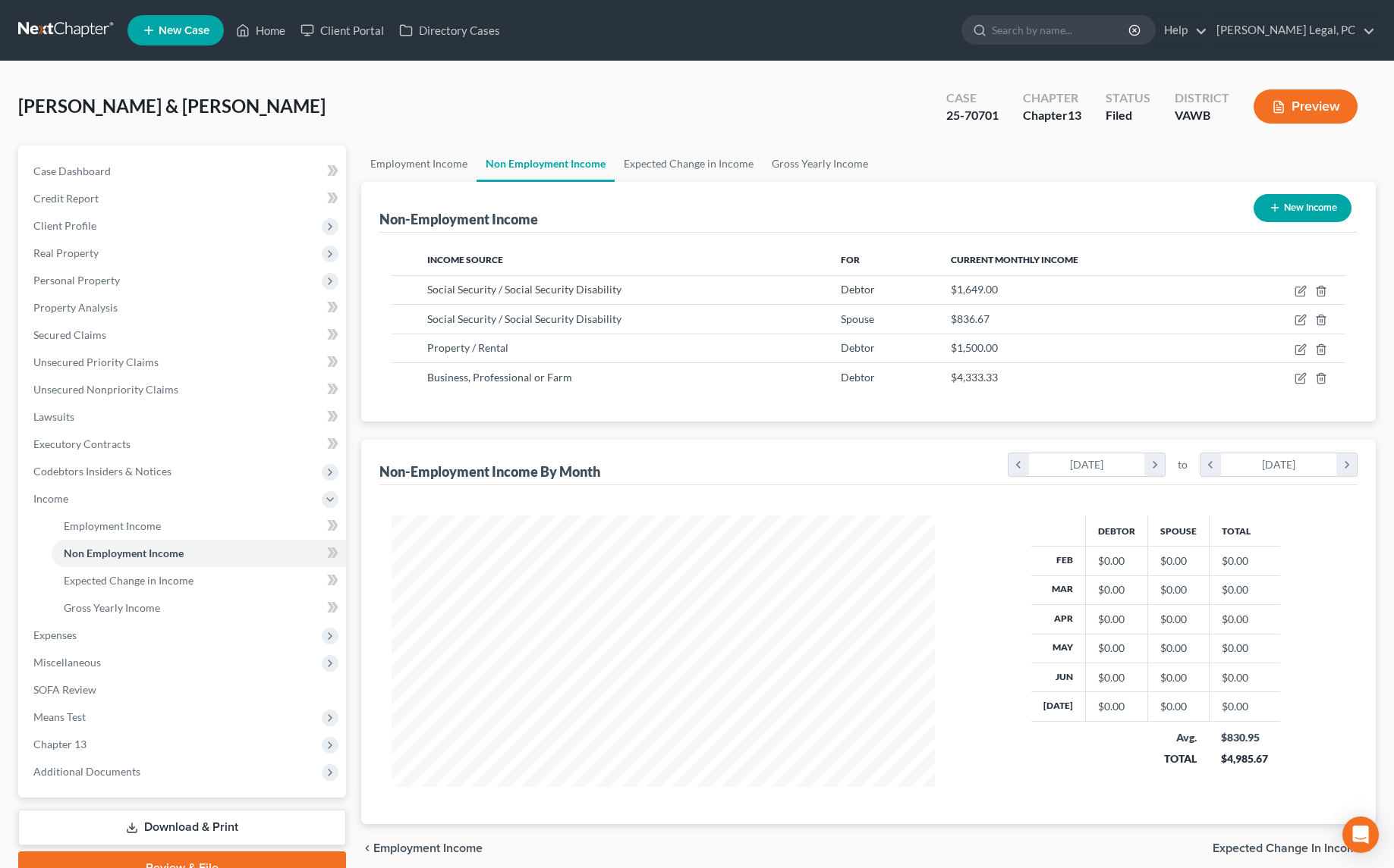
scroll to position [271, 574]
click at [642, 161] on link "Expected Change in Income" at bounding box center [689, 164] width 148 height 37
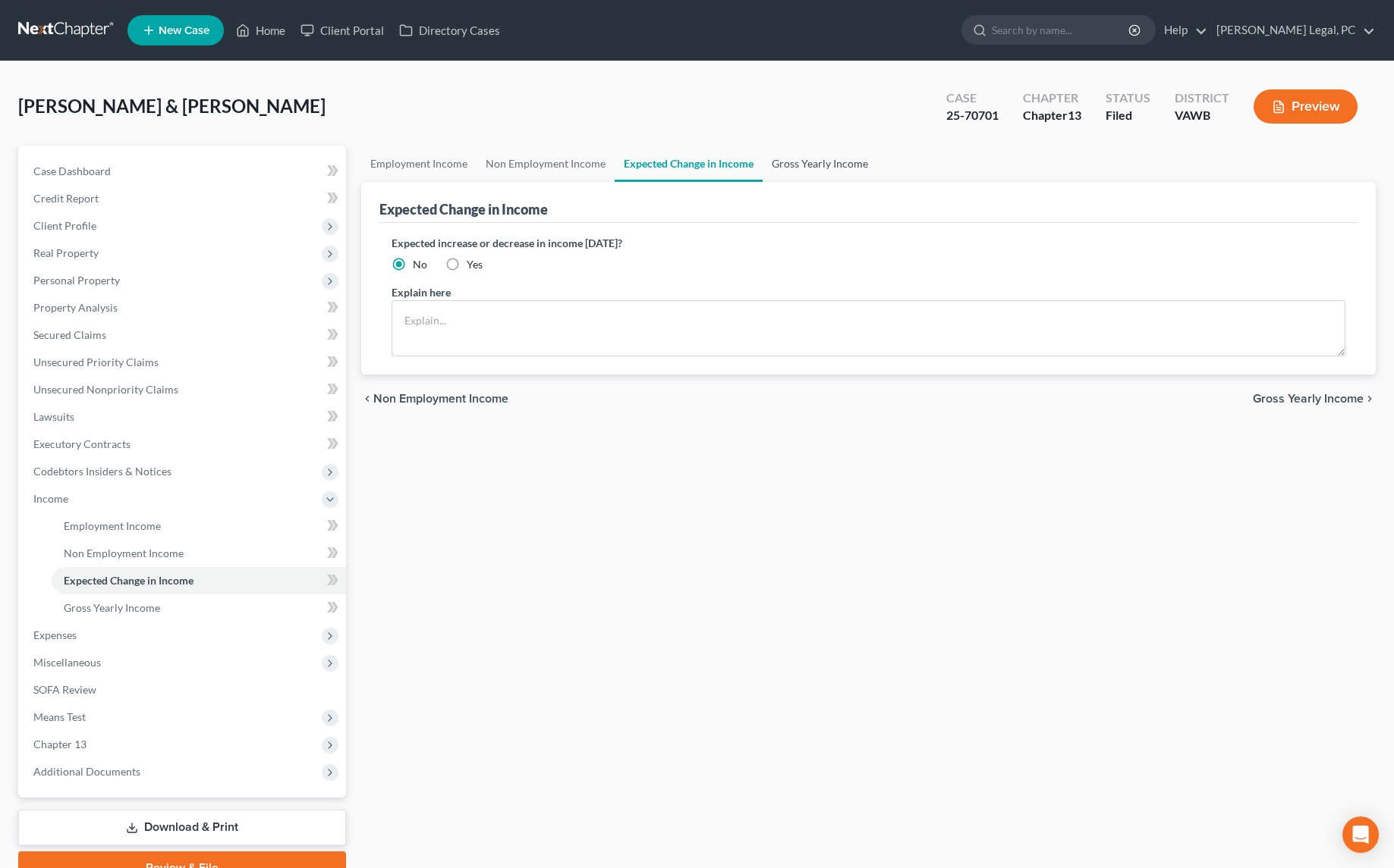
click at [770, 156] on link "Gross Yearly Income" at bounding box center [819, 164] width 115 height 37
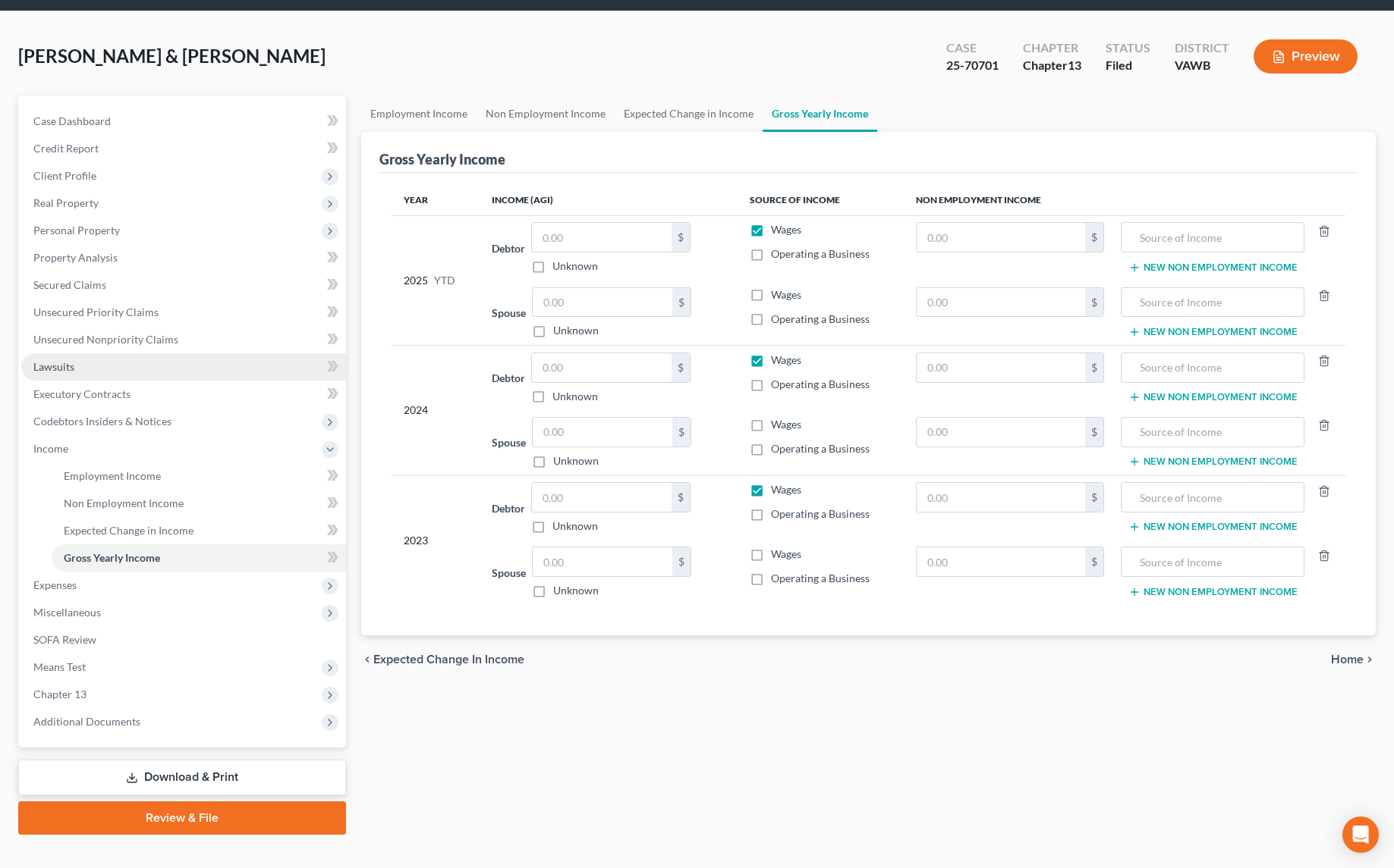
scroll to position [72, 0]
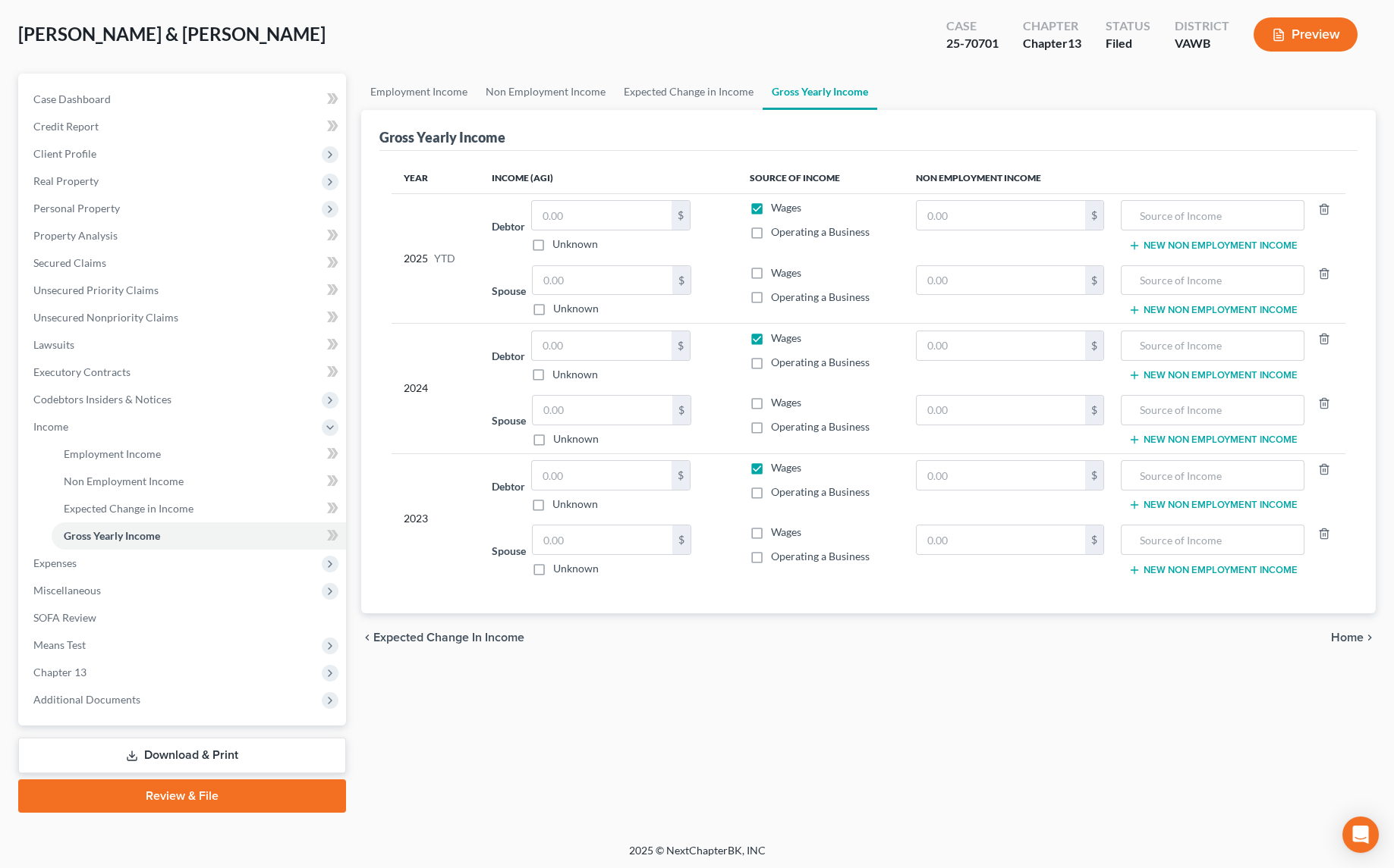
click at [143, 759] on link "Download & Print" at bounding box center [182, 756] width 328 height 36
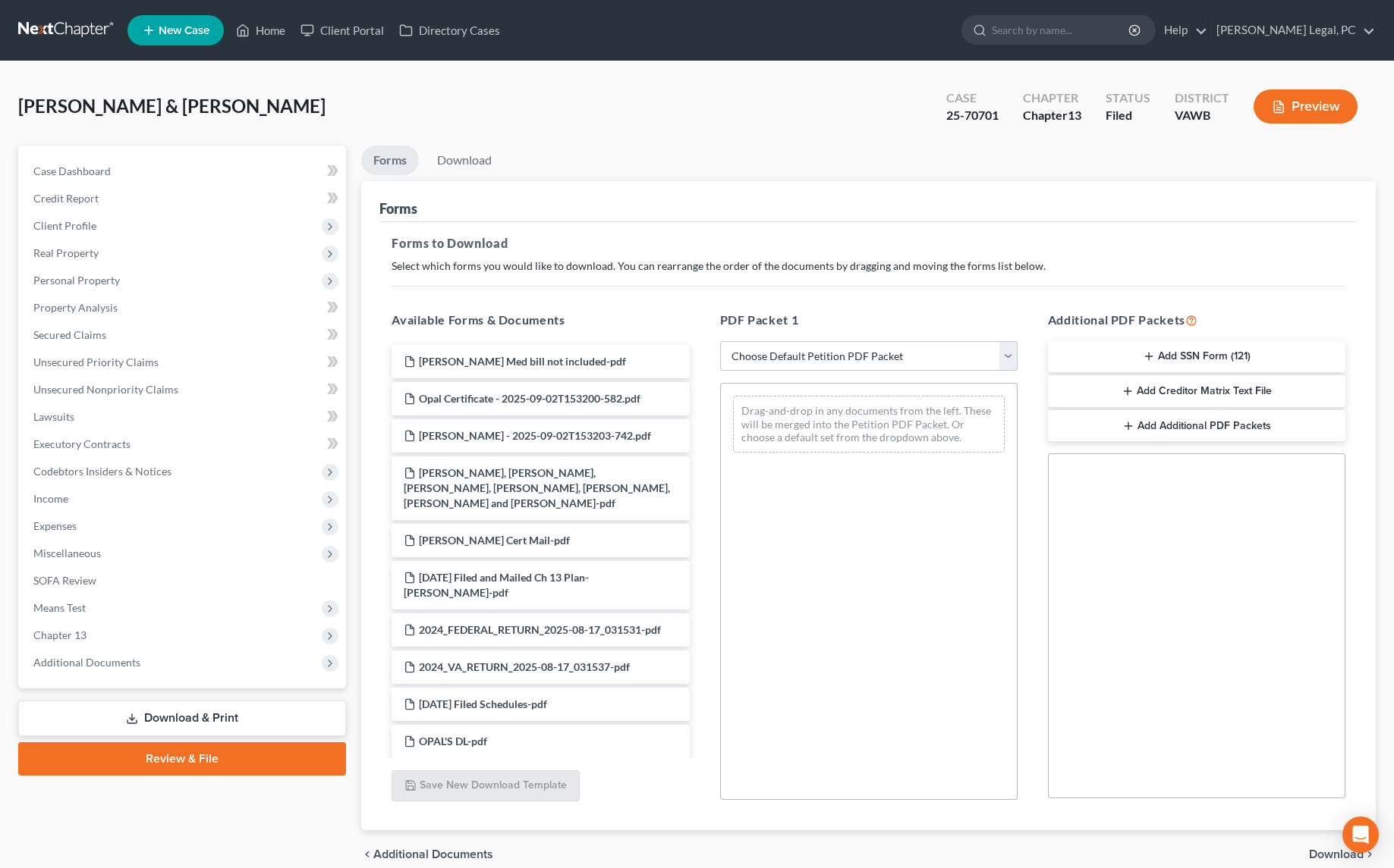
click at [768, 355] on select "Choose Default Petition PDF Packet Complete Bankruptcy Petition (all forms and …" at bounding box center [868, 356] width 298 height 30
select select "2"
click at [720, 341] on select "Choose Default Petition PDF Packet Complete Bankruptcy Petition (all forms and …" at bounding box center [868, 356] width 298 height 30
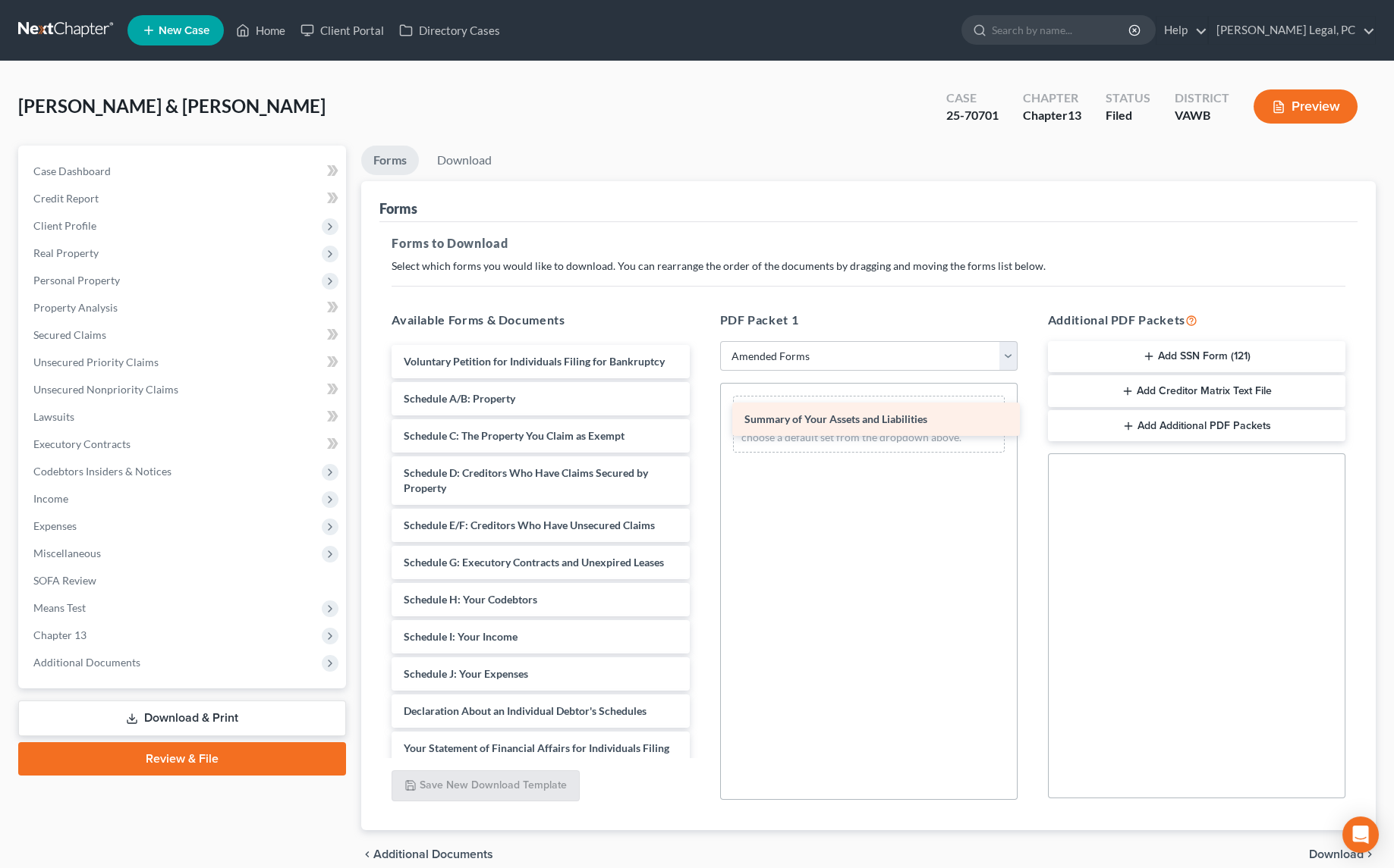
drag, startPoint x: 493, startPoint y: 402, endPoint x: 833, endPoint y: 423, distance: 340.6
click at [701, 423] on div "Summary of Your Assets and Liabilities Voluntary Petition for Individuals Filin…" at bounding box center [540, 663] width 322 height 637
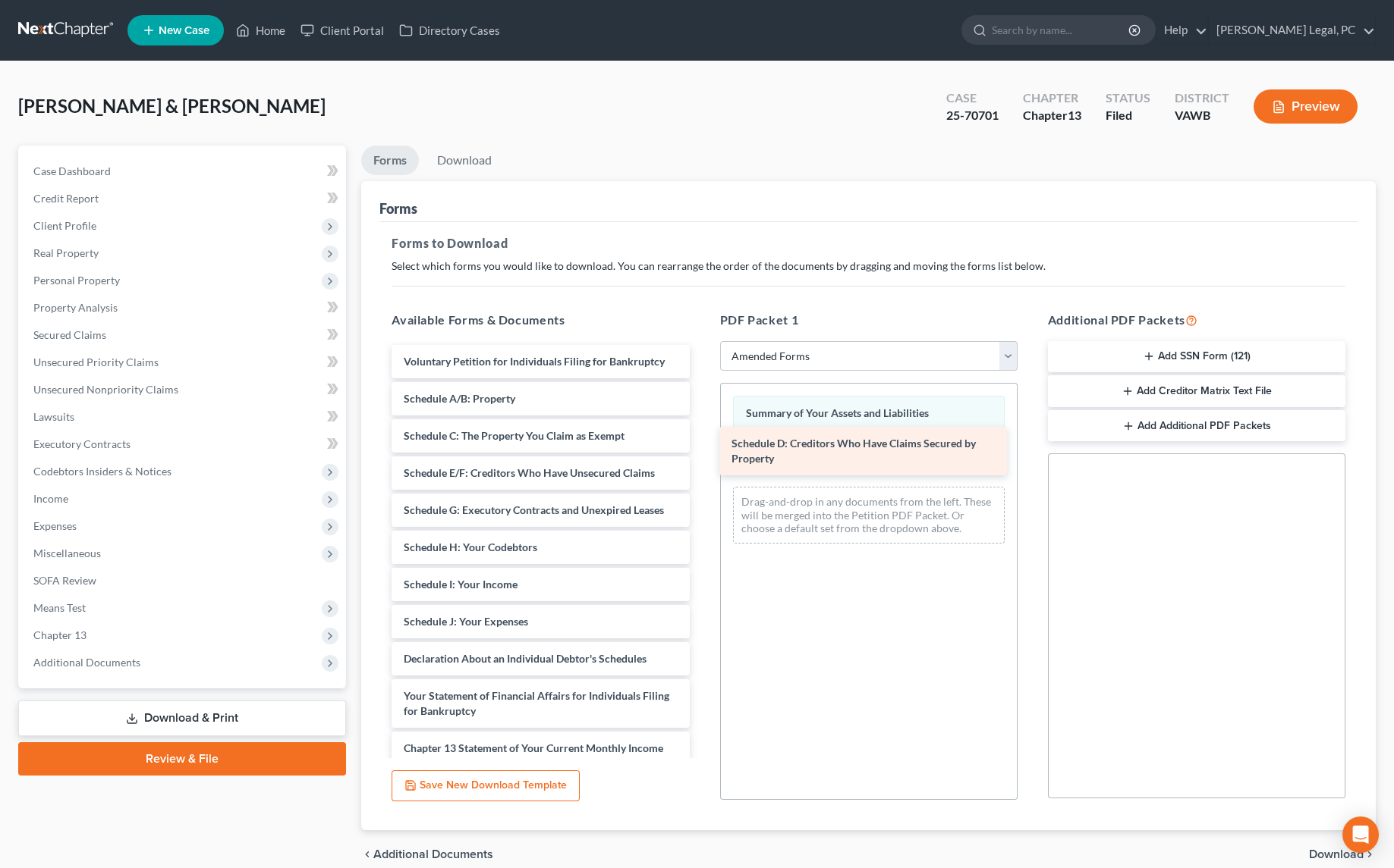
drag, startPoint x: 545, startPoint y: 483, endPoint x: 872, endPoint y: 454, distance: 328.3
click at [701, 454] on div "Schedule D: Creditors Who Have Claims Secured by Property Voluntary Petition fo…" at bounding box center [540, 637] width 322 height 584
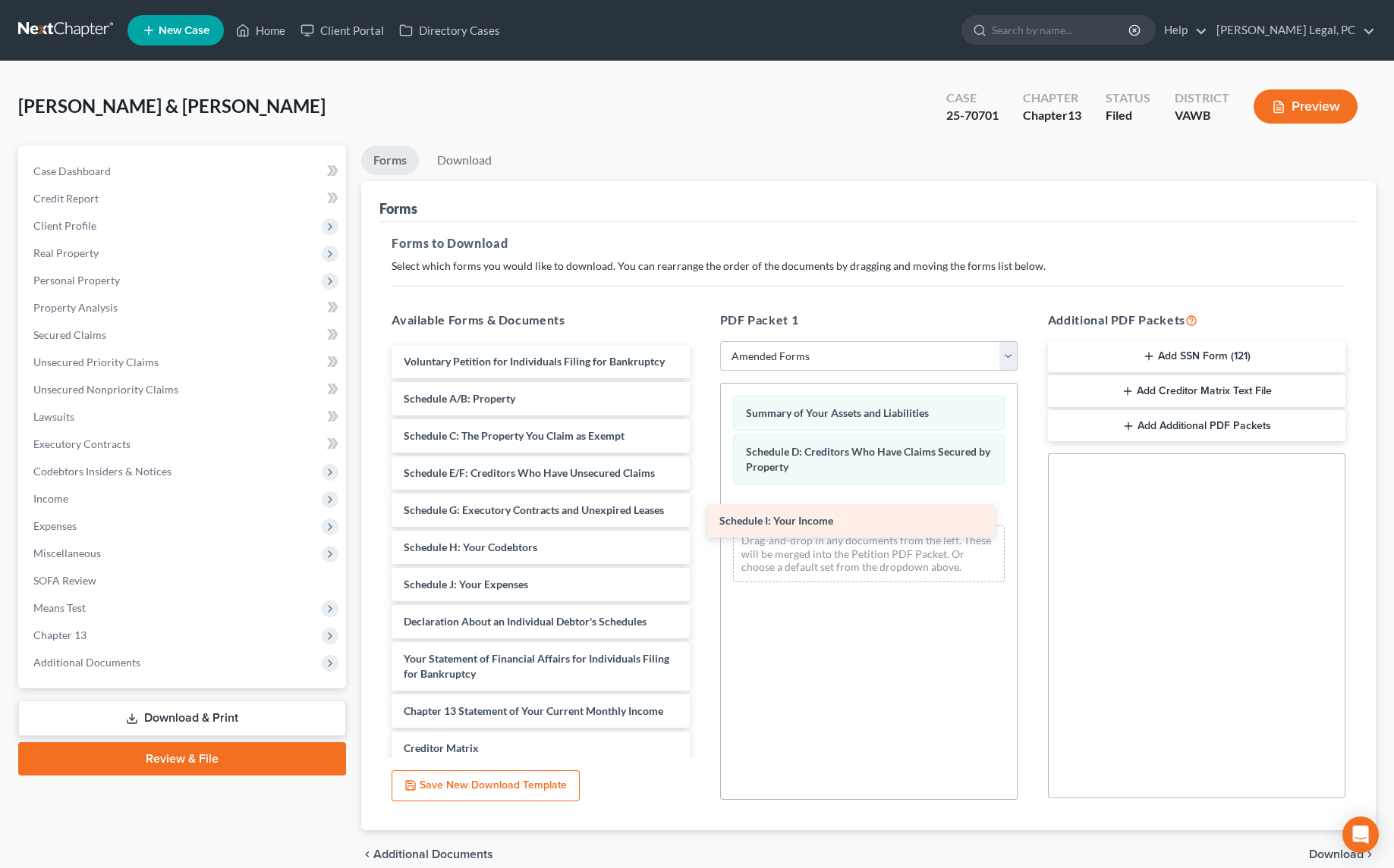
drag, startPoint x: 533, startPoint y: 578, endPoint x: 848, endPoint y: 515, distance: 321.2
click at [701, 515] on div "Schedule I: Your Income Voluntary Petition for Individuals Filing for Bankruptc…" at bounding box center [540, 619] width 322 height 547
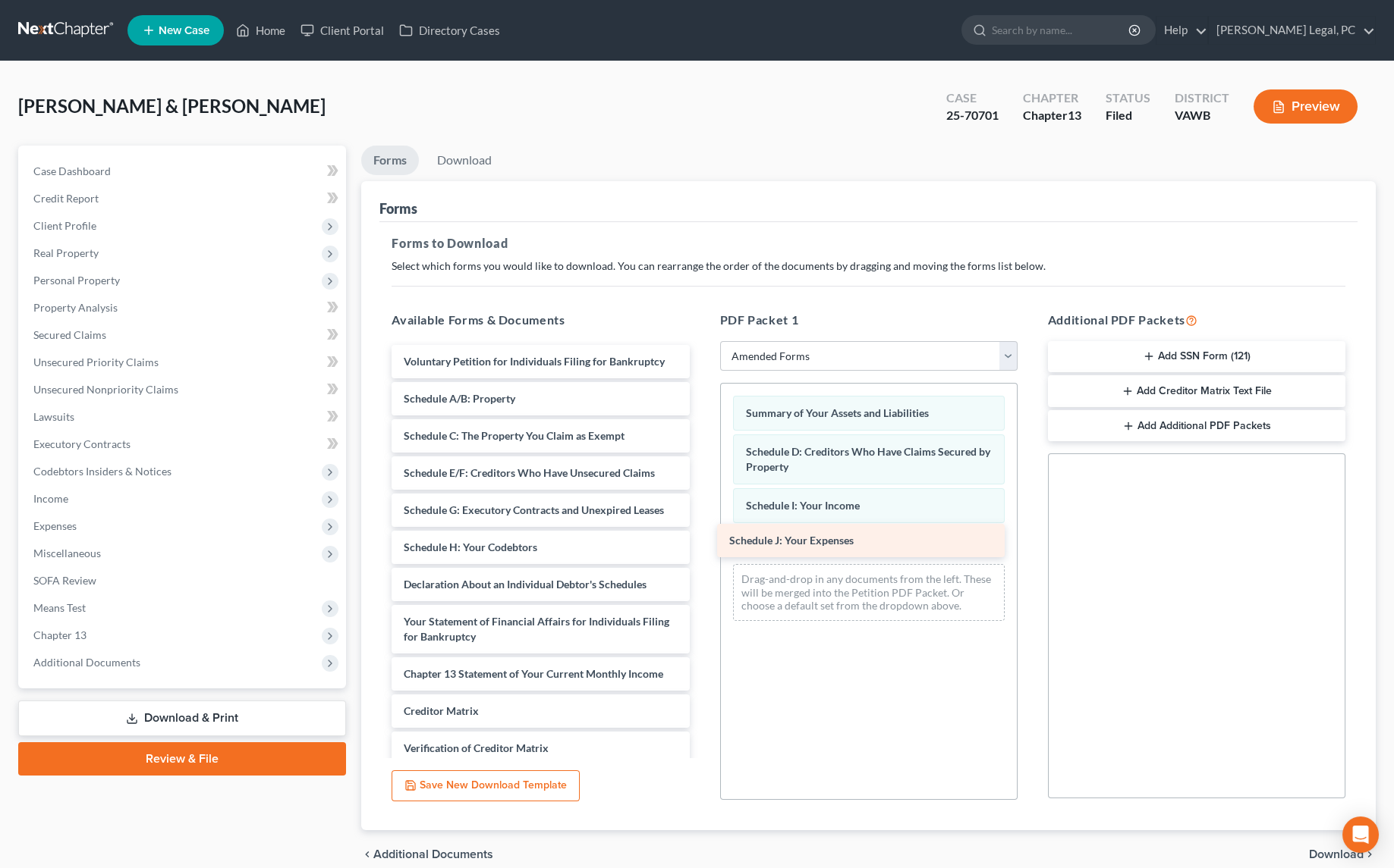
drag, startPoint x: 486, startPoint y: 576, endPoint x: 811, endPoint y: 534, distance: 327.7
click at [701, 534] on div "Schedule J: Your Expenses Voluntary Petition for Individuals Filing for Bankrup…" at bounding box center [540, 600] width 322 height 509
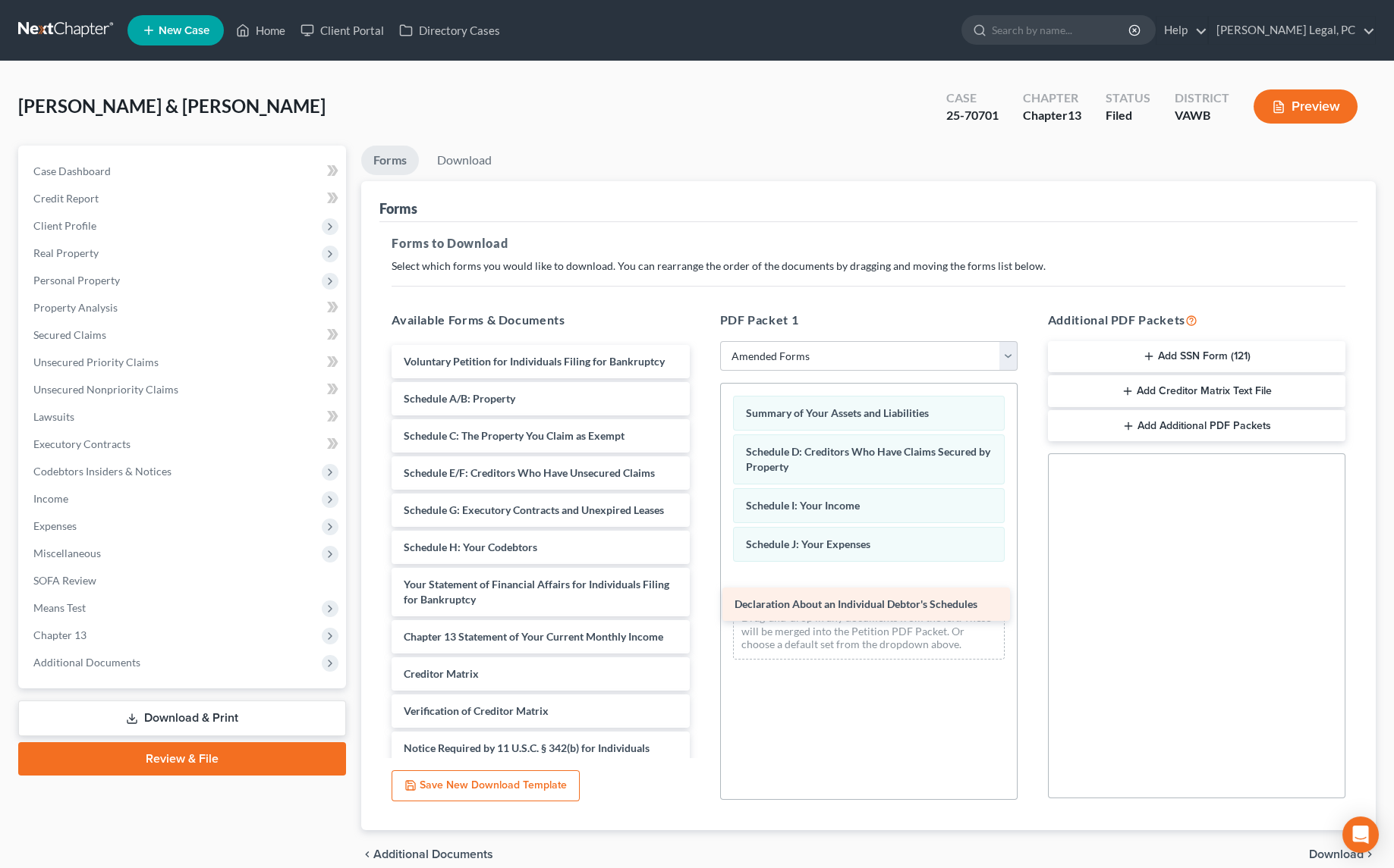
drag, startPoint x: 519, startPoint y: 586, endPoint x: 867, endPoint y: 596, distance: 348.1
click at [701, 596] on div "Declaration About an Individual Debtor's Schedules Voluntary Petition for Indiv…" at bounding box center [540, 581] width 322 height 473
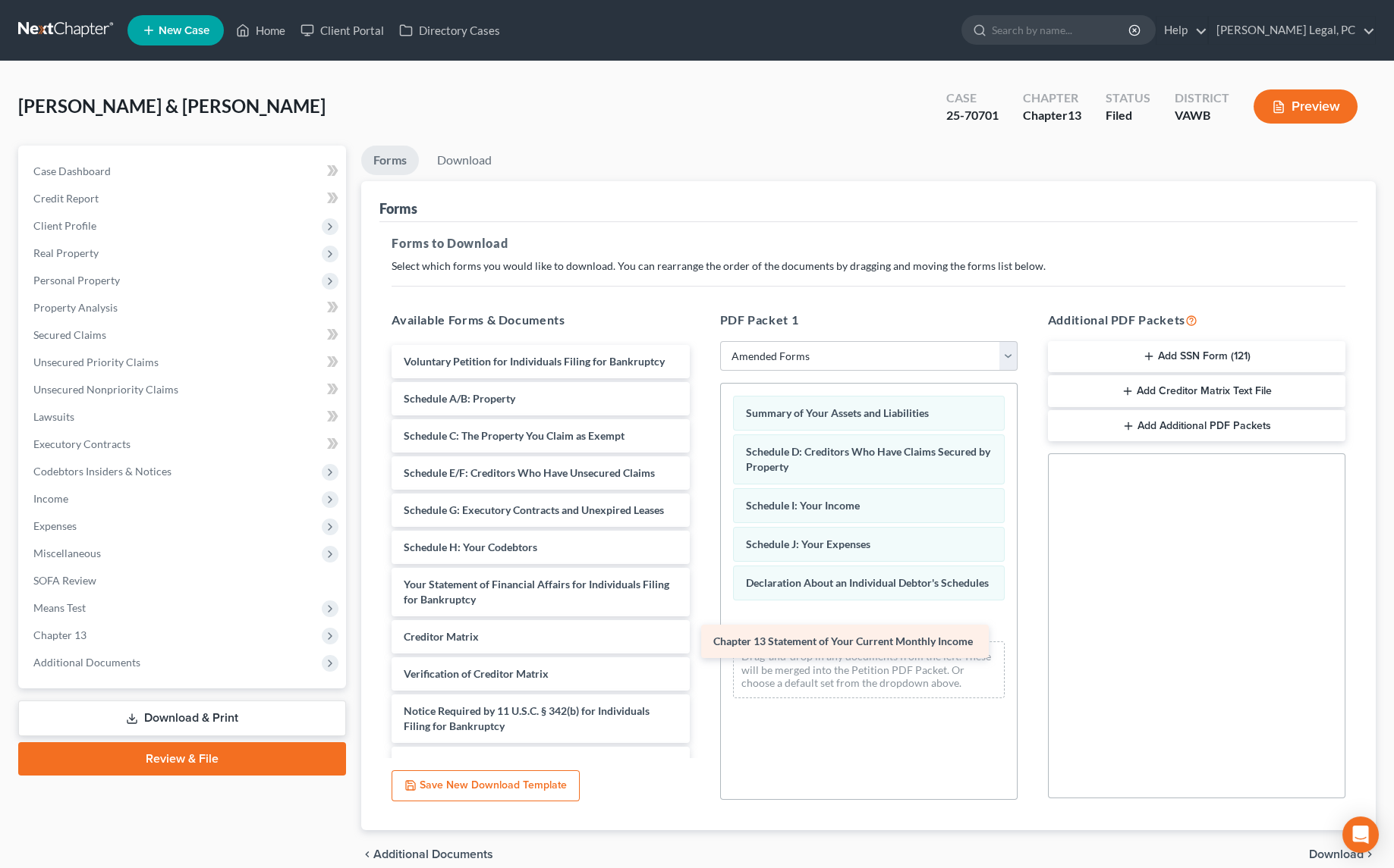
drag, startPoint x: 545, startPoint y: 628, endPoint x: 854, endPoint y: 634, distance: 309.1
click at [701, 634] on div "Chapter 13 Statement of Your Current Monthly Income Voluntary Petition for Indi…" at bounding box center [540, 563] width 322 height 435
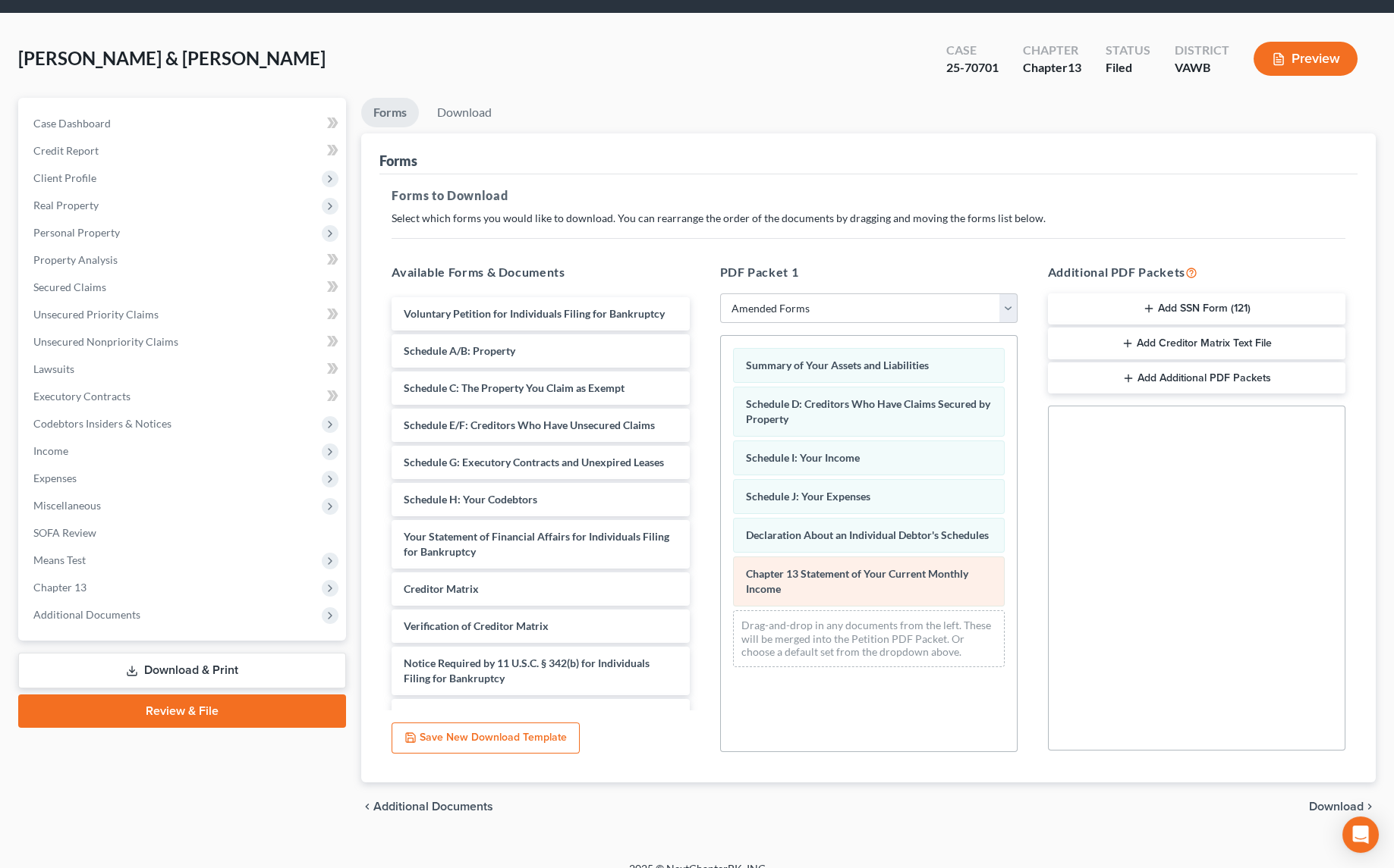
scroll to position [66, 0]
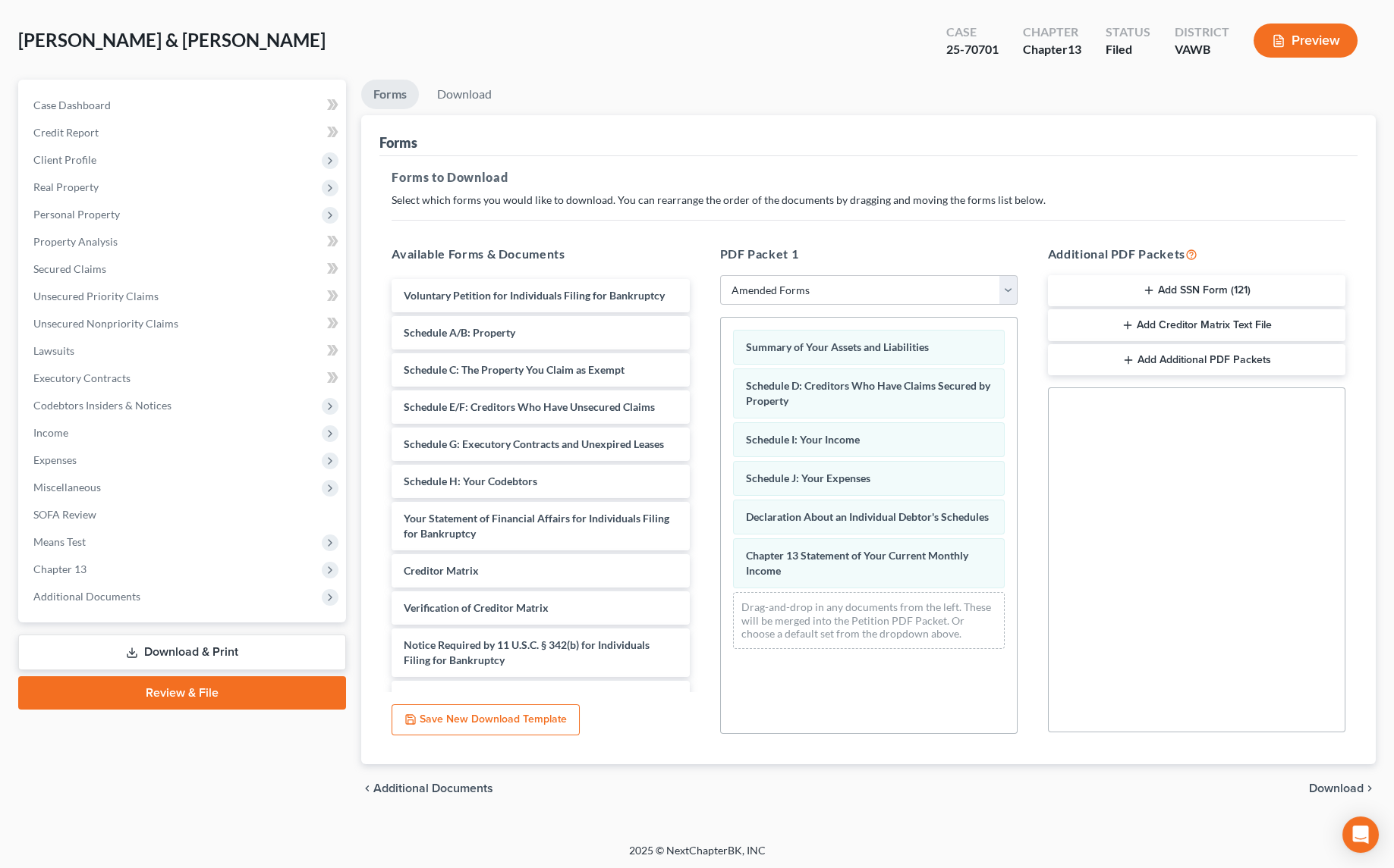
click at [1324, 784] on span "Download" at bounding box center [1335, 789] width 54 height 12
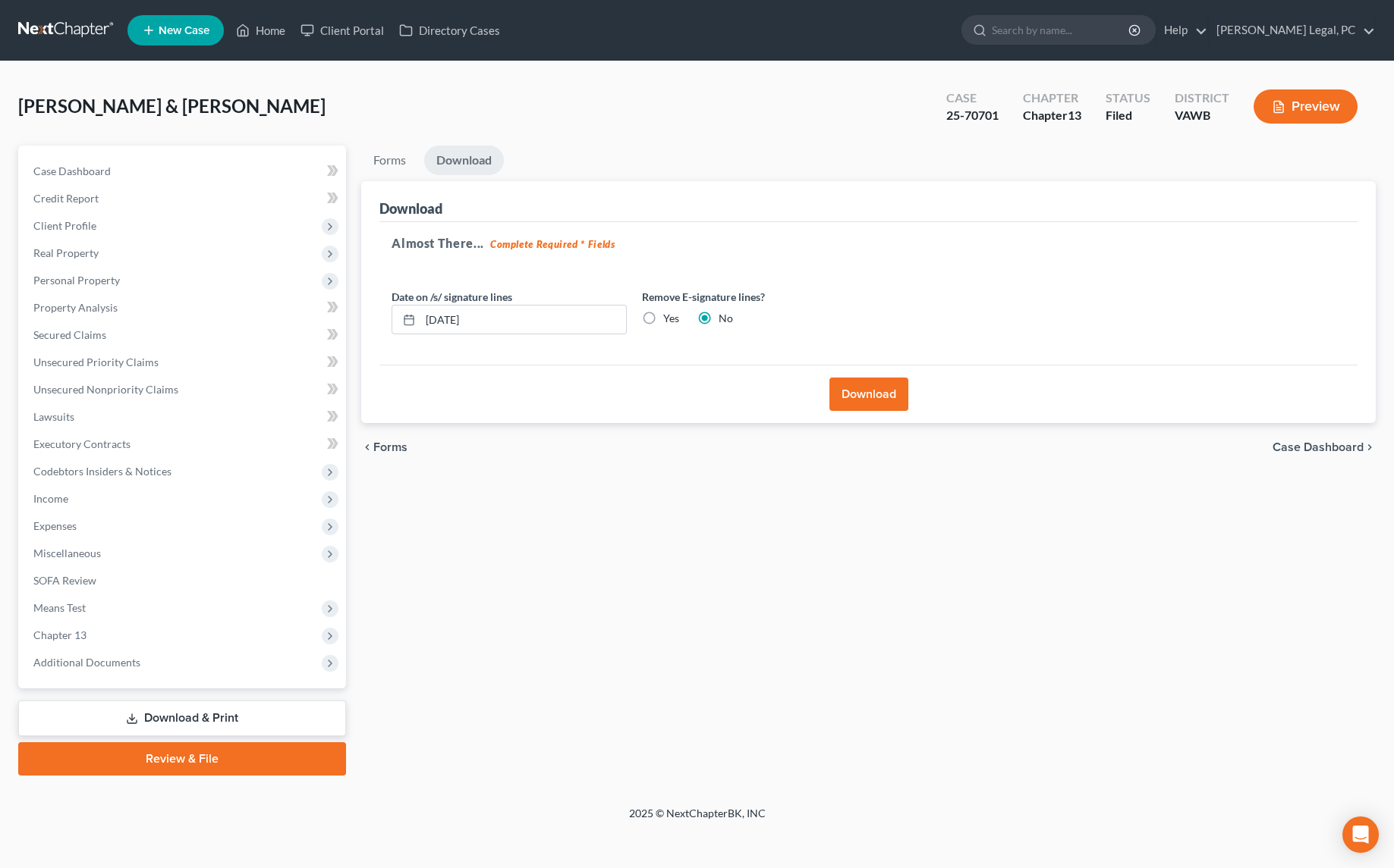
scroll to position [0, 0]
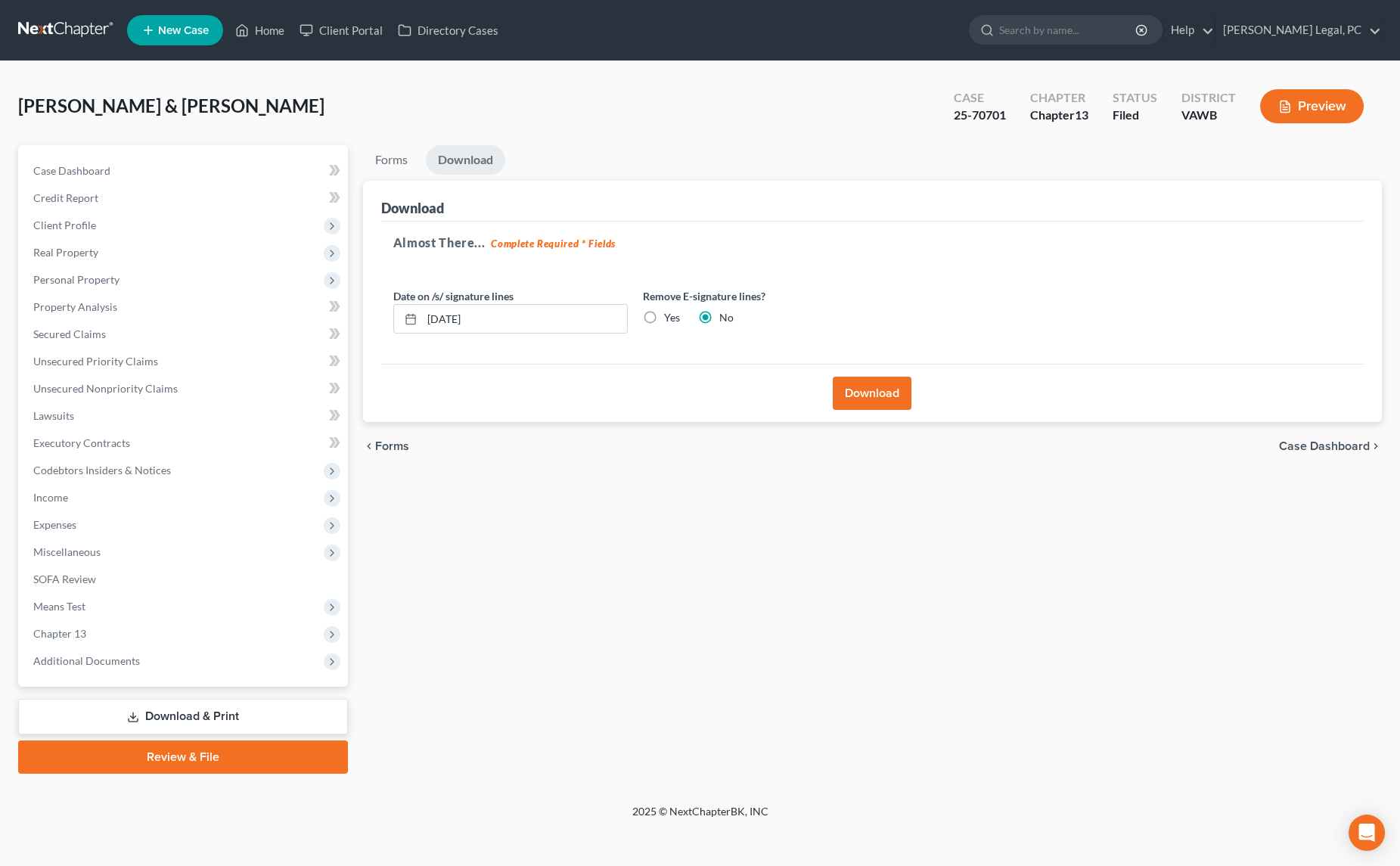
click at [865, 391] on button "Download" at bounding box center [872, 393] width 79 height 33
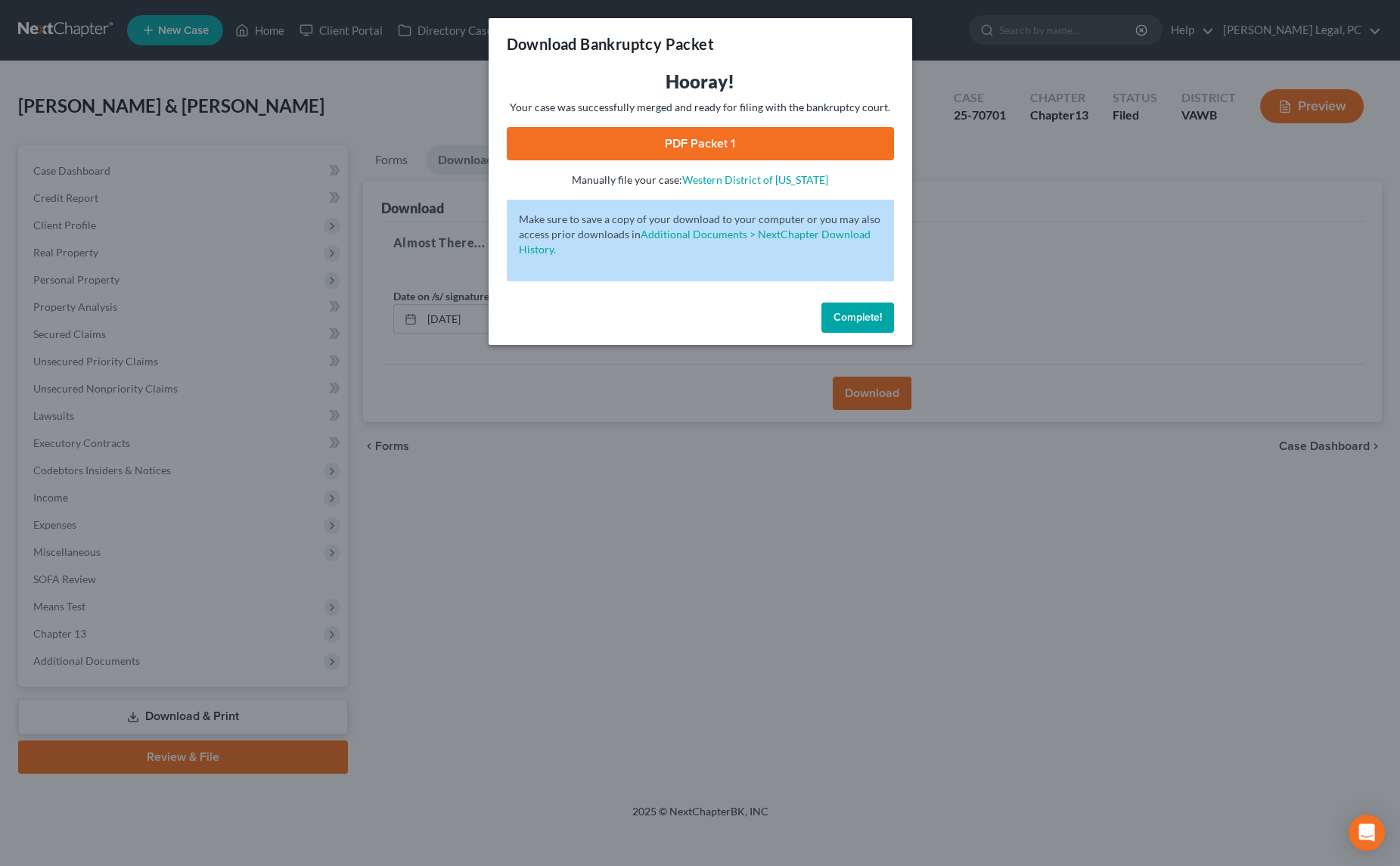
click at [790, 149] on link "PDF Packet 1" at bounding box center [701, 143] width 387 height 33
click at [270, 33] on div "Download Bankruptcy Packet Hooray! Your case was successfully merged and ready …" at bounding box center [700, 433] width 1400 height 866
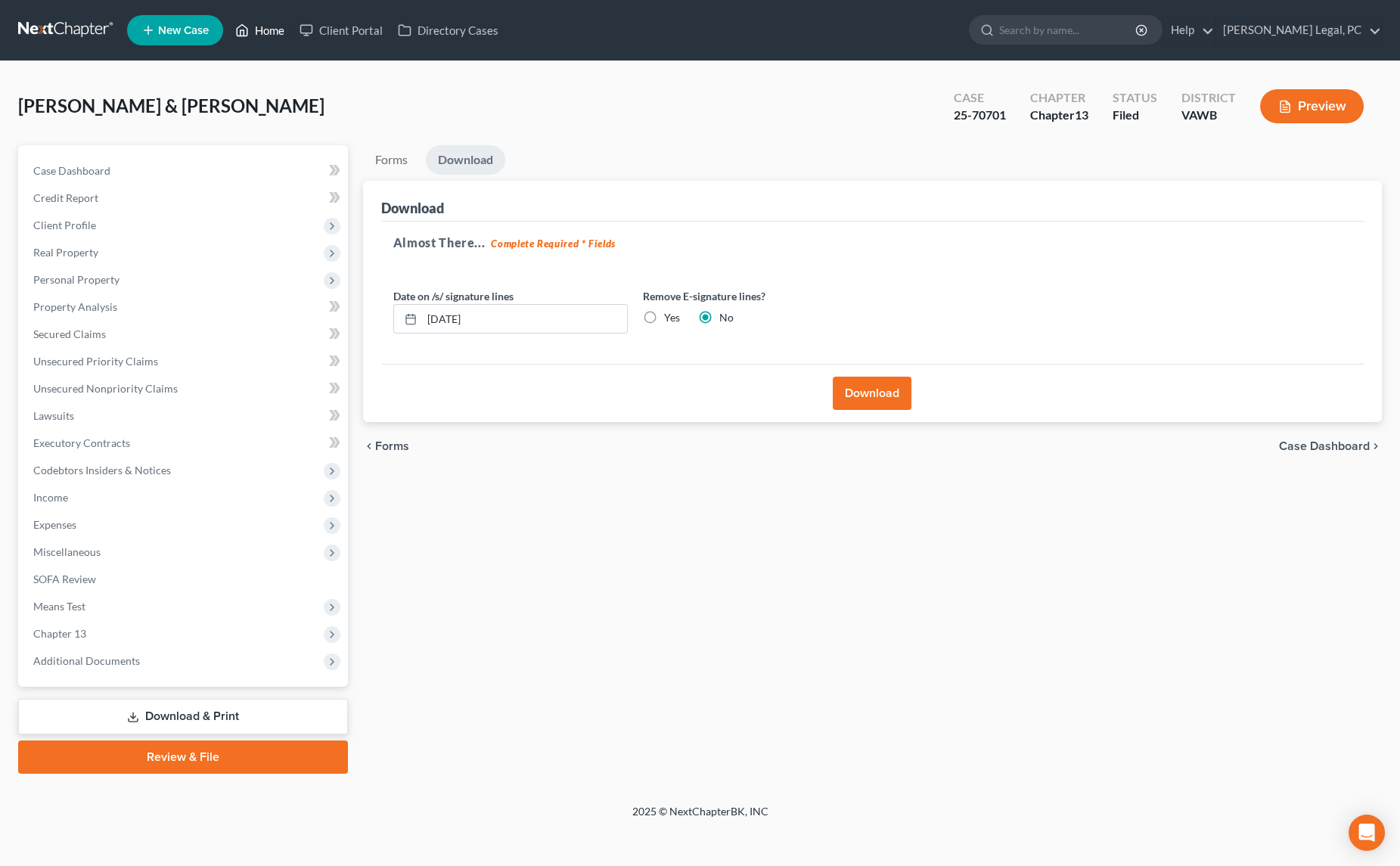
click at [283, 32] on link "Home" at bounding box center [259, 30] width 64 height 28
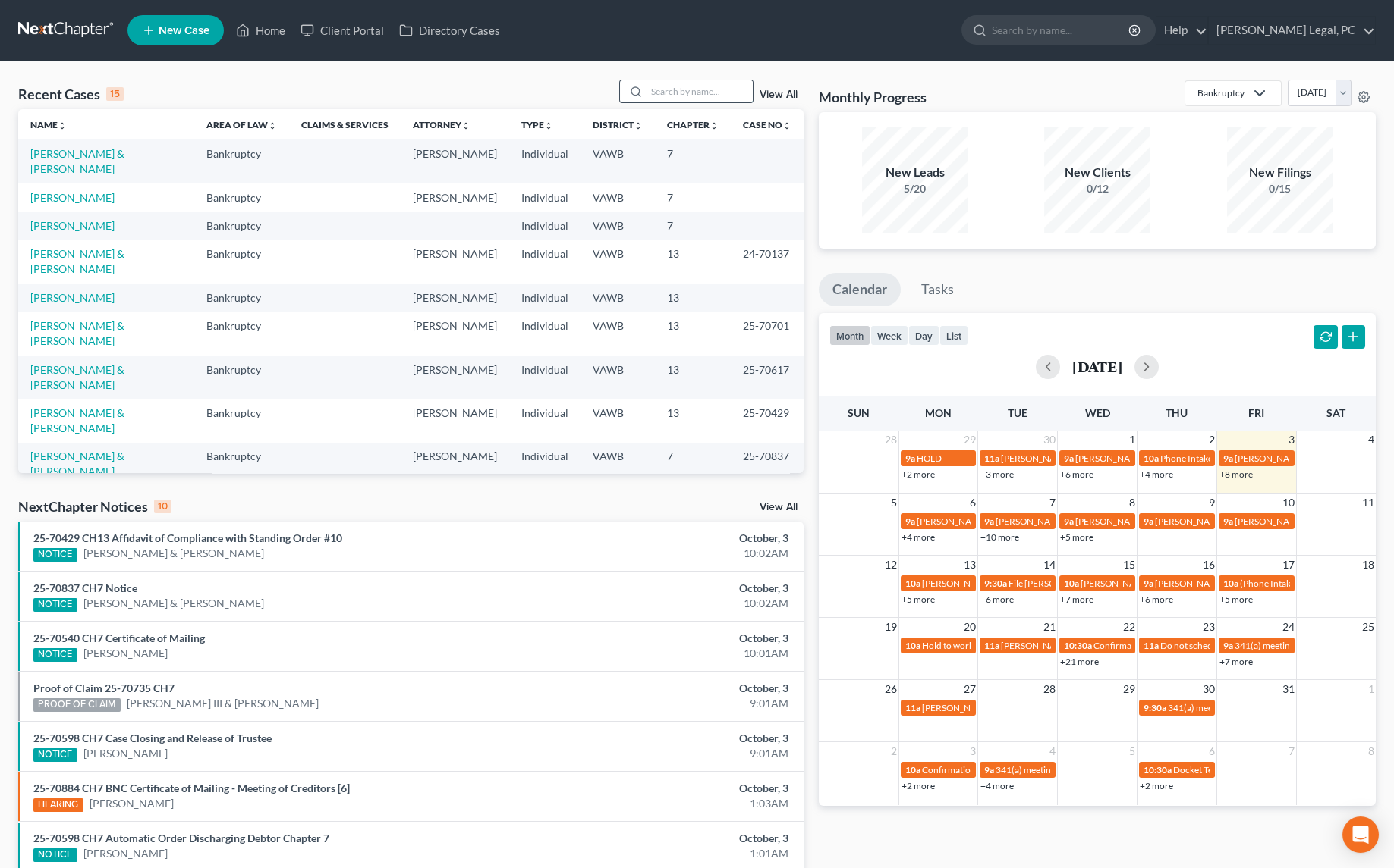
click at [674, 96] on input "search" at bounding box center [699, 91] width 106 height 22
type input "[PERSON_NAME]"
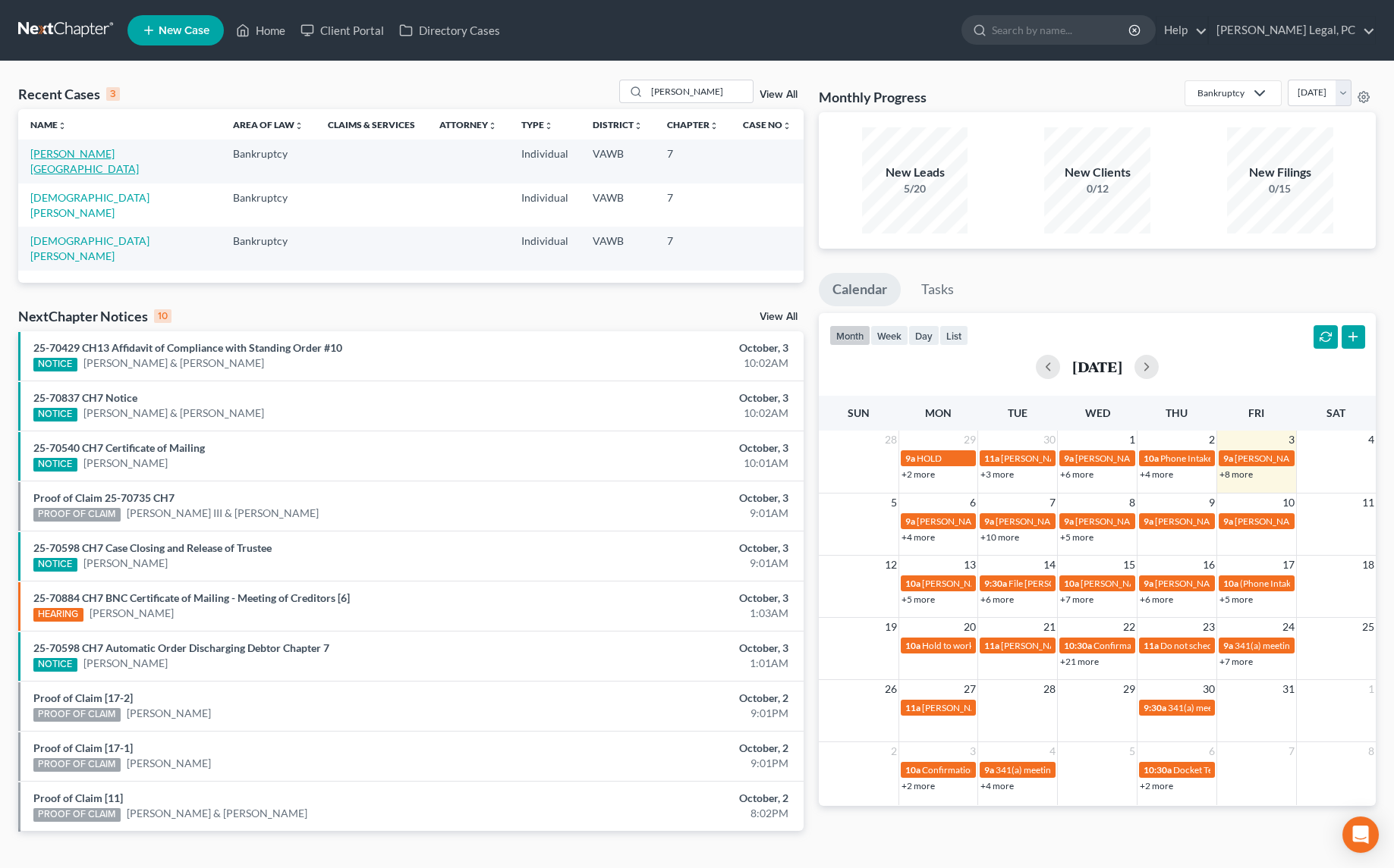
click at [69, 156] on link "[PERSON_NAME][GEOGRAPHIC_DATA]" at bounding box center [85, 161] width 109 height 28
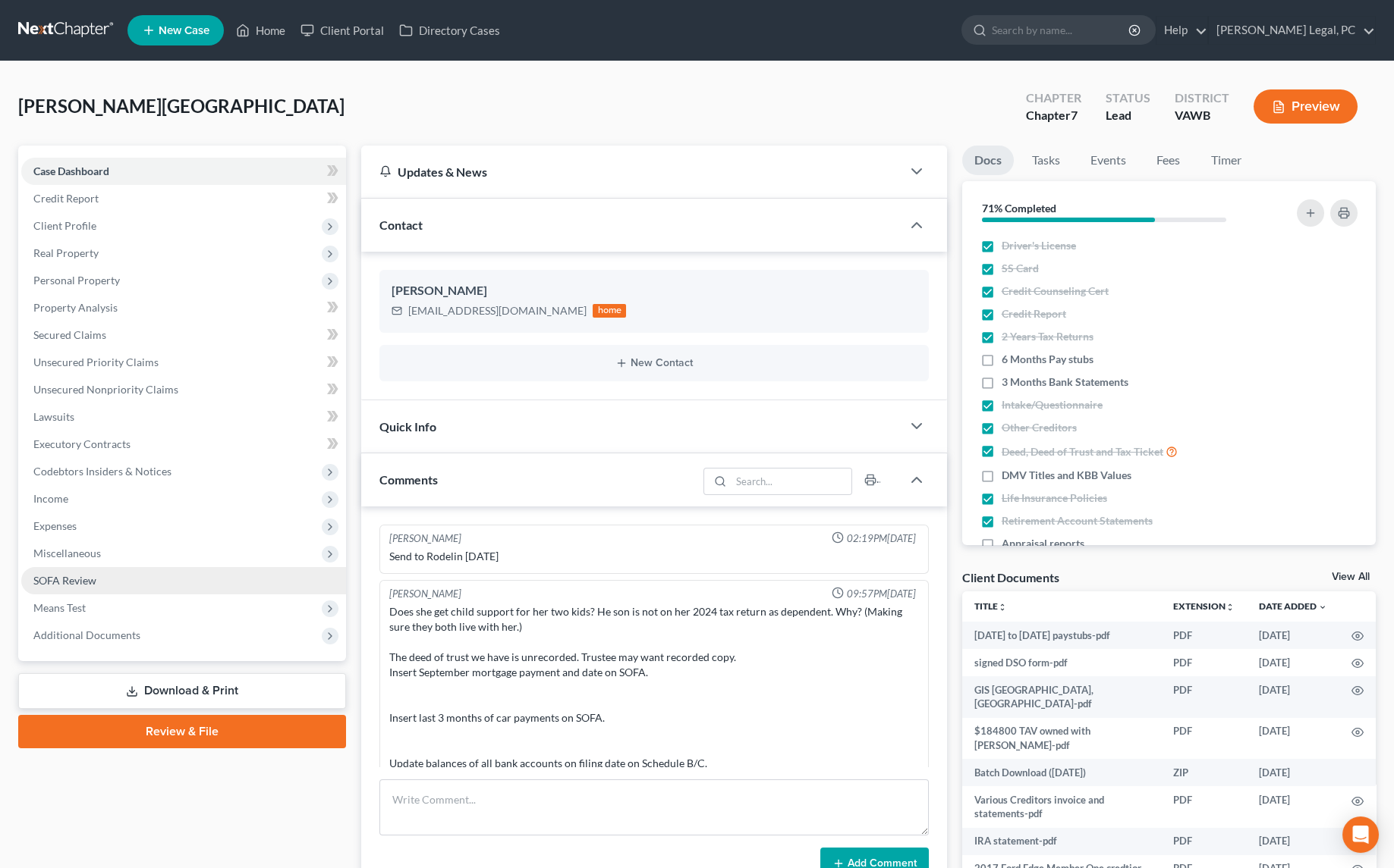
scroll to position [645, 0]
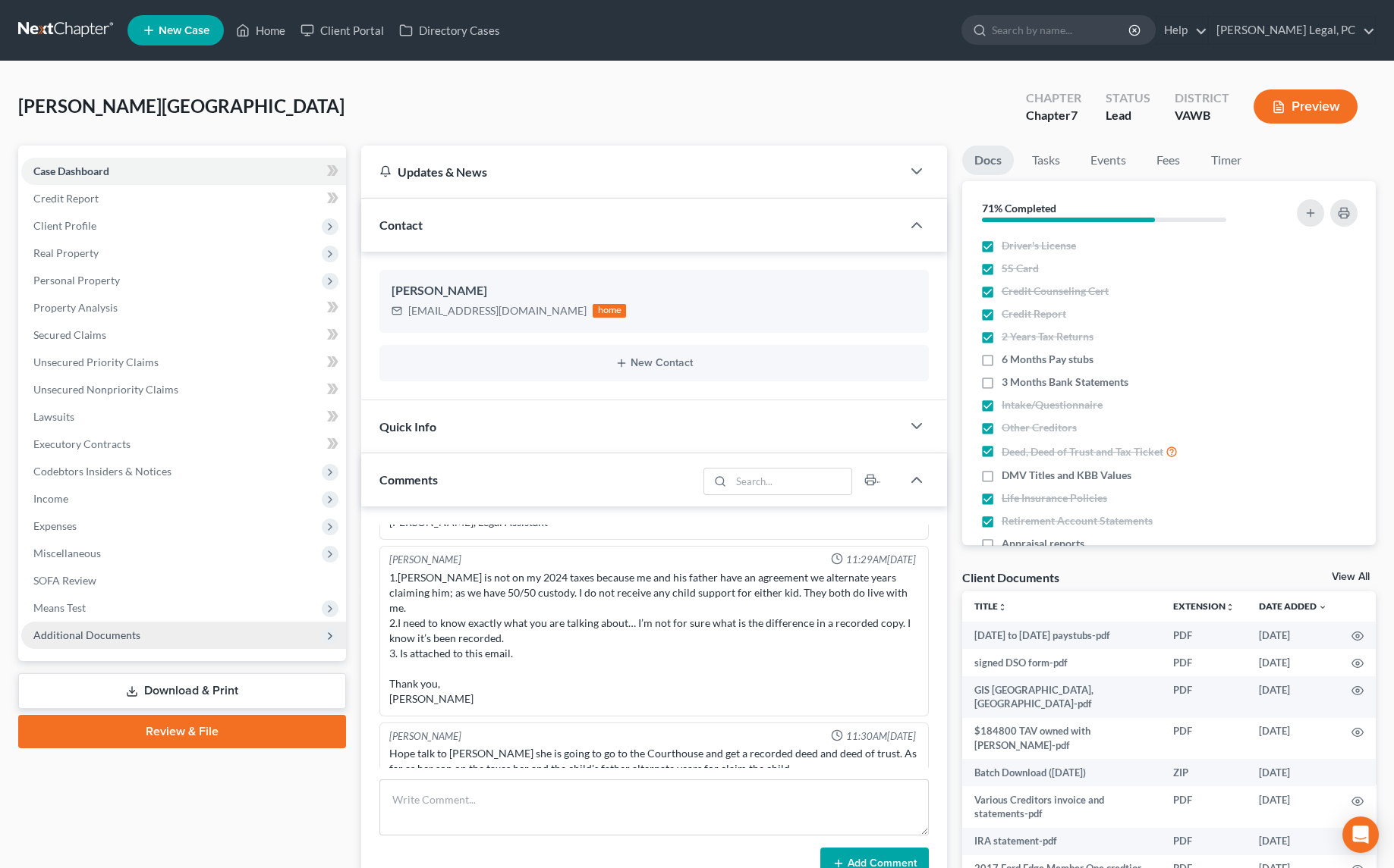
click at [73, 629] on span "Additional Documents" at bounding box center [86, 635] width 107 height 12
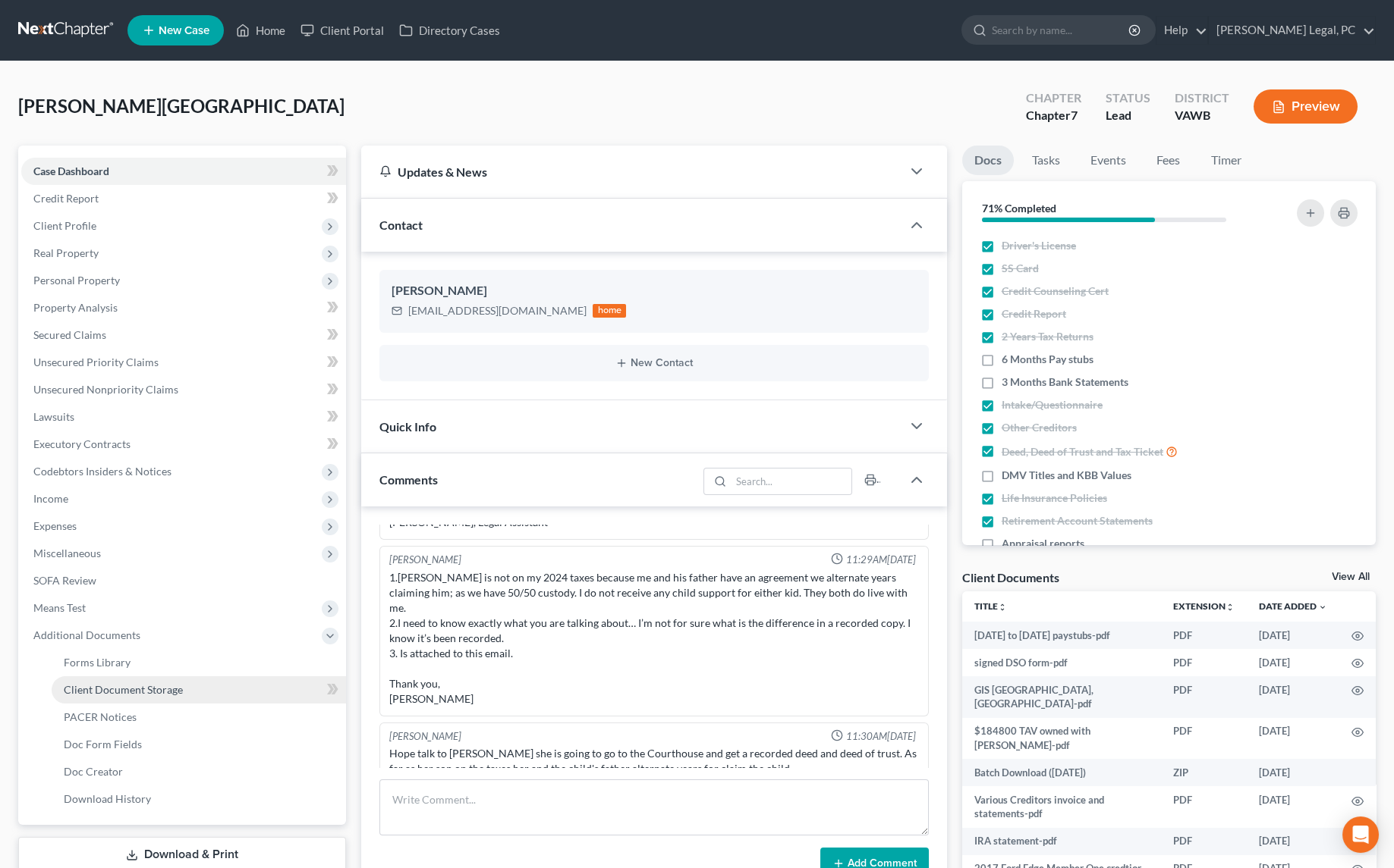
click at [114, 684] on span "Client Document Storage" at bounding box center [124, 689] width 119 height 12
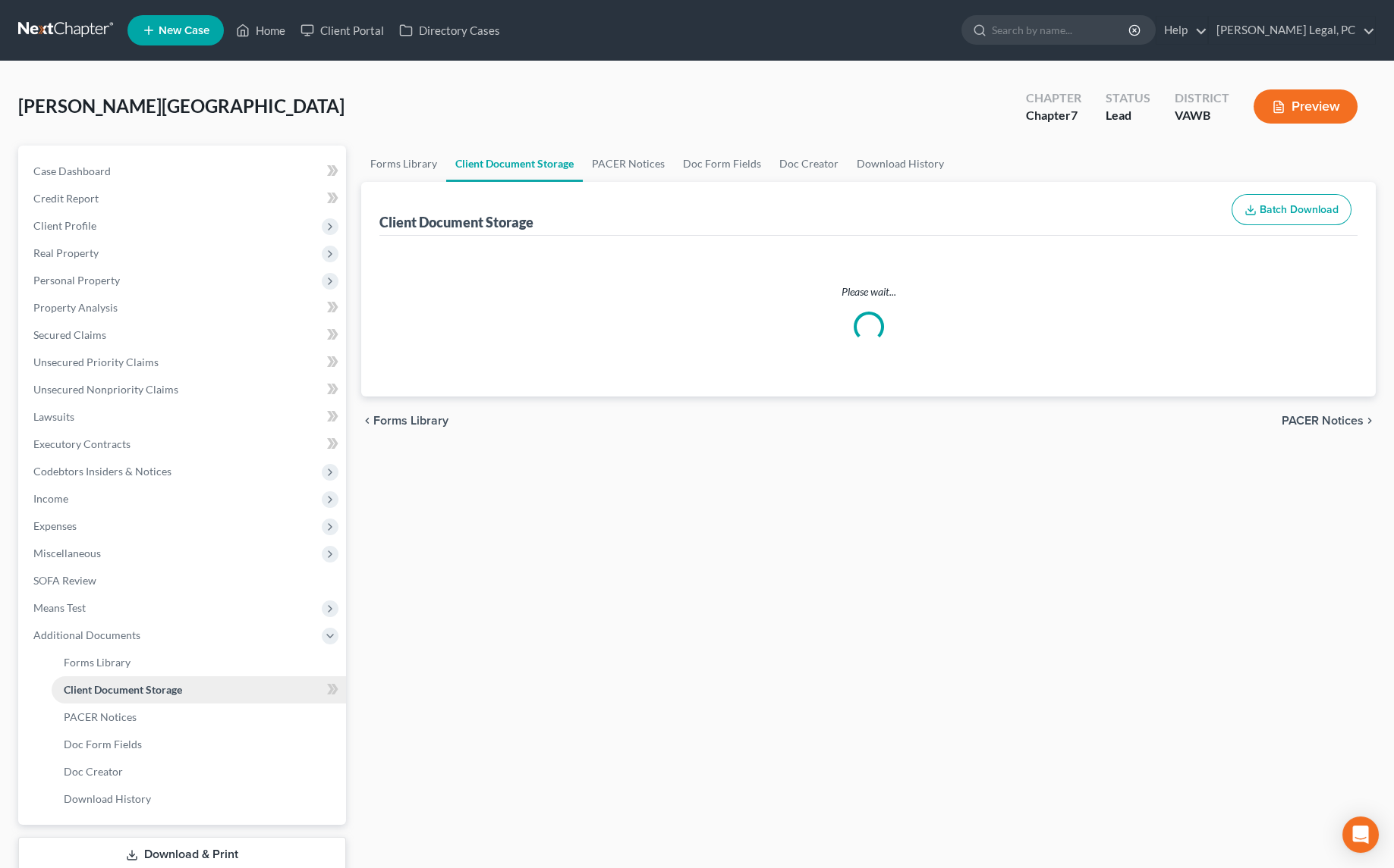
select select "0"
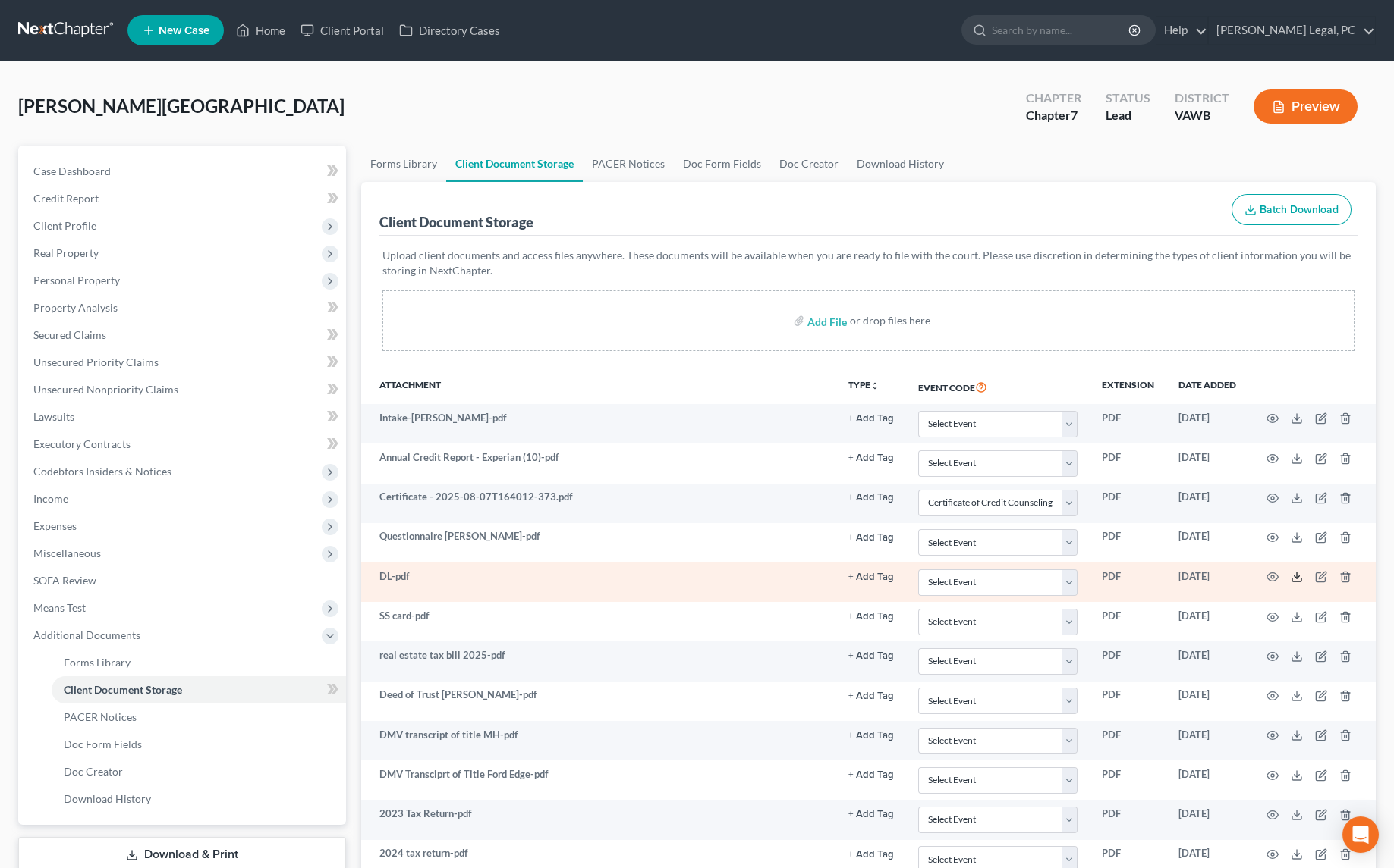
click at [1297, 573] on line at bounding box center [1297, 575] width 0 height 6
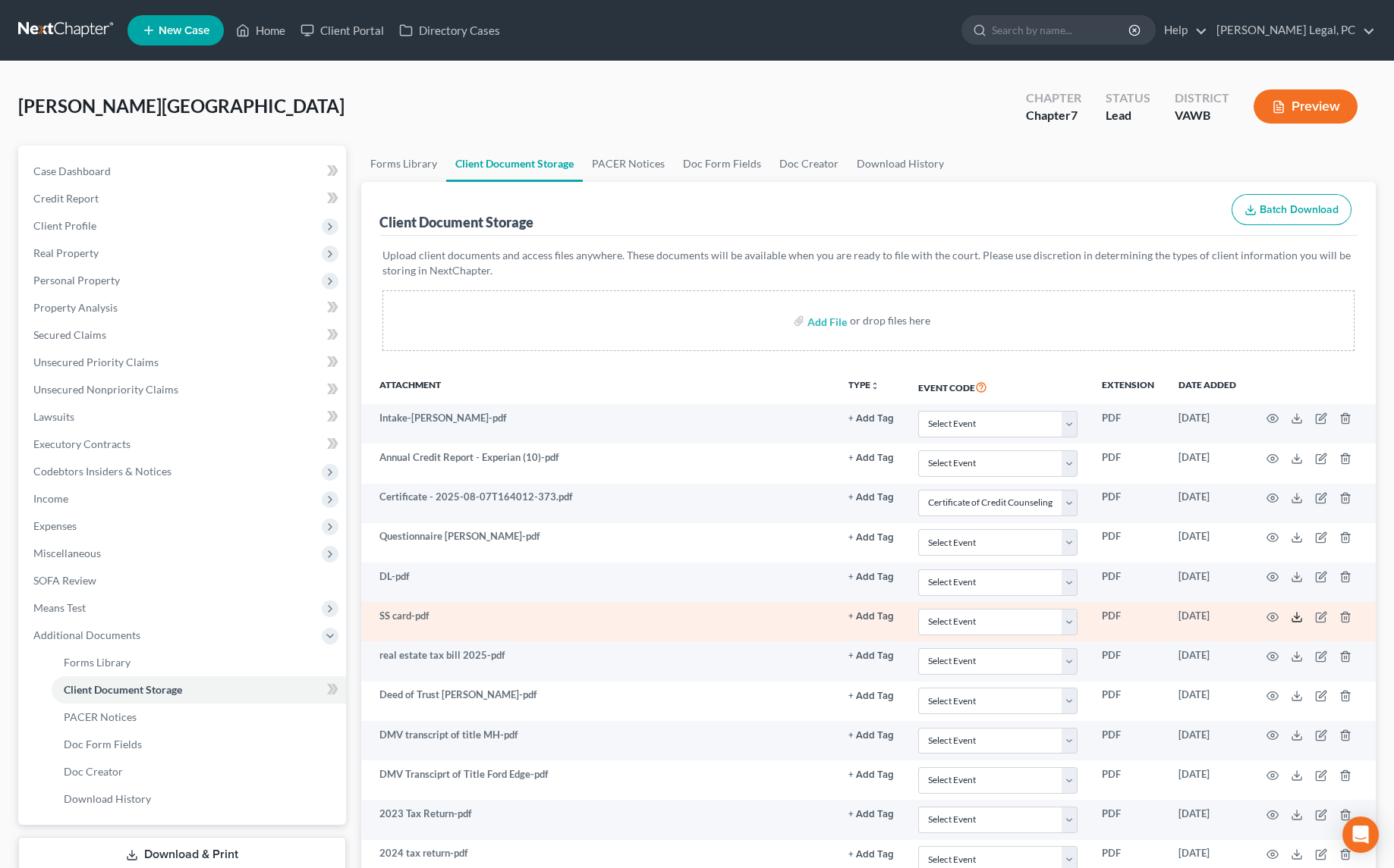
click at [1295, 615] on icon at bounding box center [1297, 617] width 12 height 12
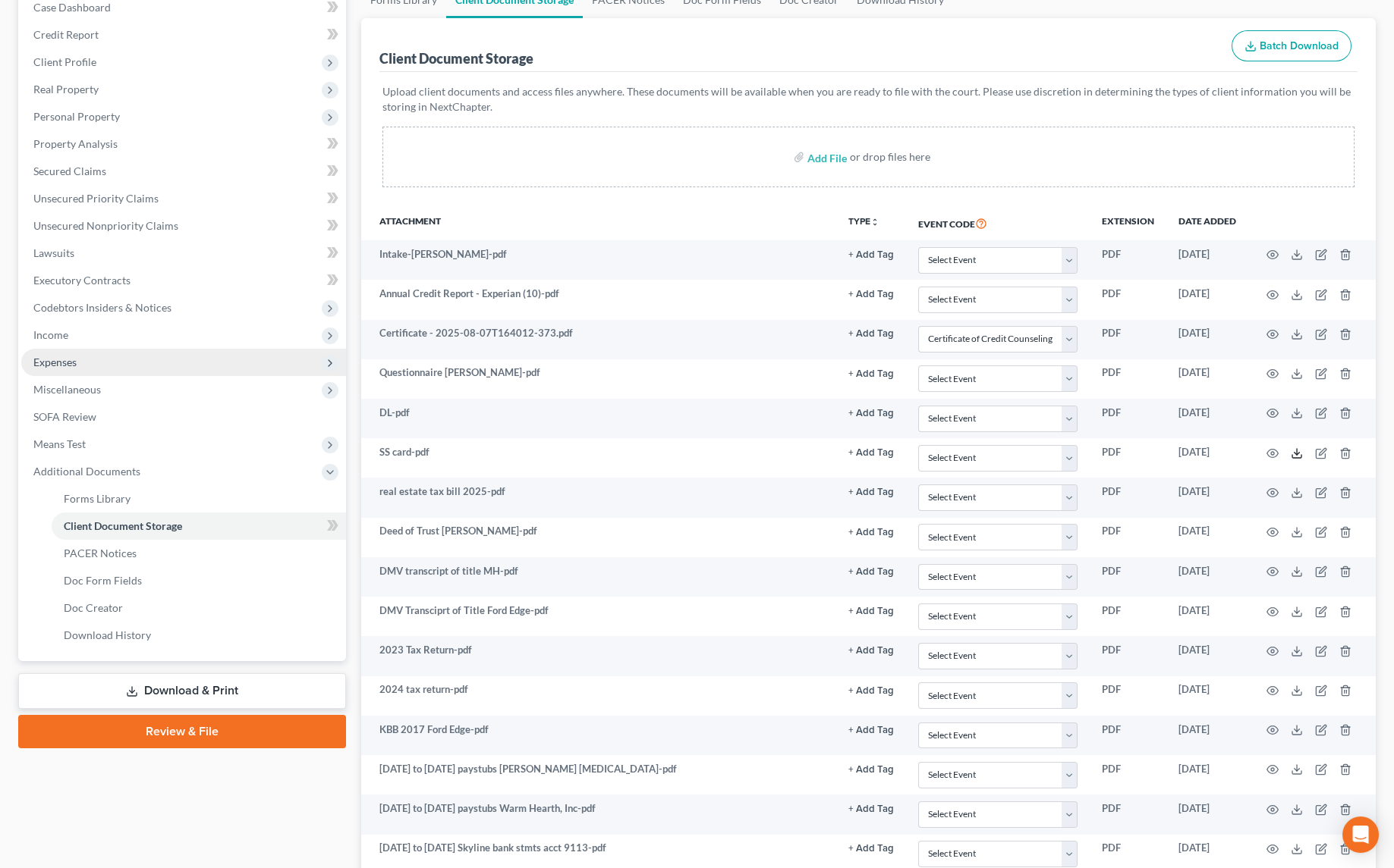
scroll to position [345, 0]
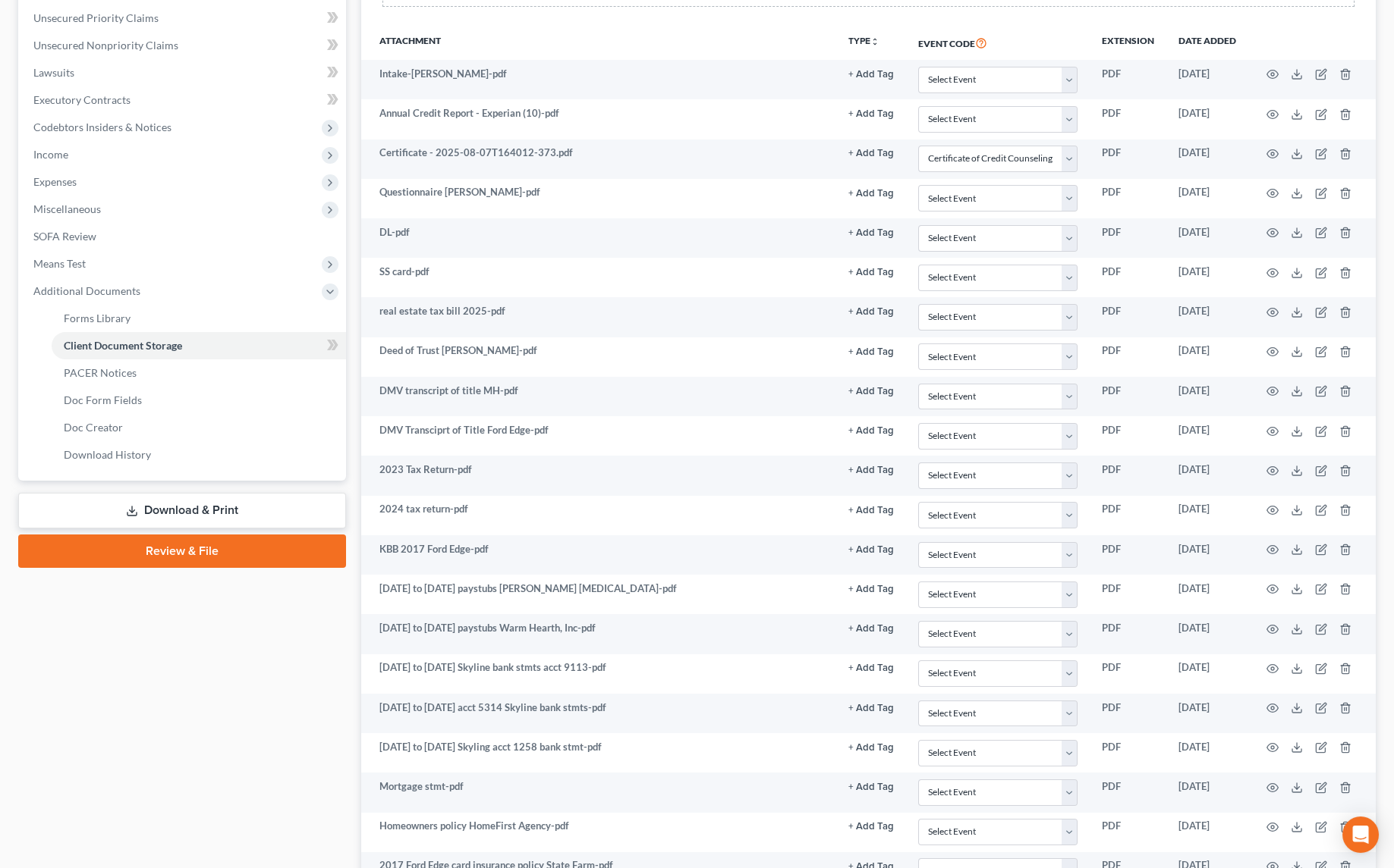
click at [181, 504] on link "Download & Print" at bounding box center [182, 511] width 328 height 36
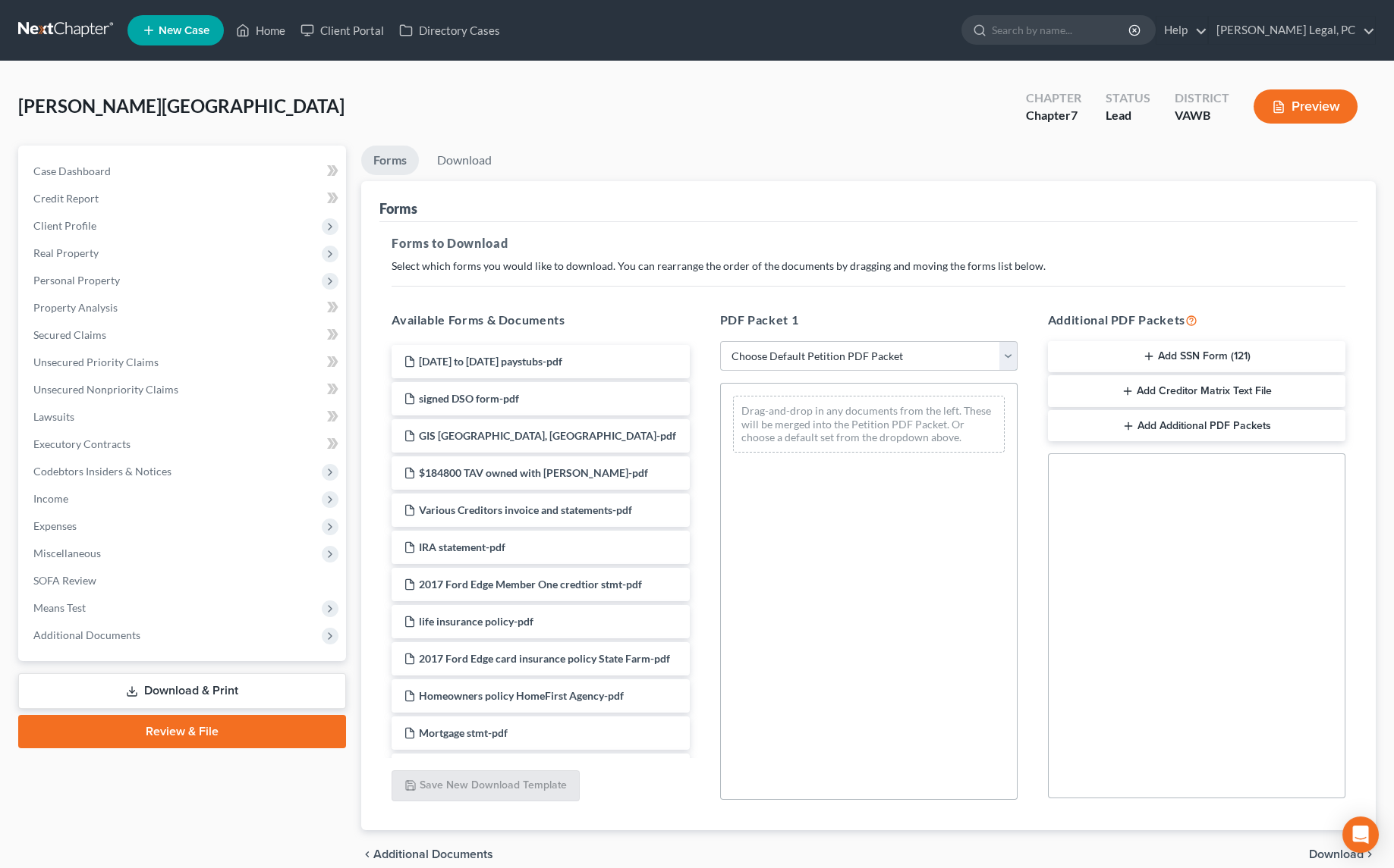
click at [750, 348] on select "Choose Default Petition PDF Packet Complete Bankruptcy Petition (all forms and …" at bounding box center [868, 356] width 298 height 30
select select "0"
click at [720, 341] on select "Choose Default Petition PDF Packet Complete Bankruptcy Petition (all forms and …" at bounding box center [868, 356] width 298 height 30
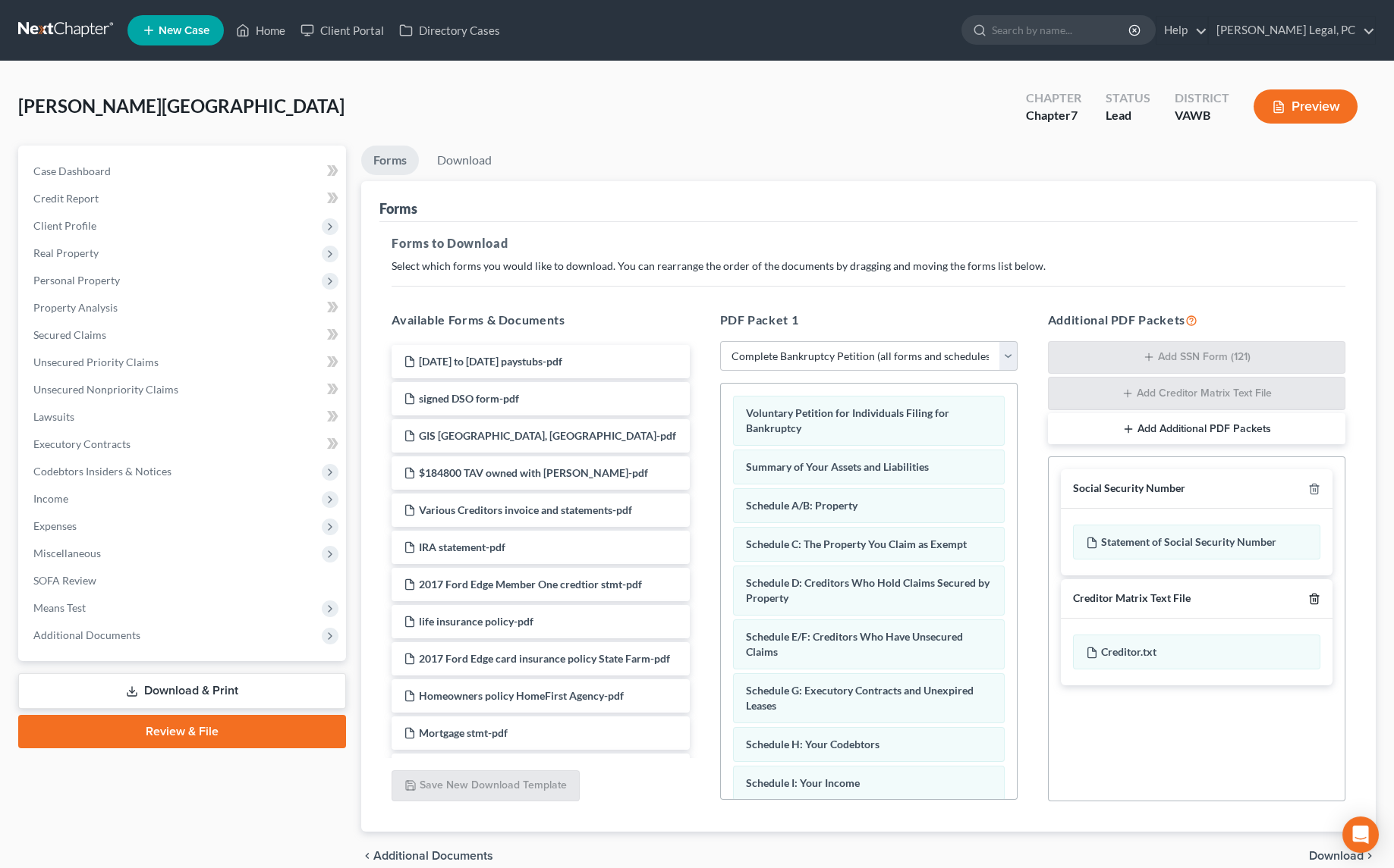
click at [1317, 596] on icon "button" at bounding box center [1314, 599] width 12 height 12
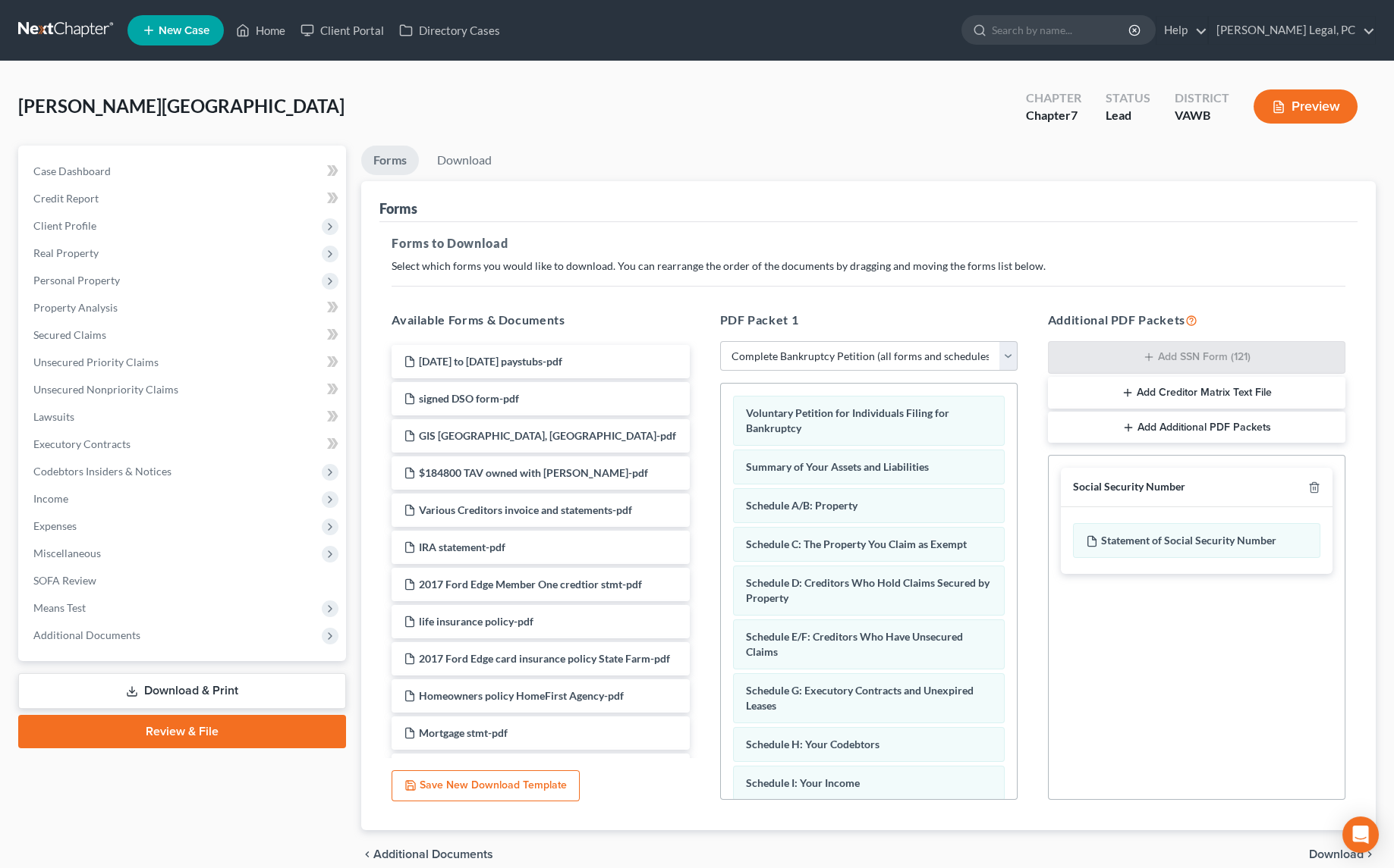
click at [1310, 848] on span "Download" at bounding box center [1335, 855] width 54 height 12
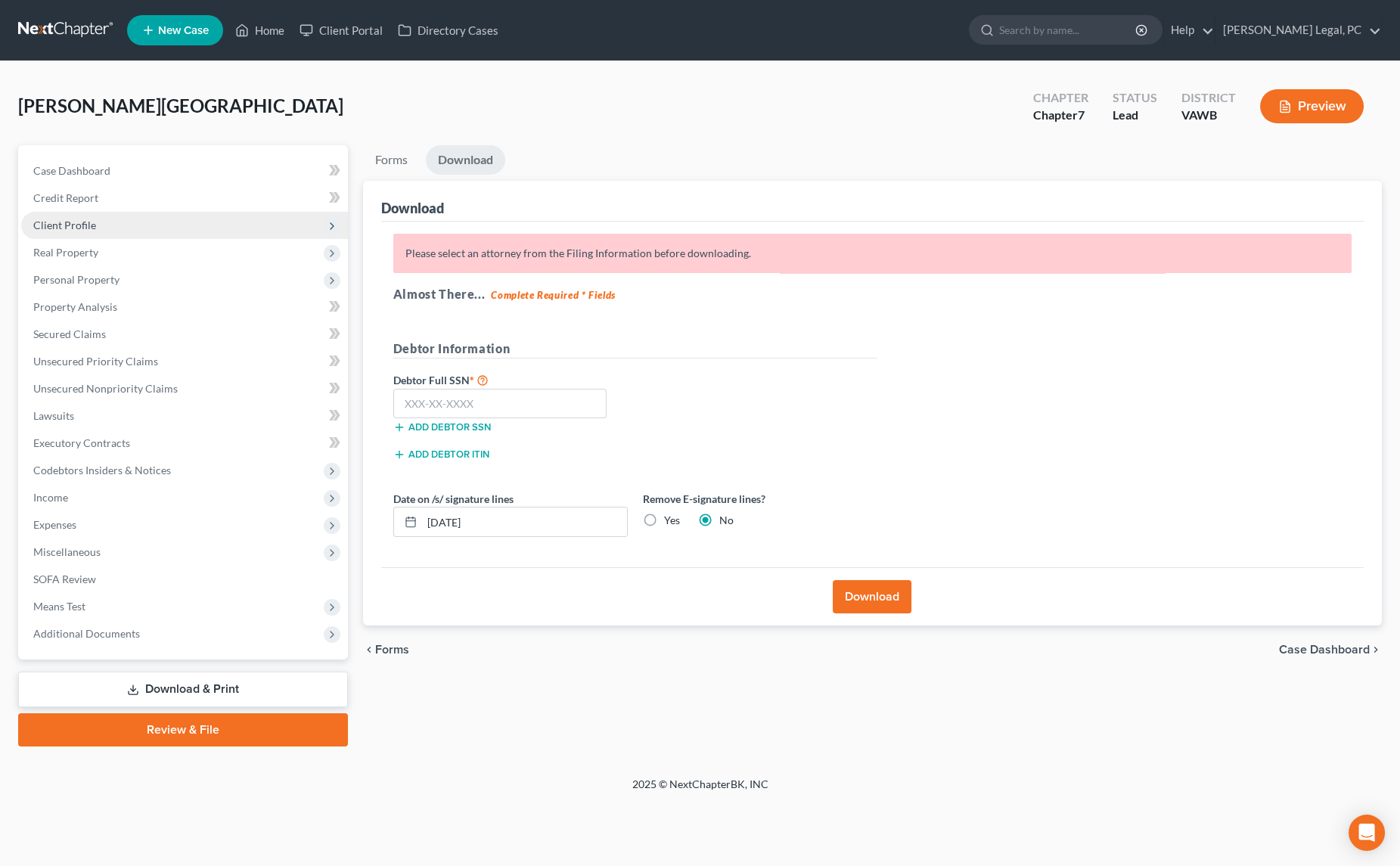
click at [84, 218] on span "Client Profile" at bounding box center [64, 225] width 63 height 12
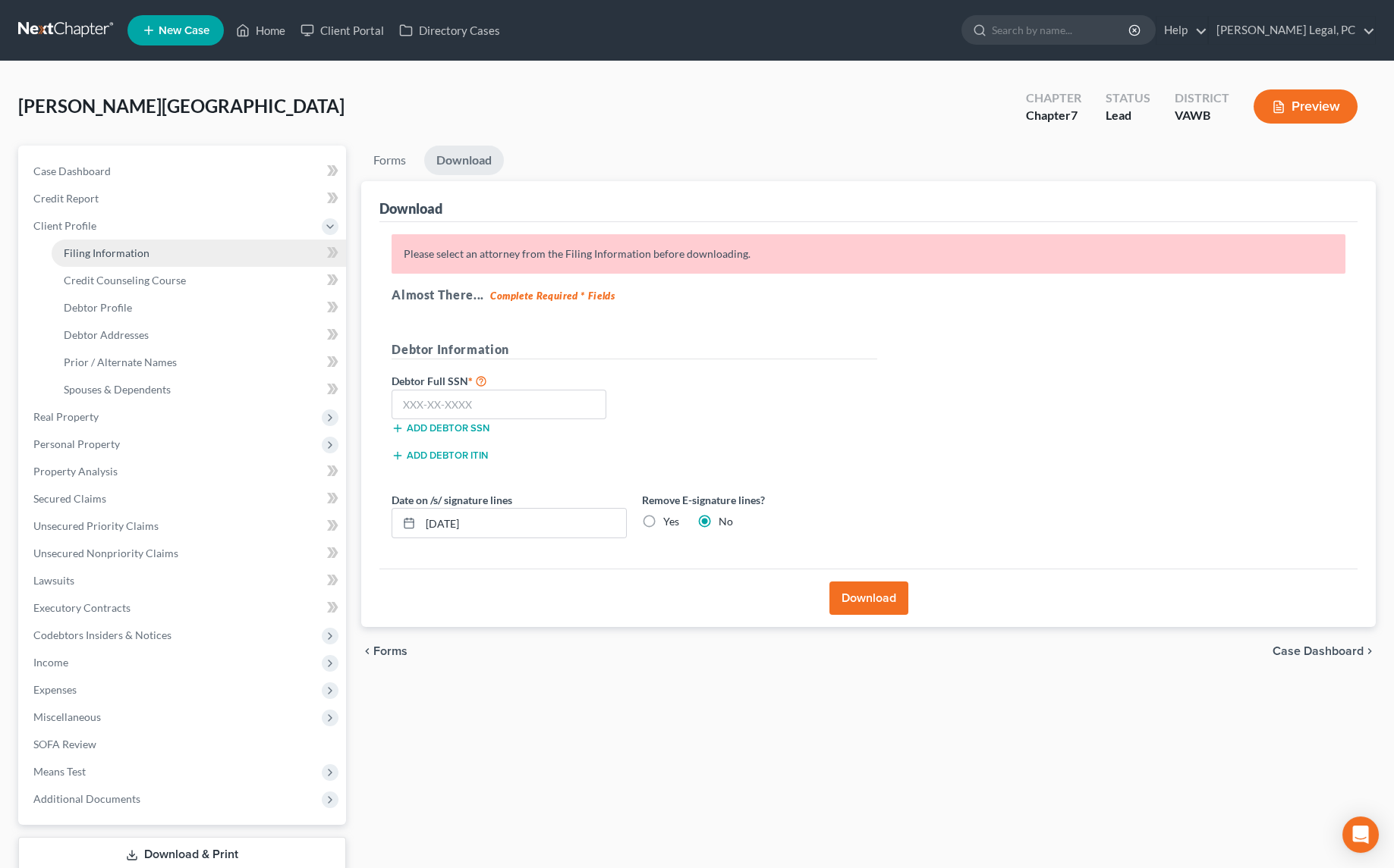
click at [163, 253] on link "Filing Information" at bounding box center [199, 253] width 294 height 28
select select "1"
select select "0"
select select "48"
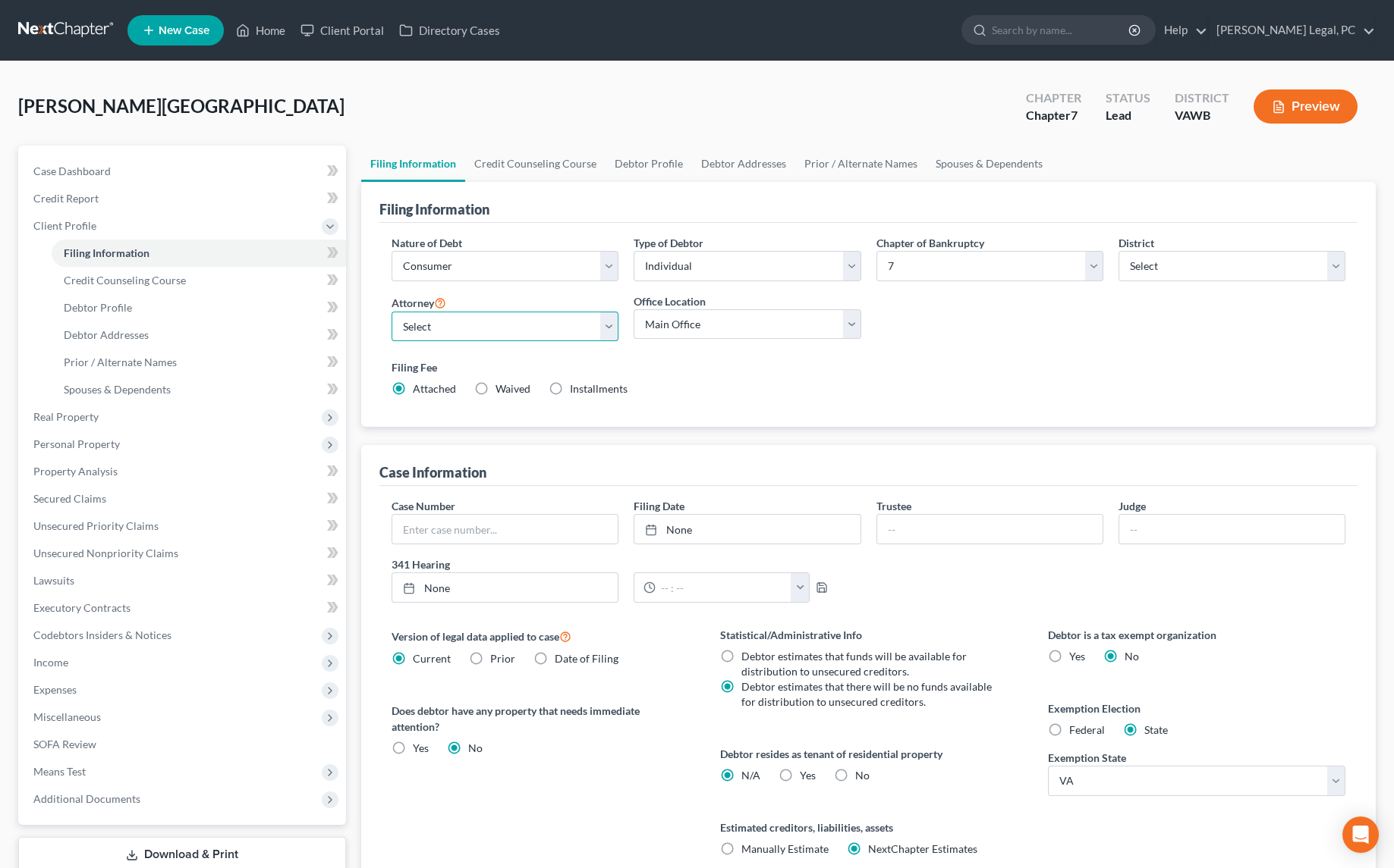
click at [447, 329] on select "Select [PERSON_NAME] - VAWB [PERSON_NAME] - VAWB" at bounding box center [504, 327] width 227 height 30
select select "0"
click at [391, 312] on select "Select [PERSON_NAME] - VAWB [PERSON_NAME] - VAWB" at bounding box center [504, 327] width 227 height 30
click at [84, 718] on span "Miscellaneous" at bounding box center [67, 717] width 68 height 12
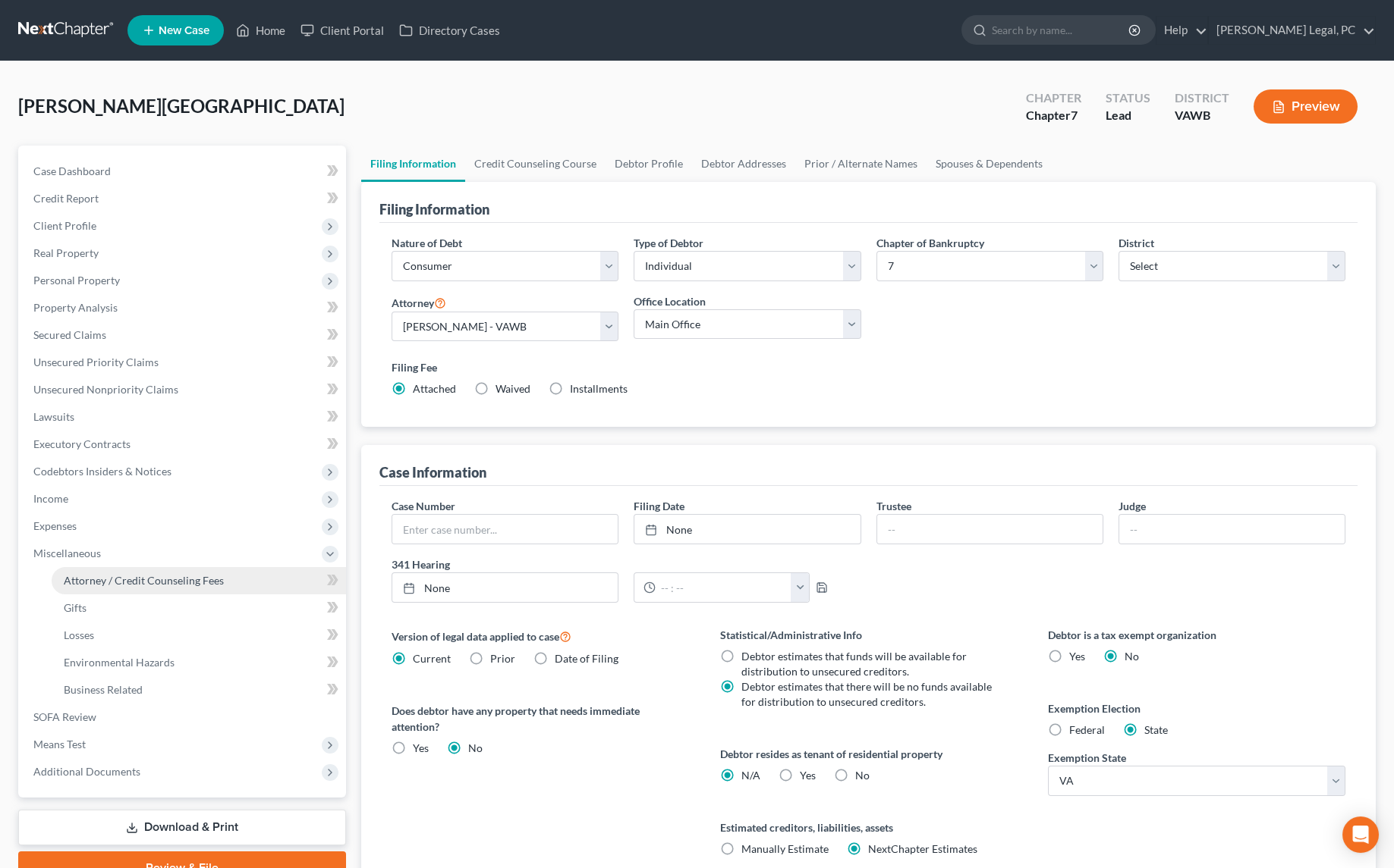
click at [161, 568] on link "Attorney / Credit Counseling Fees" at bounding box center [199, 580] width 294 height 28
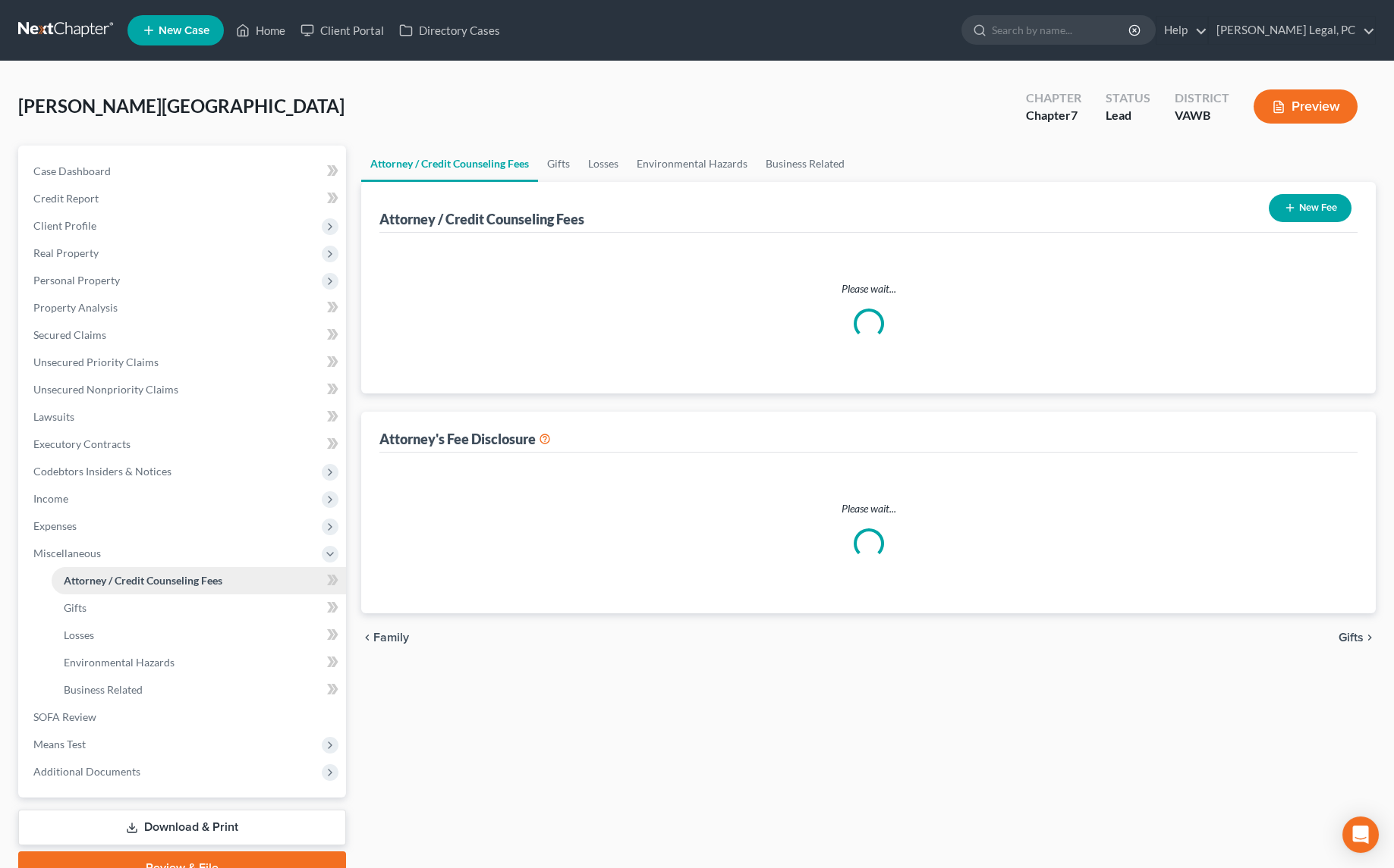
select select "0"
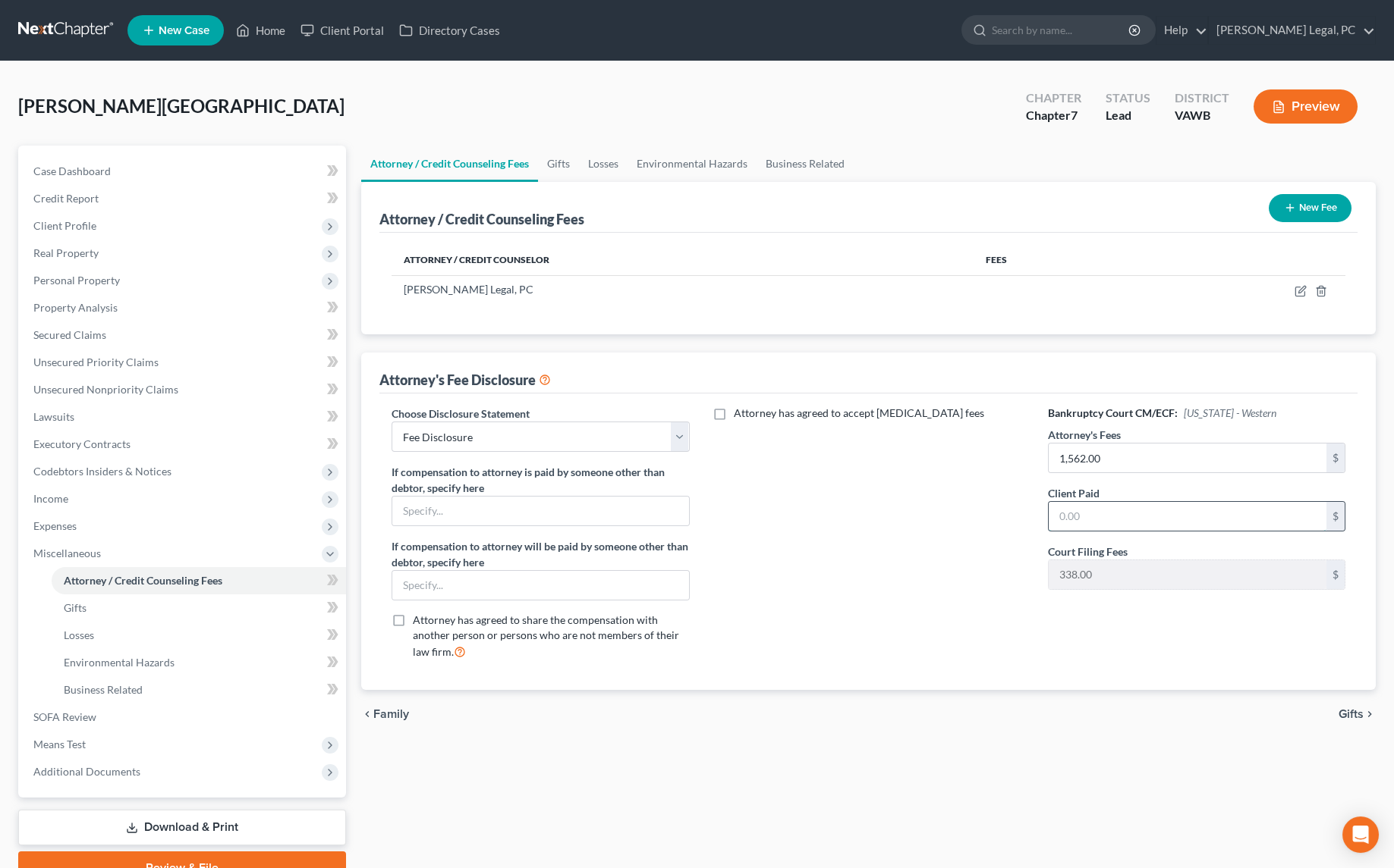
drag, startPoint x: 1120, startPoint y: 518, endPoint x: 1122, endPoint y: 499, distance: 19.1
click at [1120, 517] on input "text" at bounding box center [1187, 516] width 278 height 28
type input "1,562"
click at [842, 559] on div "Attorney has agreed to accept [MEDICAL_DATA] fees" at bounding box center [868, 539] width 328 height 266
click at [161, 771] on span "Additional Documents" at bounding box center [183, 772] width 325 height 28
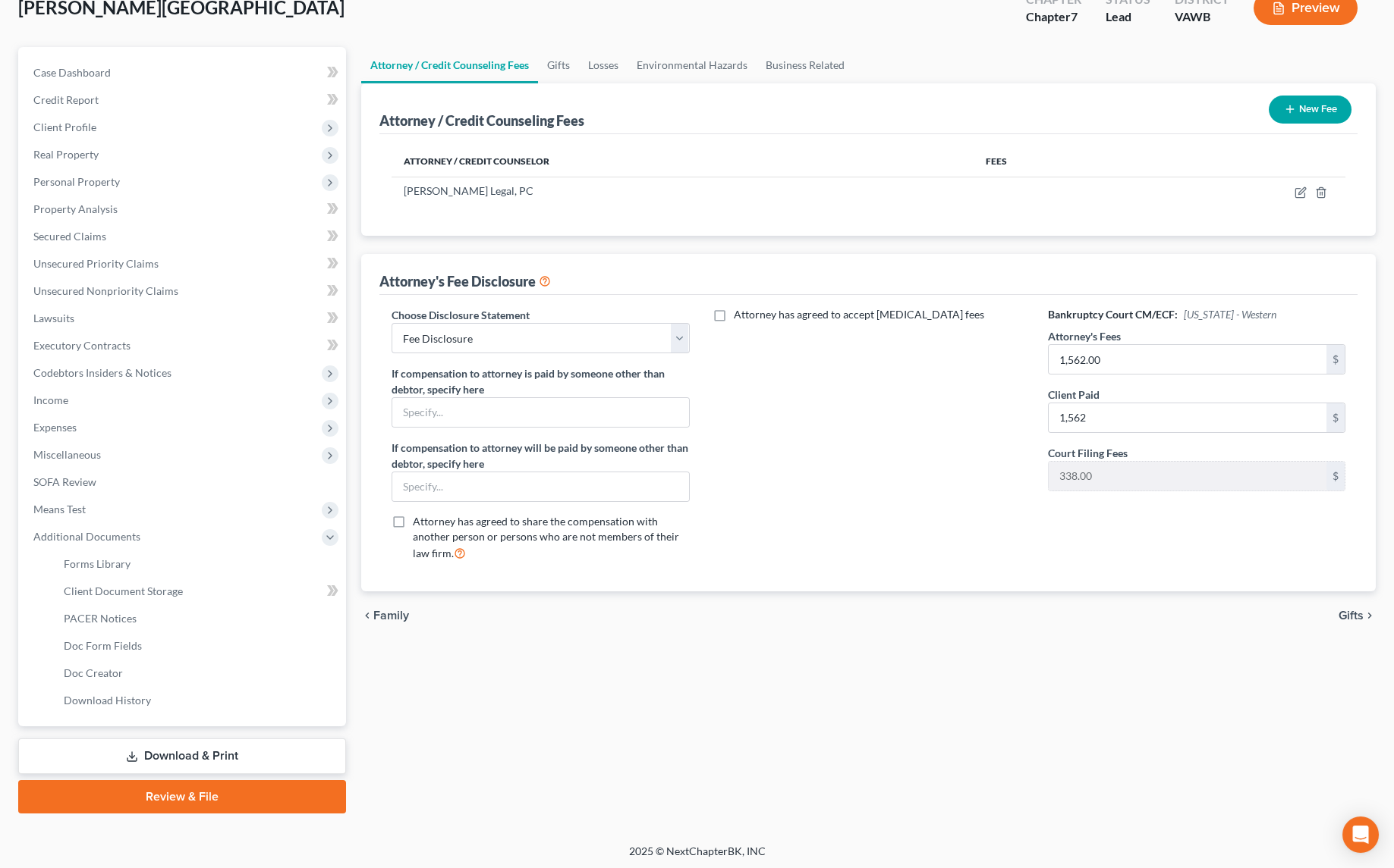
click at [183, 750] on link "Download & Print" at bounding box center [182, 757] width 328 height 36
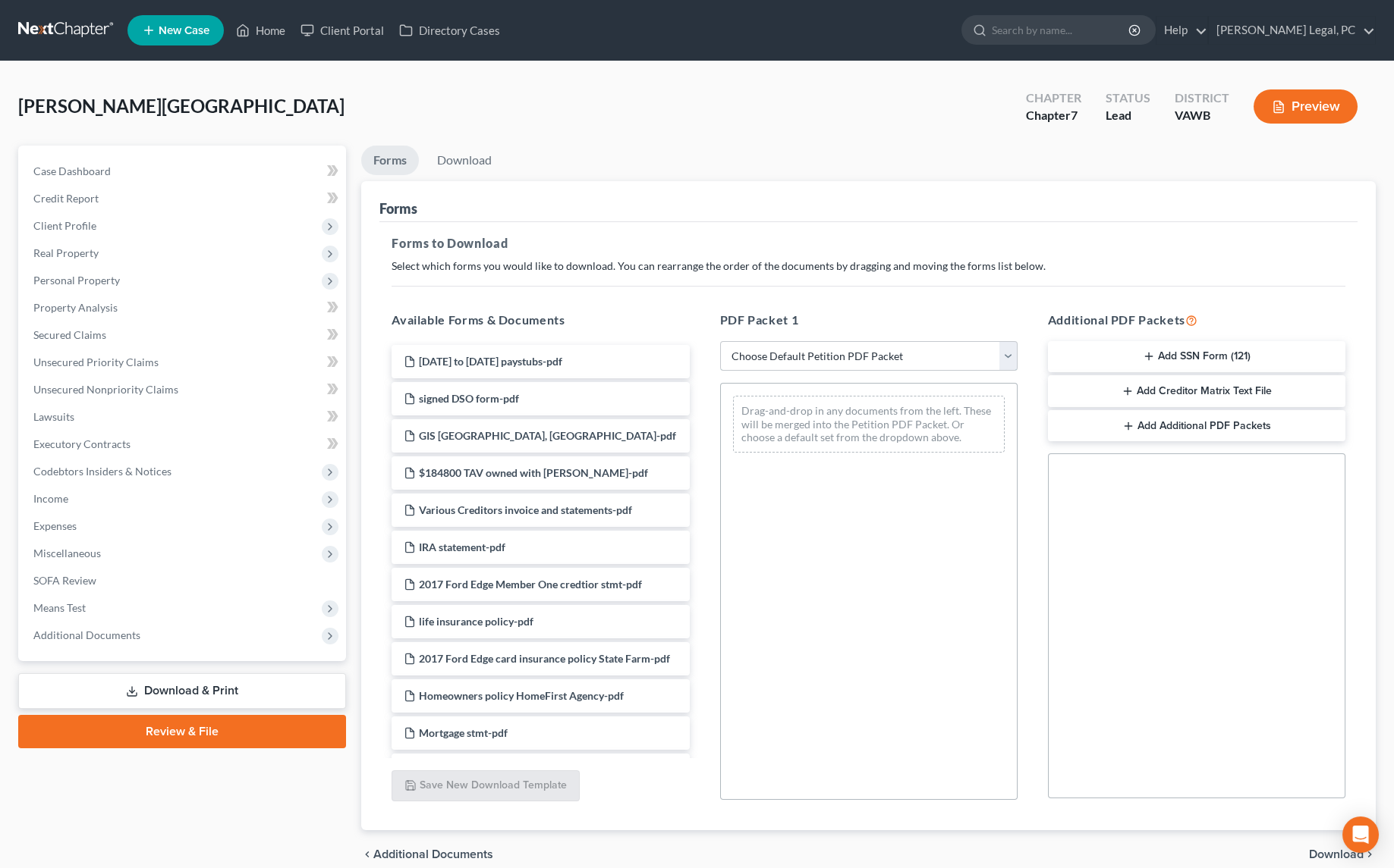
click at [736, 360] on select "Choose Default Petition PDF Packet Complete Bankruptcy Petition (all forms and …" at bounding box center [868, 356] width 298 height 30
select select "0"
click at [720, 341] on select "Choose Default Petition PDF Packet Complete Bankruptcy Petition (all forms and …" at bounding box center [868, 356] width 298 height 30
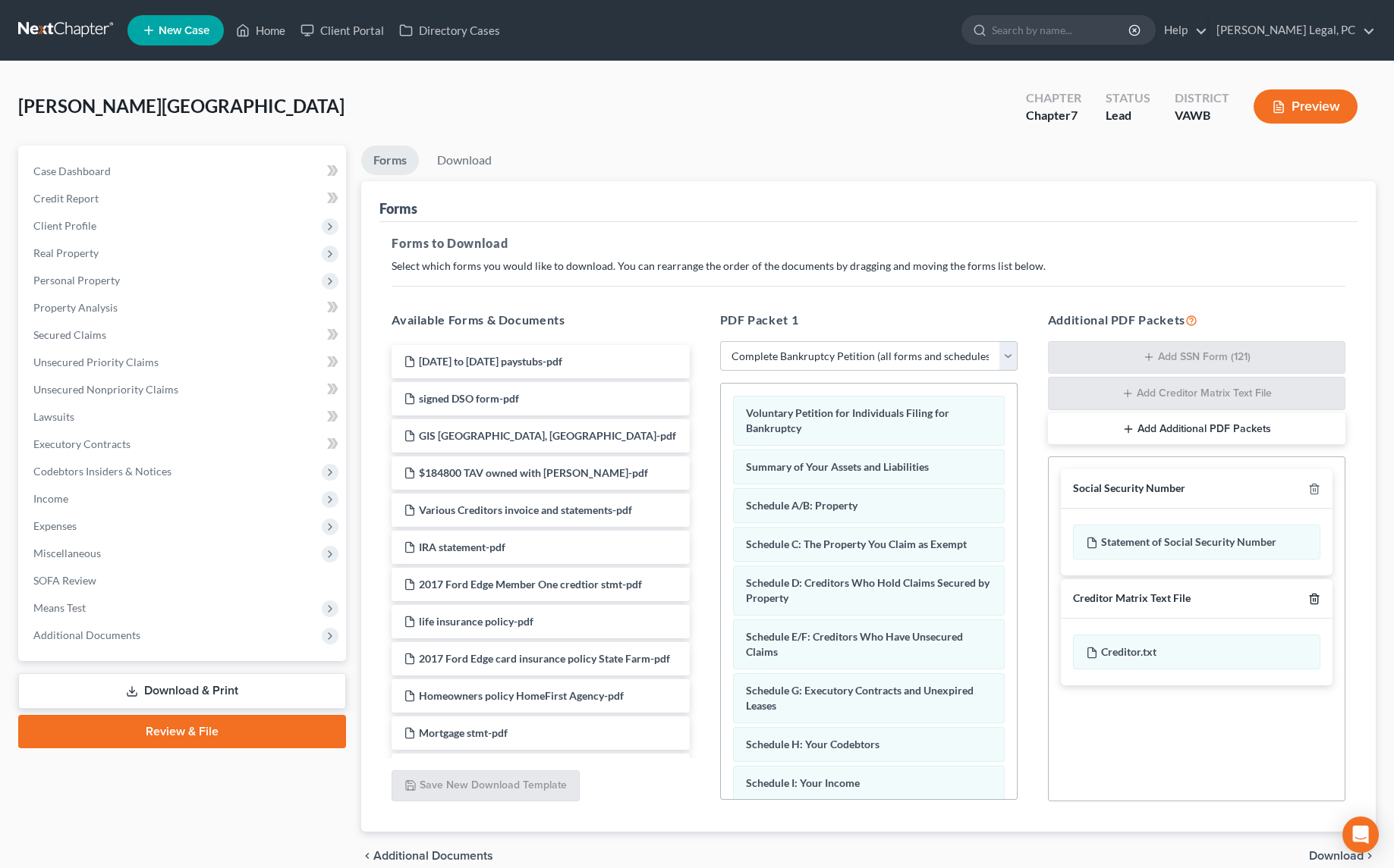
click at [1314, 596] on icon "button" at bounding box center [1314, 599] width 12 height 12
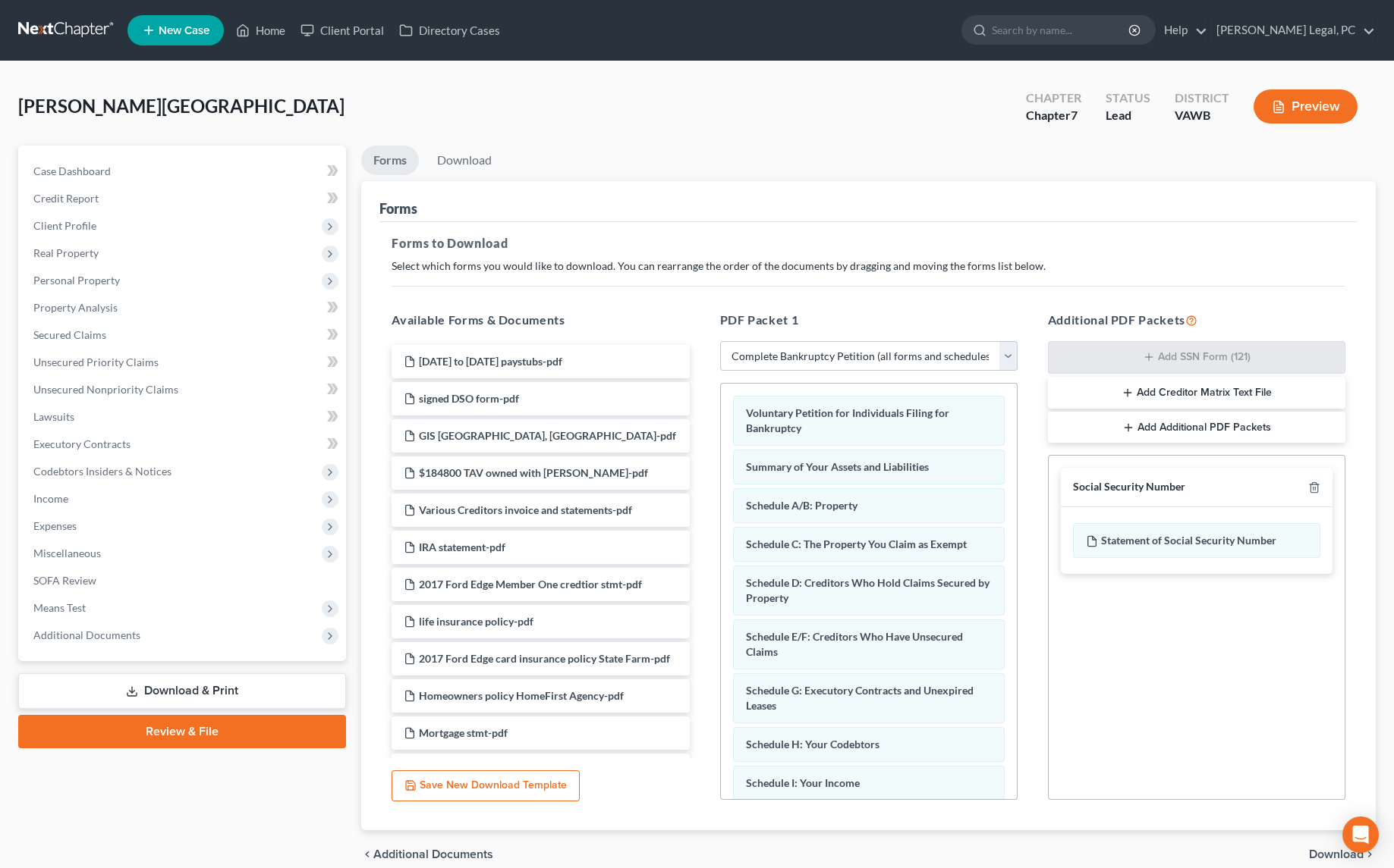
click at [1315, 848] on span "Download" at bounding box center [1335, 855] width 54 height 12
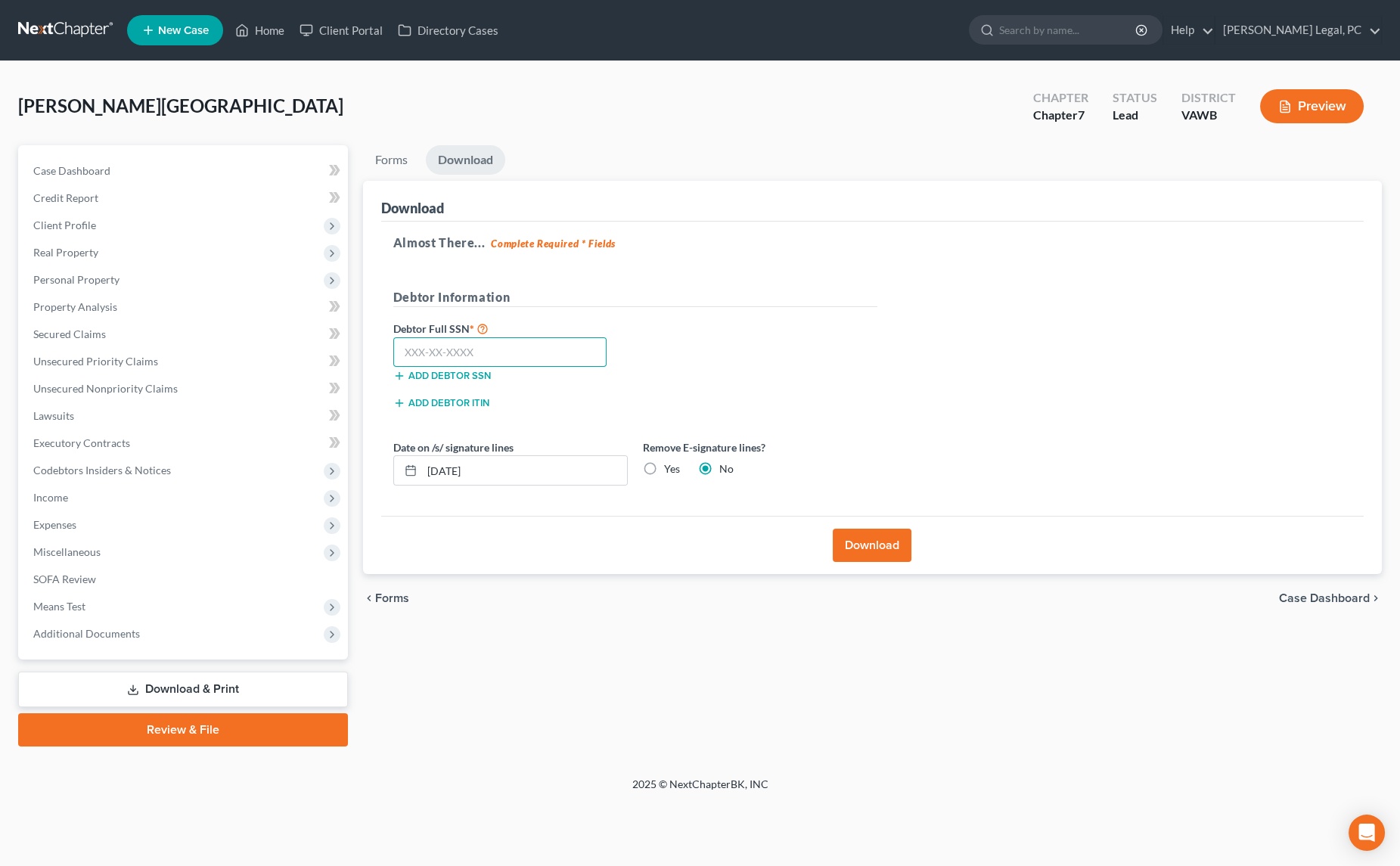
click at [434, 353] on input "text" at bounding box center [500, 353] width 214 height 30
click at [434, 348] on input "text" at bounding box center [500, 353] width 214 height 30
type input "227-57-8218"
click at [664, 464] on label "Yes" at bounding box center [672, 469] width 16 height 15
click at [671, 464] on input "Yes" at bounding box center [675, 466] width 10 height 10
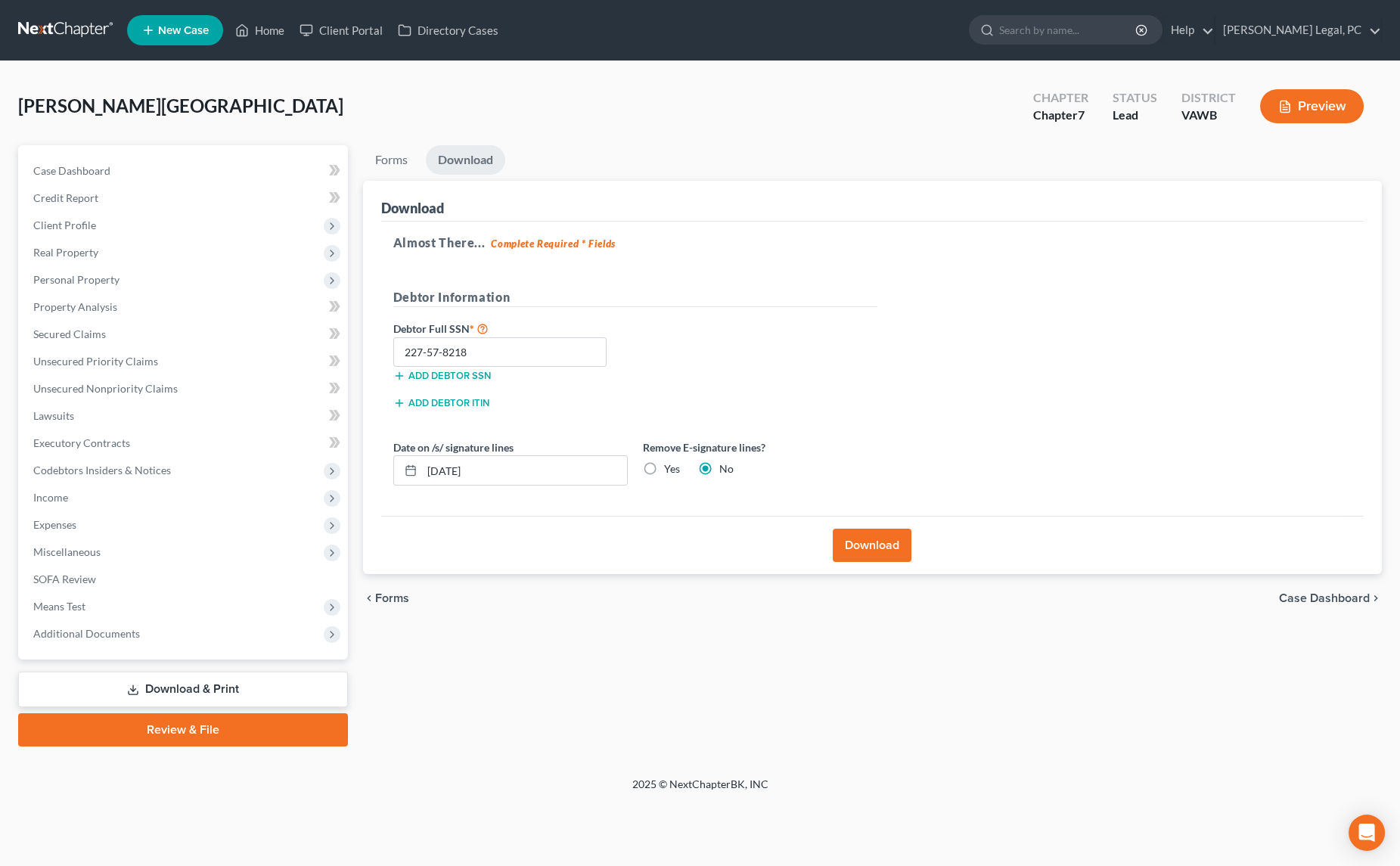
radio input "true"
radio input "false"
click at [862, 549] on button "Download" at bounding box center [872, 544] width 79 height 33
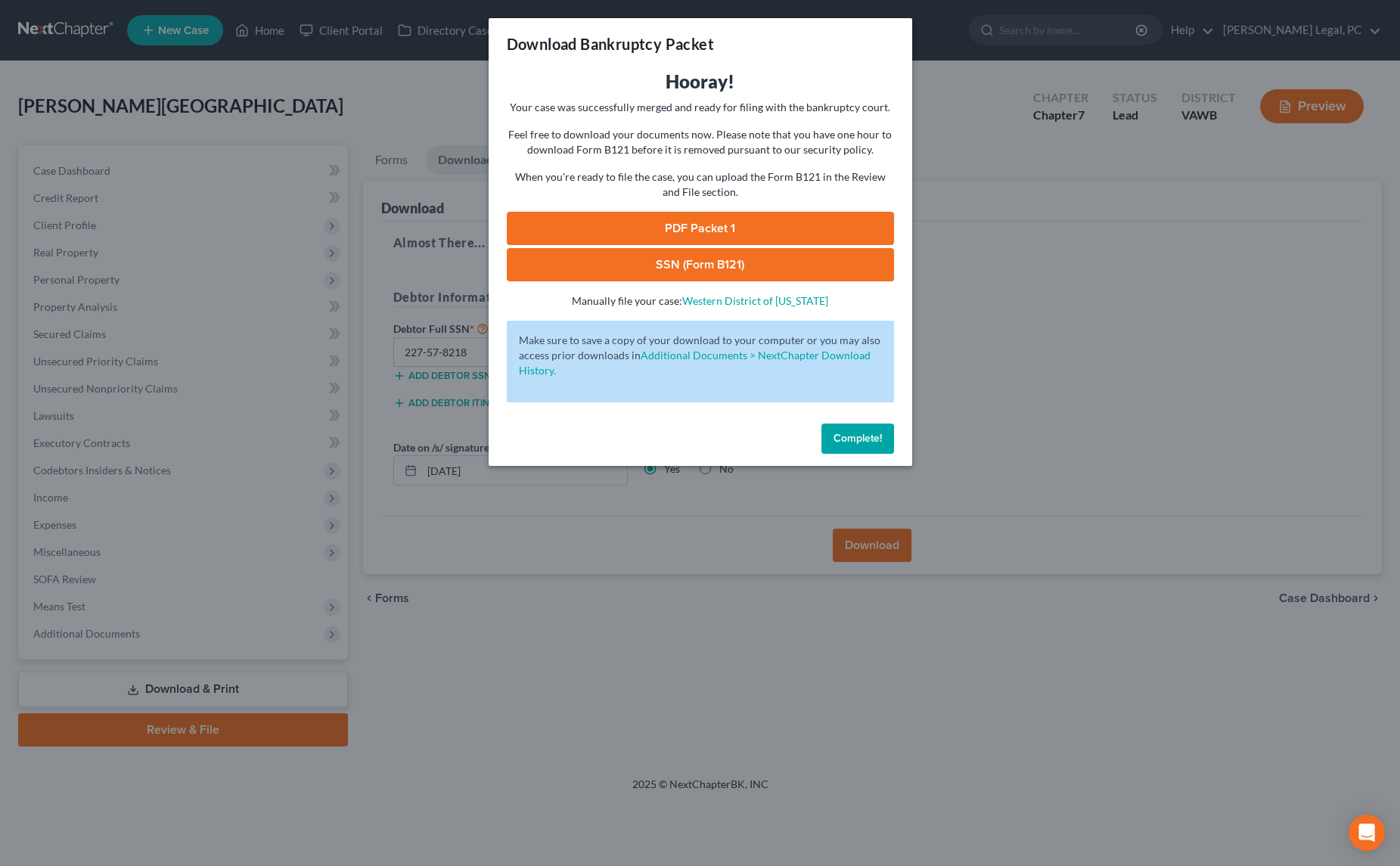
click at [613, 265] on link "SSN (Form B121)" at bounding box center [701, 264] width 387 height 33
click at [593, 227] on link "PDF Packet 1" at bounding box center [701, 227] width 387 height 33
click at [375, 69] on div "Download Bankruptcy Packet Hooray! Your case was successfully merged and ready …" at bounding box center [700, 433] width 1400 height 866
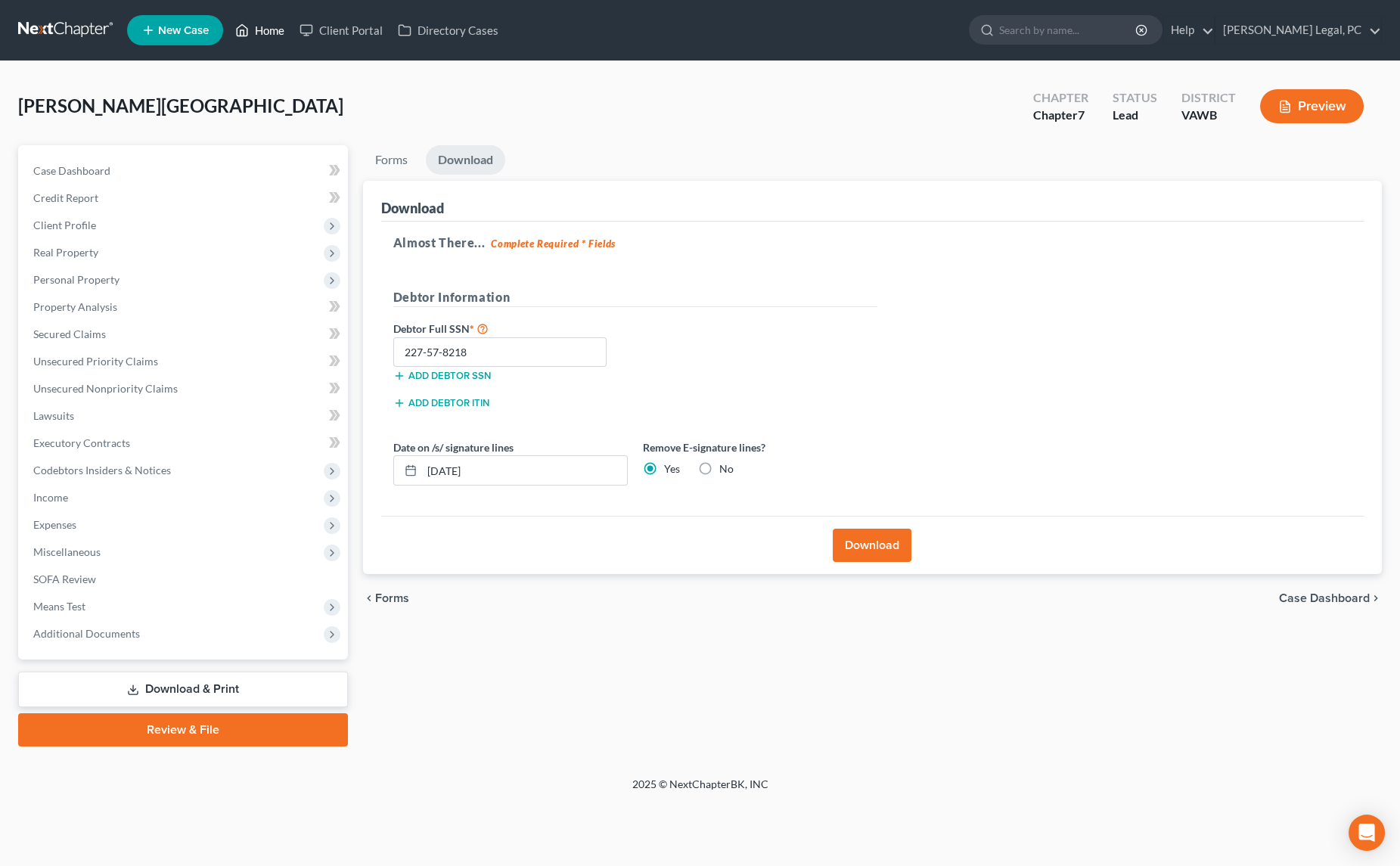
click at [271, 34] on link "Home" at bounding box center [259, 30] width 64 height 28
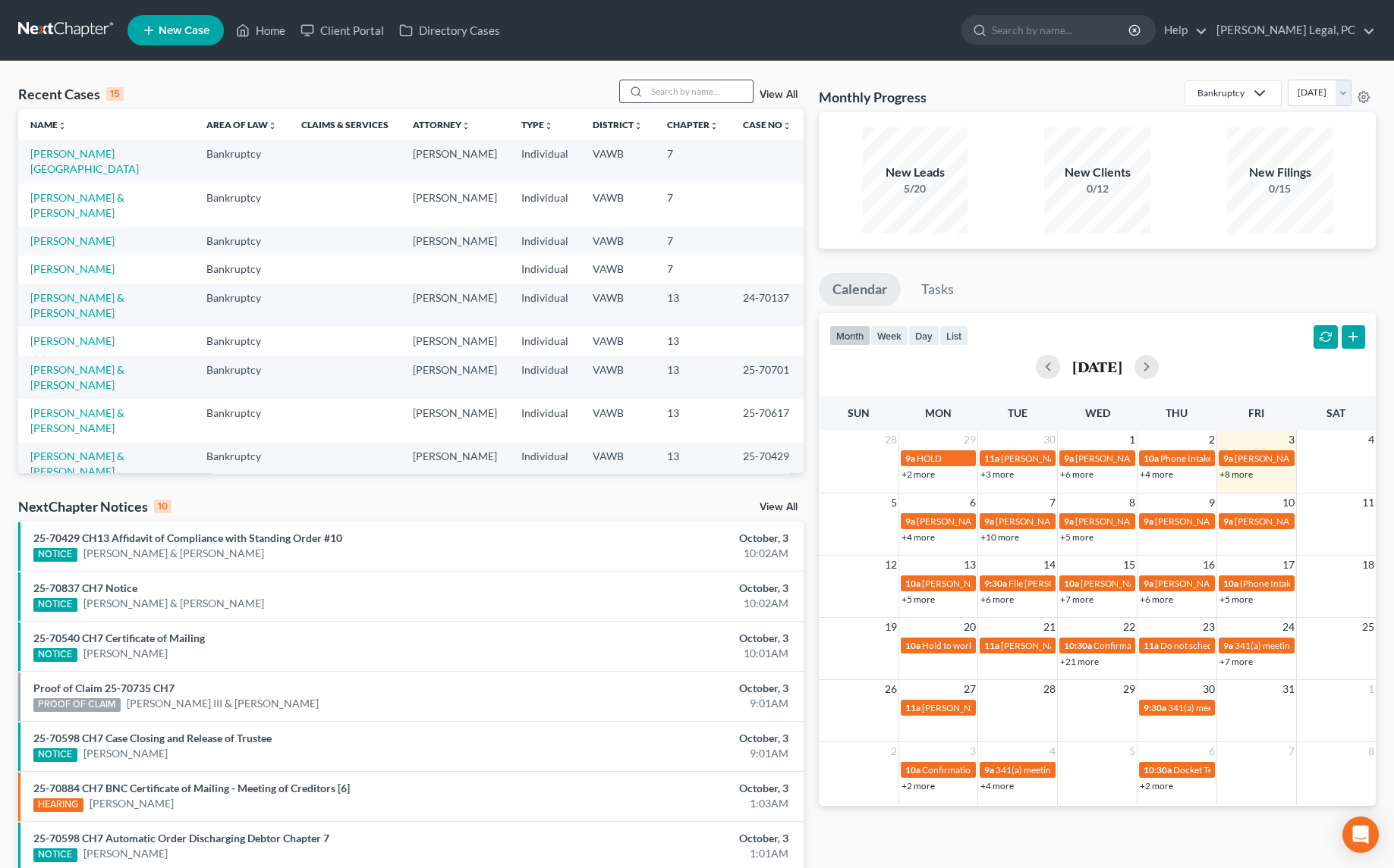
click at [691, 95] on input "search" at bounding box center [699, 91] width 106 height 22
type input "[PERSON_NAME]"
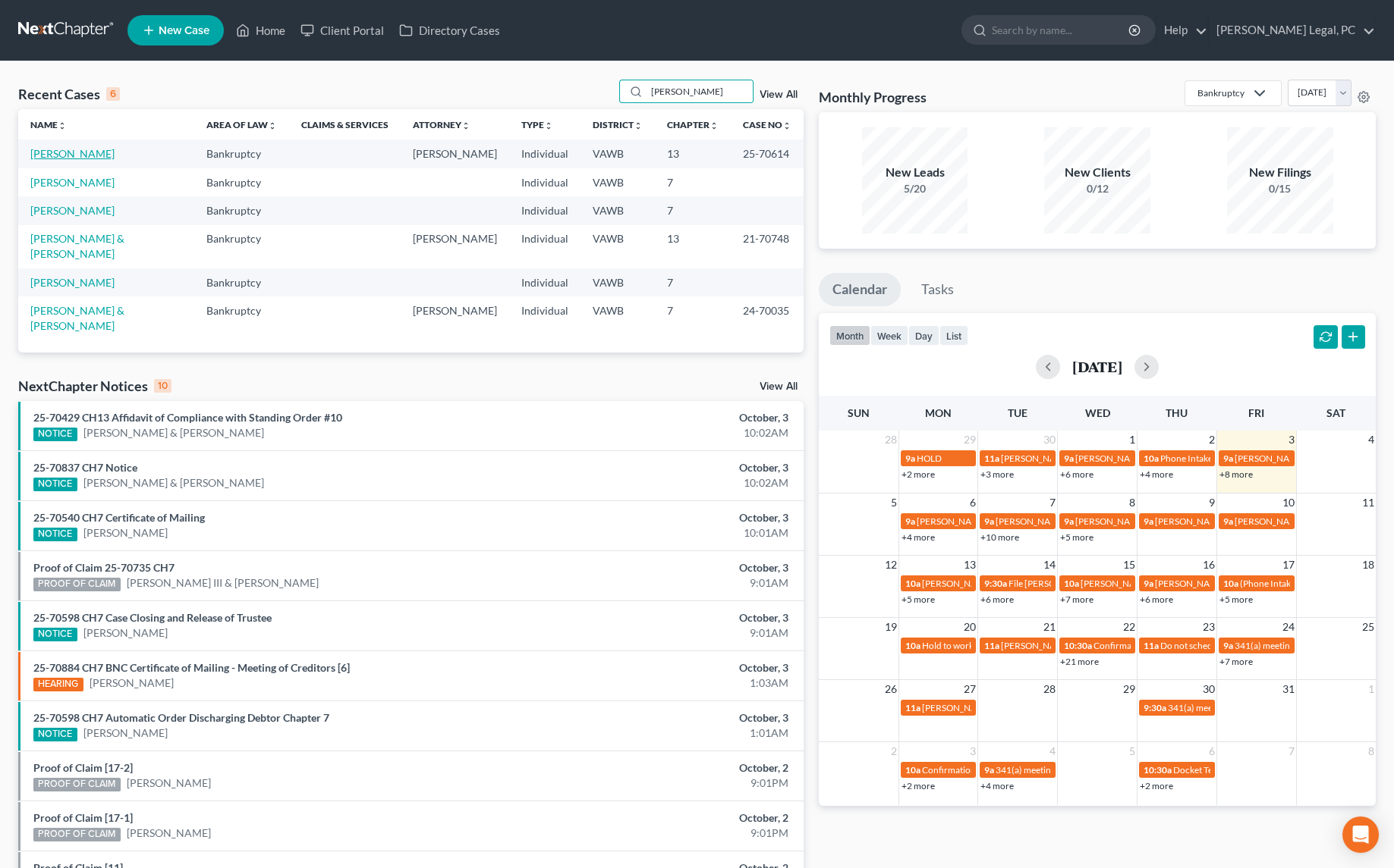
click at [77, 152] on link "[PERSON_NAME]" at bounding box center [72, 153] width 85 height 12
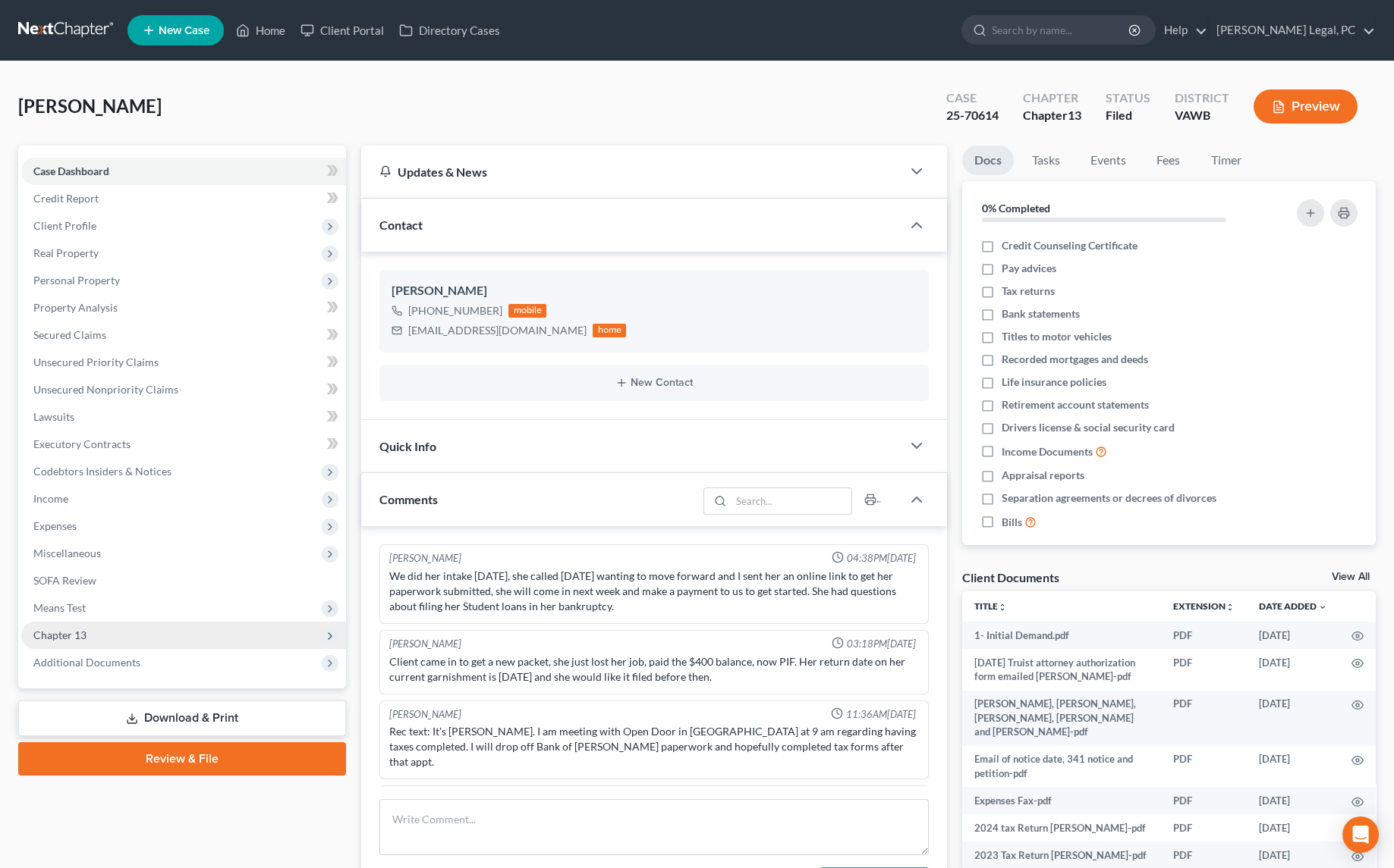
scroll to position [350, 0]
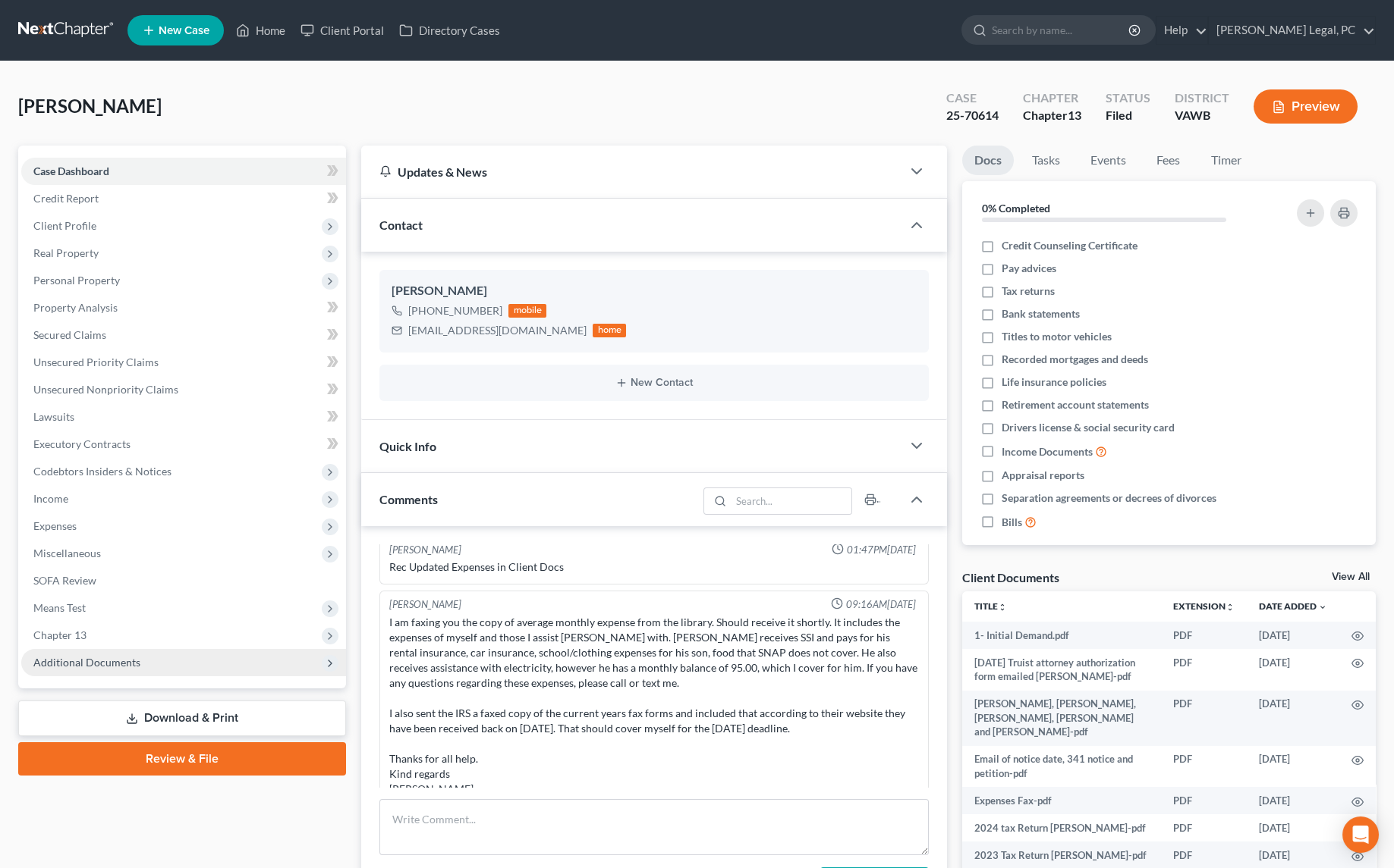
click at [73, 652] on span "Additional Documents" at bounding box center [183, 662] width 325 height 28
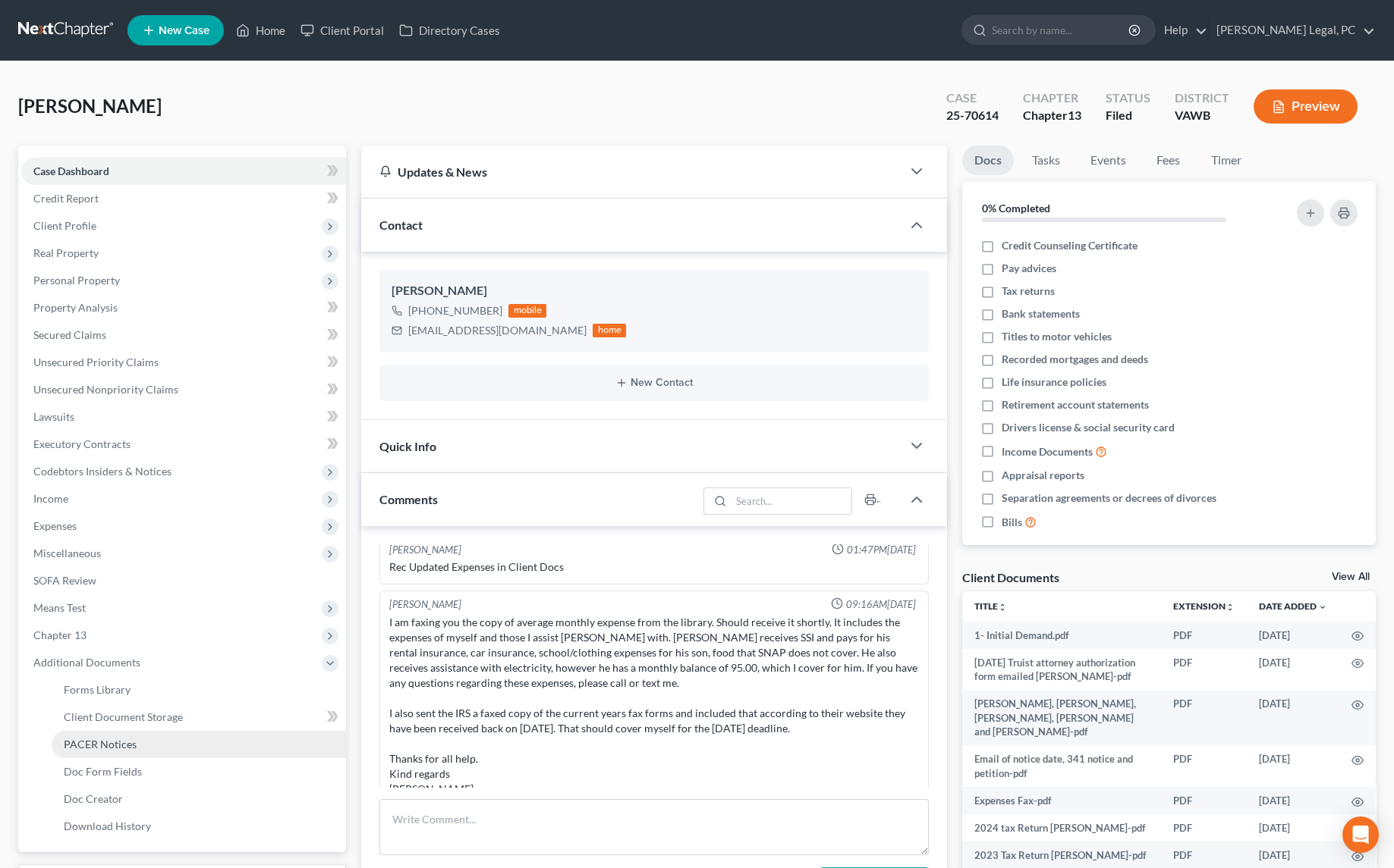
click at [105, 749] on span "PACER Notices" at bounding box center [101, 744] width 73 height 12
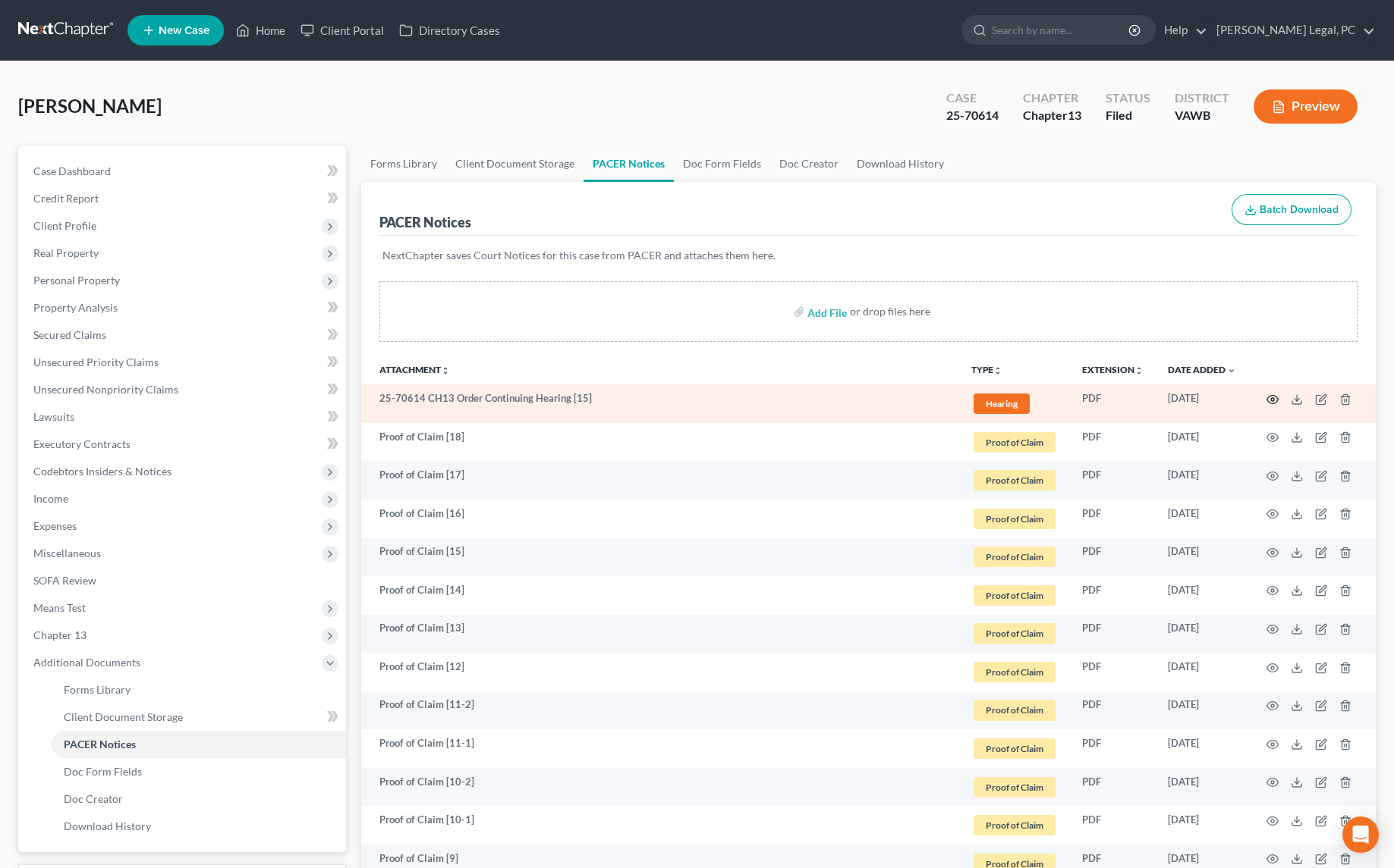
click at [1276, 398] on icon "button" at bounding box center [1272, 400] width 12 height 12
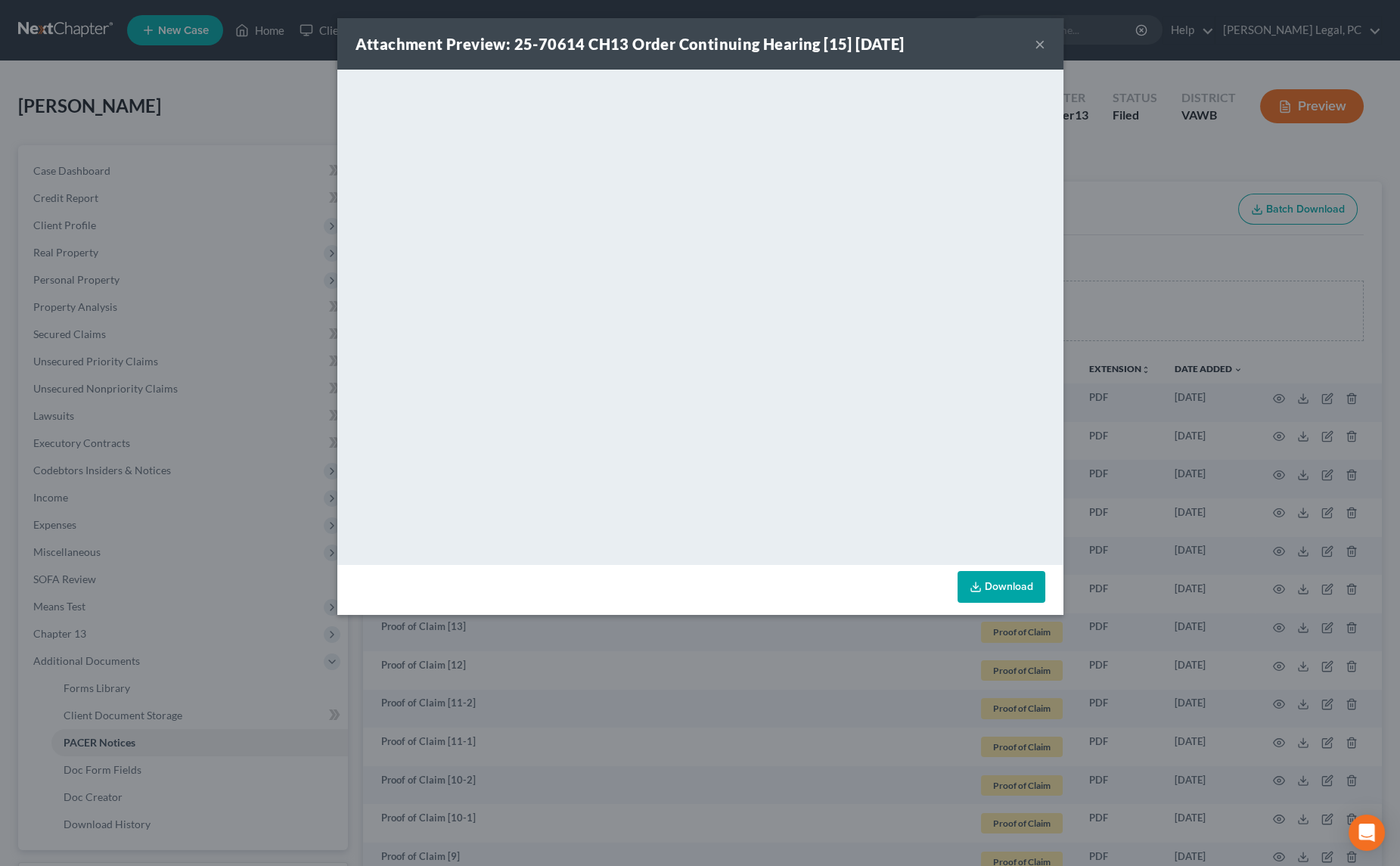
click at [285, 62] on div "Attachment Preview: 25-70614 CH13 Order Continuing Hearing [15] [DATE] × <objec…" at bounding box center [700, 433] width 1400 height 866
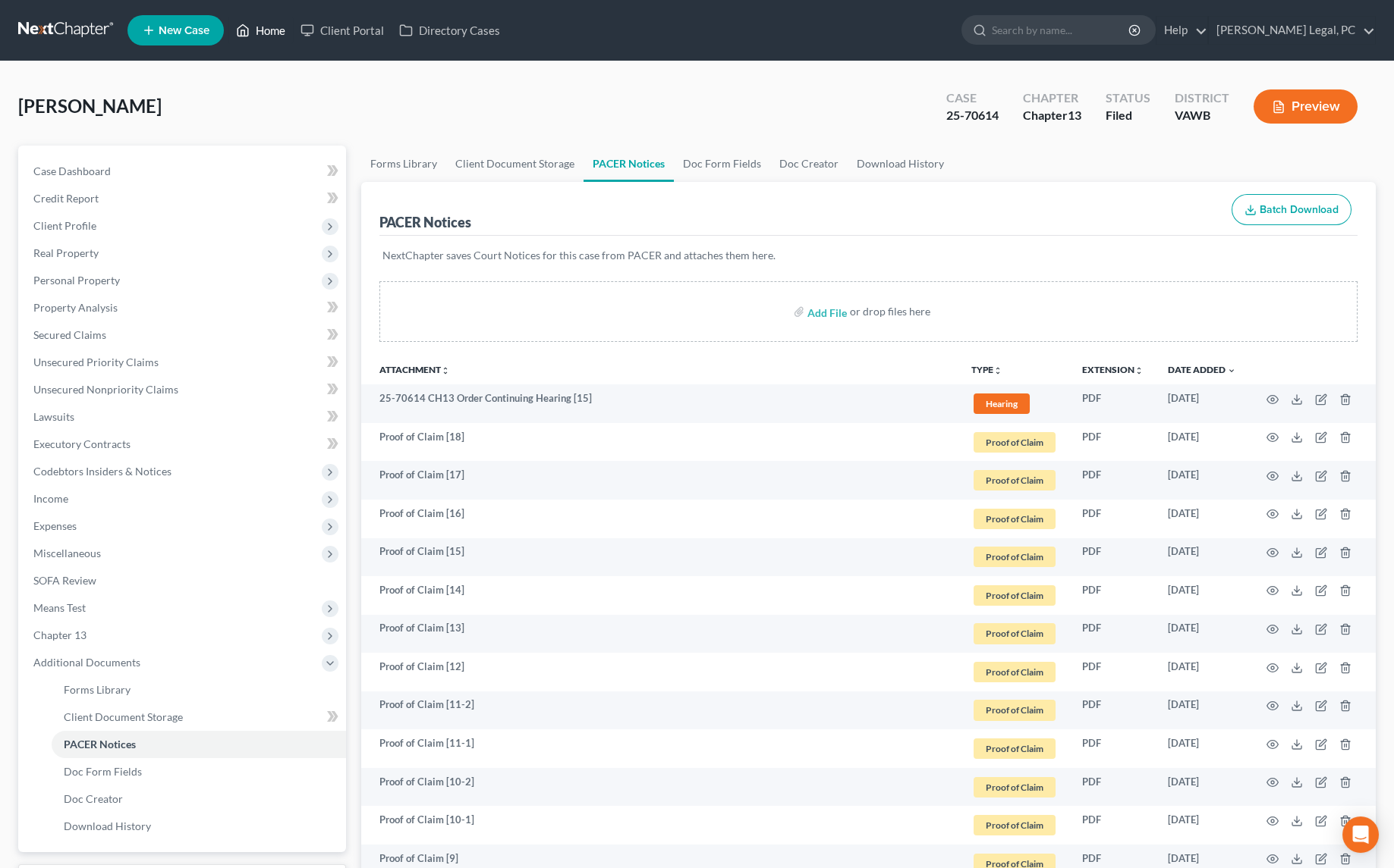
click at [267, 30] on link "Home" at bounding box center [260, 30] width 64 height 28
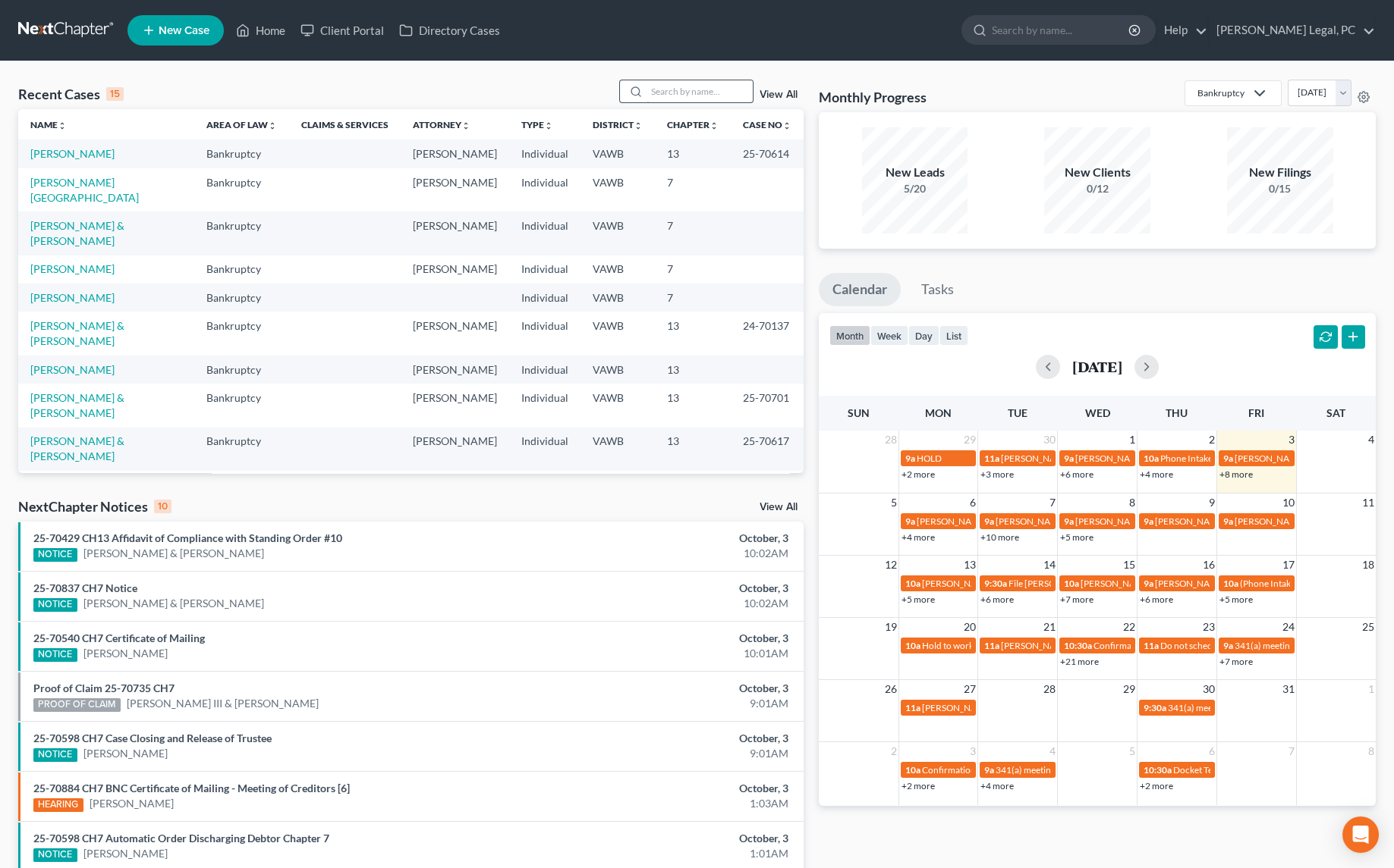
click at [674, 93] on input "search" at bounding box center [699, 91] width 106 height 22
type input "[PERSON_NAME]"
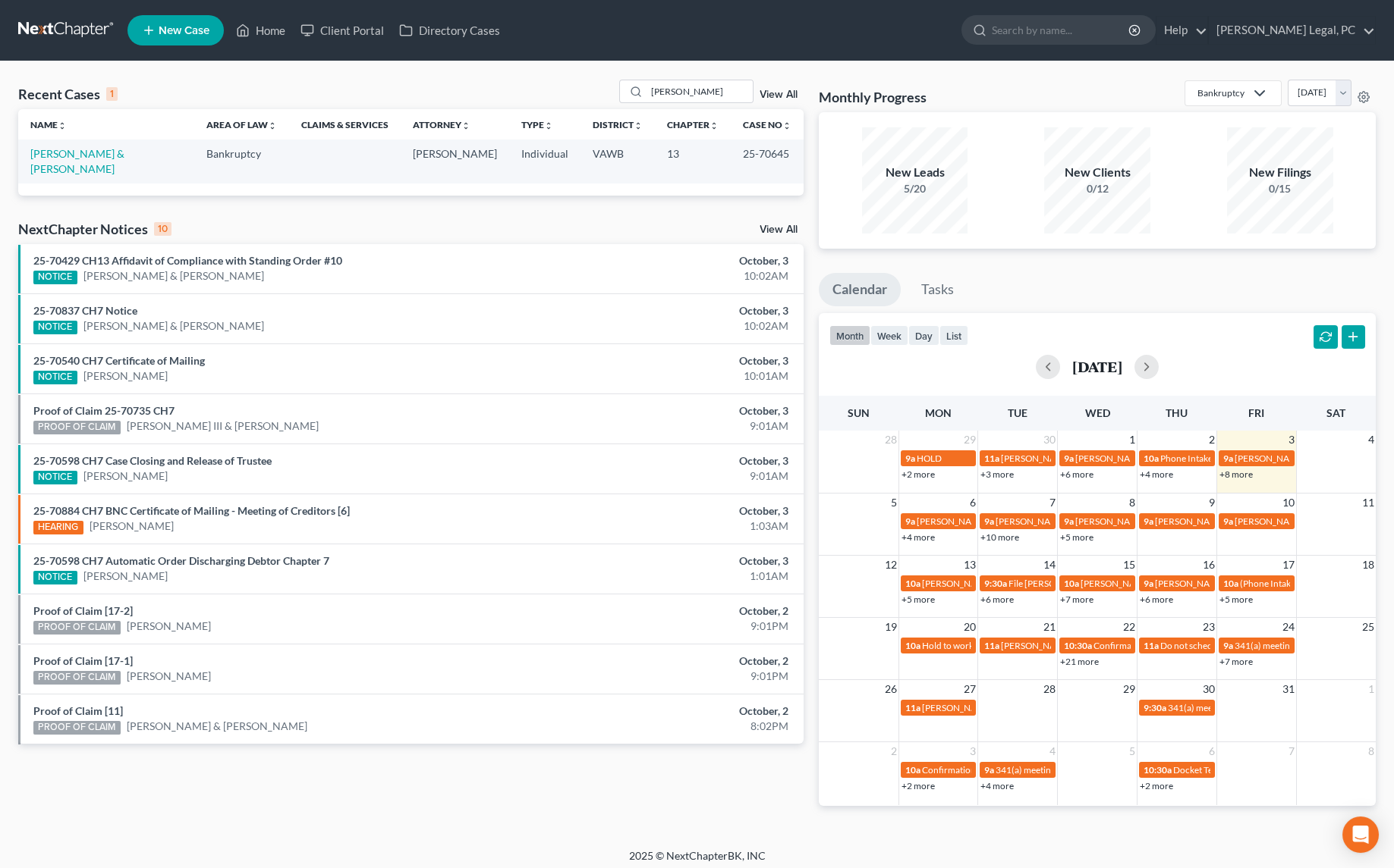
click at [65, 159] on td "[PERSON_NAME] & [PERSON_NAME]" at bounding box center [106, 161] width 176 height 44
click at [64, 156] on link "[PERSON_NAME] & [PERSON_NAME]" at bounding box center [77, 161] width 94 height 28
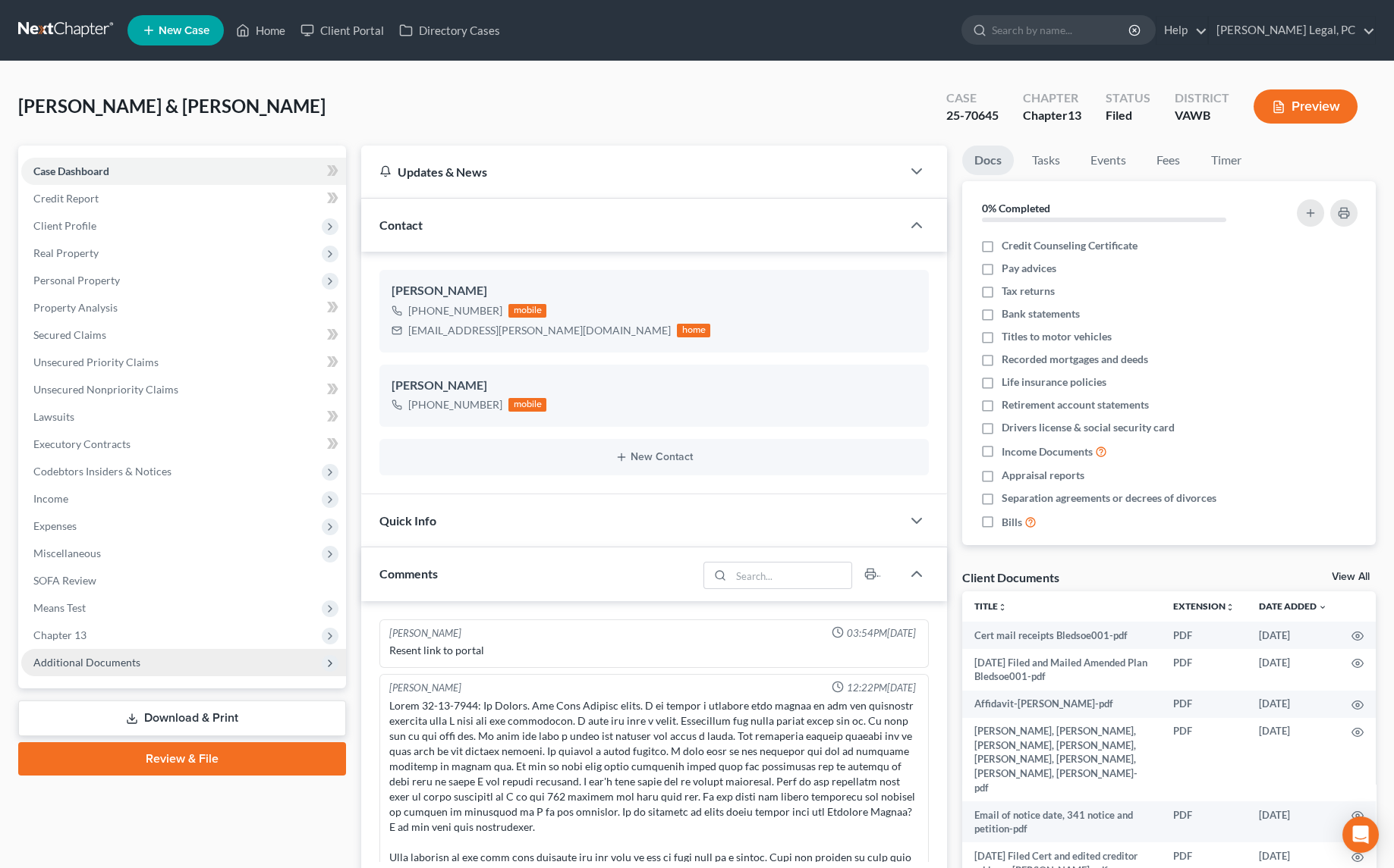
scroll to position [4114, 0]
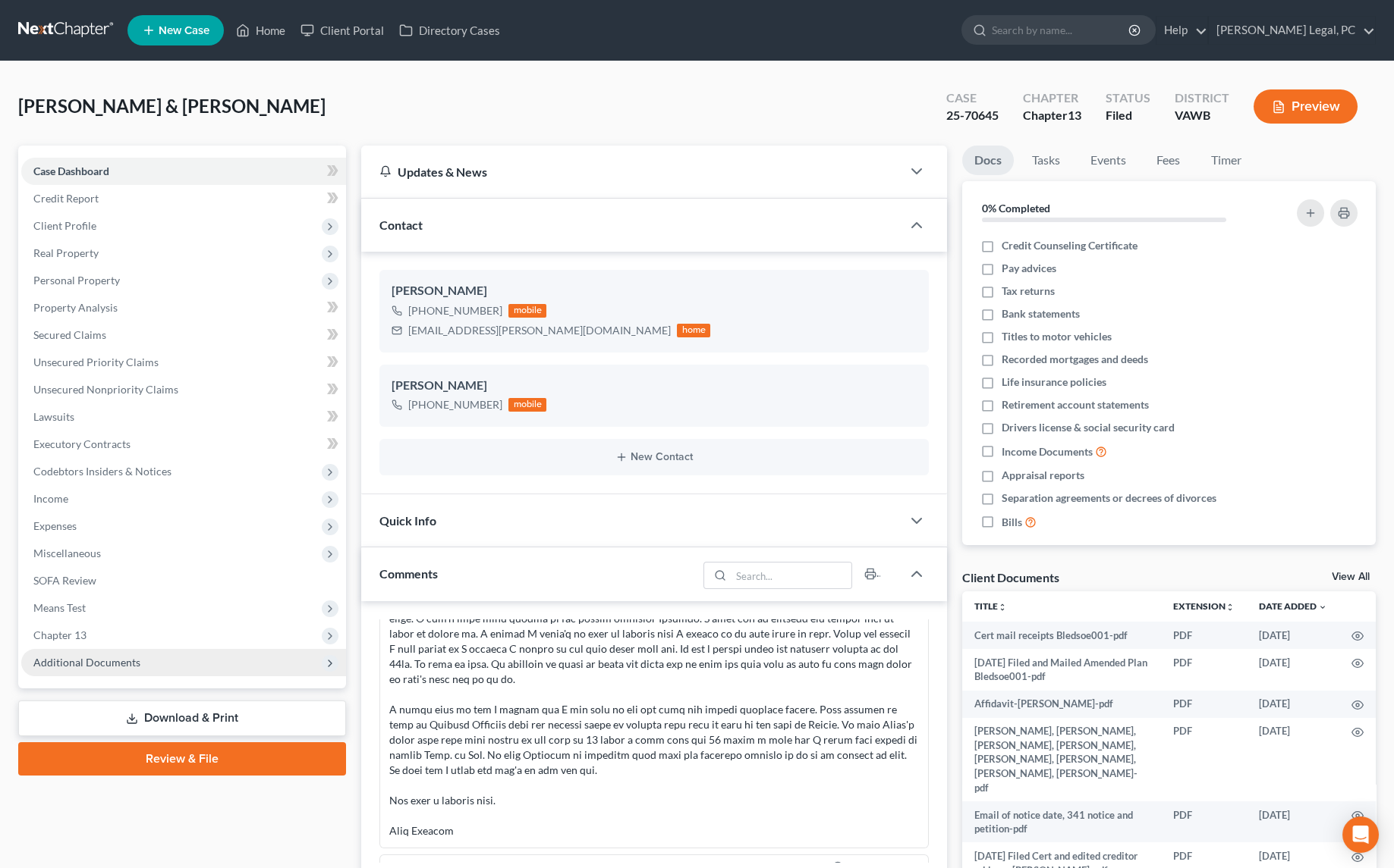
click at [89, 667] on span "Additional Documents" at bounding box center [86, 662] width 107 height 12
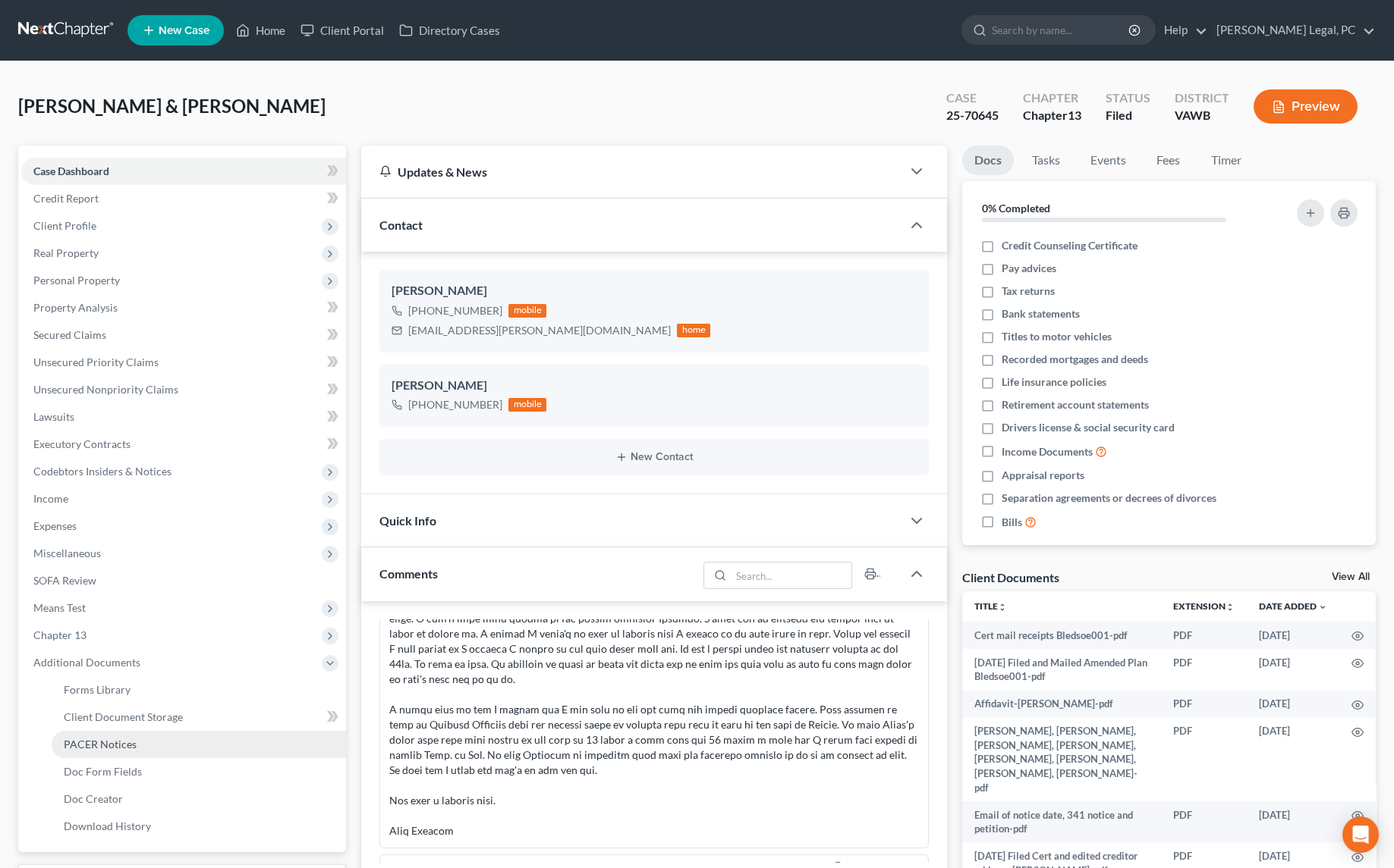
click at [91, 734] on link "PACER Notices" at bounding box center [199, 744] width 294 height 28
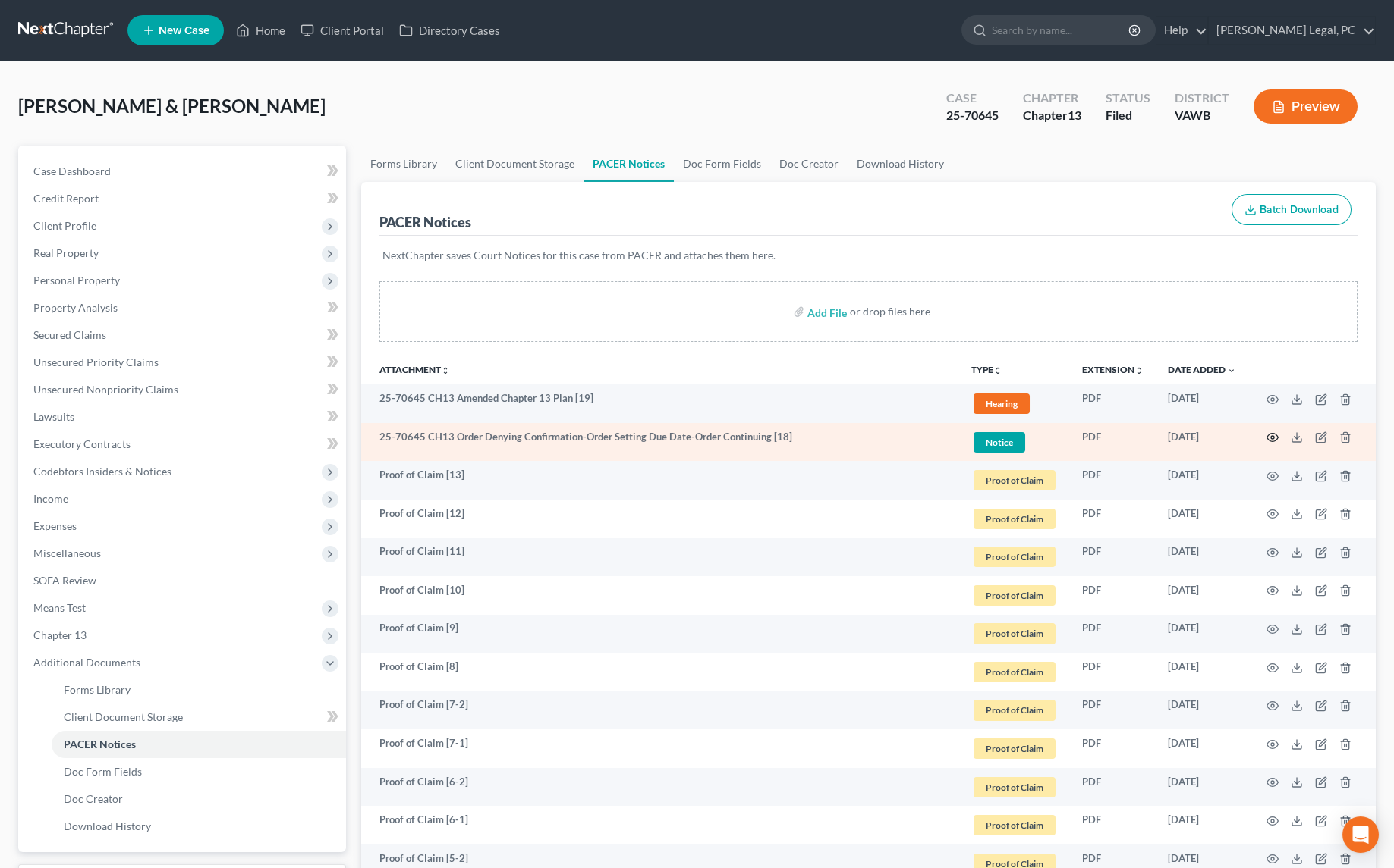
click at [1271, 433] on icon "button" at bounding box center [1272, 438] width 12 height 12
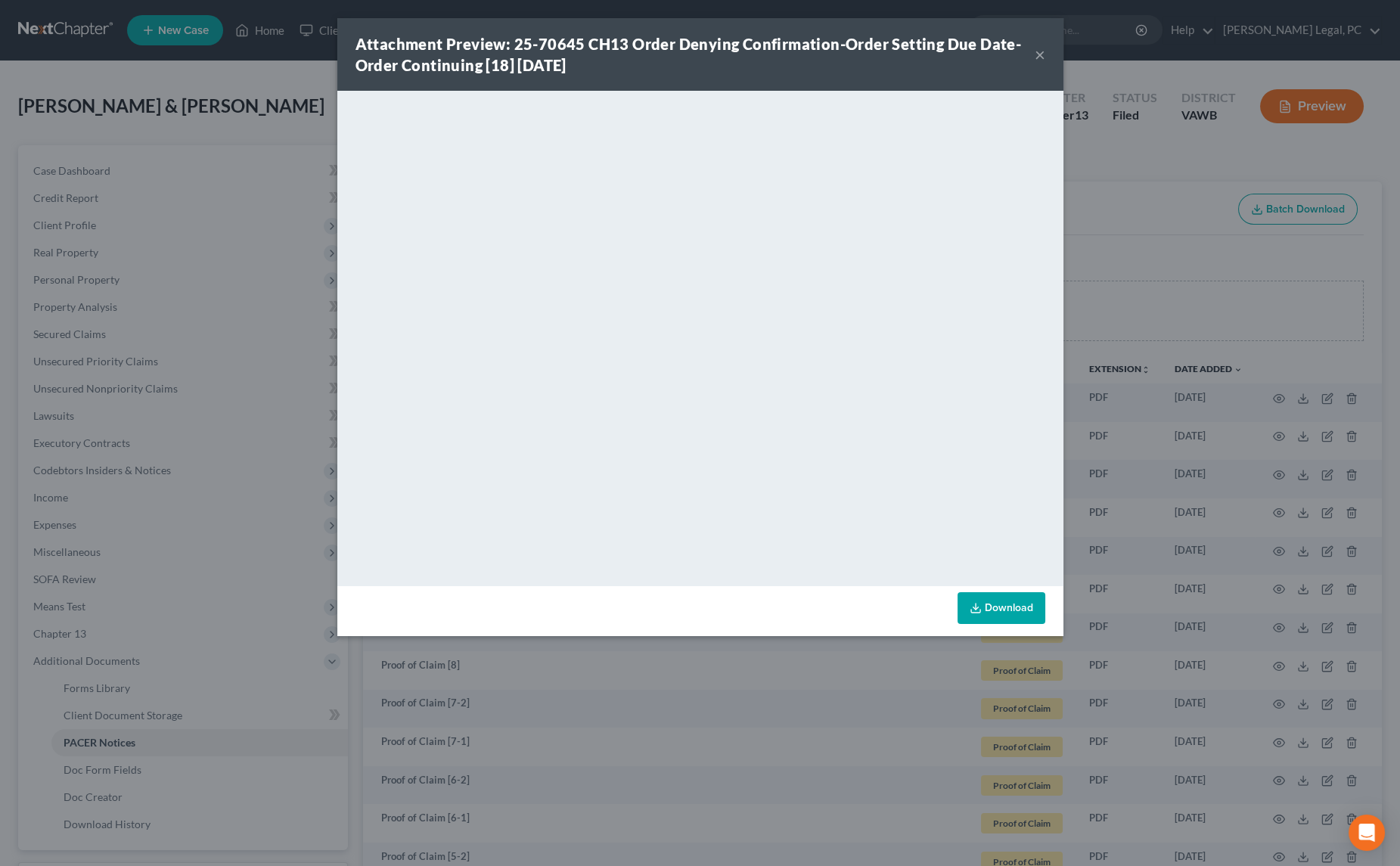
click at [1037, 53] on button "×" at bounding box center [1040, 54] width 11 height 18
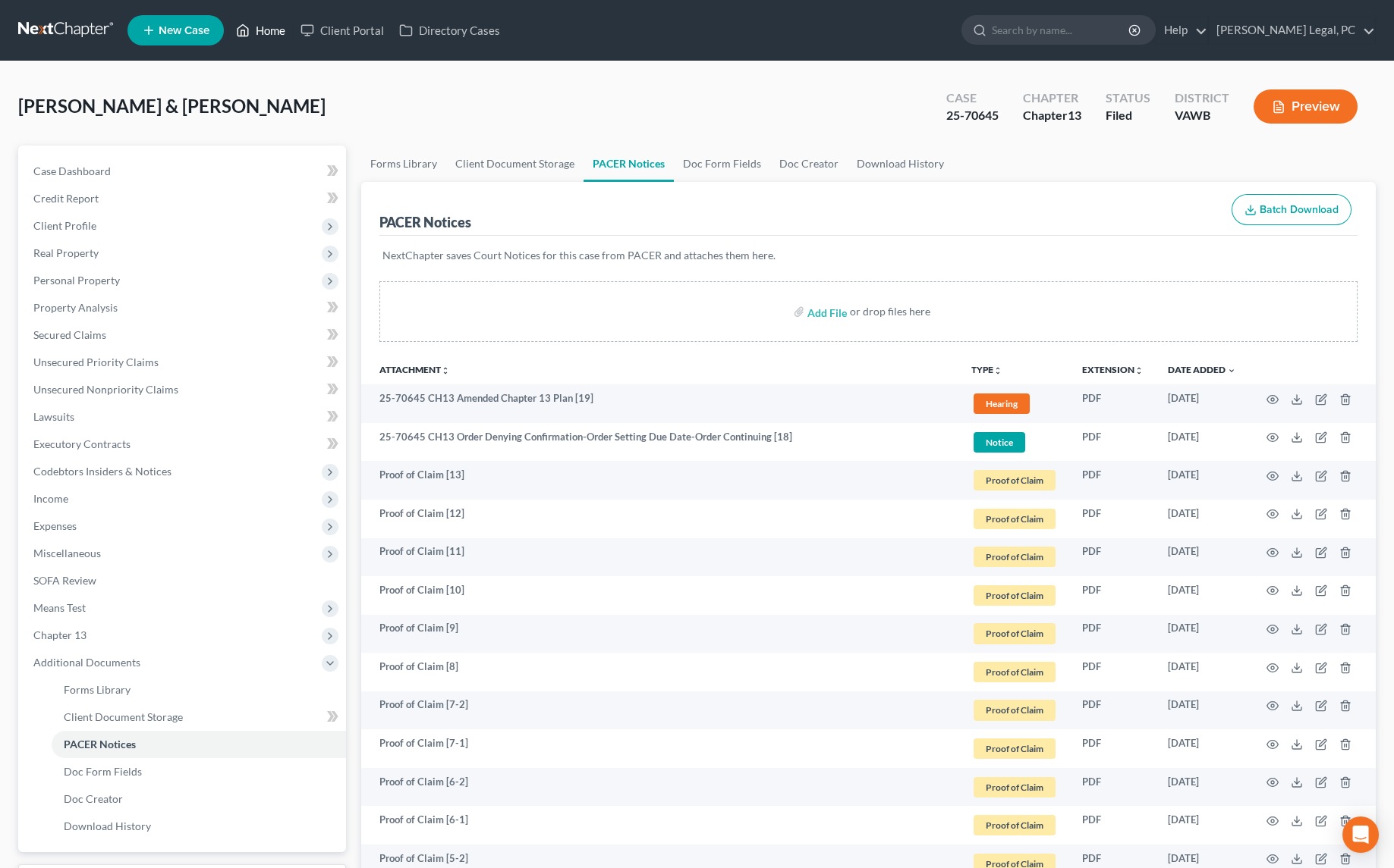
click at [260, 43] on link "Home" at bounding box center [260, 30] width 64 height 28
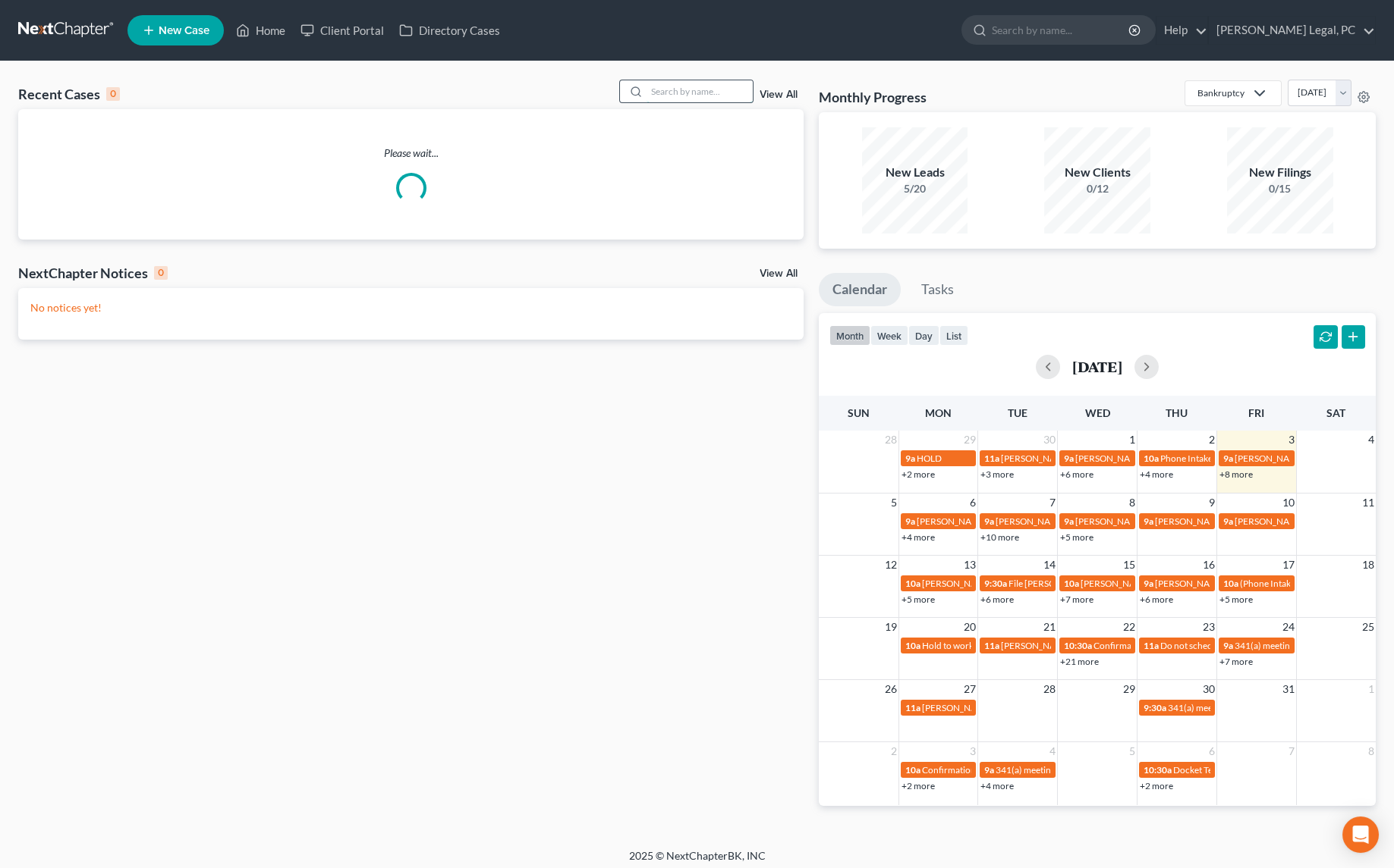
click at [671, 88] on input "search" at bounding box center [699, 91] width 106 height 22
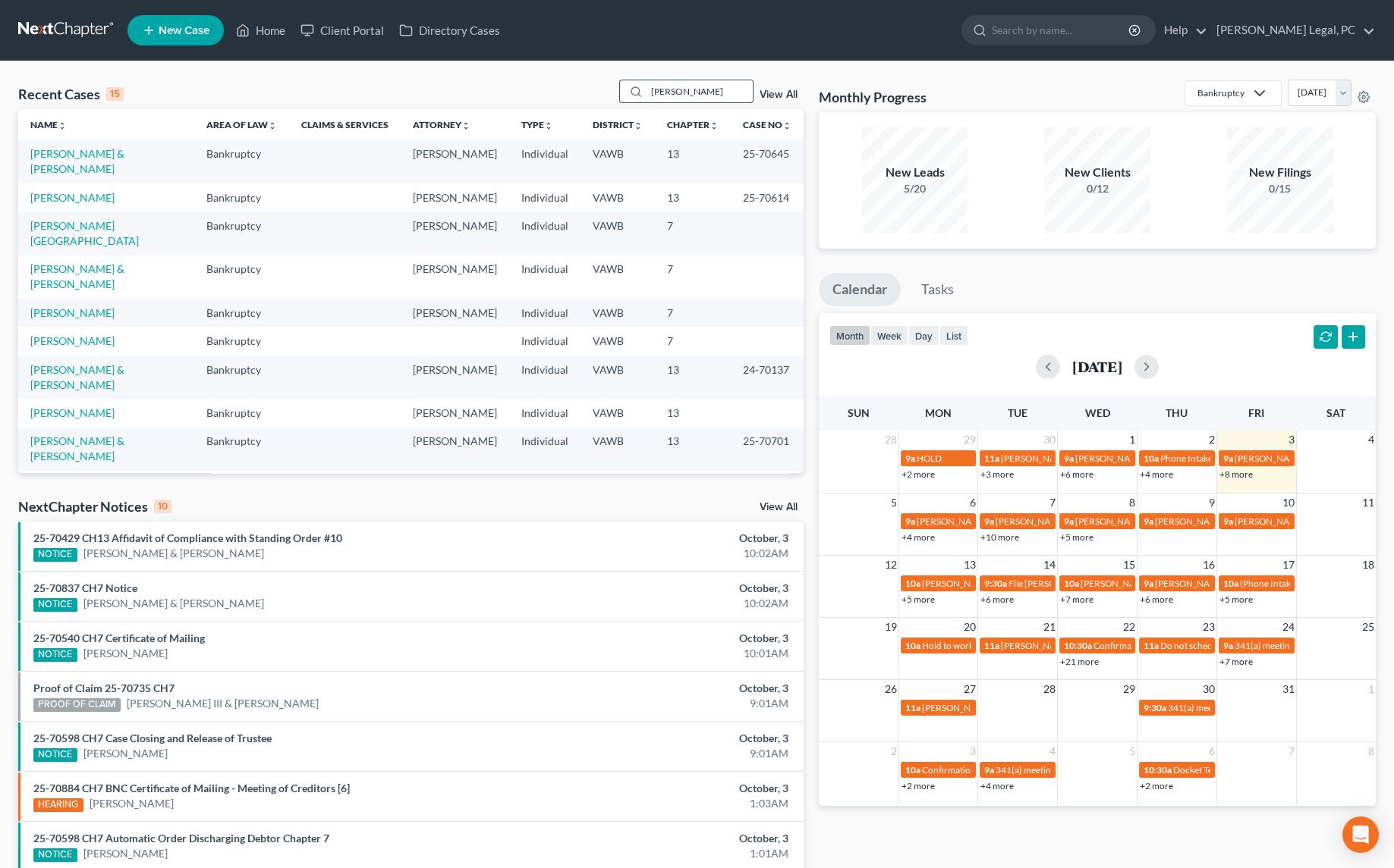
type input "[PERSON_NAME]"
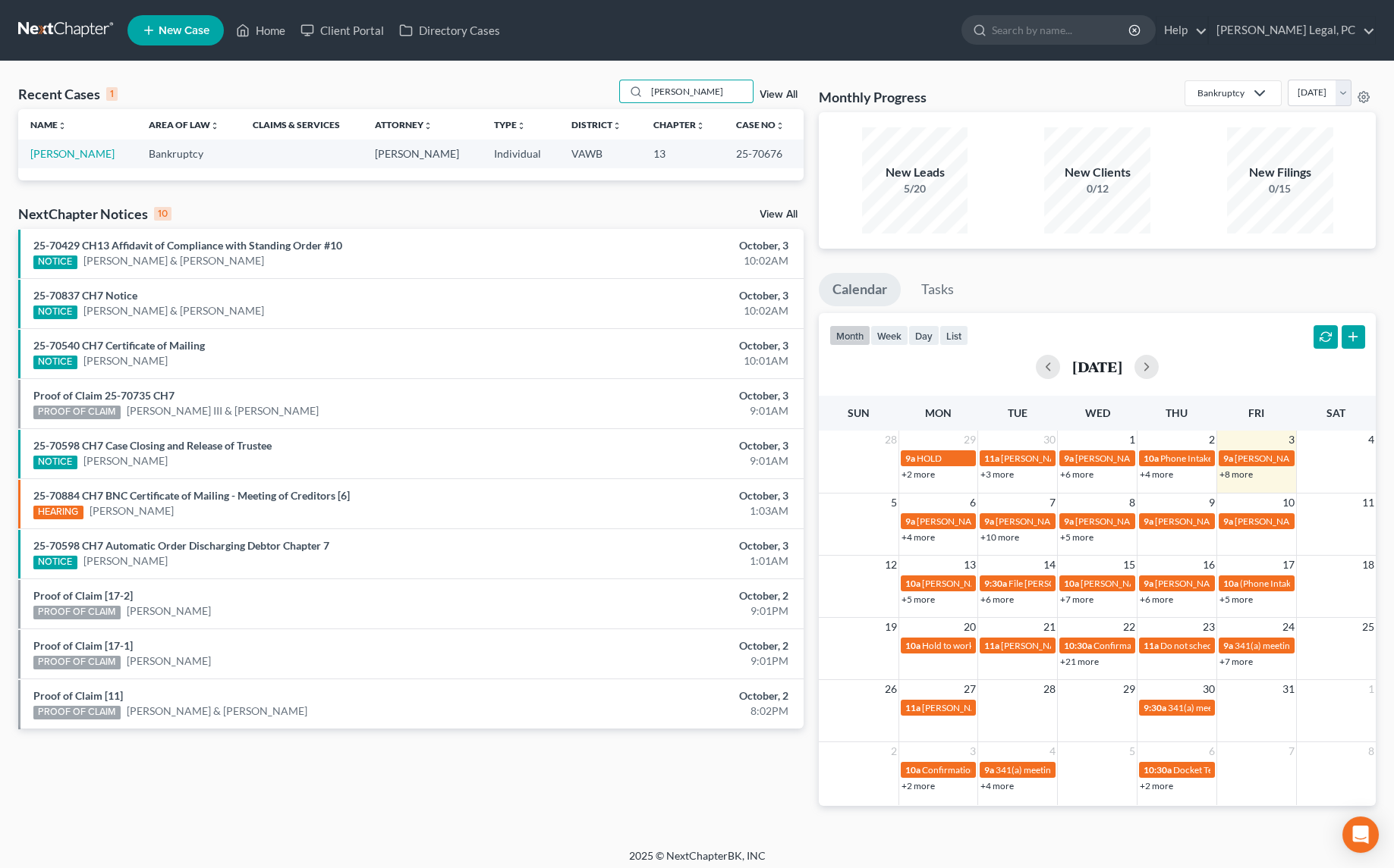
click at [69, 160] on td "[PERSON_NAME]" at bounding box center [77, 154] width 118 height 28
click at [73, 149] on link "[PERSON_NAME]" at bounding box center [72, 153] width 85 height 12
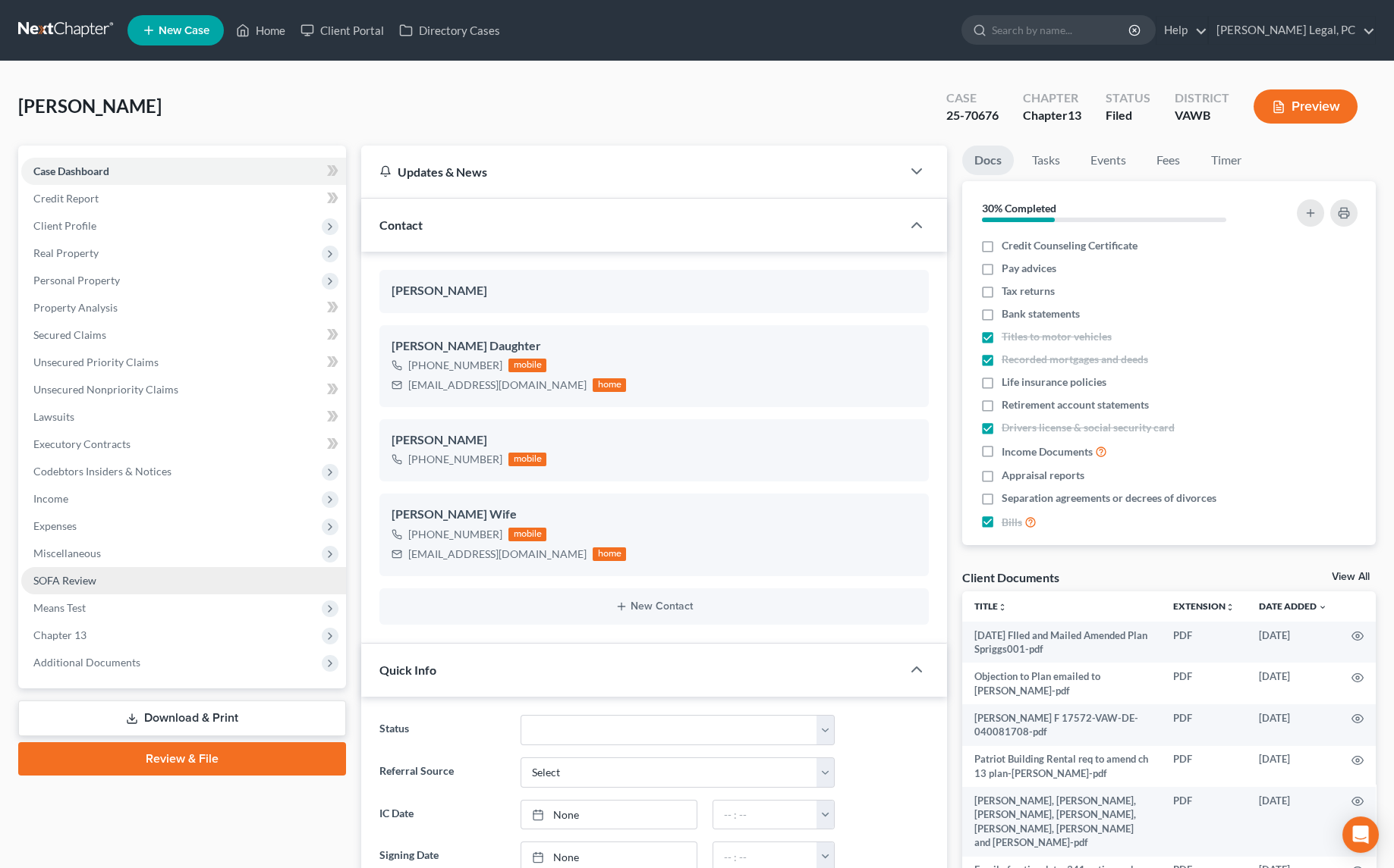
scroll to position [1569, 0]
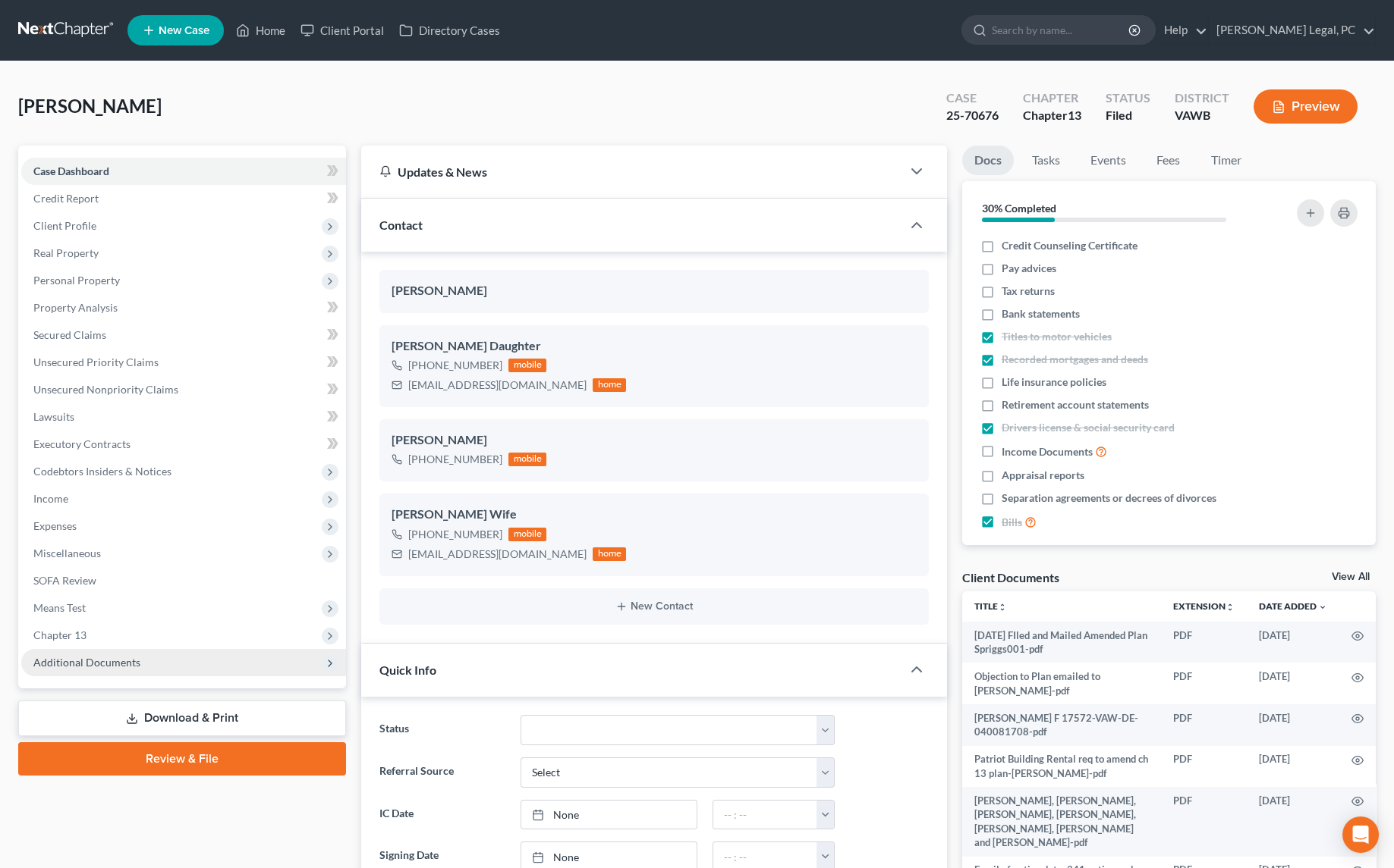
click at [105, 658] on span "Additional Documents" at bounding box center [86, 662] width 107 height 12
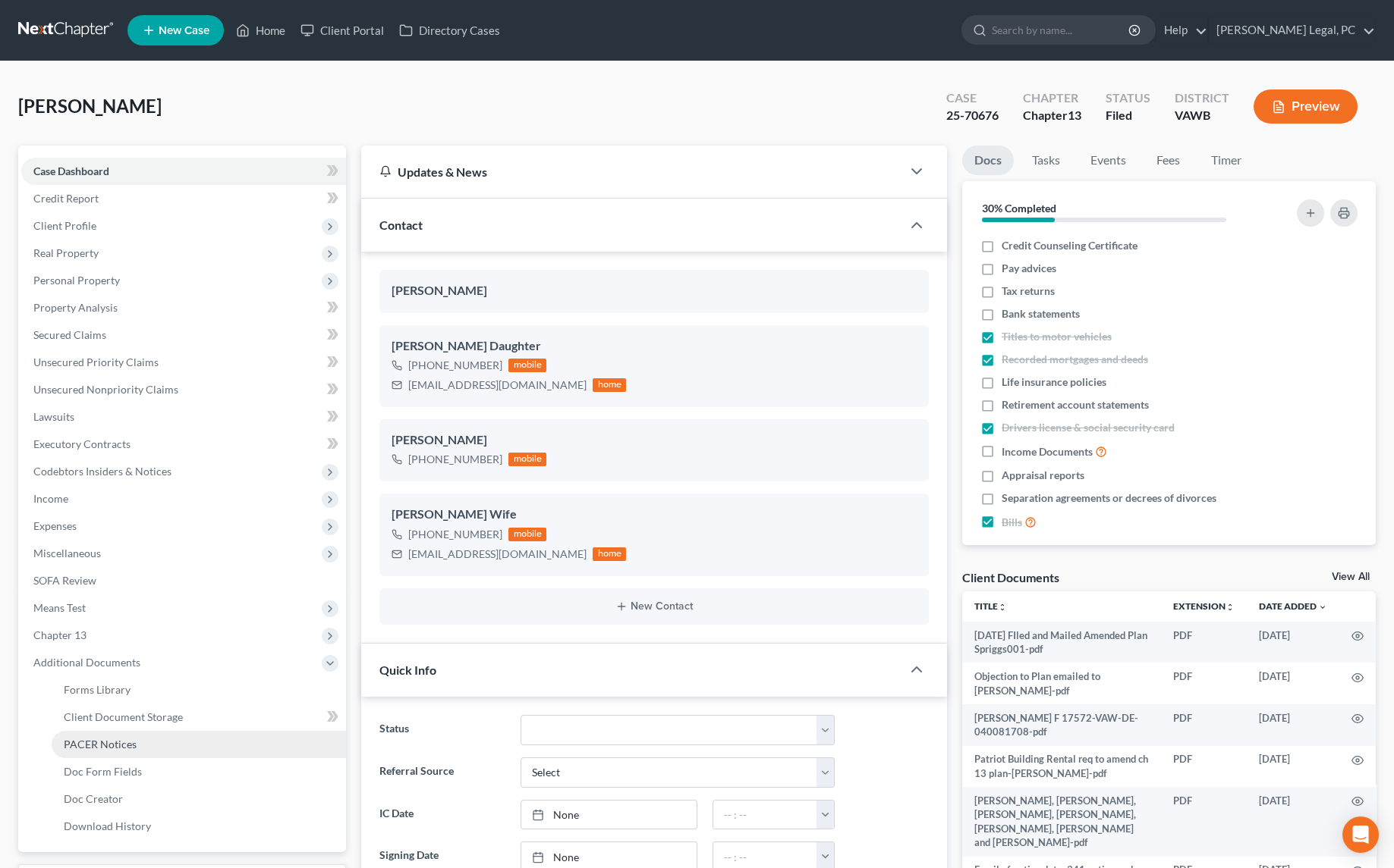
click at [112, 742] on span "PACER Notices" at bounding box center [101, 744] width 73 height 12
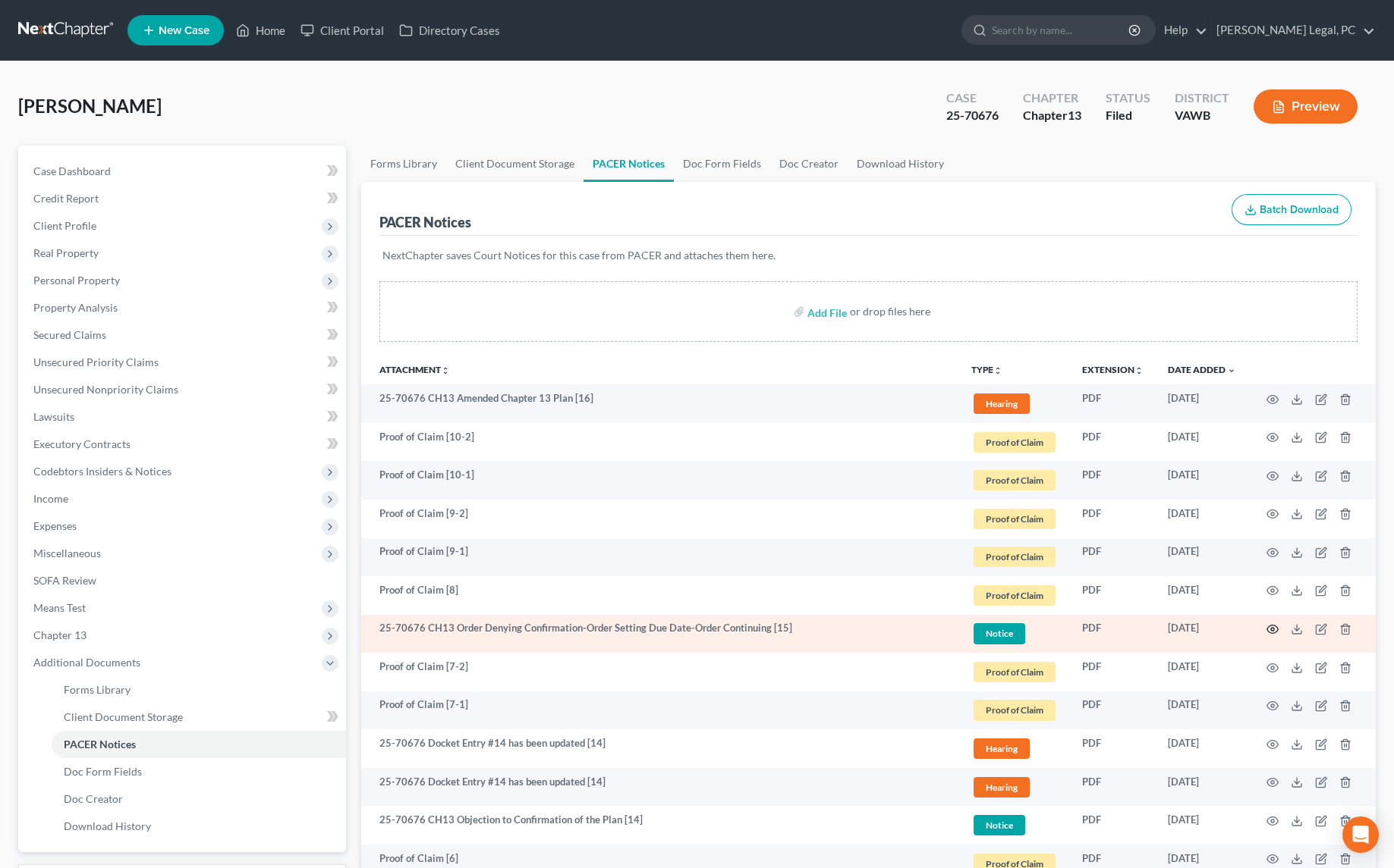
click at [1268, 628] on icon "button" at bounding box center [1272, 629] width 12 height 12
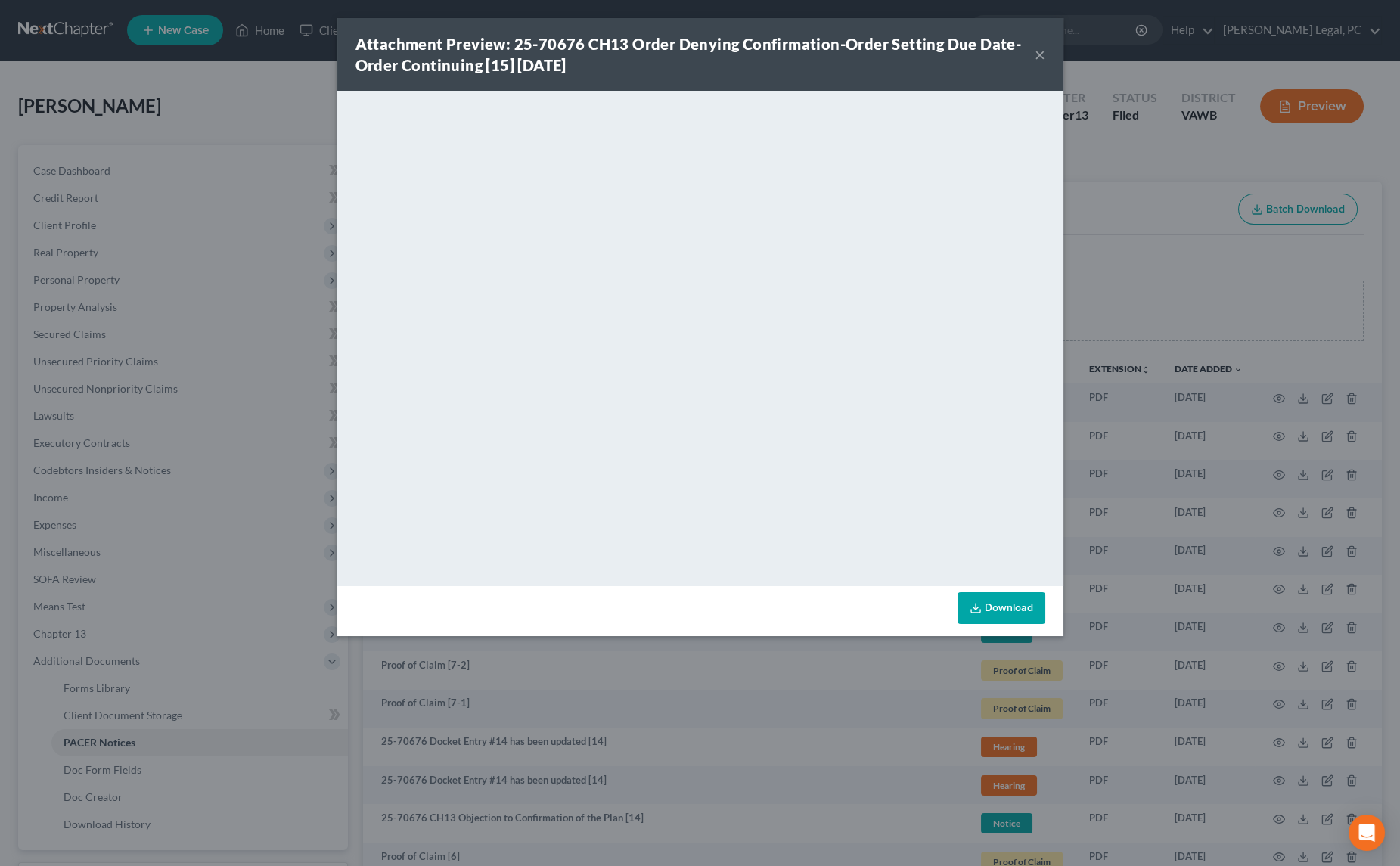
click at [1038, 58] on button "×" at bounding box center [1040, 54] width 11 height 18
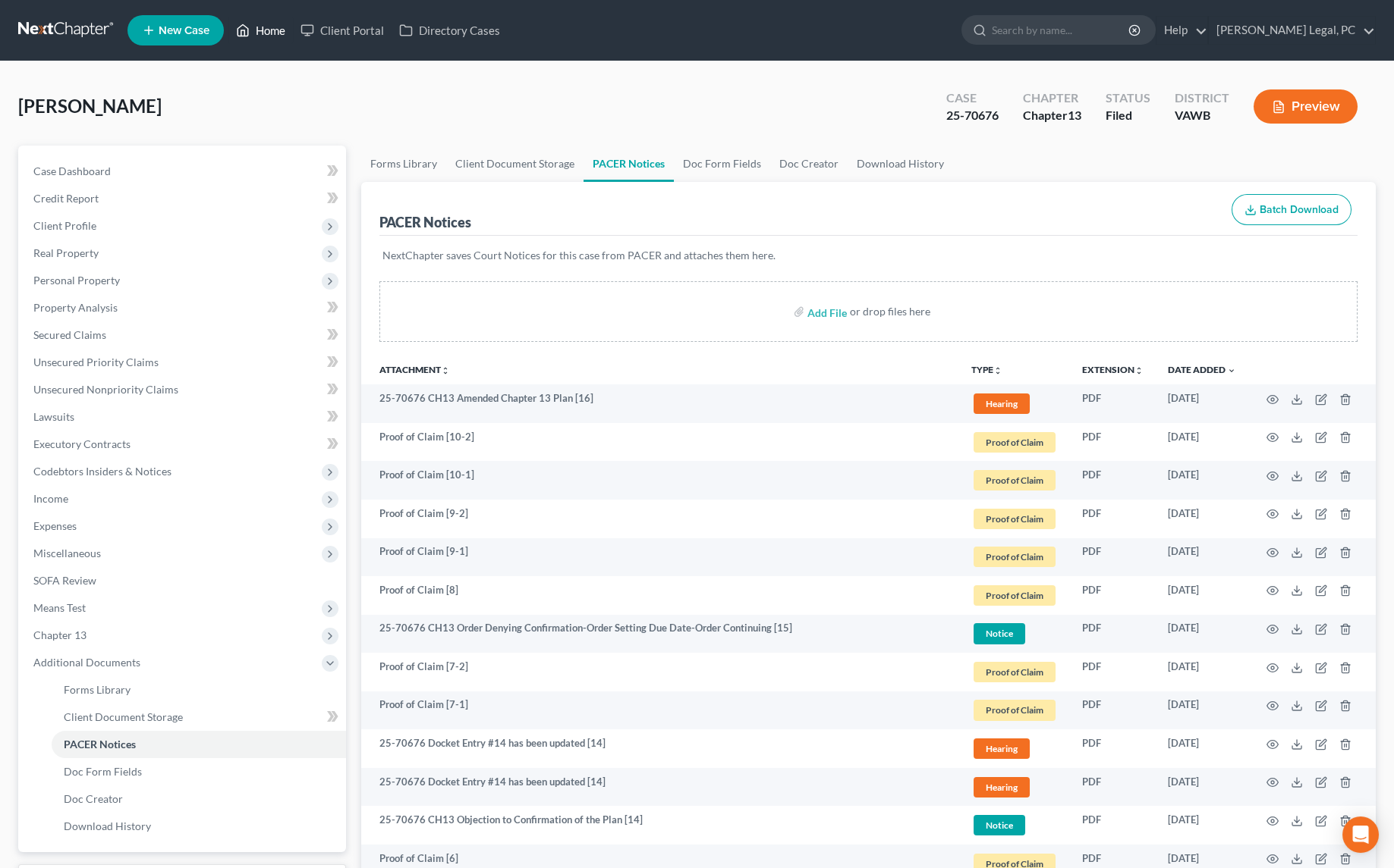
click at [262, 28] on link "Home" at bounding box center [260, 30] width 64 height 28
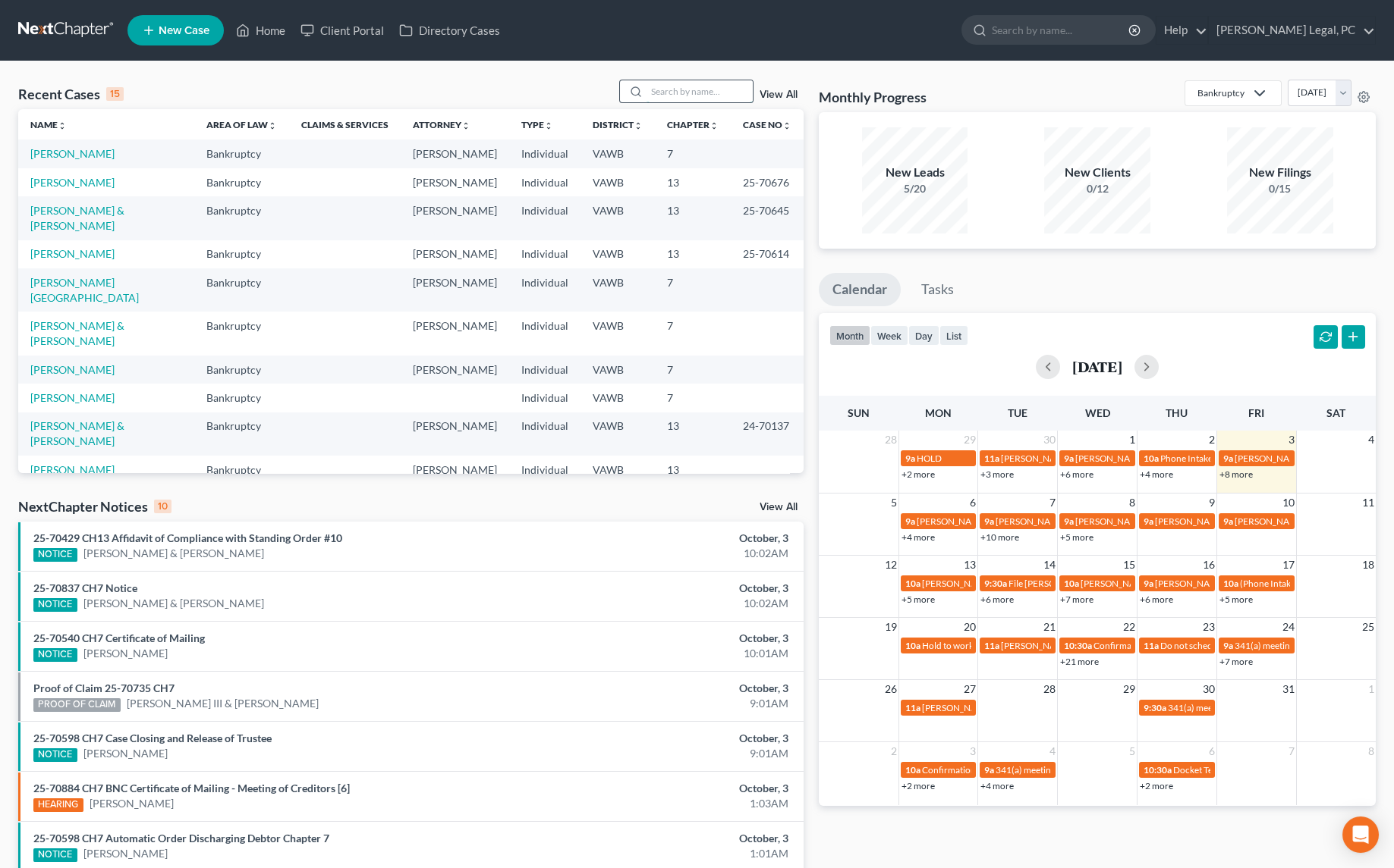
click at [669, 95] on input "search" at bounding box center [699, 91] width 106 height 22
type input "brown"
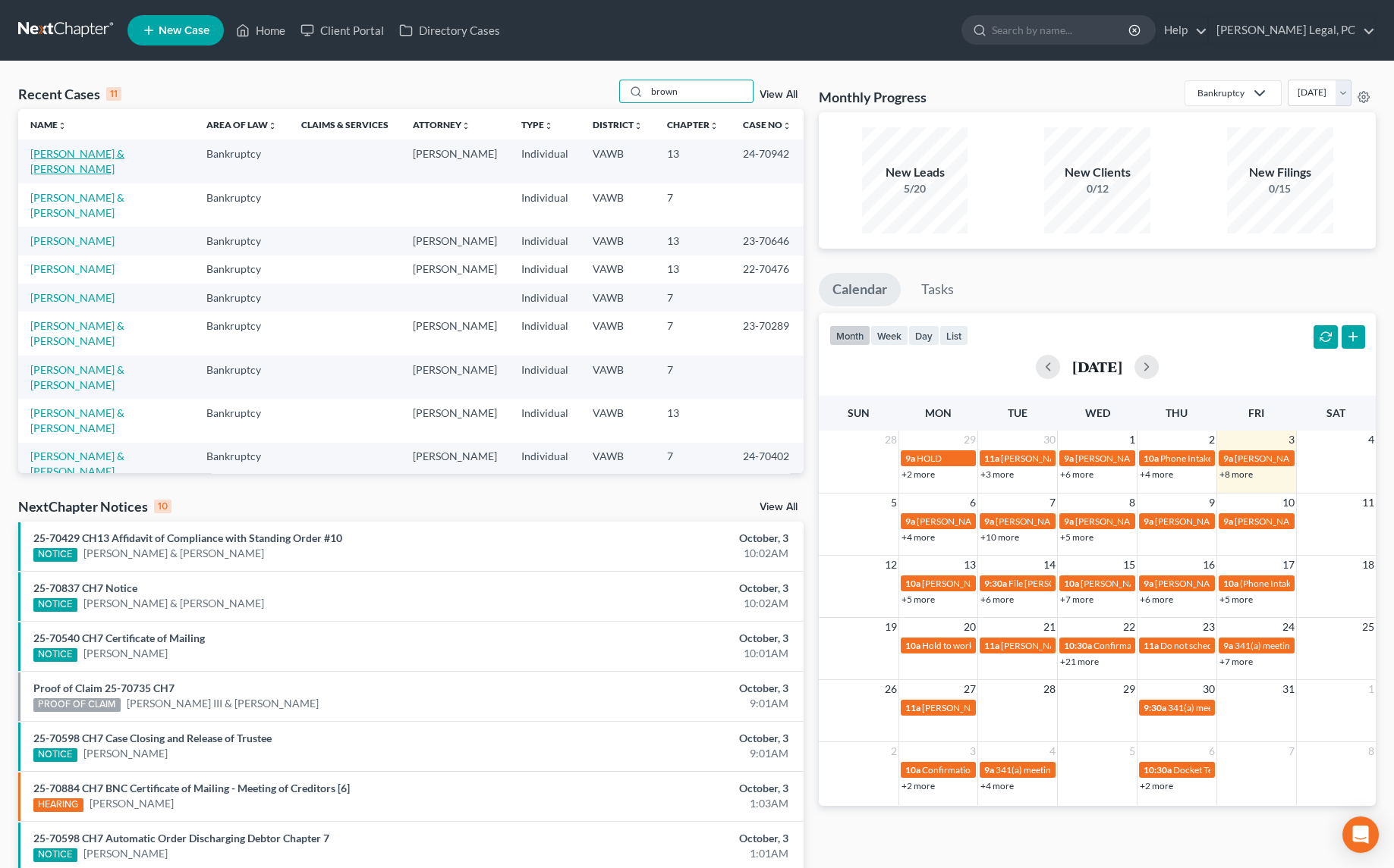
click at [108, 147] on link "[PERSON_NAME] & [PERSON_NAME]" at bounding box center [77, 161] width 94 height 28
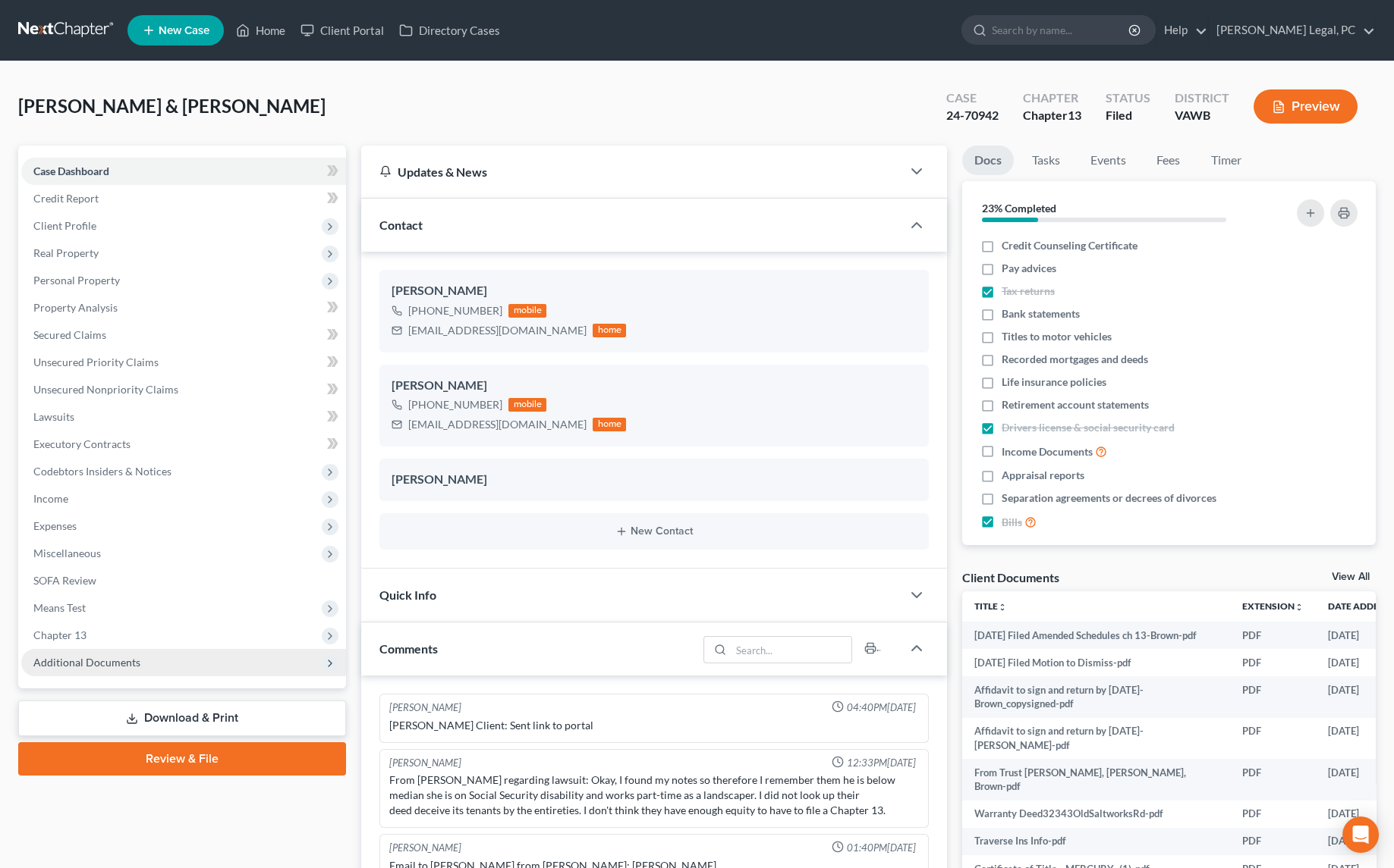
scroll to position [1537, 0]
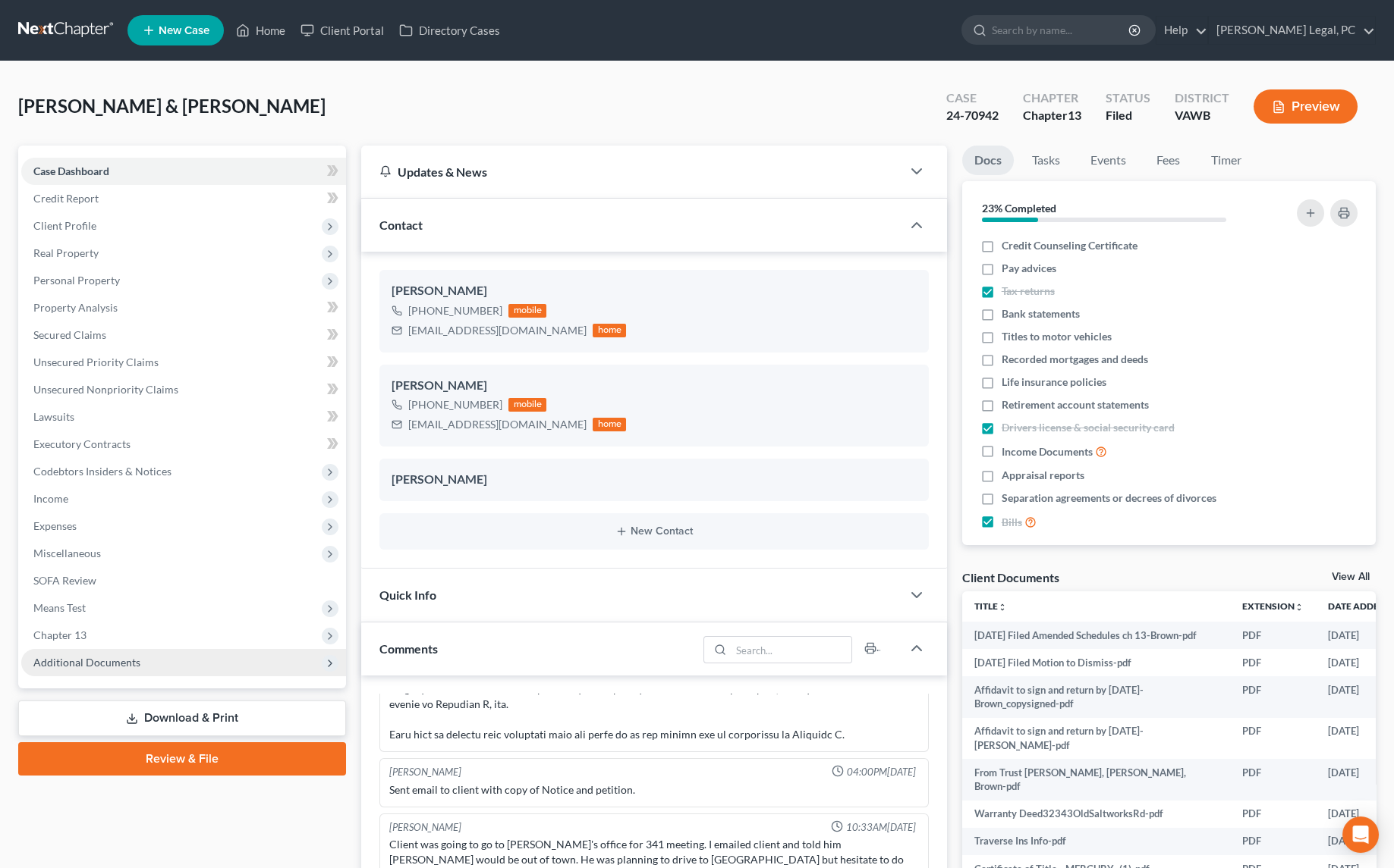
click at [95, 652] on span "Additional Documents" at bounding box center [183, 662] width 325 height 28
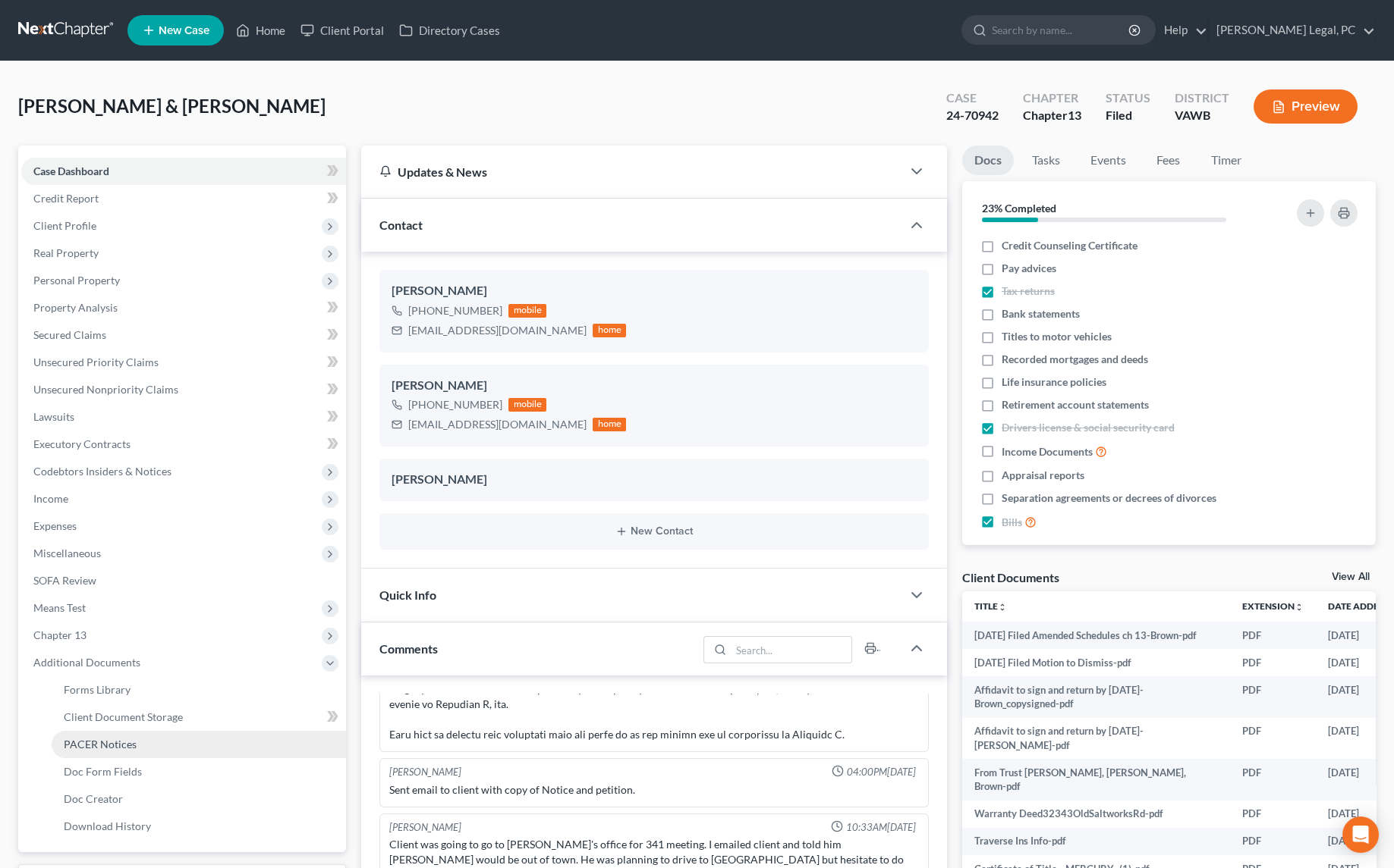
click at [116, 740] on span "PACER Notices" at bounding box center [101, 744] width 73 height 12
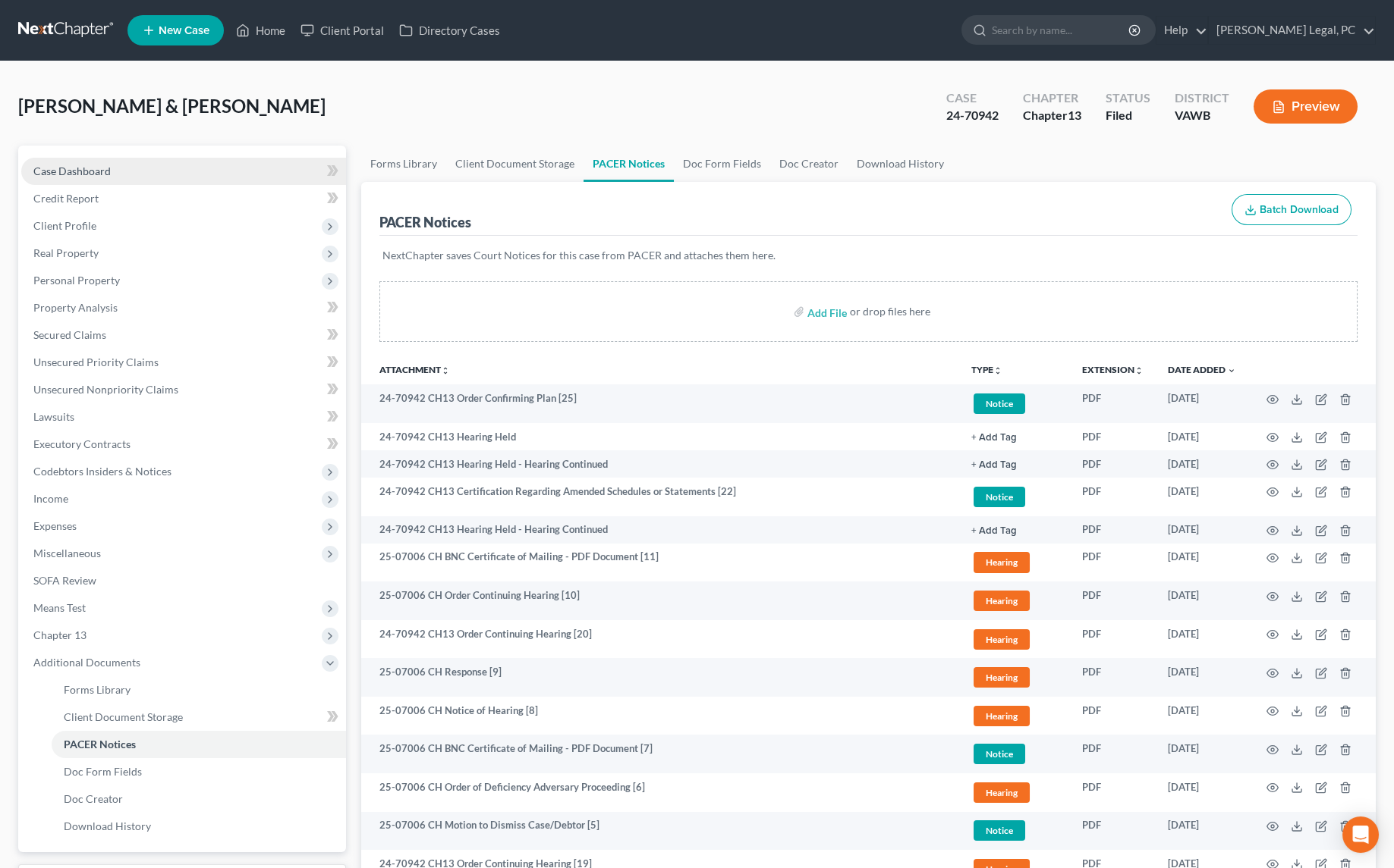
click at [152, 161] on link "Case Dashboard" at bounding box center [183, 171] width 325 height 28
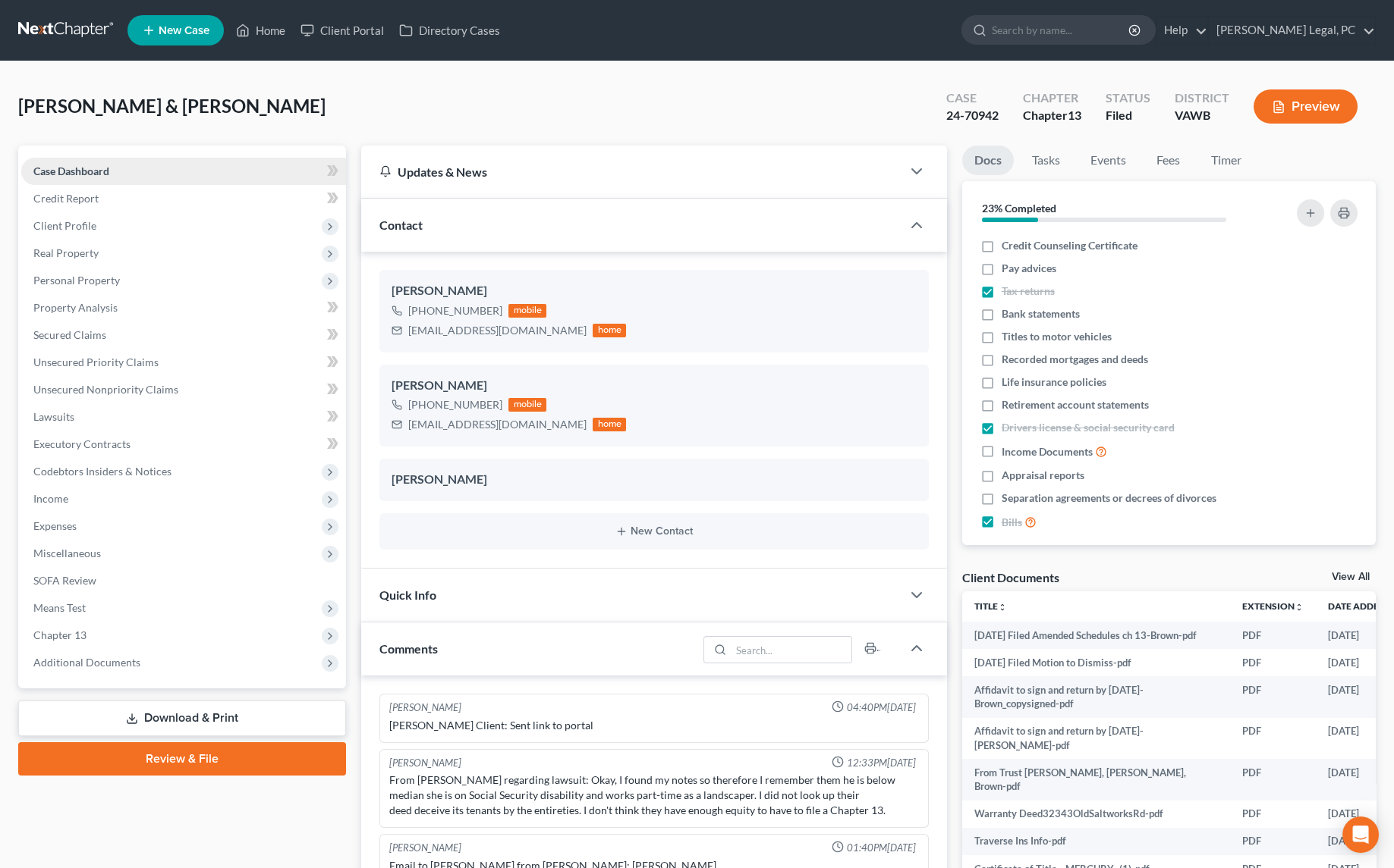
scroll to position [1537, 0]
